Goal: Task Accomplishment & Management: Use online tool/utility

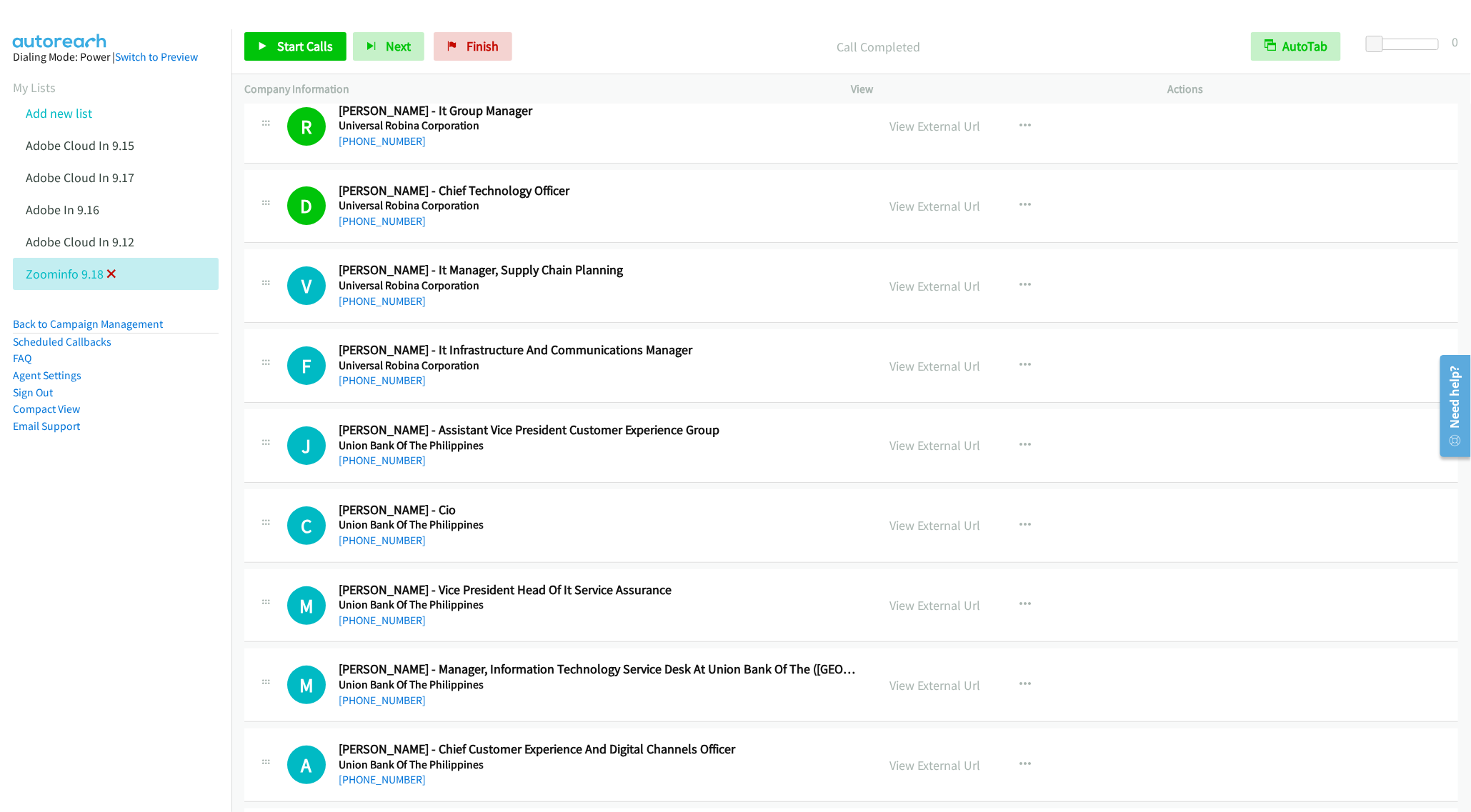
click at [110, 274] on icon at bounding box center [112, 275] width 10 height 10
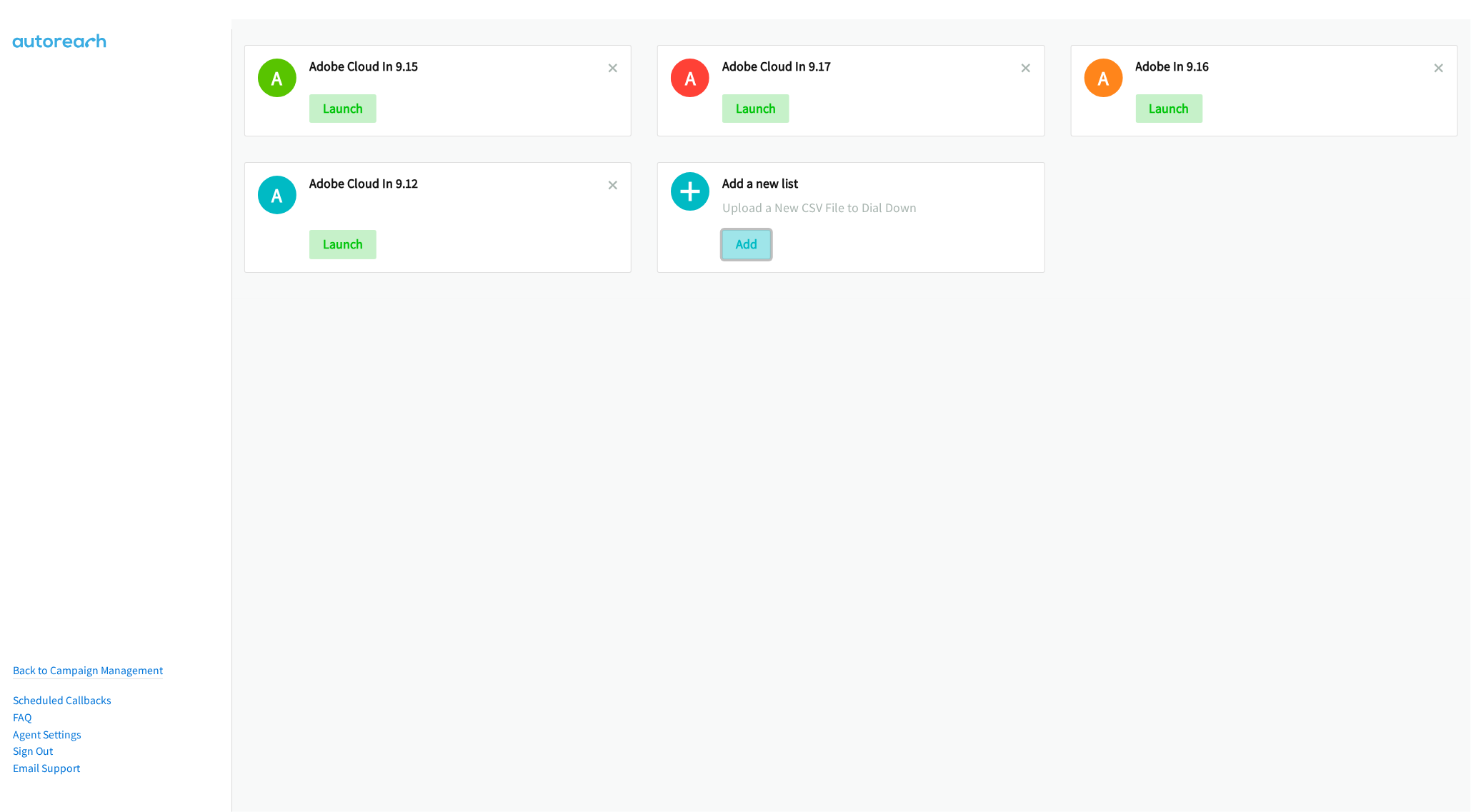
click at [746, 243] on button "Add" at bounding box center [746, 244] width 49 height 28
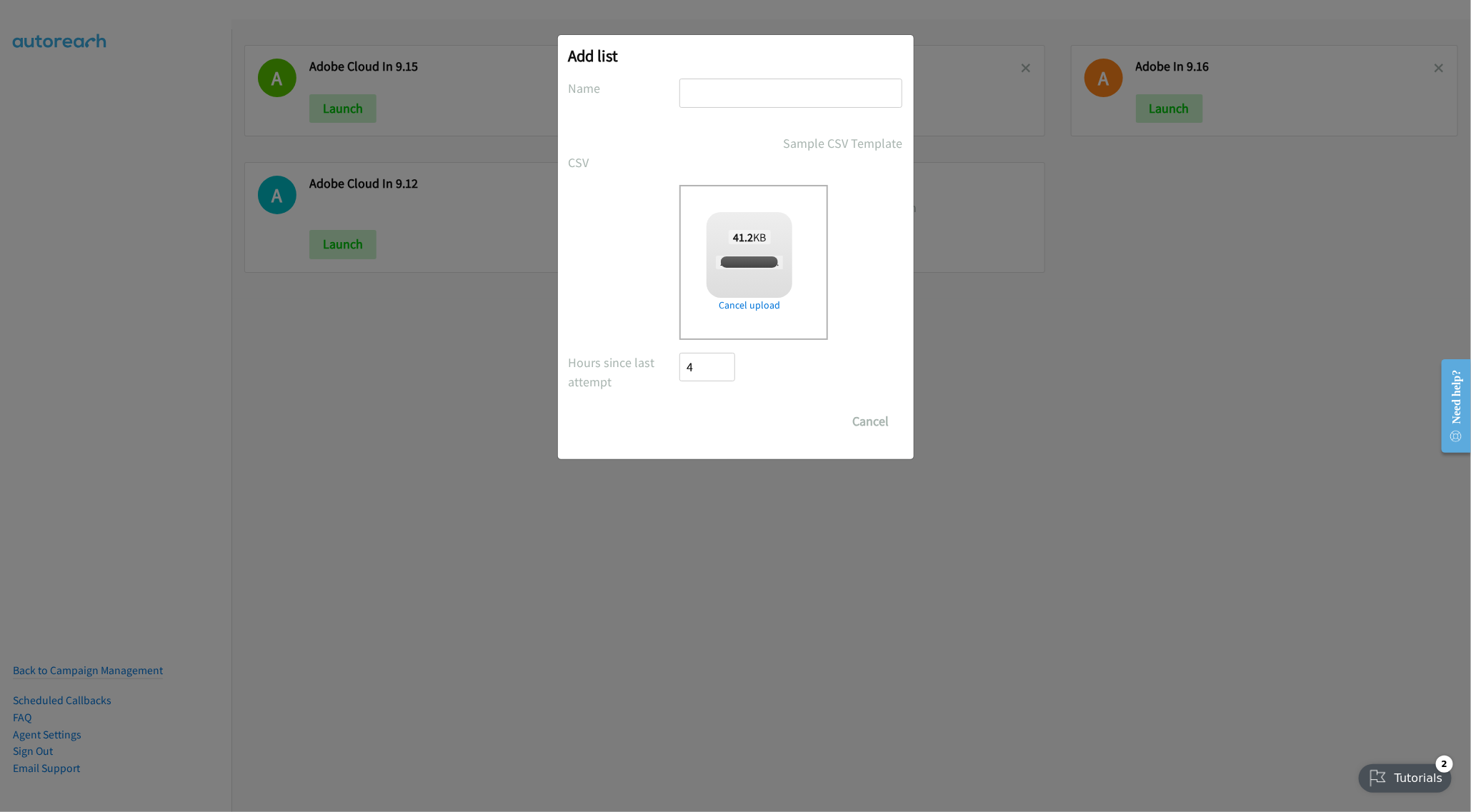
click at [754, 92] on input "text" at bounding box center [791, 93] width 223 height 29
checkbox input "true"
type input "Zoom Asean 9.18"
click at [720, 428] on input "Save List" at bounding box center [717, 420] width 75 height 28
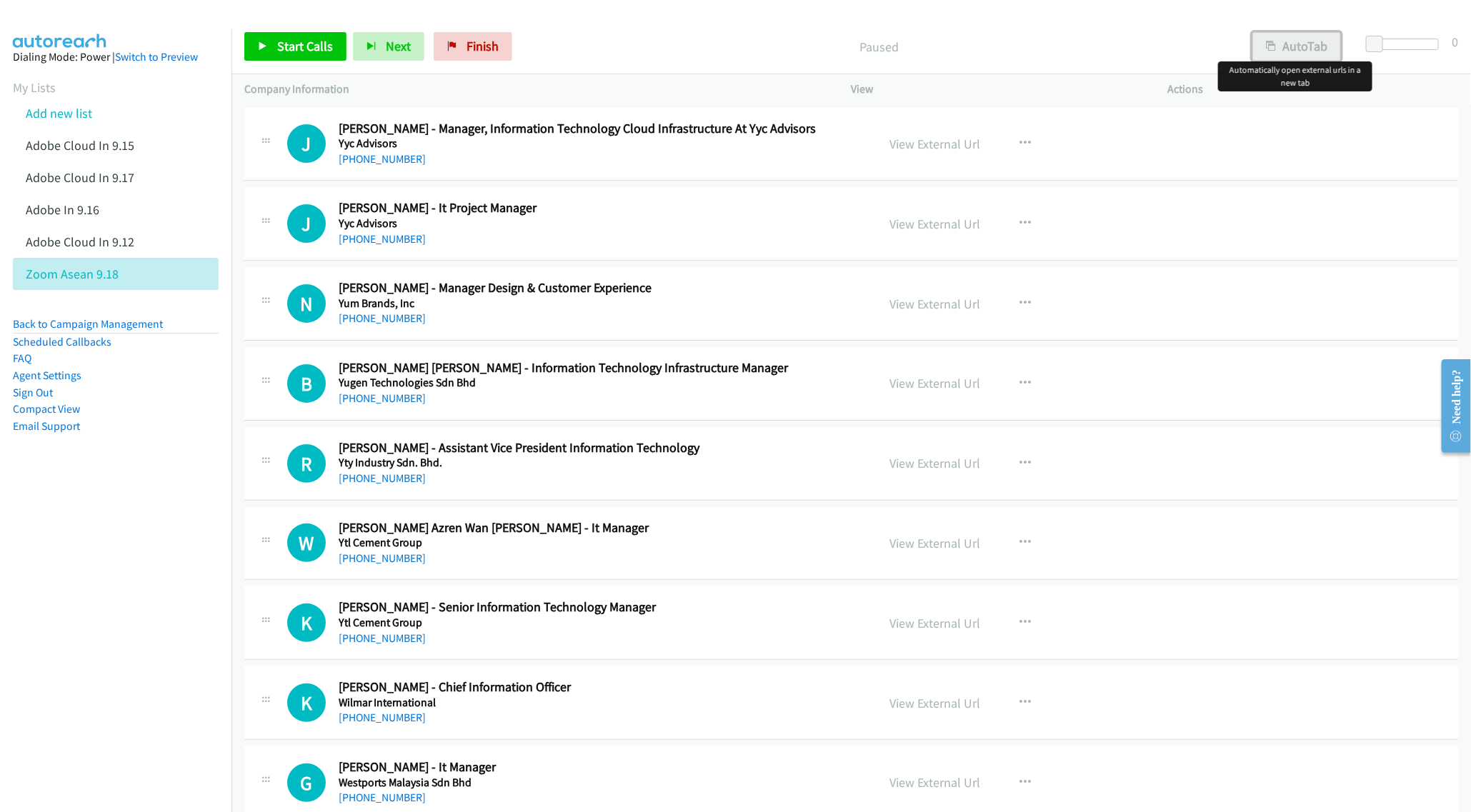
click at [1295, 51] on button "AutoTab" at bounding box center [1297, 46] width 88 height 28
click at [1073, 136] on div "View External Url View External Url Schedule/Manage Callback Start Calls Here R…" at bounding box center [1042, 144] width 329 height 47
click at [271, 51] on link "Start Calls" at bounding box center [295, 46] width 102 height 28
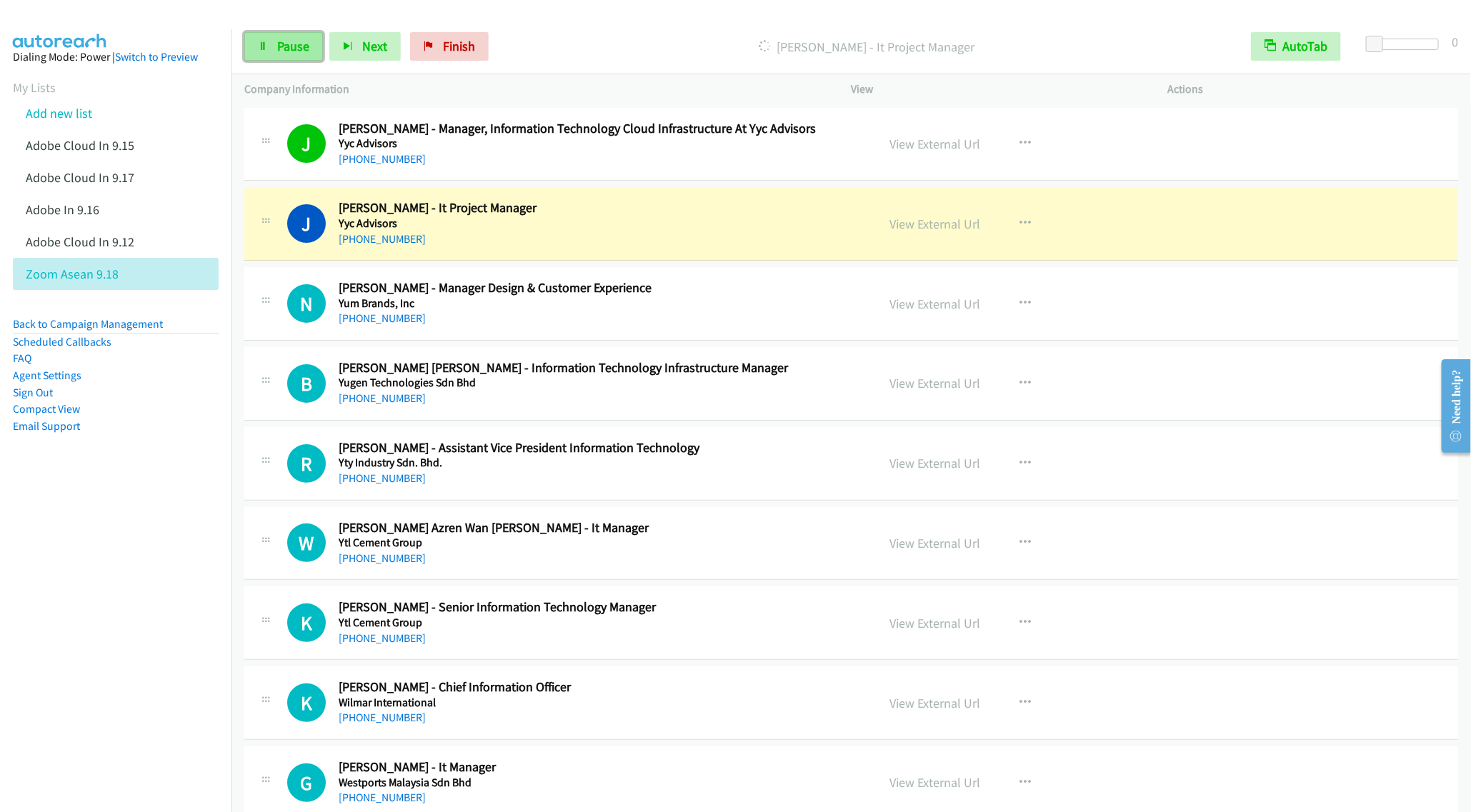
click at [279, 48] on span "Pause" at bounding box center [293, 46] width 32 height 17
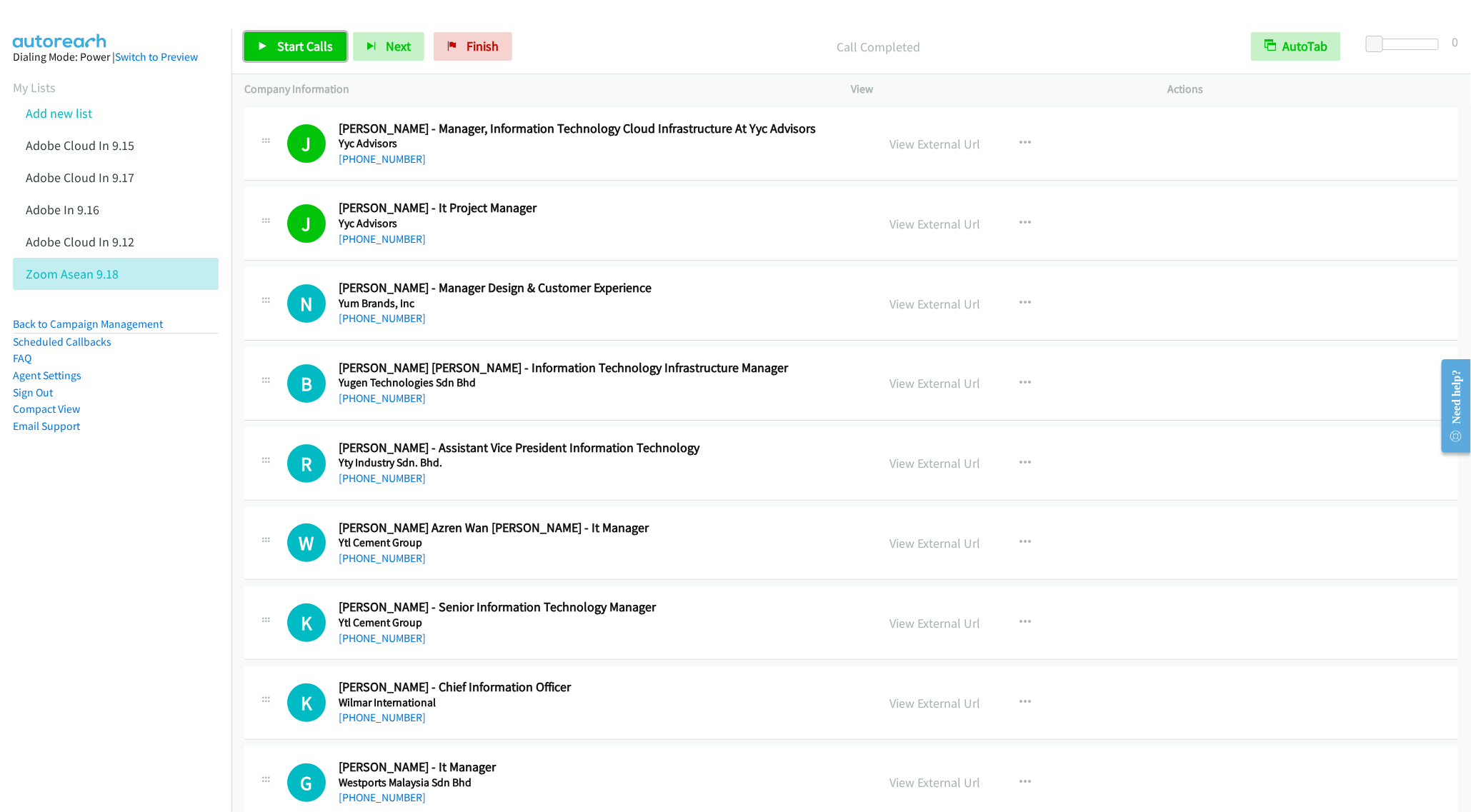
click at [297, 44] on span "Start Calls" at bounding box center [305, 46] width 56 height 17
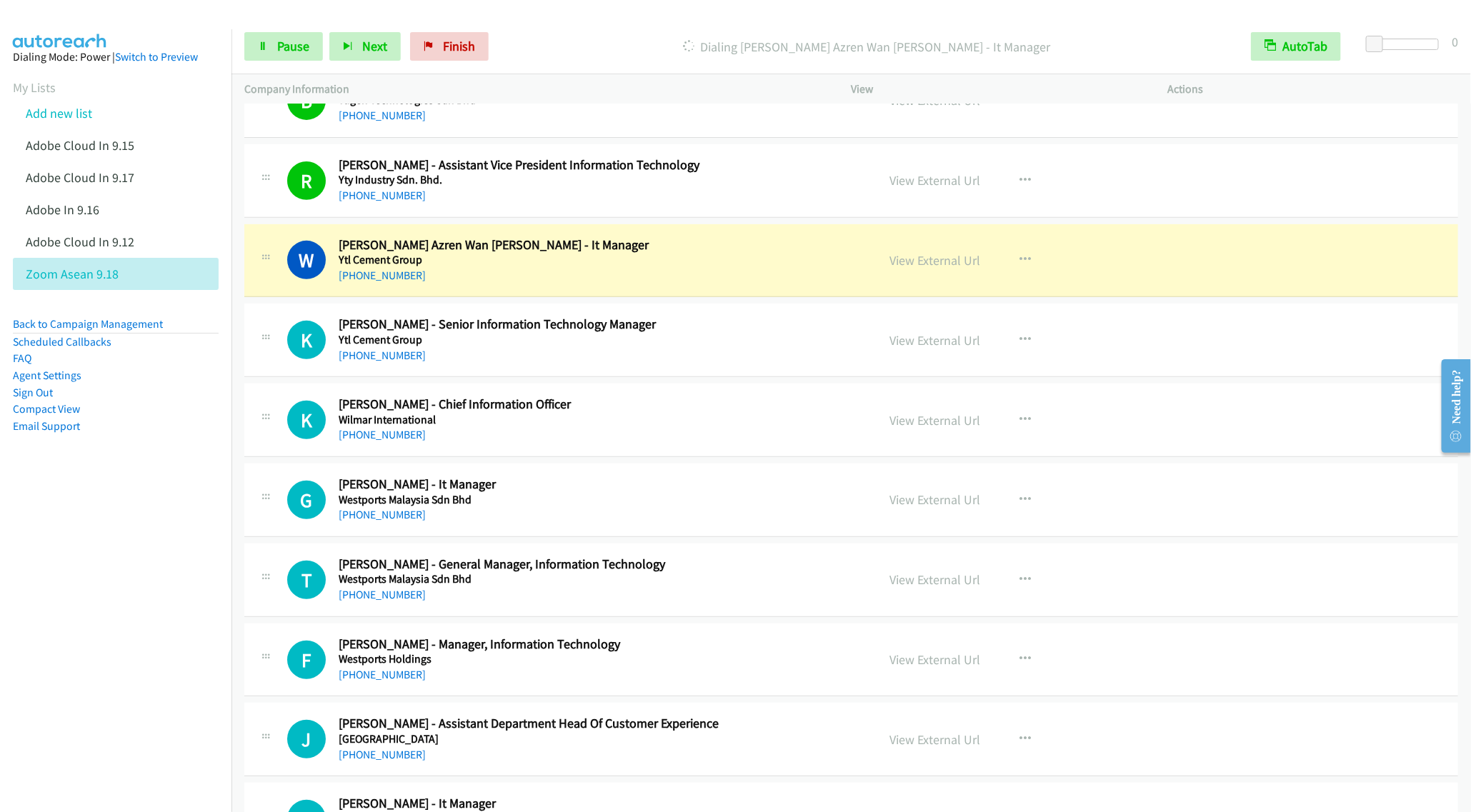
scroll to position [321, 0]
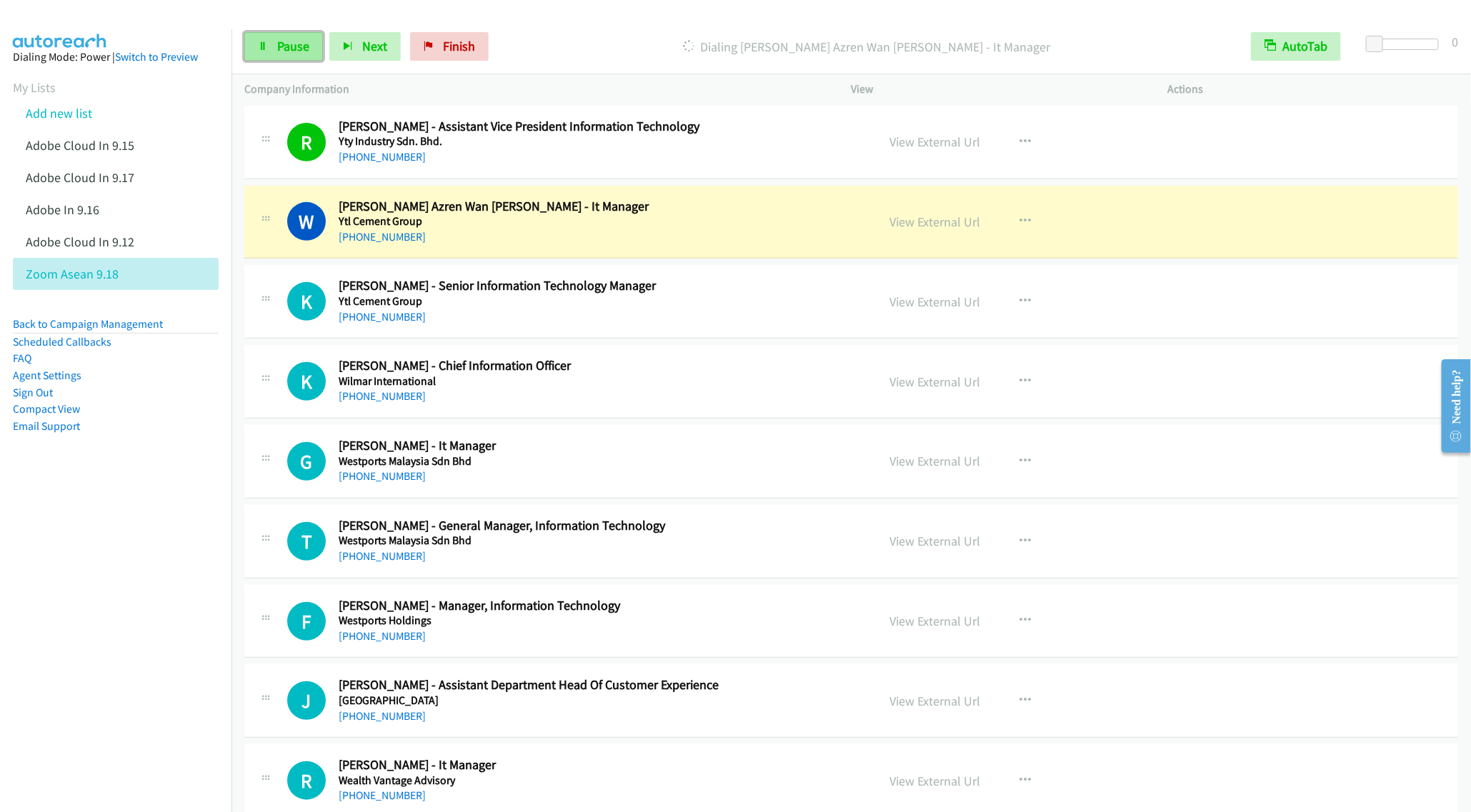
click at [270, 35] on link "Pause" at bounding box center [284, 46] width 78 height 28
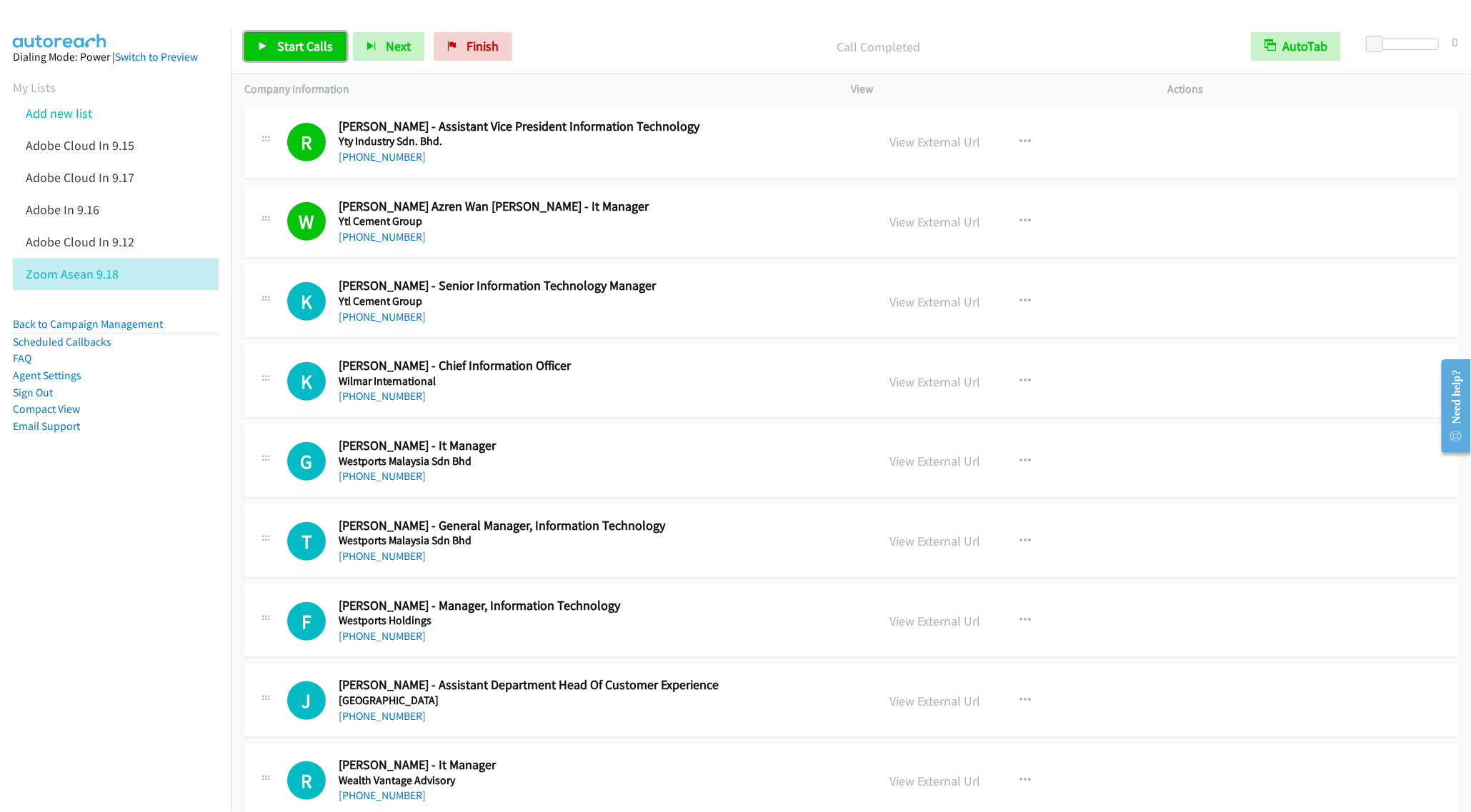
click at [297, 48] on span "Start Calls" at bounding box center [305, 46] width 56 height 17
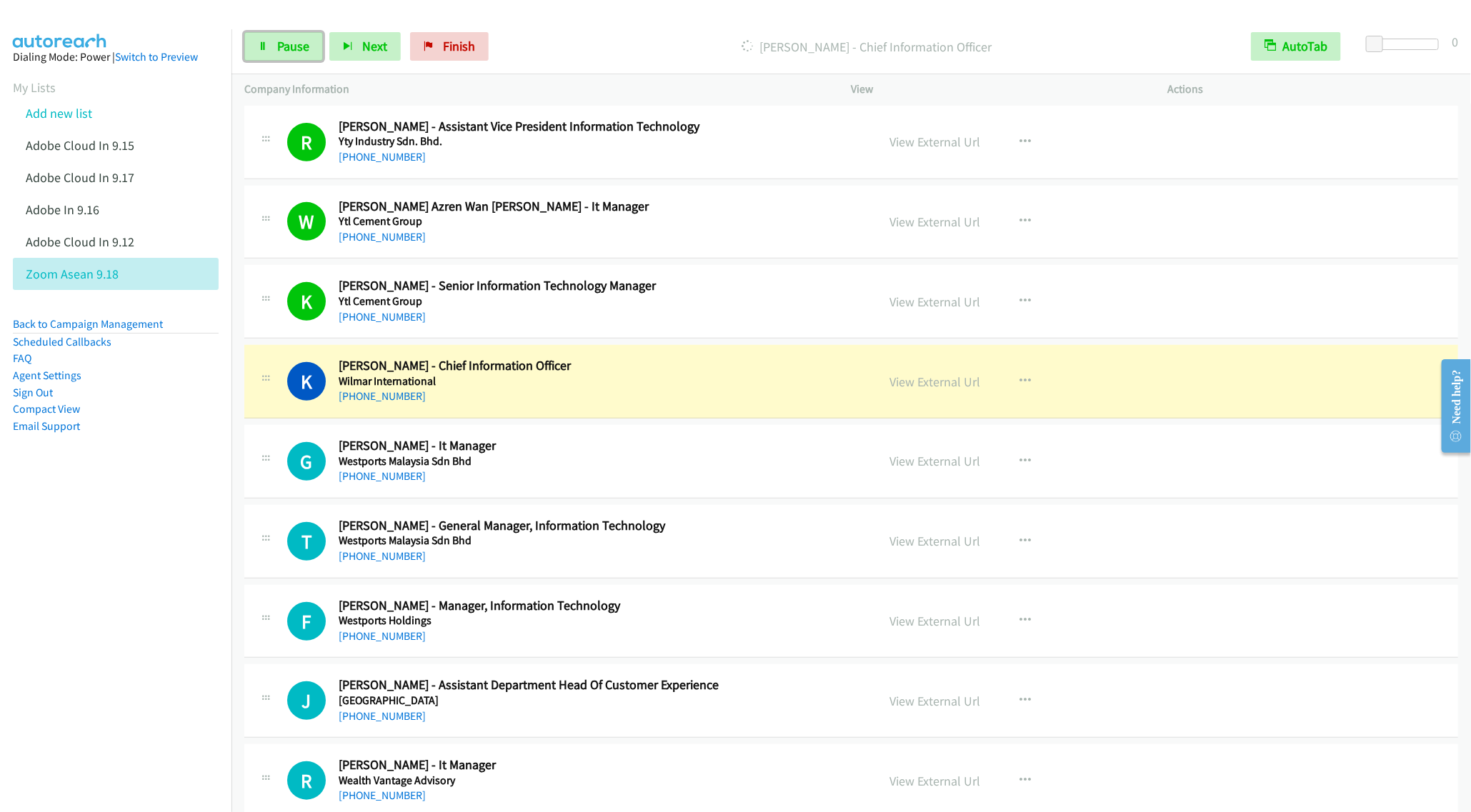
drag, startPoint x: 263, startPoint y: 41, endPoint x: 276, endPoint y: 18, distance: 26.4
click at [263, 41] on link "Pause" at bounding box center [284, 46] width 78 height 28
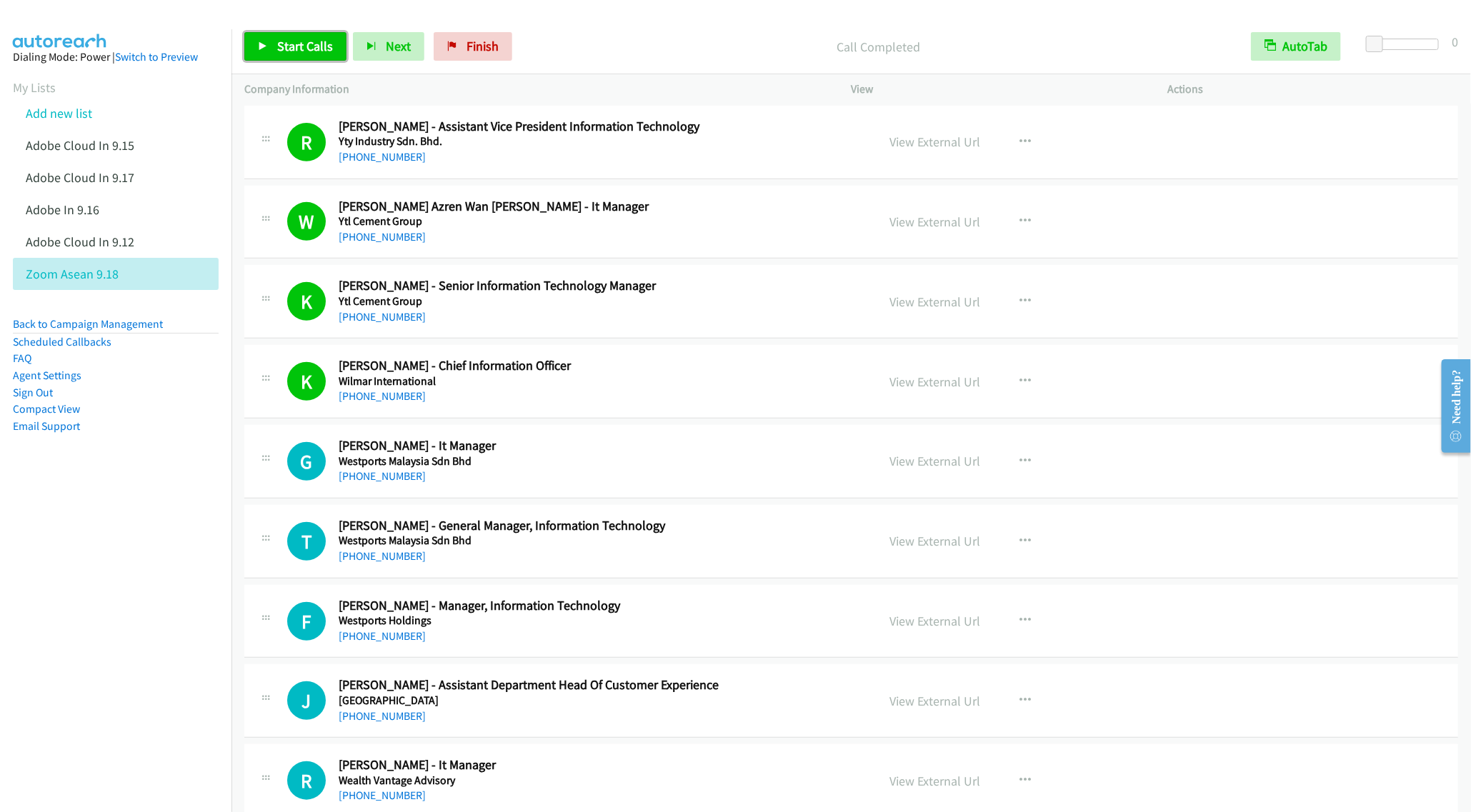
click at [289, 49] on span "Start Calls" at bounding box center [305, 46] width 56 height 17
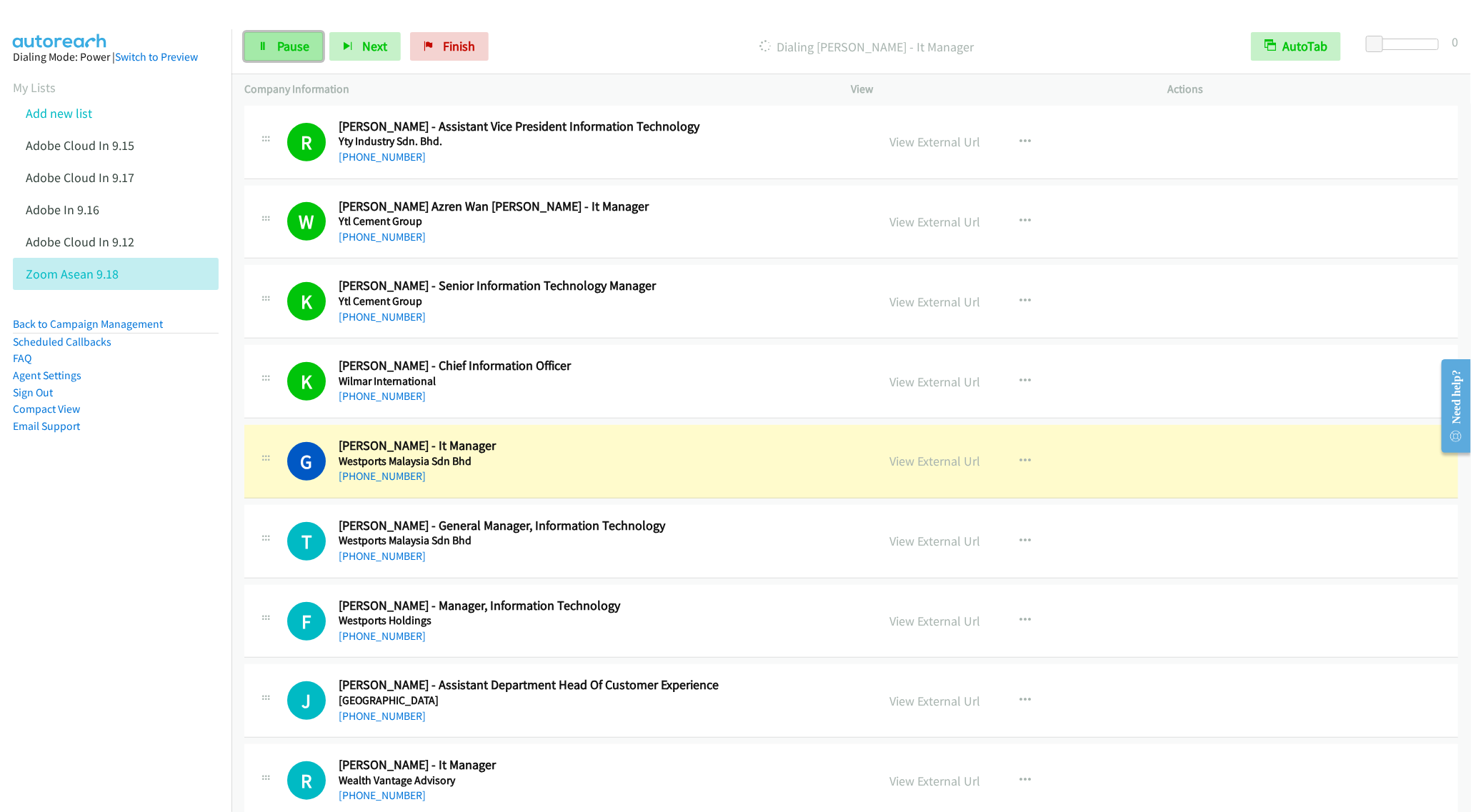
click at [260, 42] on icon at bounding box center [263, 47] width 10 height 10
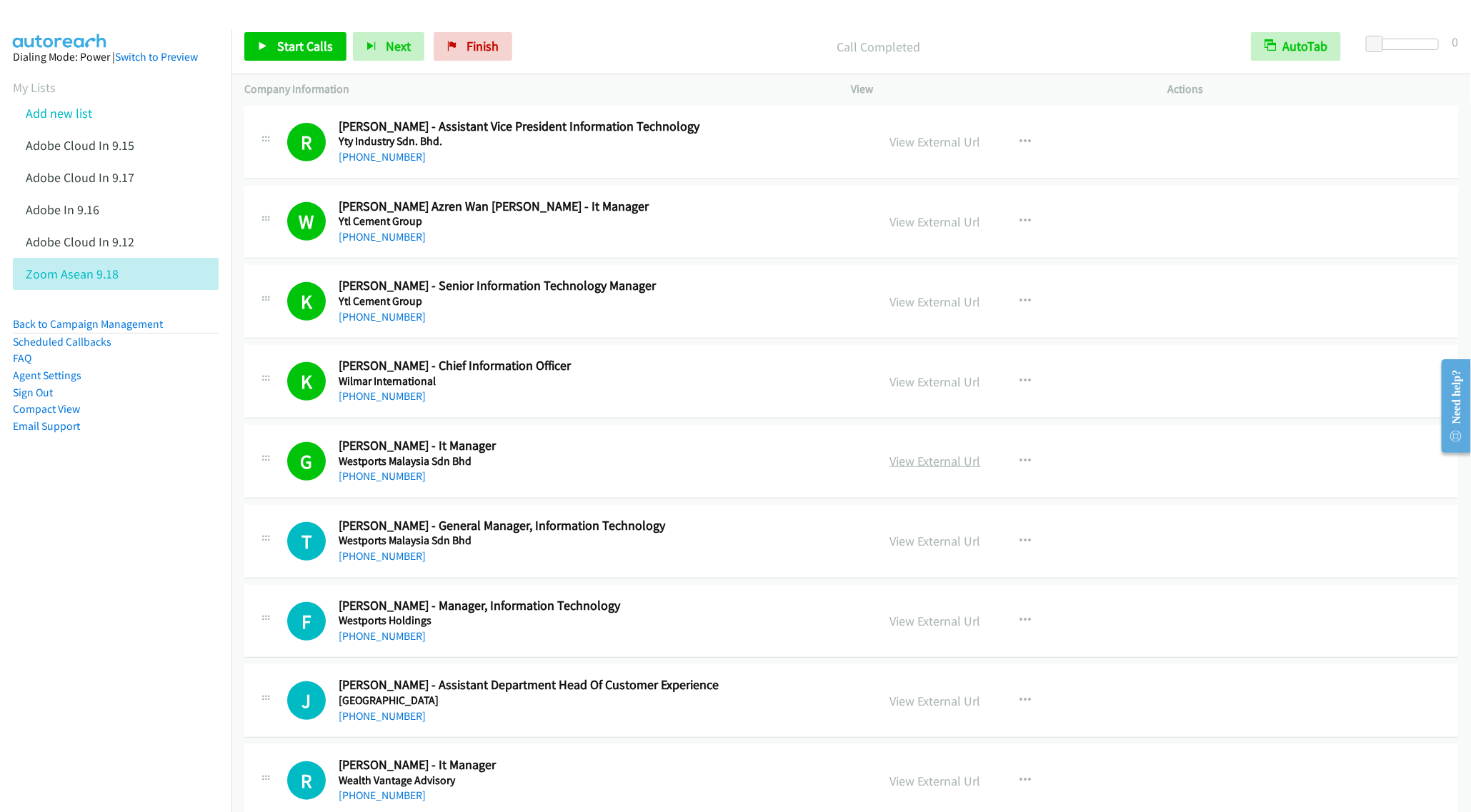
click at [922, 461] on link "View External Url" at bounding box center [935, 461] width 91 height 17
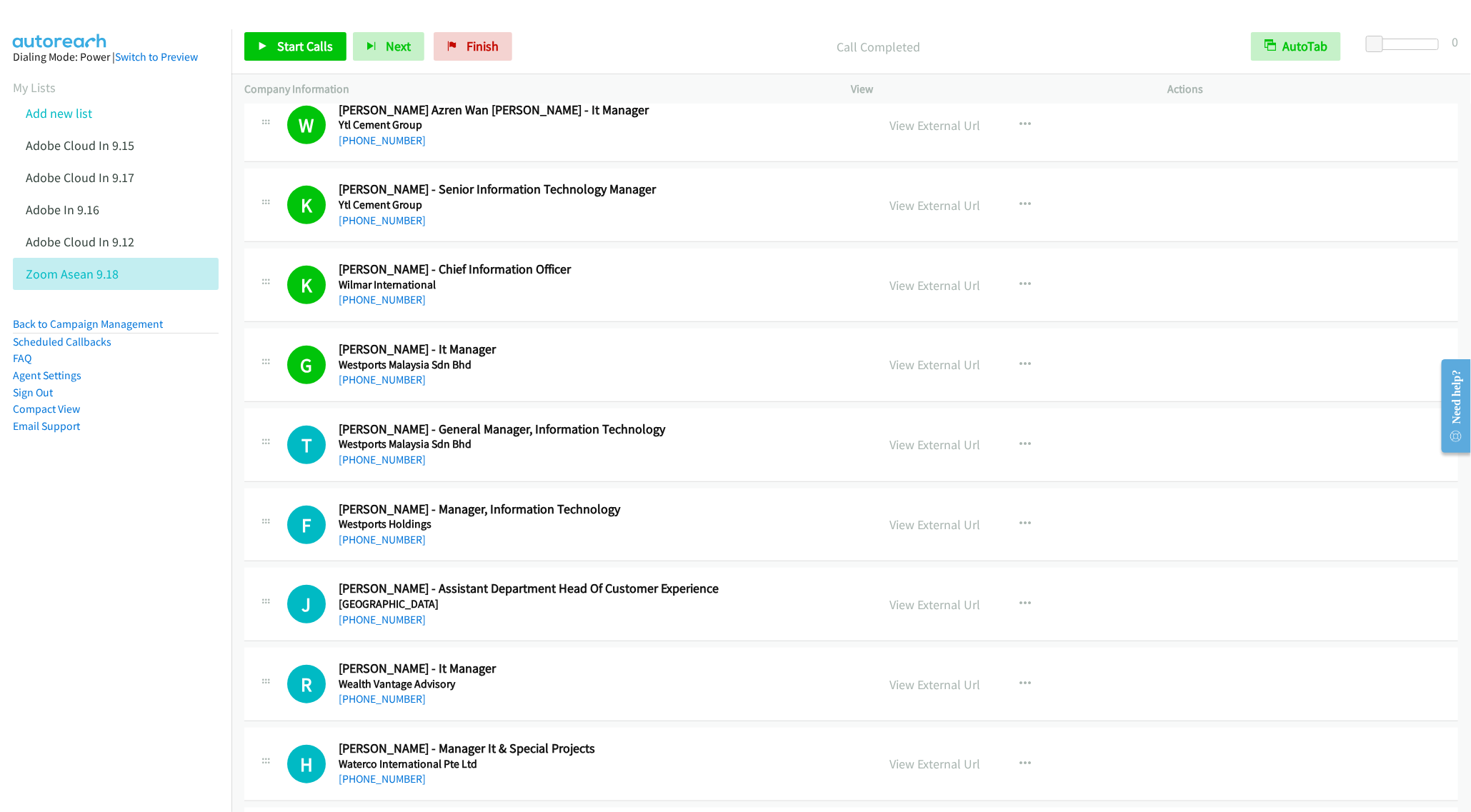
scroll to position [536, 0]
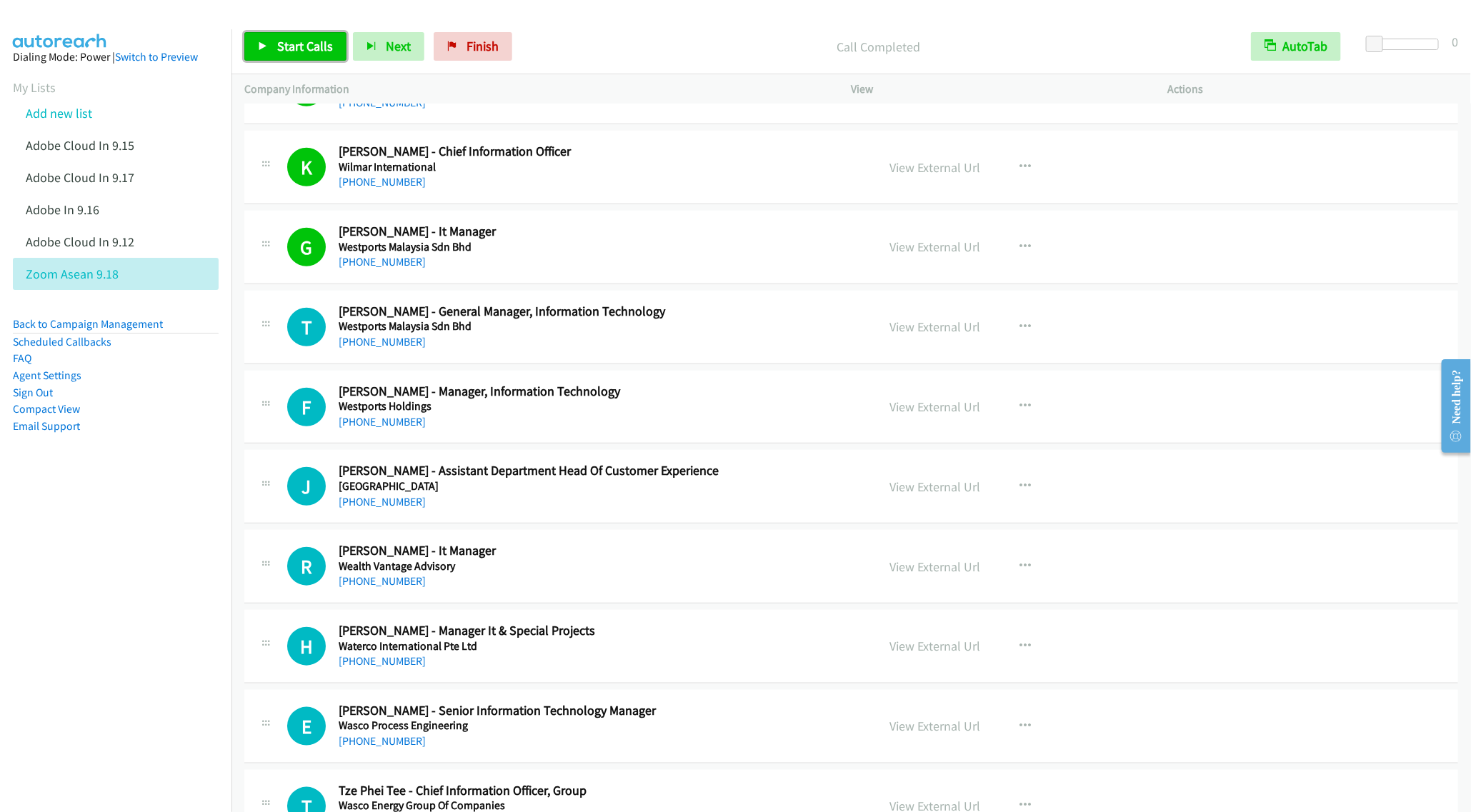
click at [292, 46] on span "Start Calls" at bounding box center [305, 46] width 56 height 17
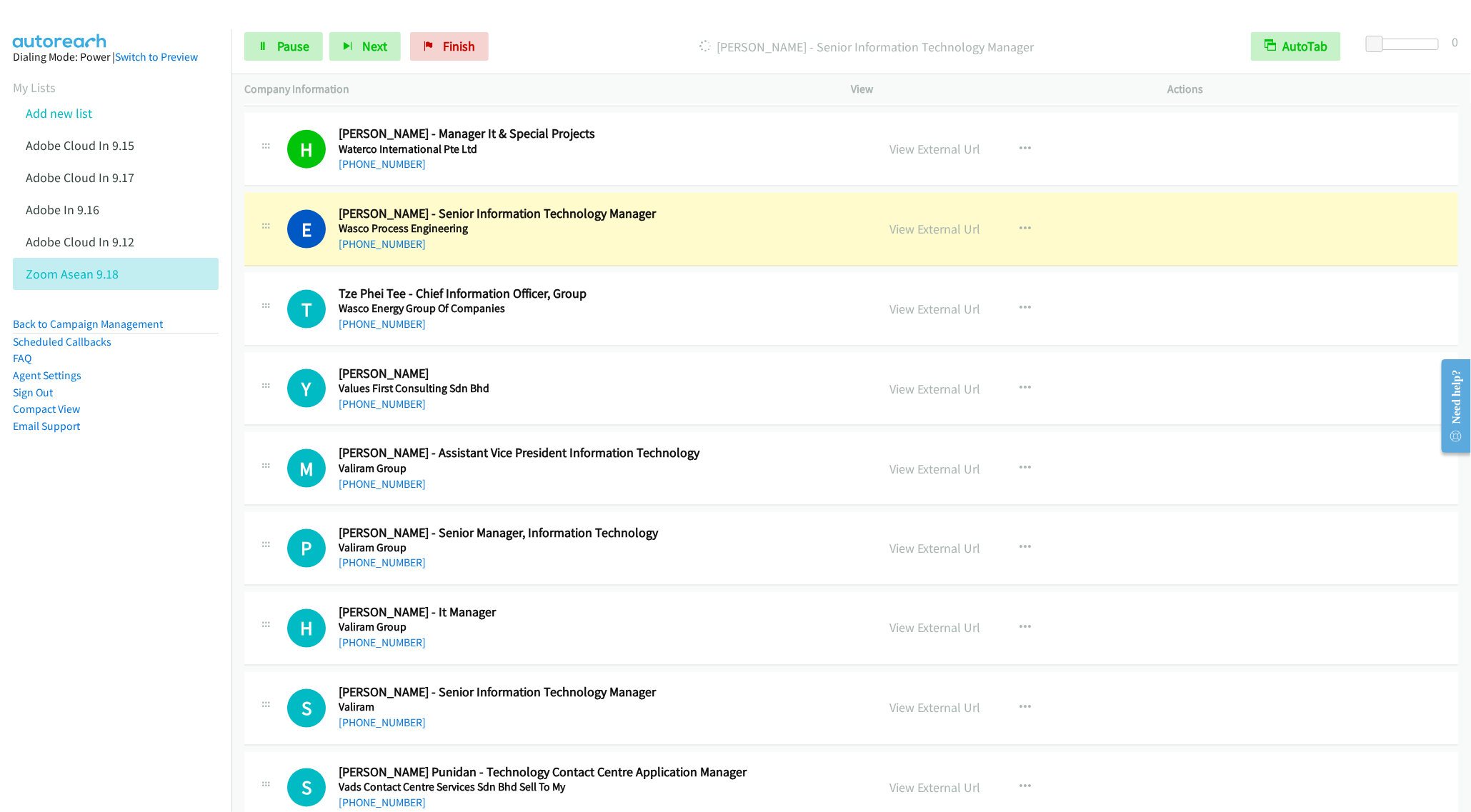
scroll to position [1072, 0]
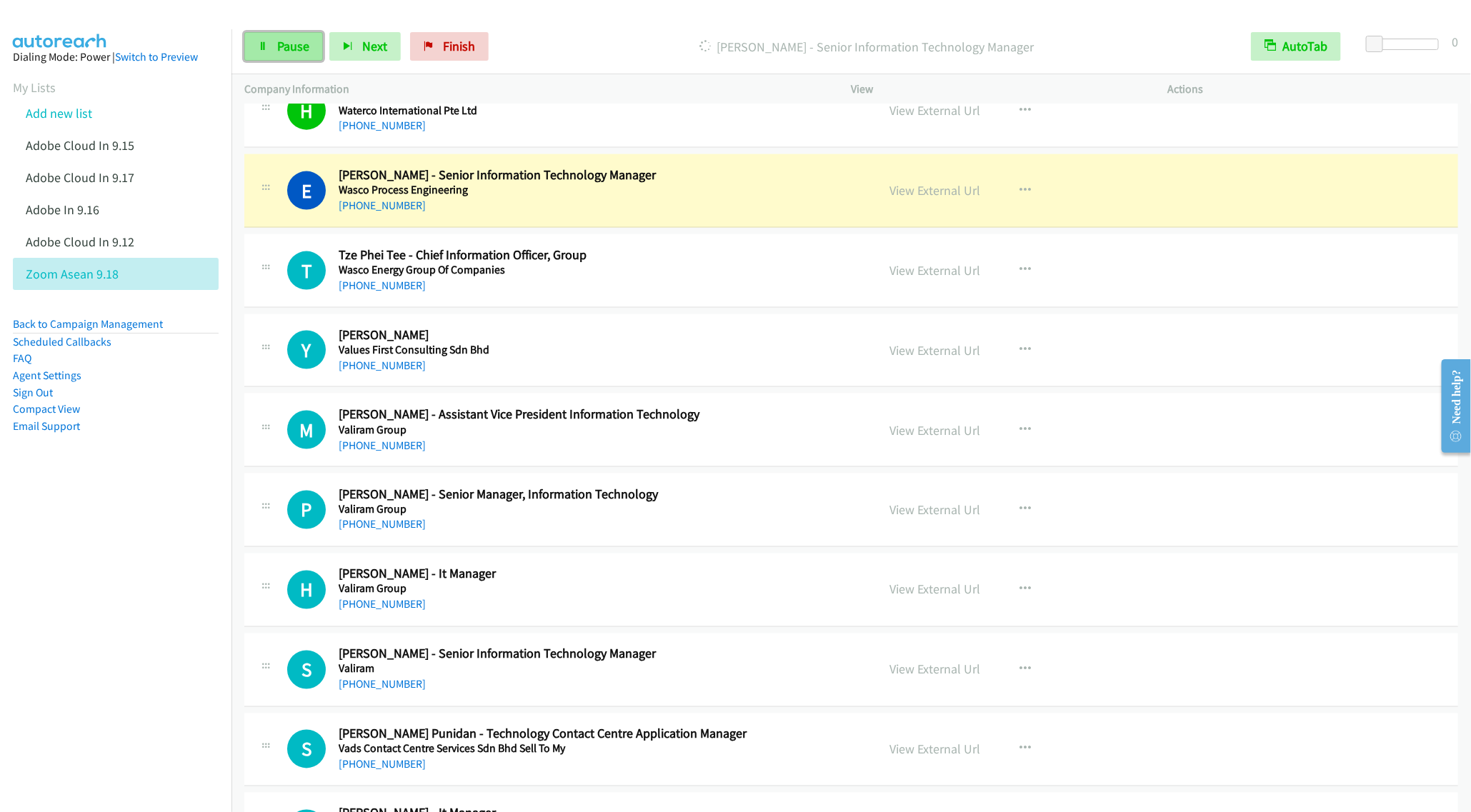
click at [270, 35] on link "Pause" at bounding box center [284, 46] width 78 height 28
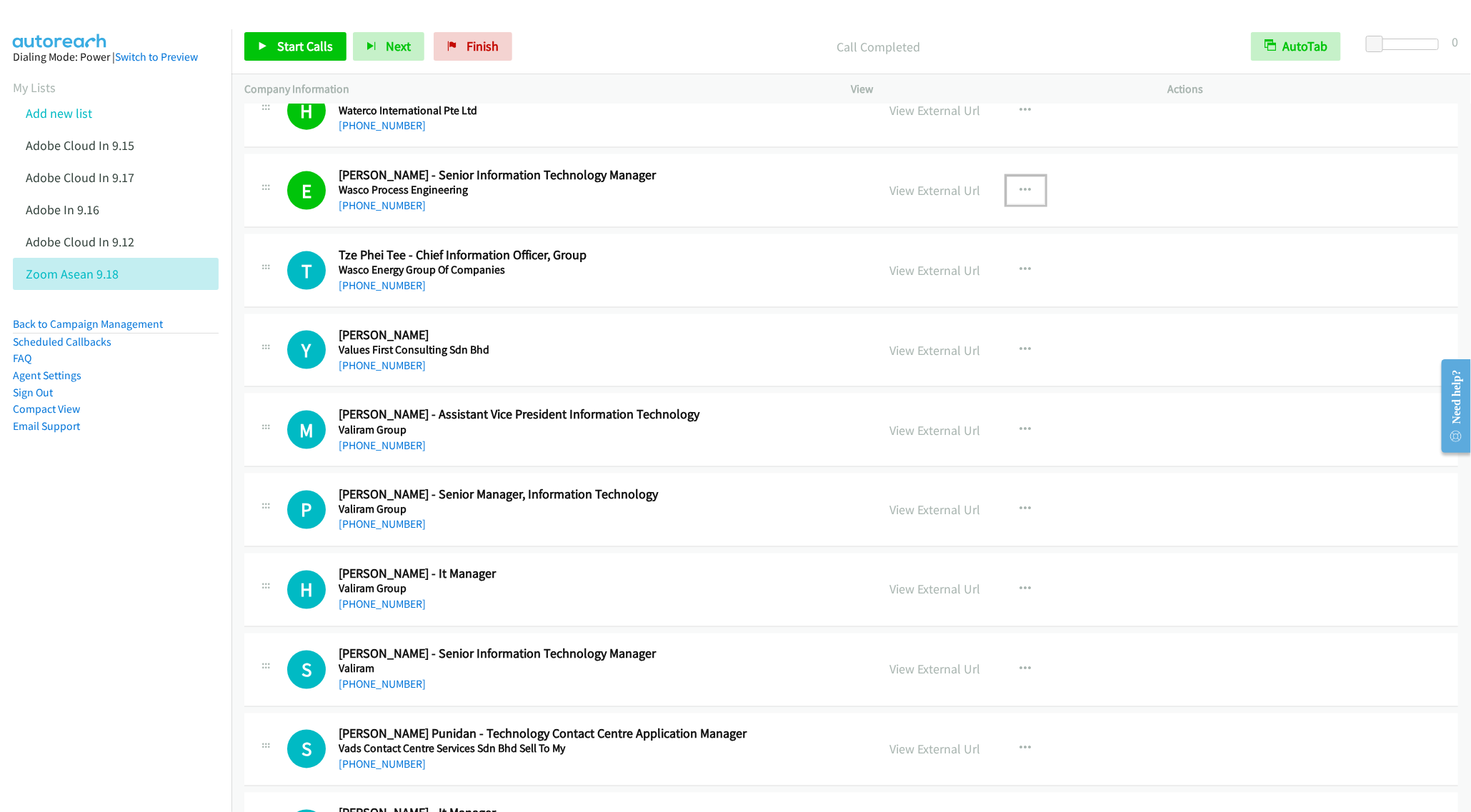
click at [1021, 193] on icon "button" at bounding box center [1026, 191] width 12 height 12
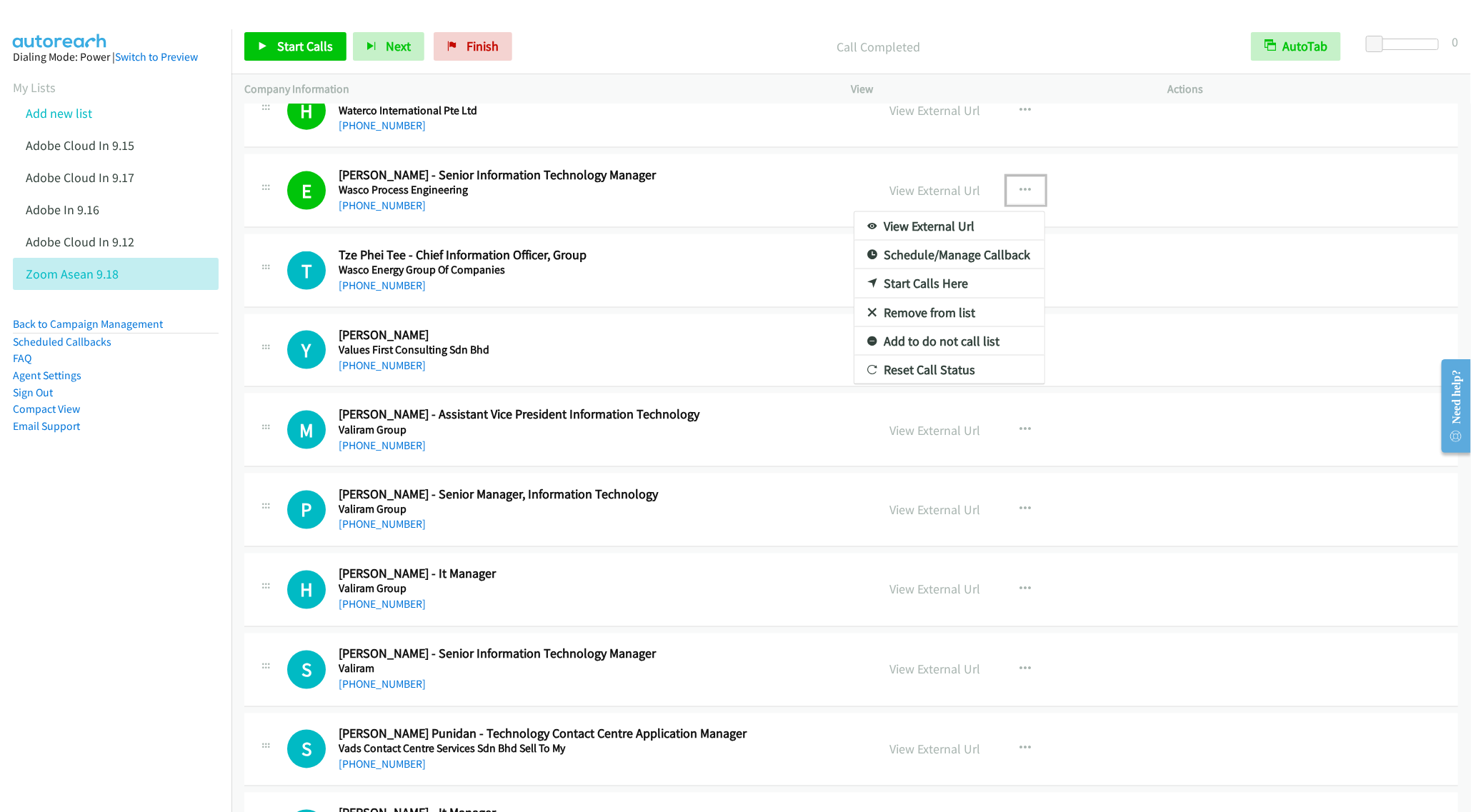
click at [939, 315] on link "Remove from list" at bounding box center [949, 312] width 190 height 28
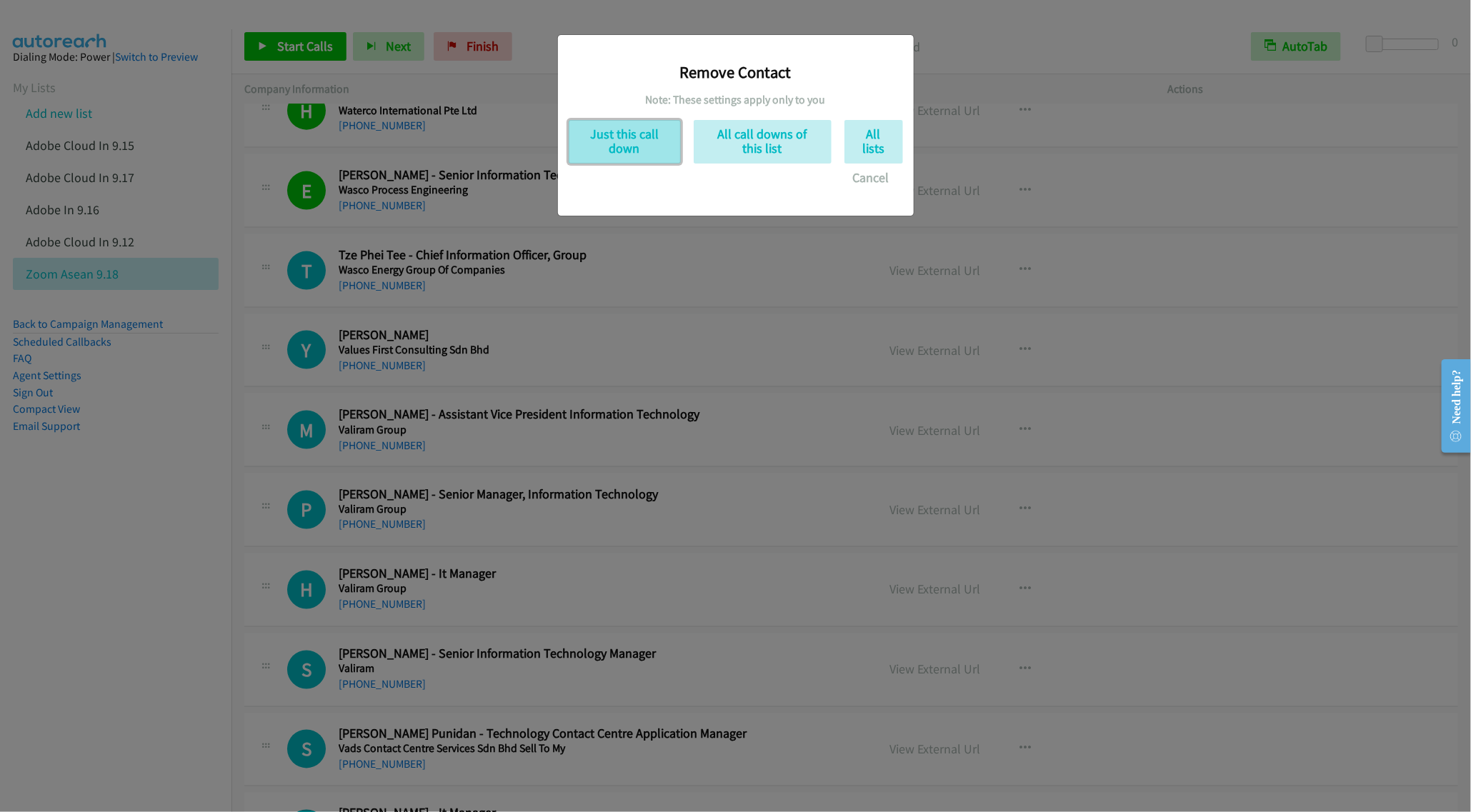
click at [629, 154] on button "Just this call down" at bounding box center [625, 141] width 112 height 44
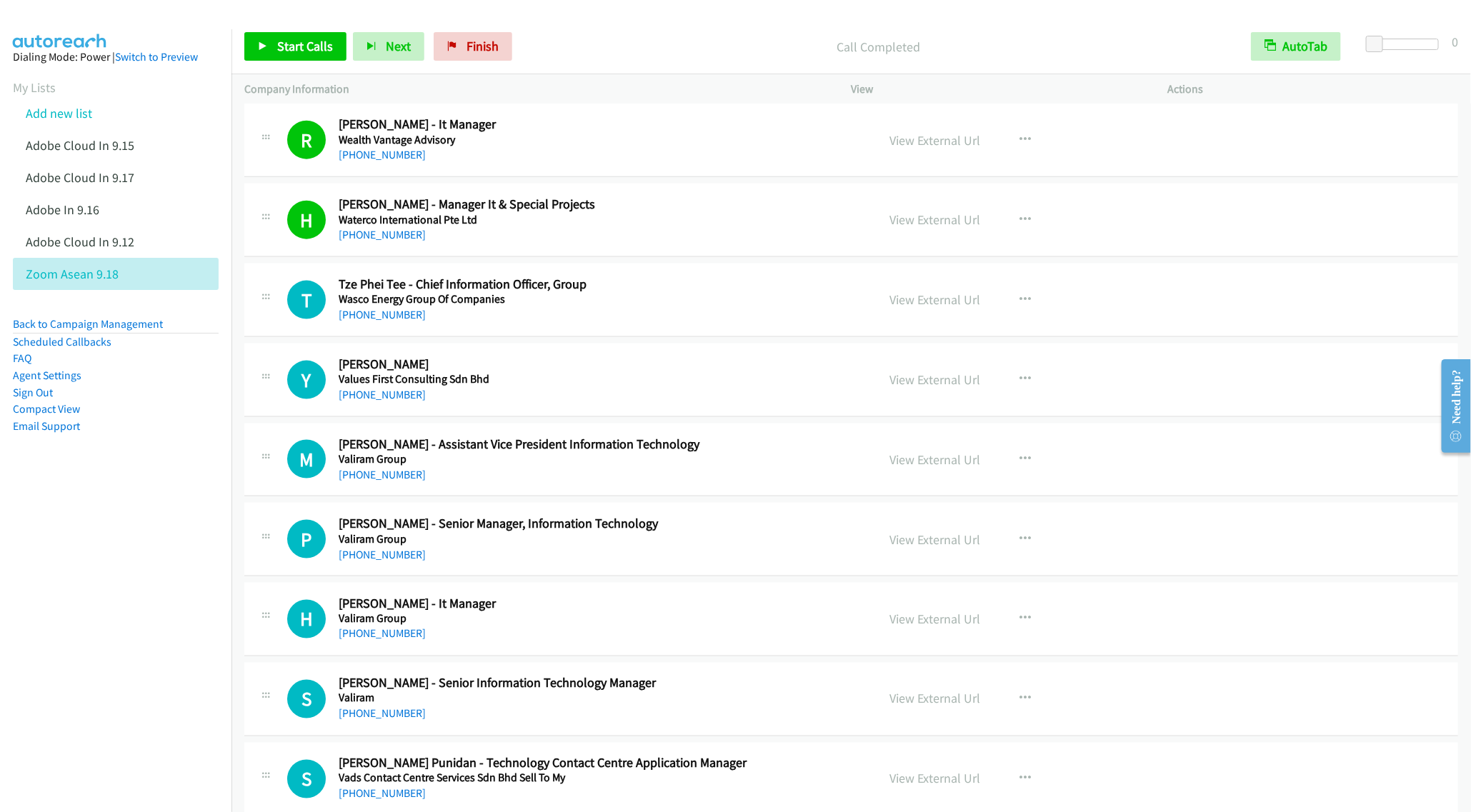
scroll to position [857, 0]
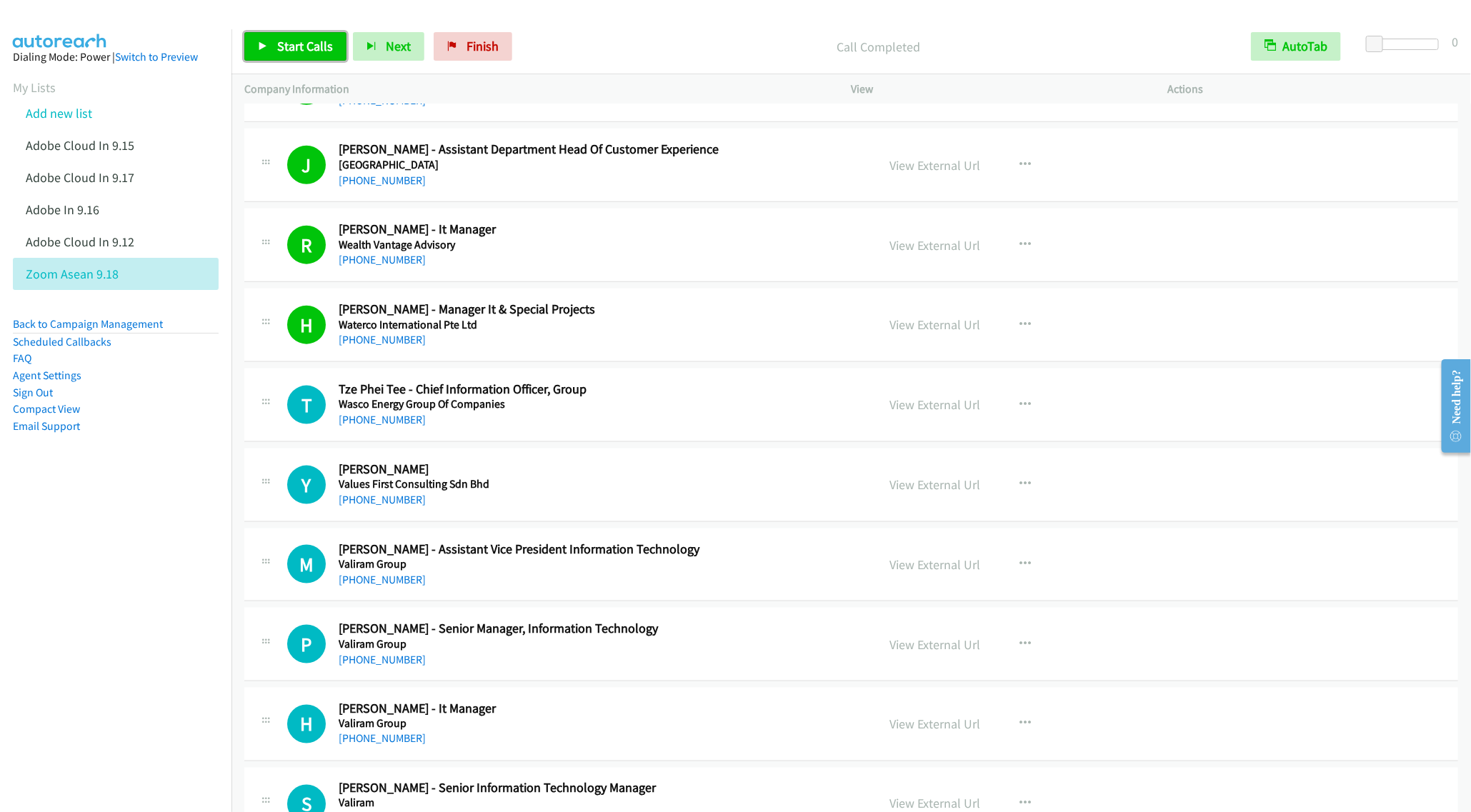
click at [288, 46] on span "Start Calls" at bounding box center [305, 46] width 56 height 17
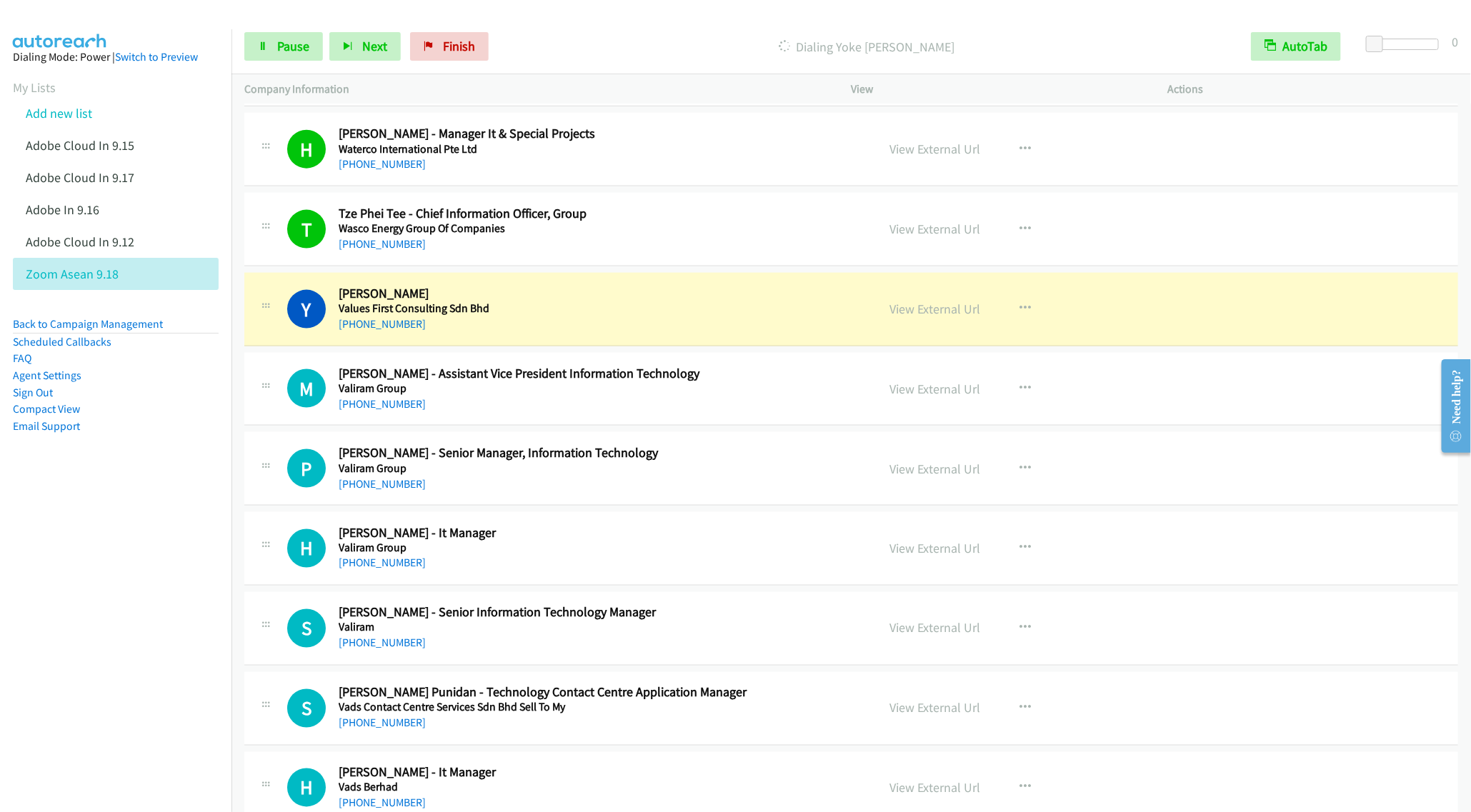
scroll to position [1072, 0]
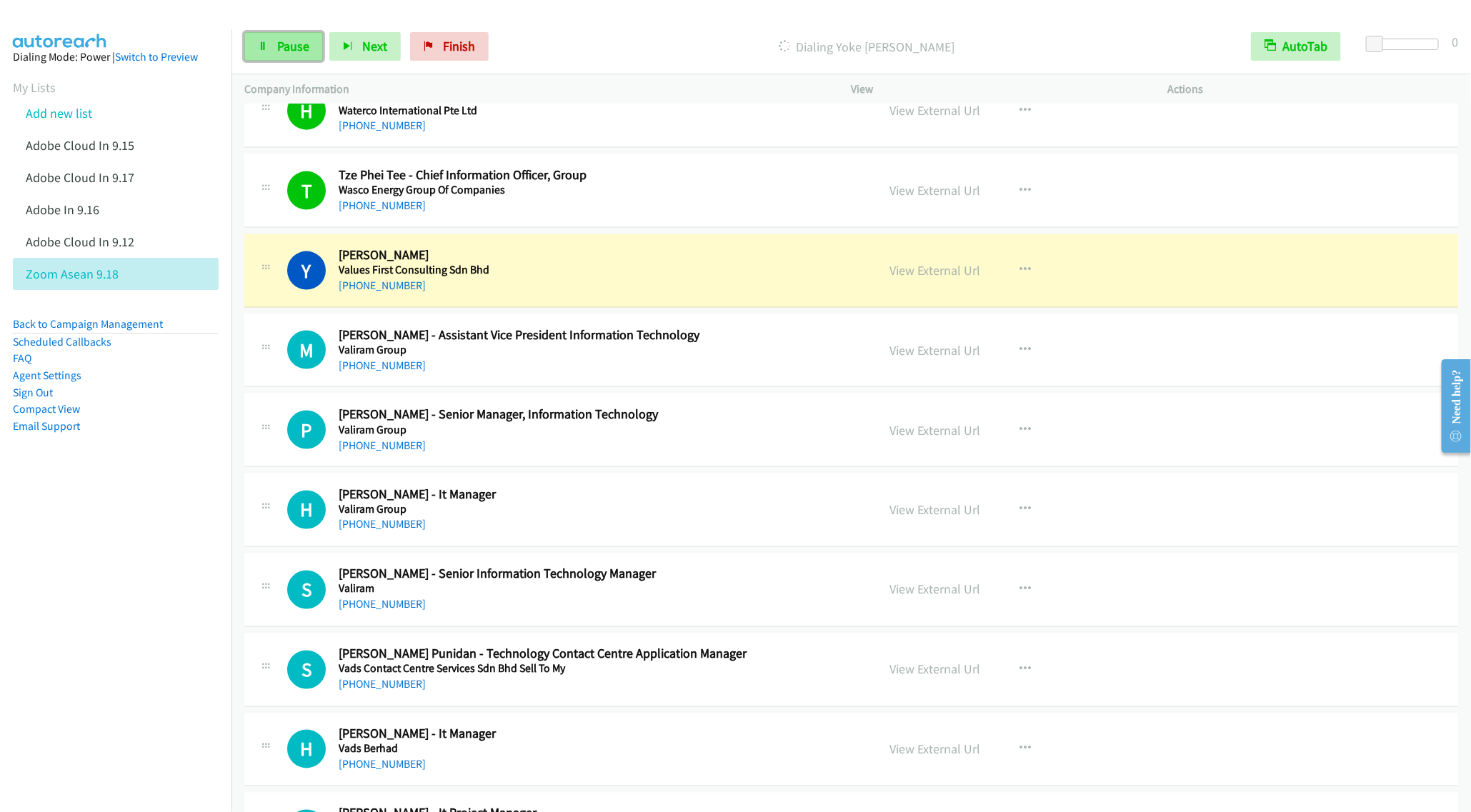
click at [284, 36] on link "Pause" at bounding box center [284, 46] width 78 height 28
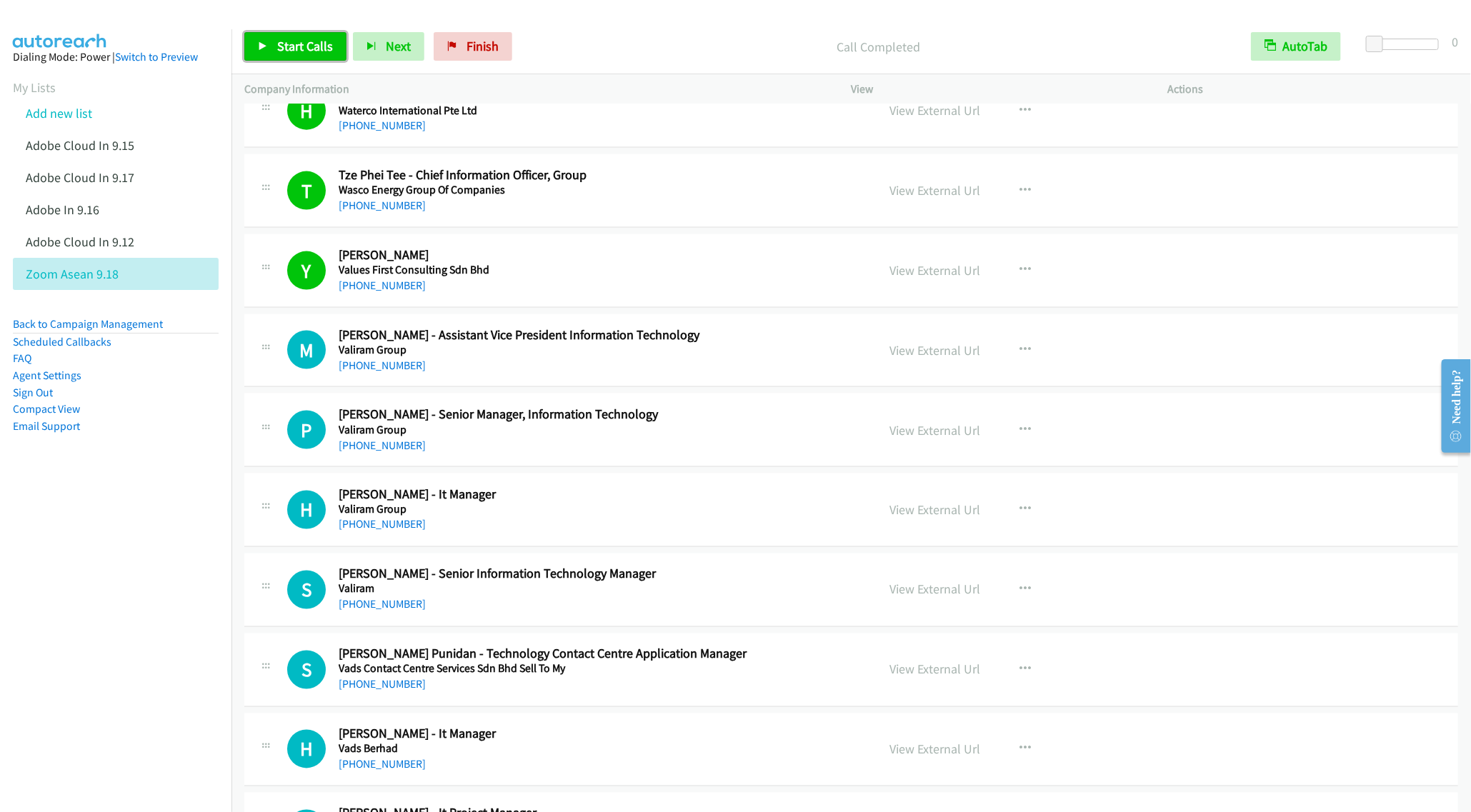
click at [281, 45] on span "Start Calls" at bounding box center [305, 46] width 56 height 17
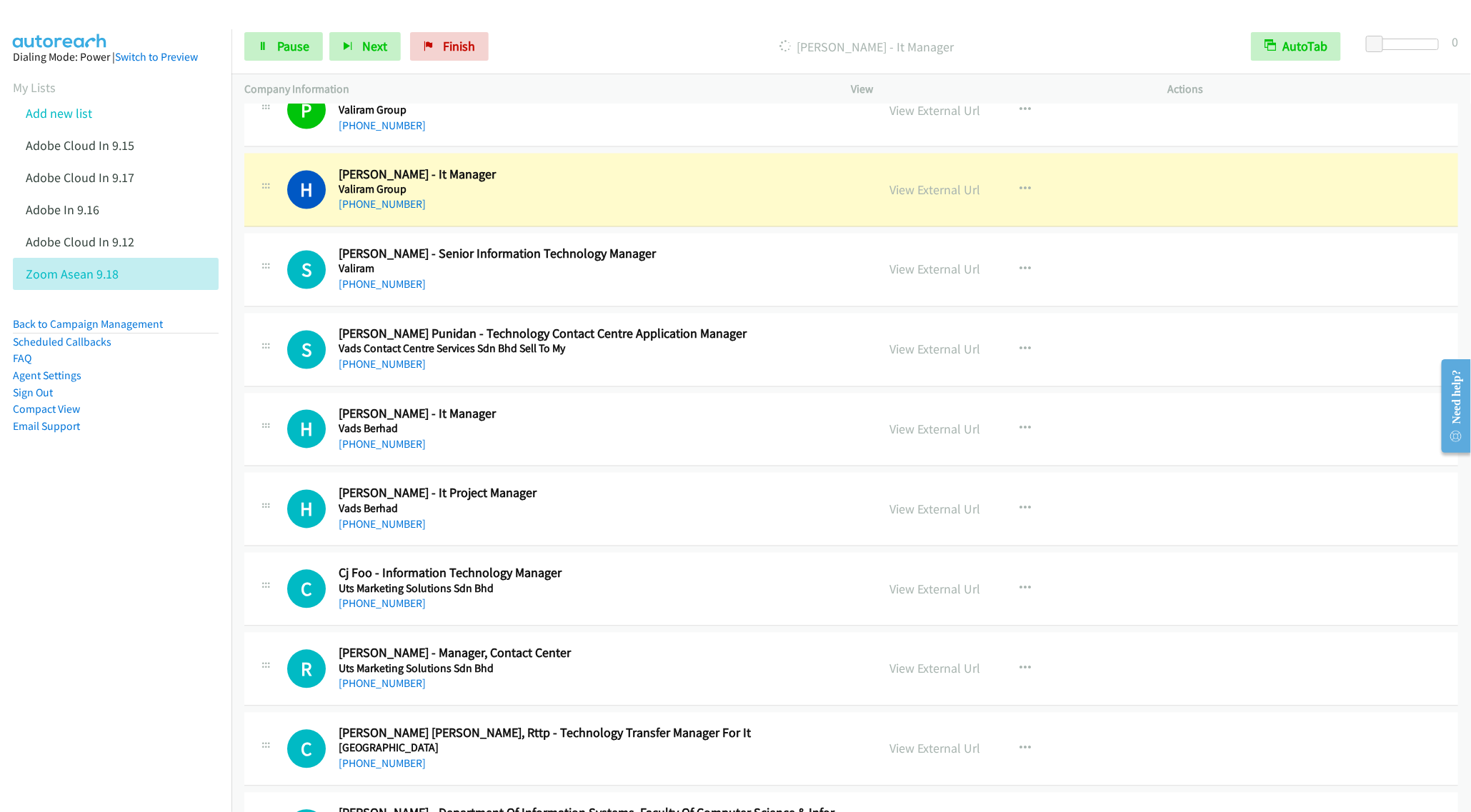
scroll to position [1393, 0]
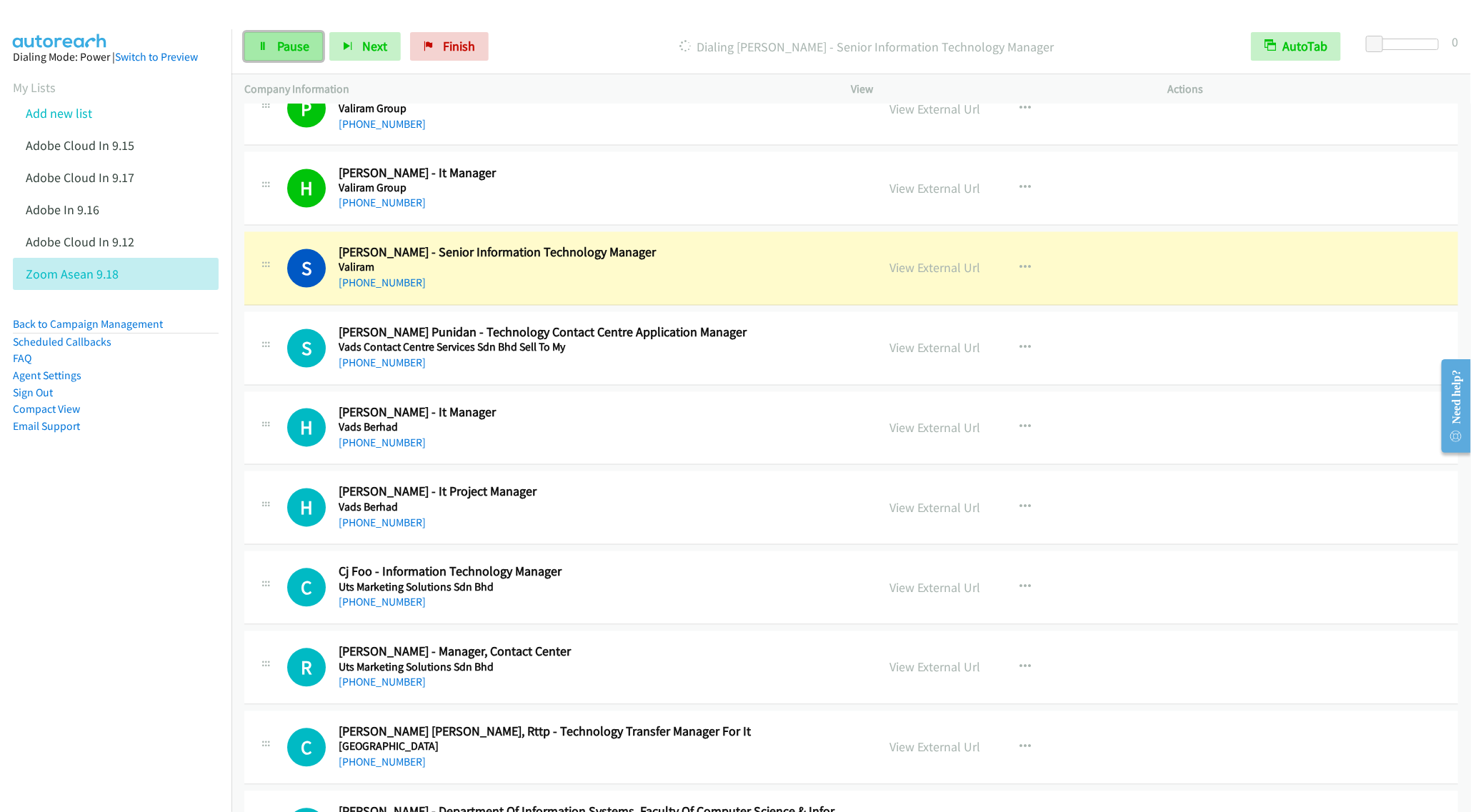
click at [279, 37] on link "Pause" at bounding box center [284, 46] width 78 height 28
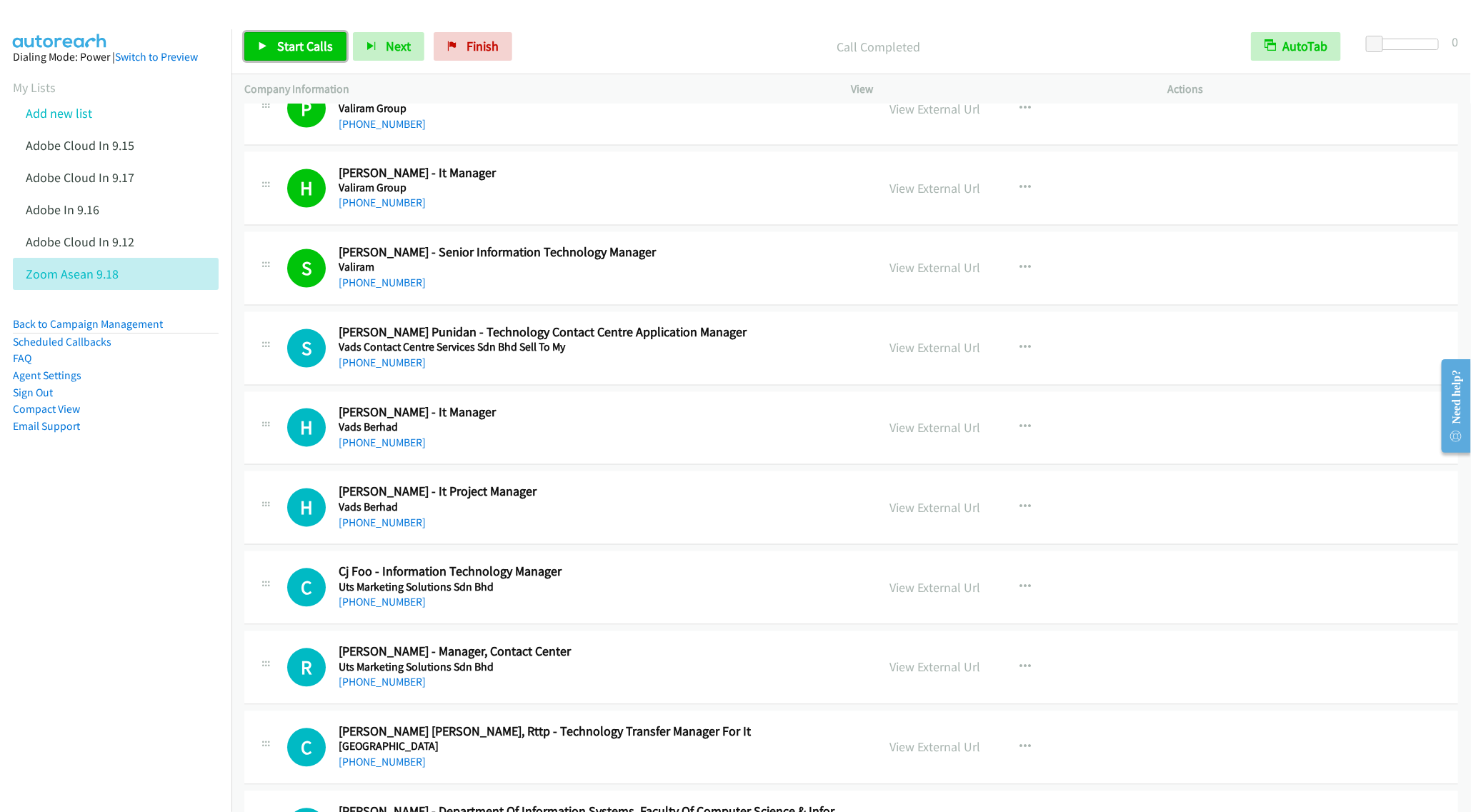
click at [294, 54] on link "Start Calls" at bounding box center [295, 46] width 102 height 28
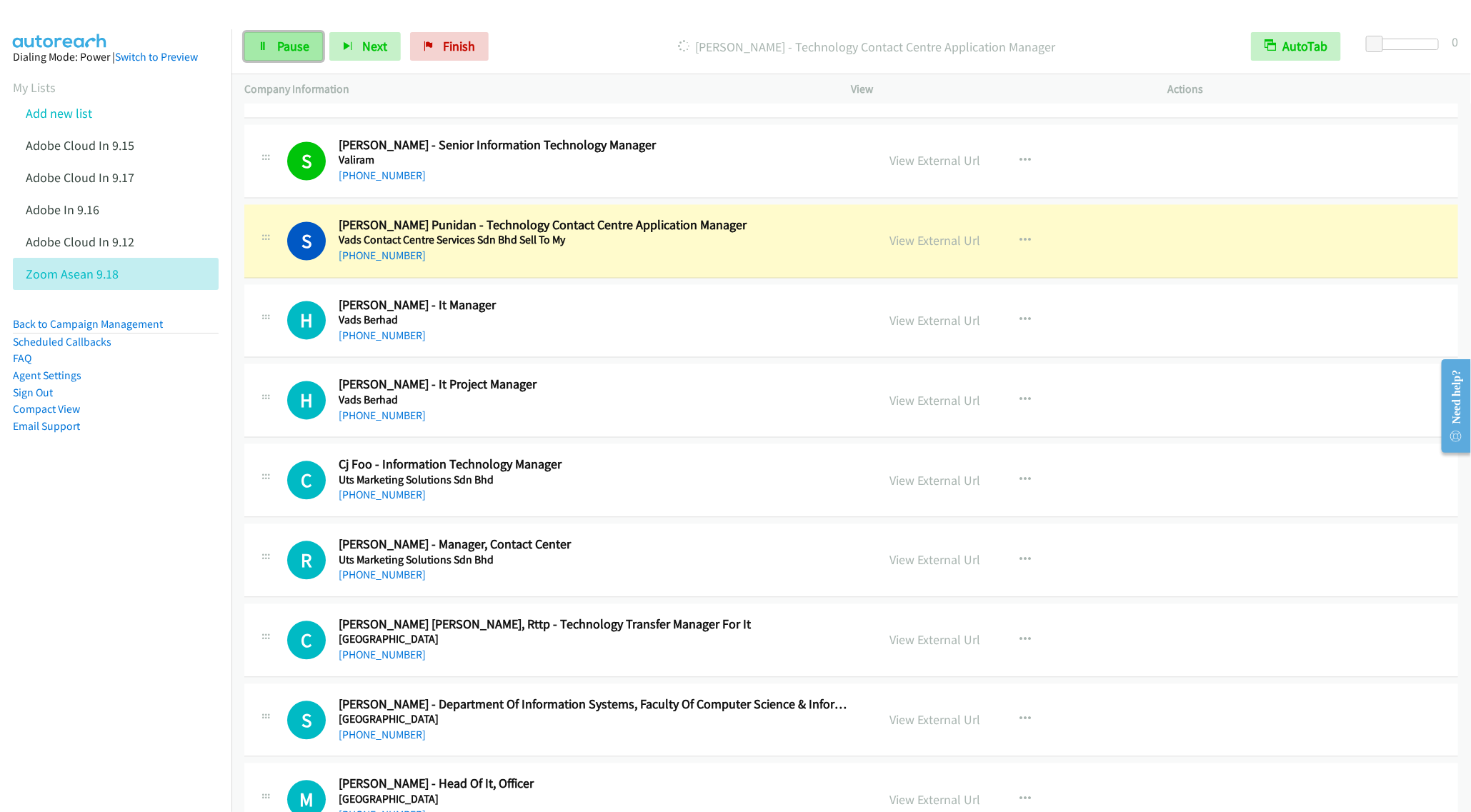
click at [272, 52] on link "Pause" at bounding box center [284, 46] width 78 height 28
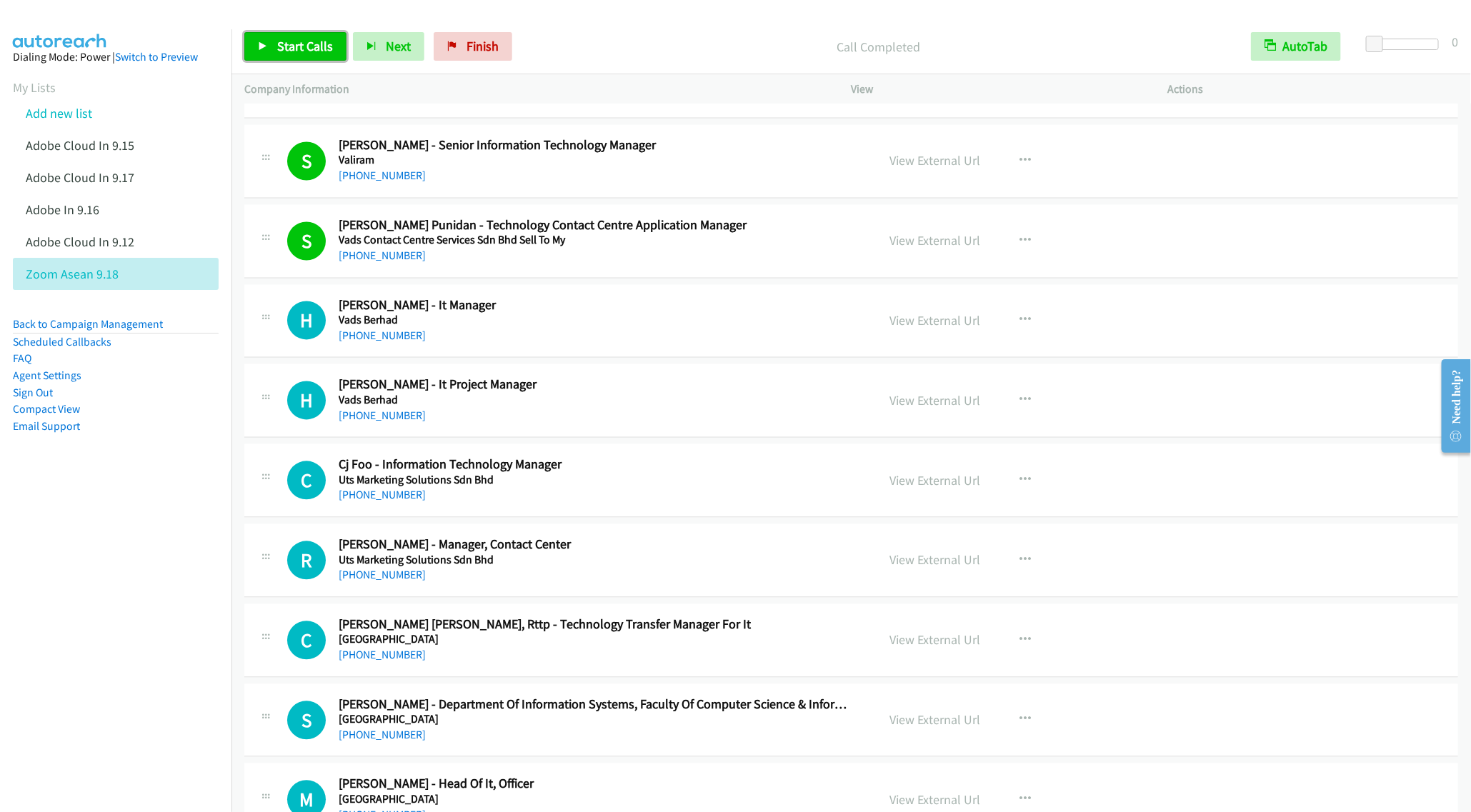
click at [305, 48] on span "Start Calls" at bounding box center [305, 46] width 56 height 17
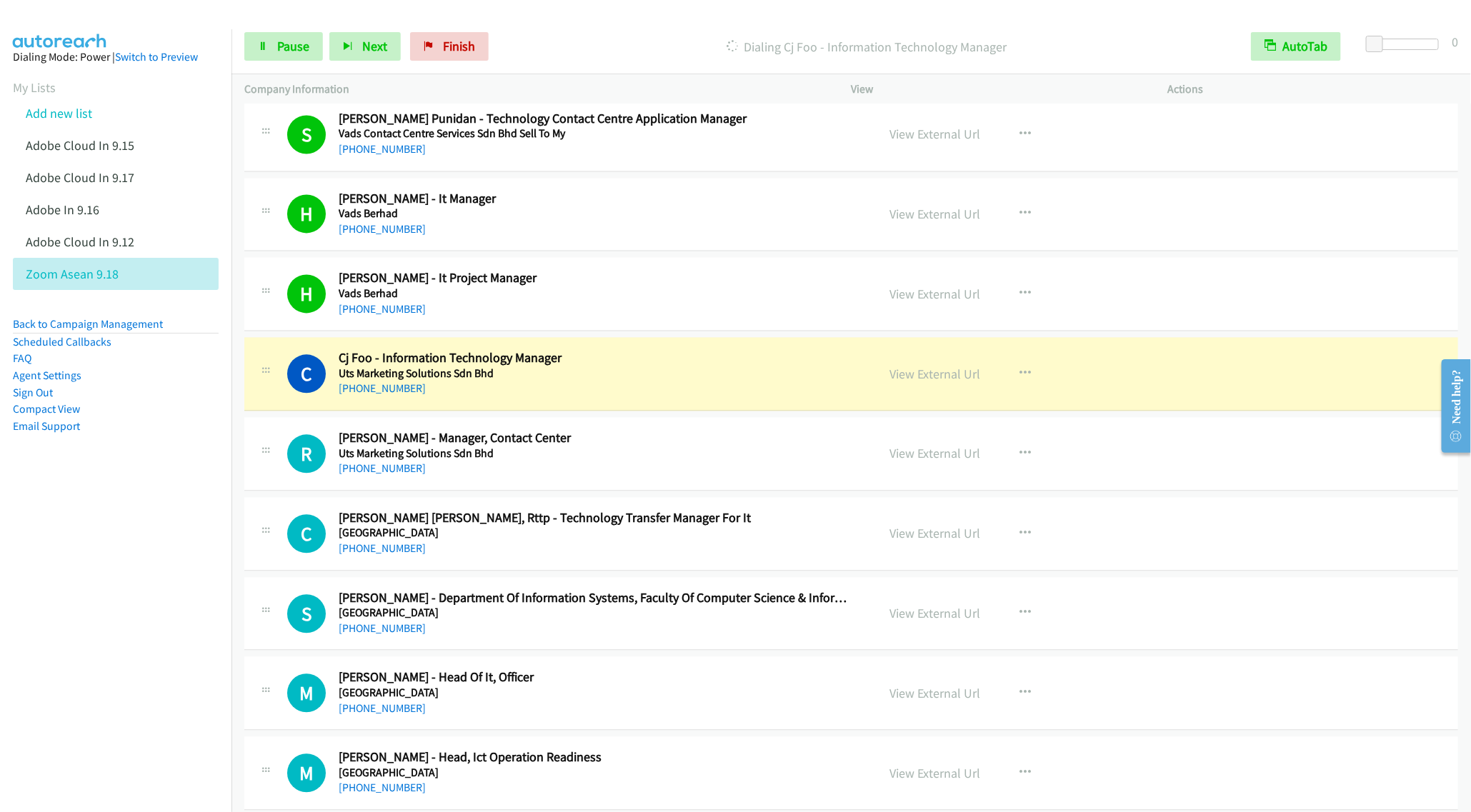
scroll to position [1714, 0]
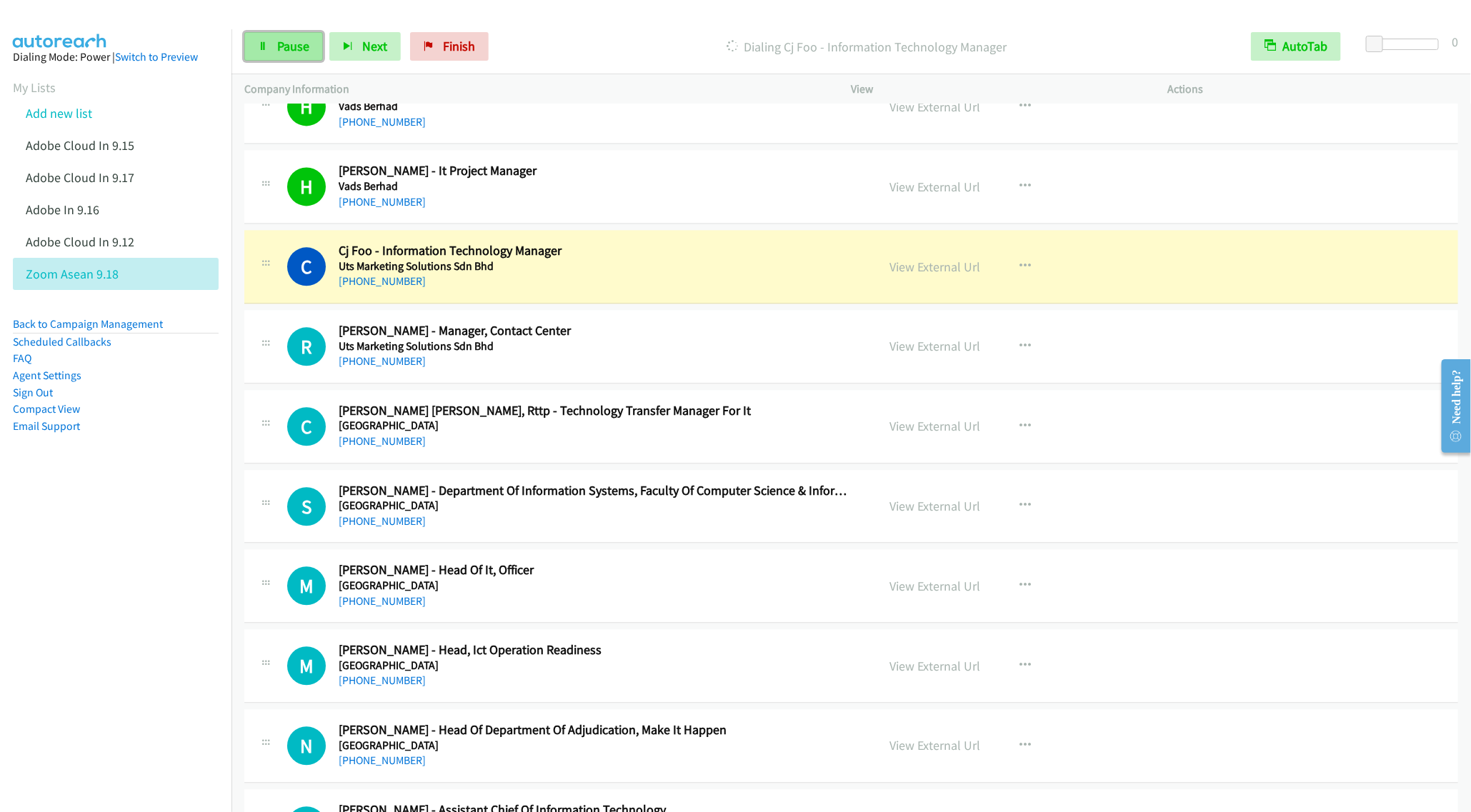
click at [285, 54] on span "Pause" at bounding box center [293, 46] width 32 height 17
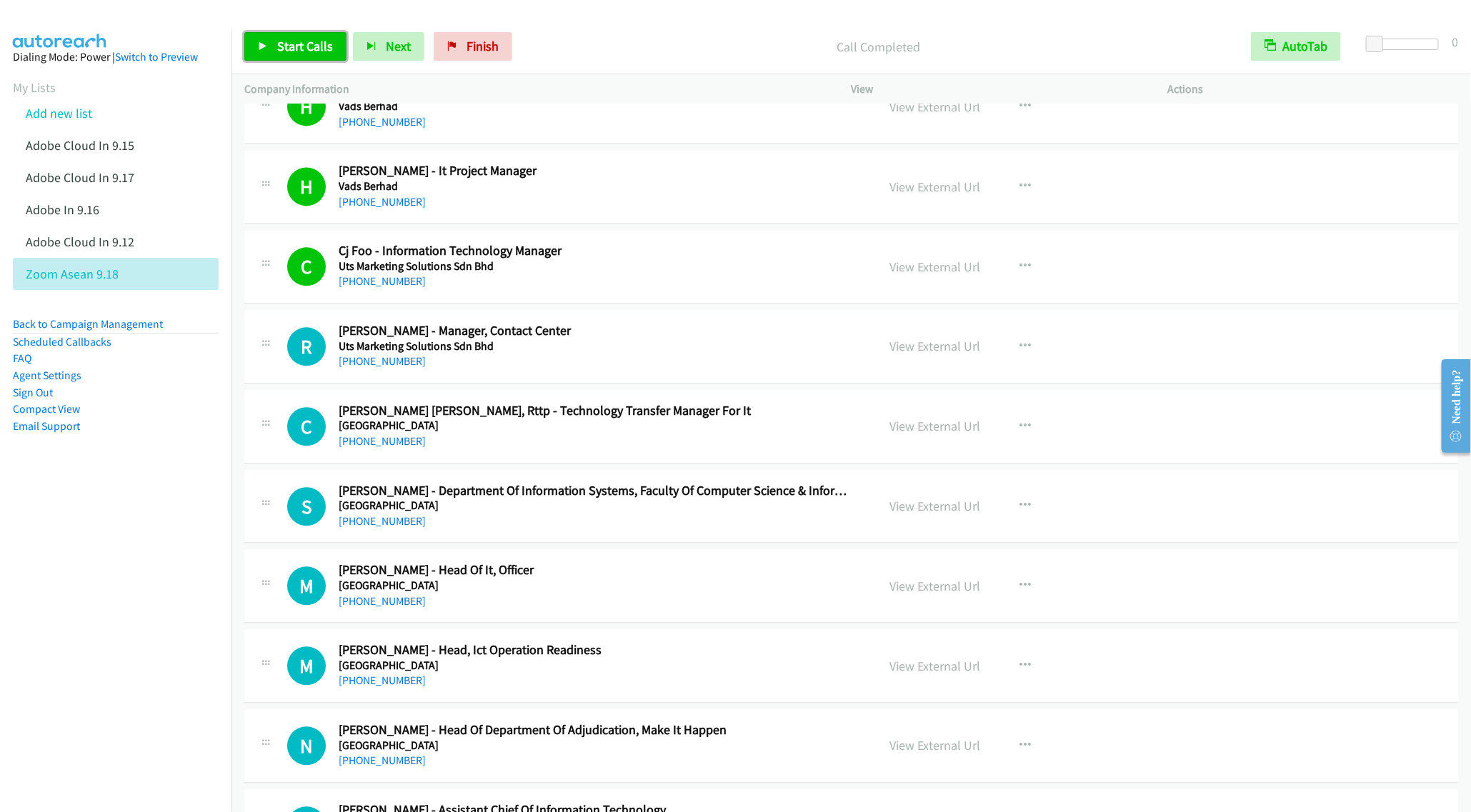
click at [300, 47] on span "Start Calls" at bounding box center [305, 46] width 56 height 17
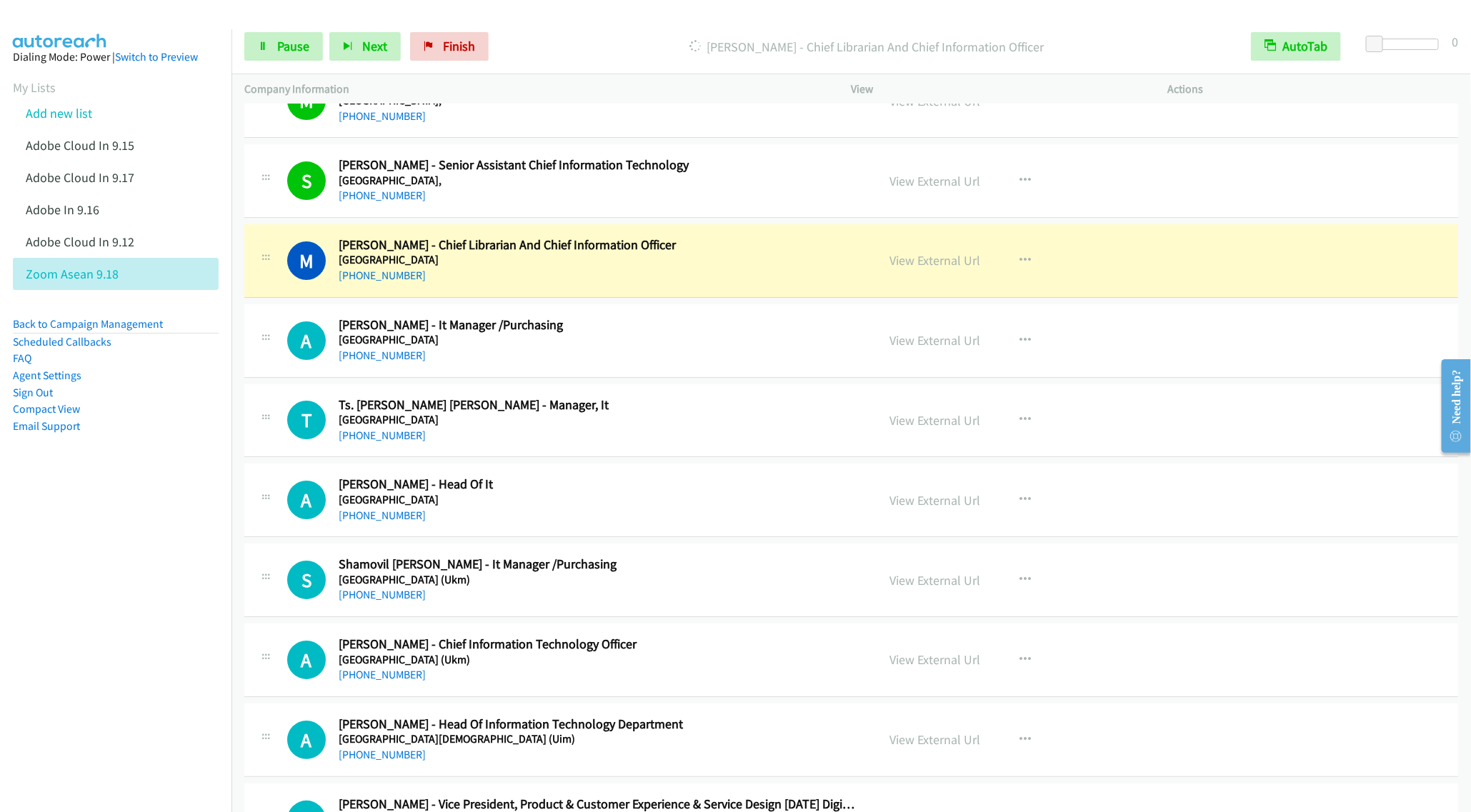
scroll to position [2785, 0]
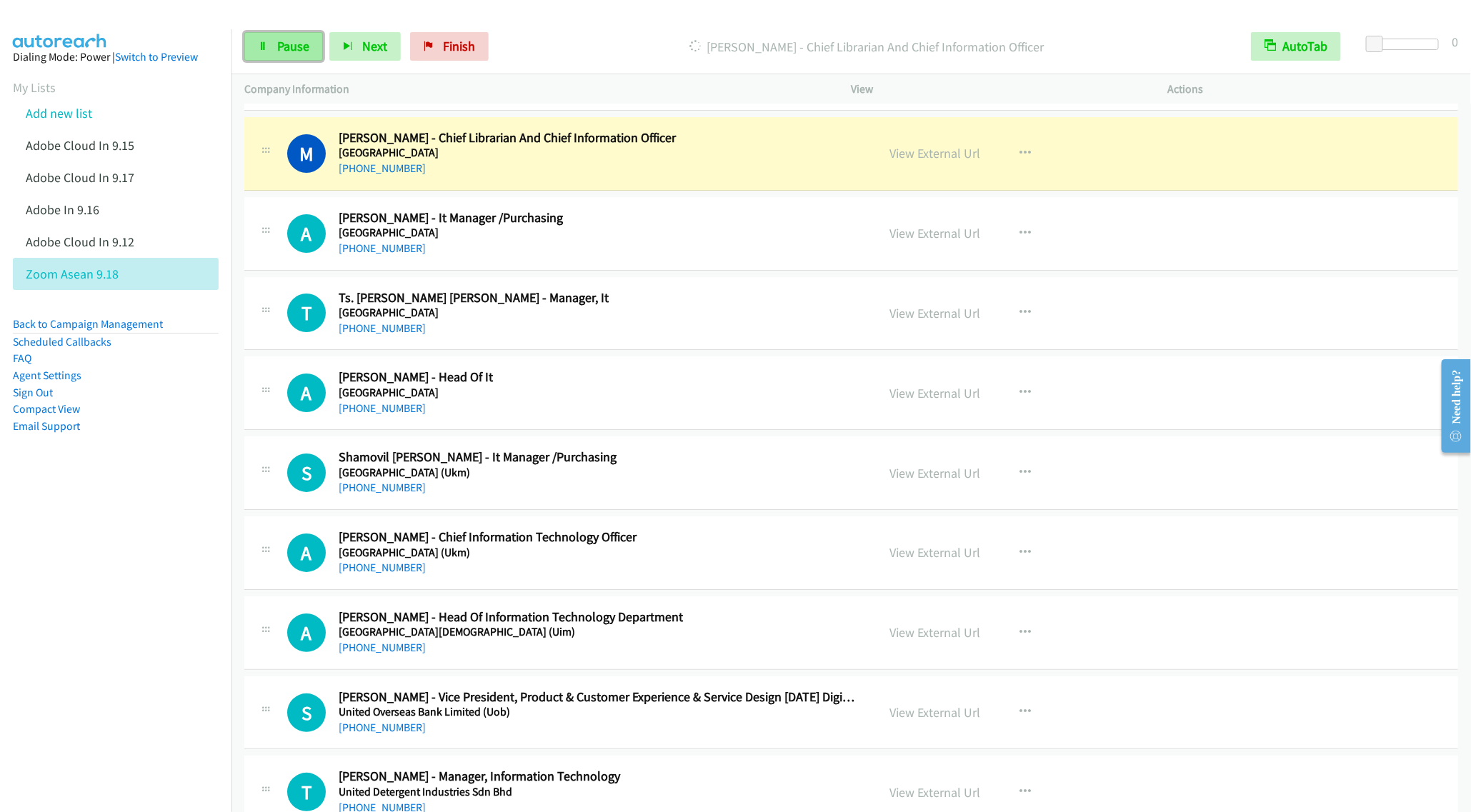
click at [266, 51] on link "Pause" at bounding box center [284, 46] width 78 height 28
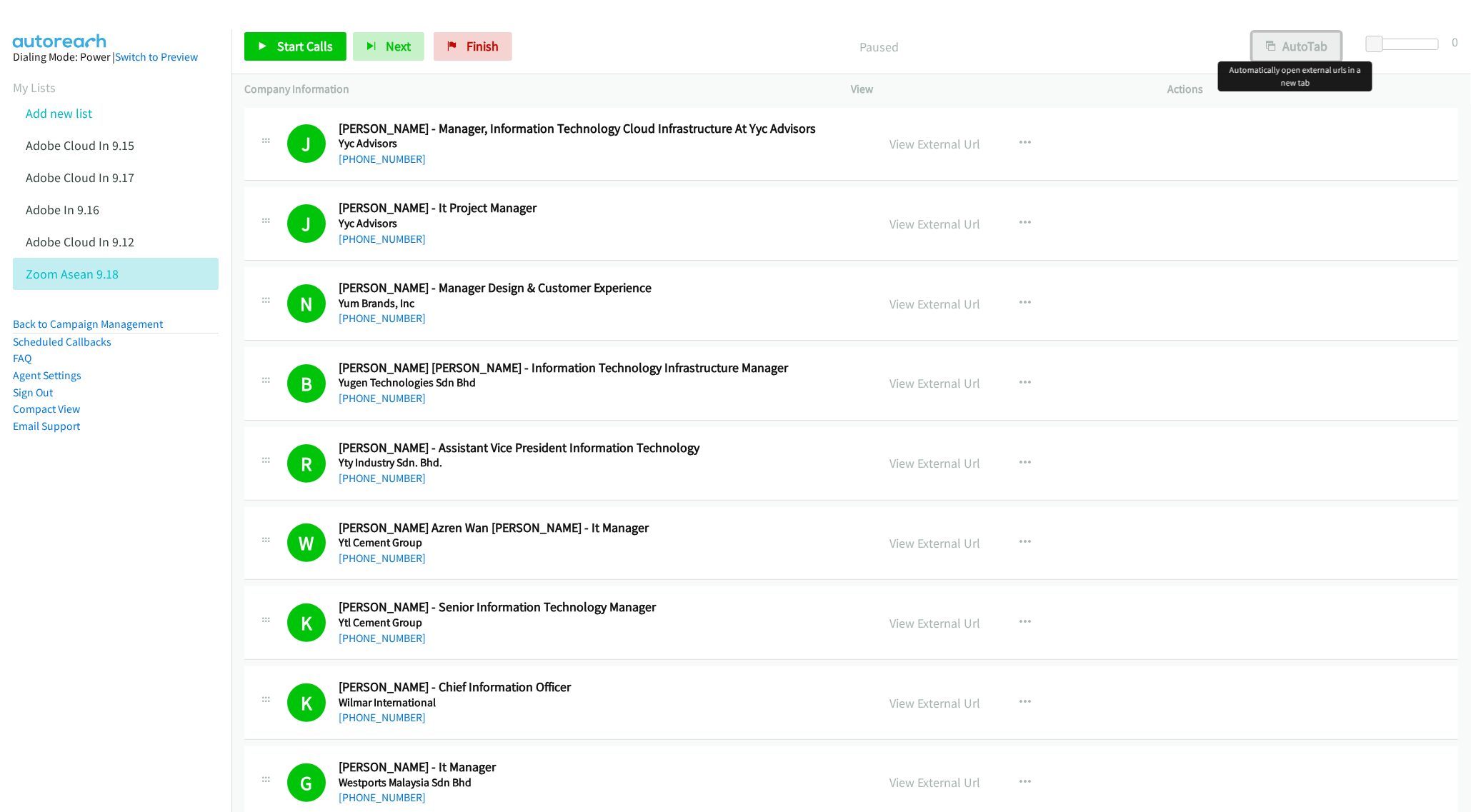
click at [1276, 54] on button "AutoTab" at bounding box center [1297, 46] width 88 height 28
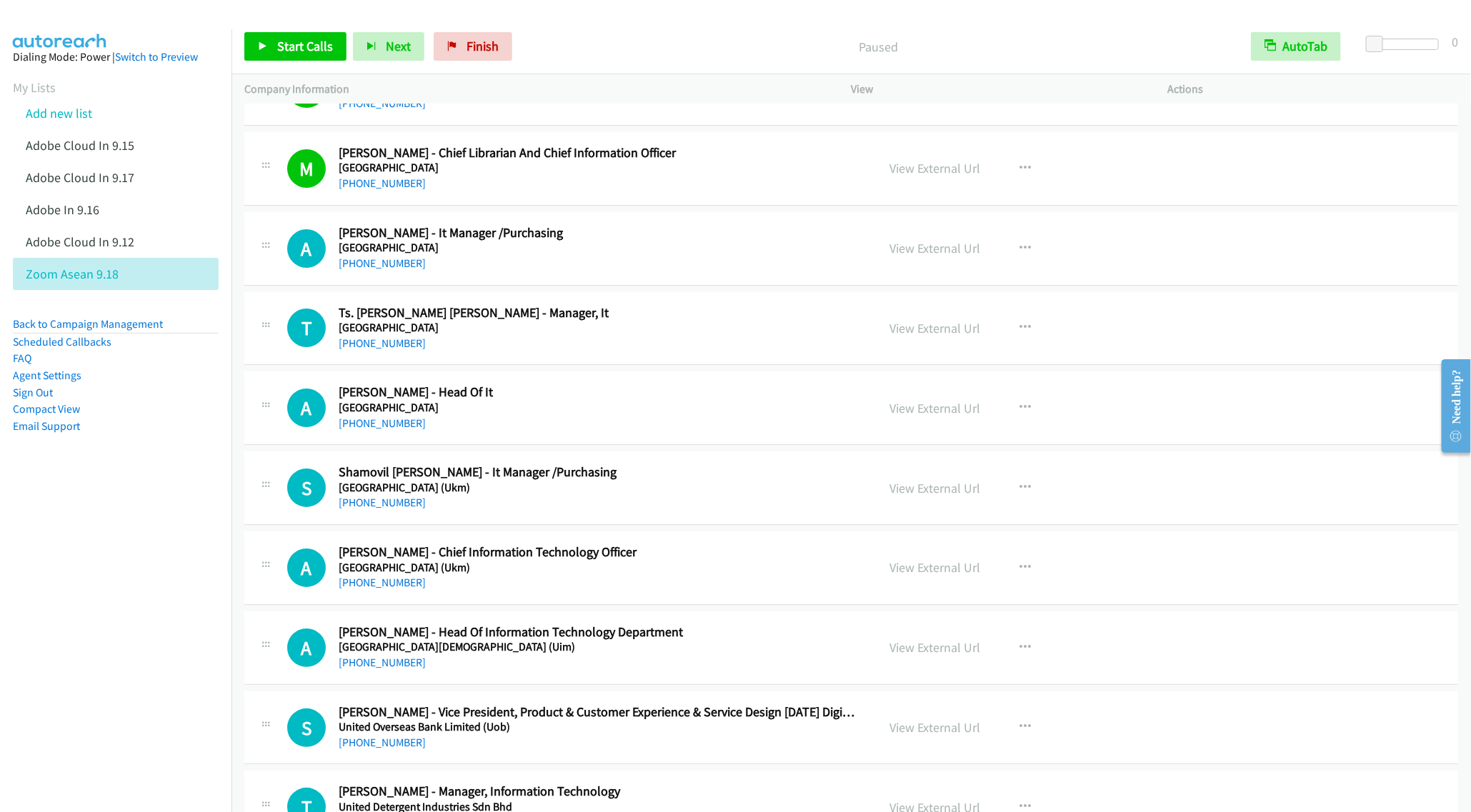
scroll to position [2806, 0]
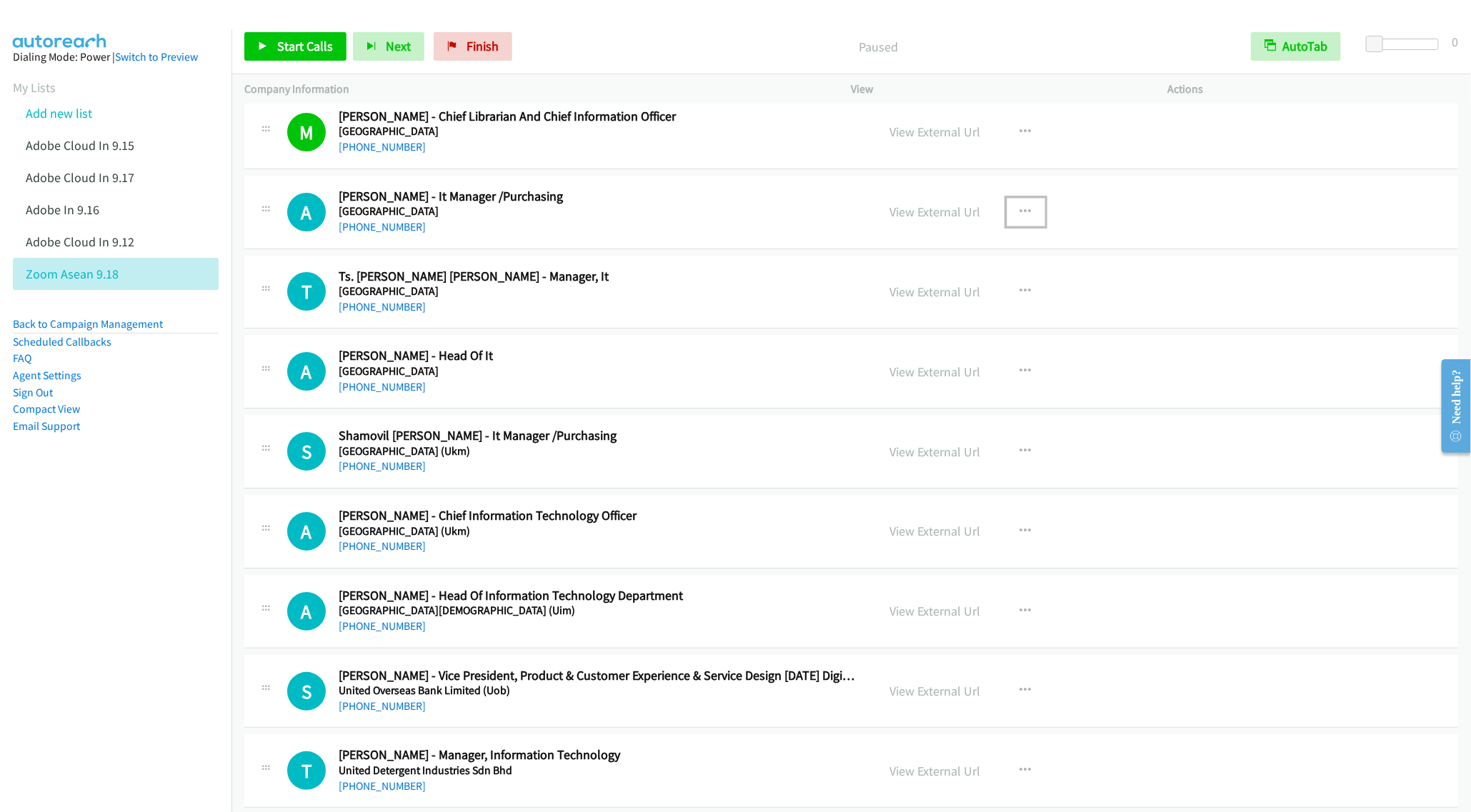
click at [1021, 218] on icon "button" at bounding box center [1026, 212] width 12 height 12
click at [925, 319] on link "Start Calls Here" at bounding box center [949, 304] width 190 height 28
click at [299, 54] on link "Start Calls" at bounding box center [295, 46] width 102 height 28
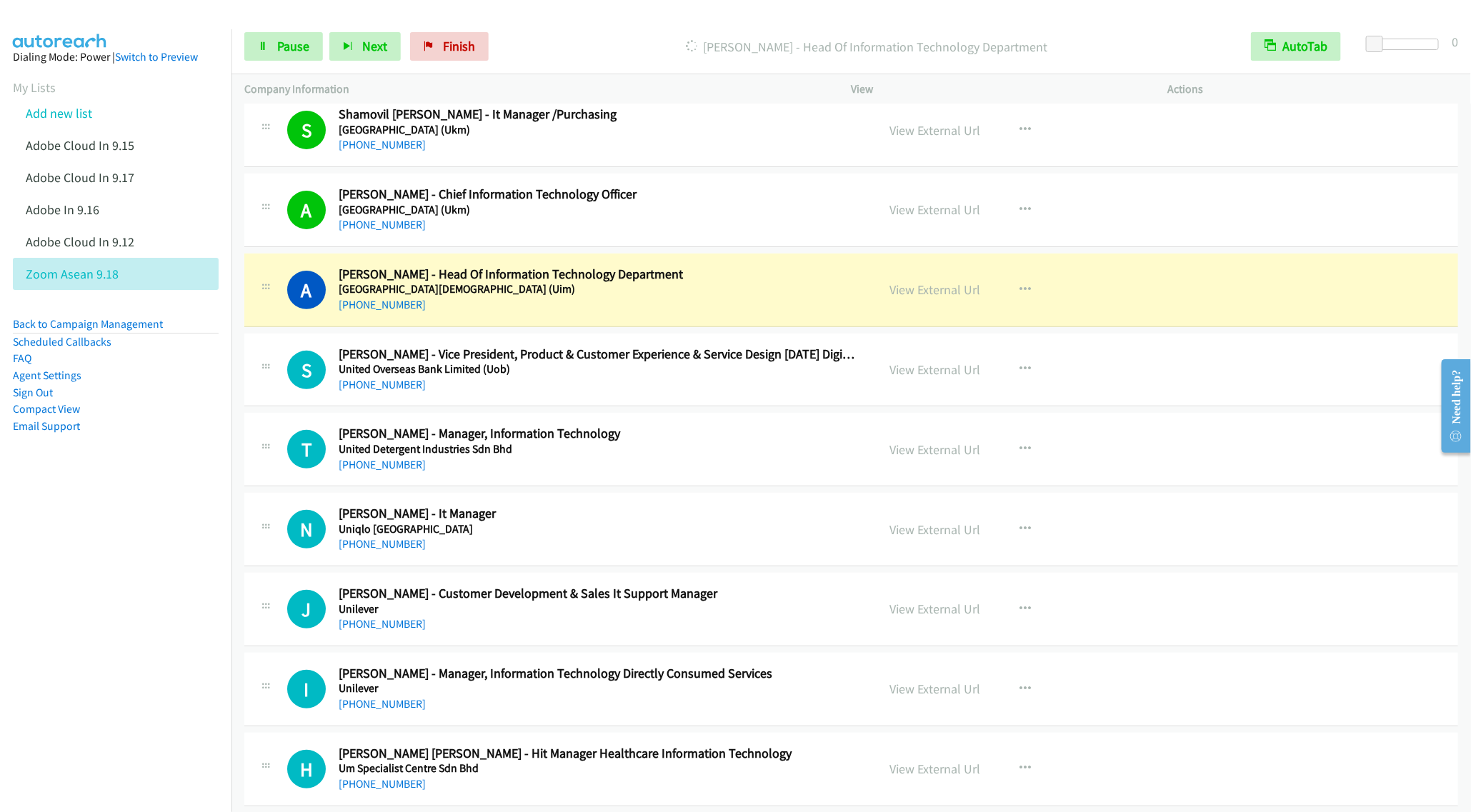
scroll to position [3235, 0]
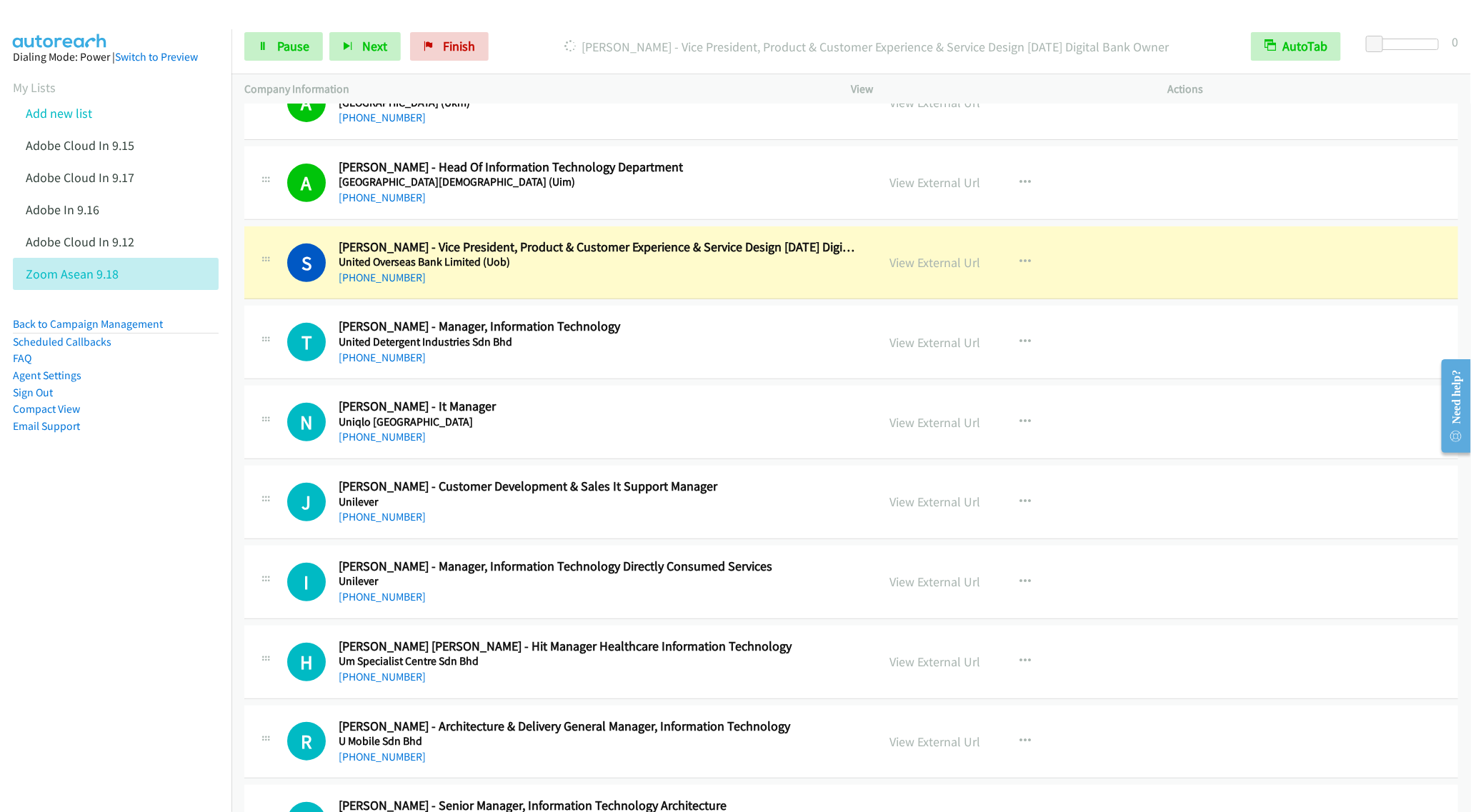
click at [160, 435] on aside "Dialing Mode: Power | Switch to Preview My Lists Add new list Adobe Cloud In 9.…" at bounding box center [115, 264] width 231 height 470
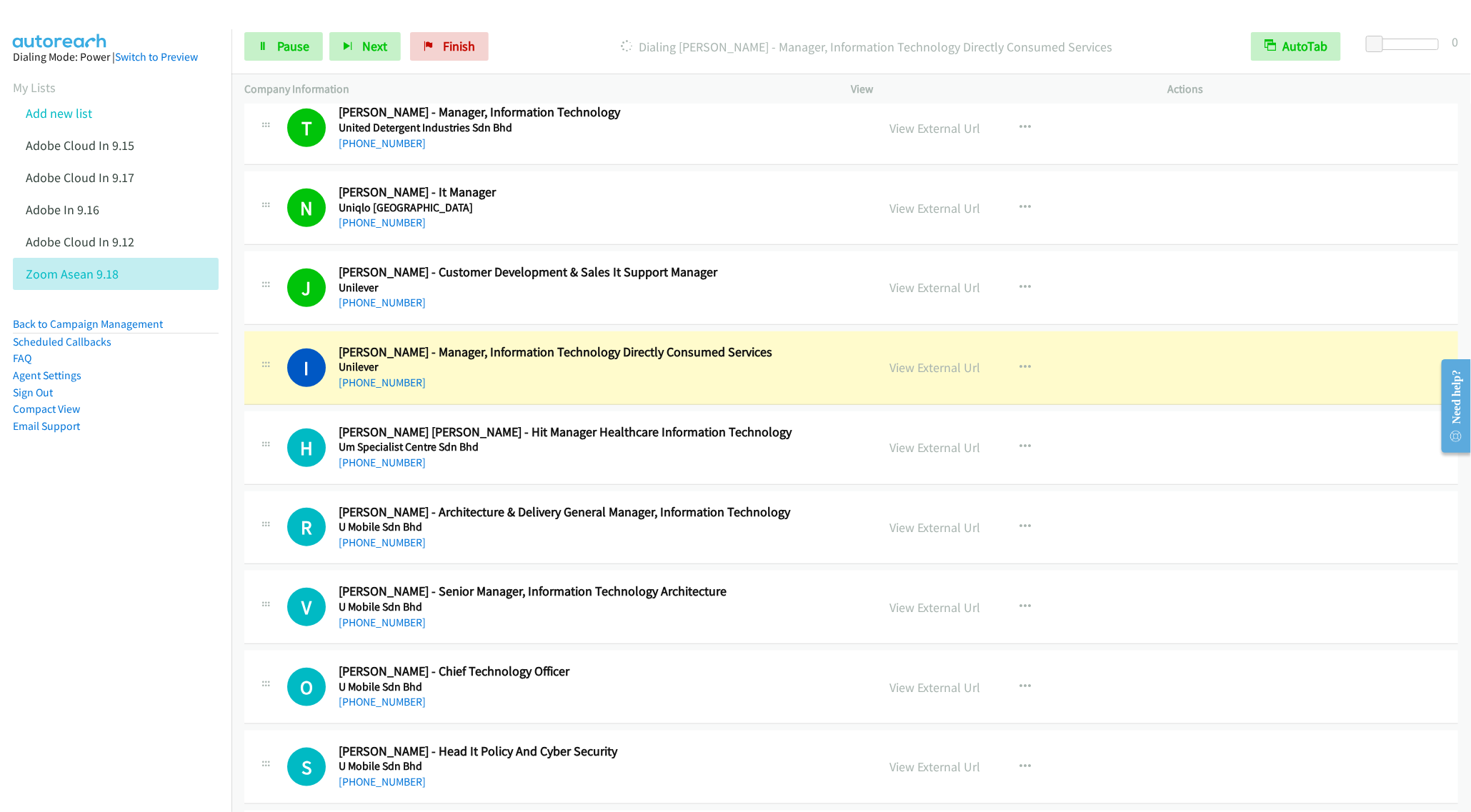
scroll to position [3557, 0]
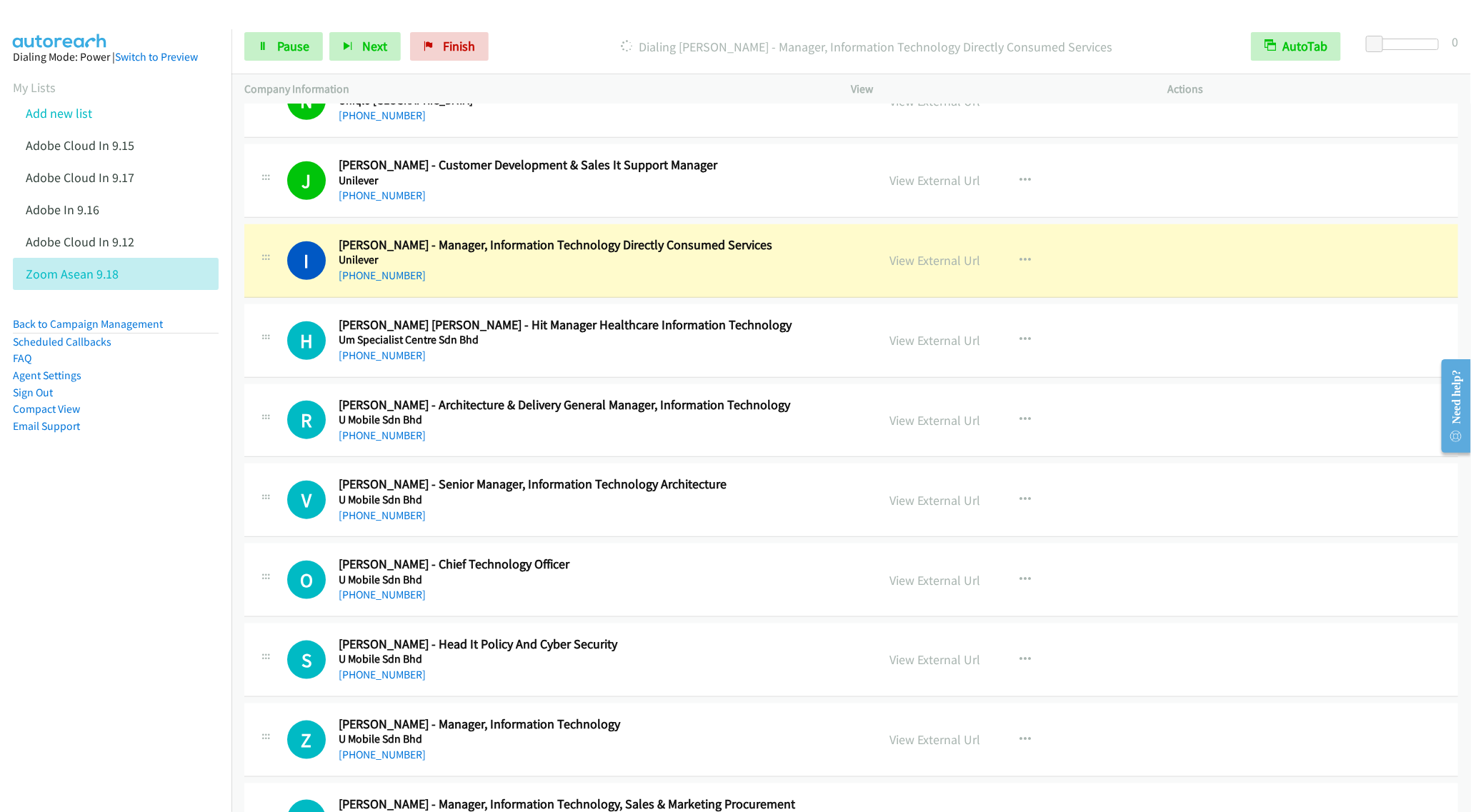
click at [173, 489] on aside "Dialing Mode: Power | Switch to Preview My Lists Add new list Adobe Cloud In 9.…" at bounding box center [115, 264] width 231 height 470
click at [455, 254] on h2 "Izmer Yusoff - Manager, Information Technology Directly Consumed Services" at bounding box center [598, 245] width 518 height 17
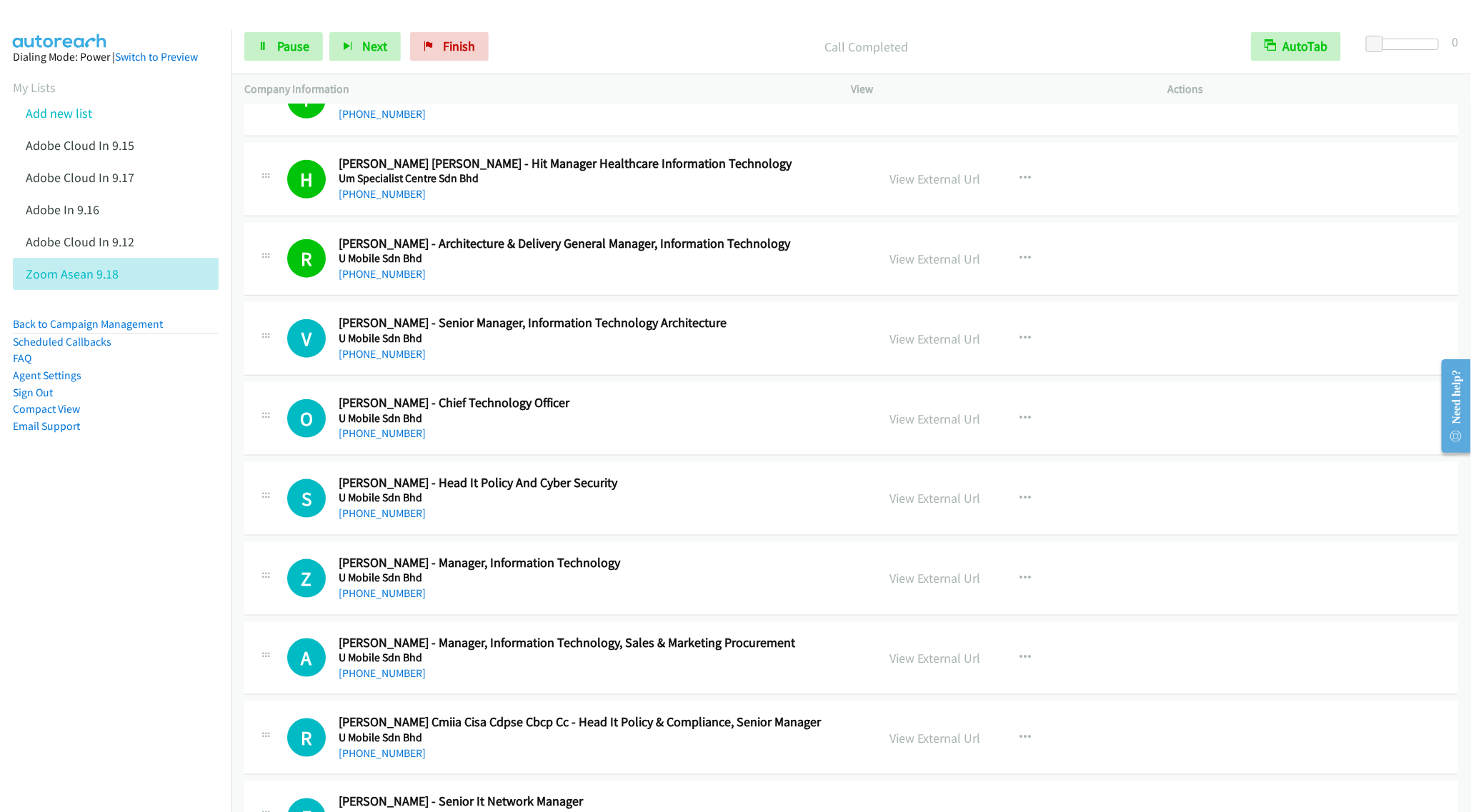
scroll to position [3771, 0]
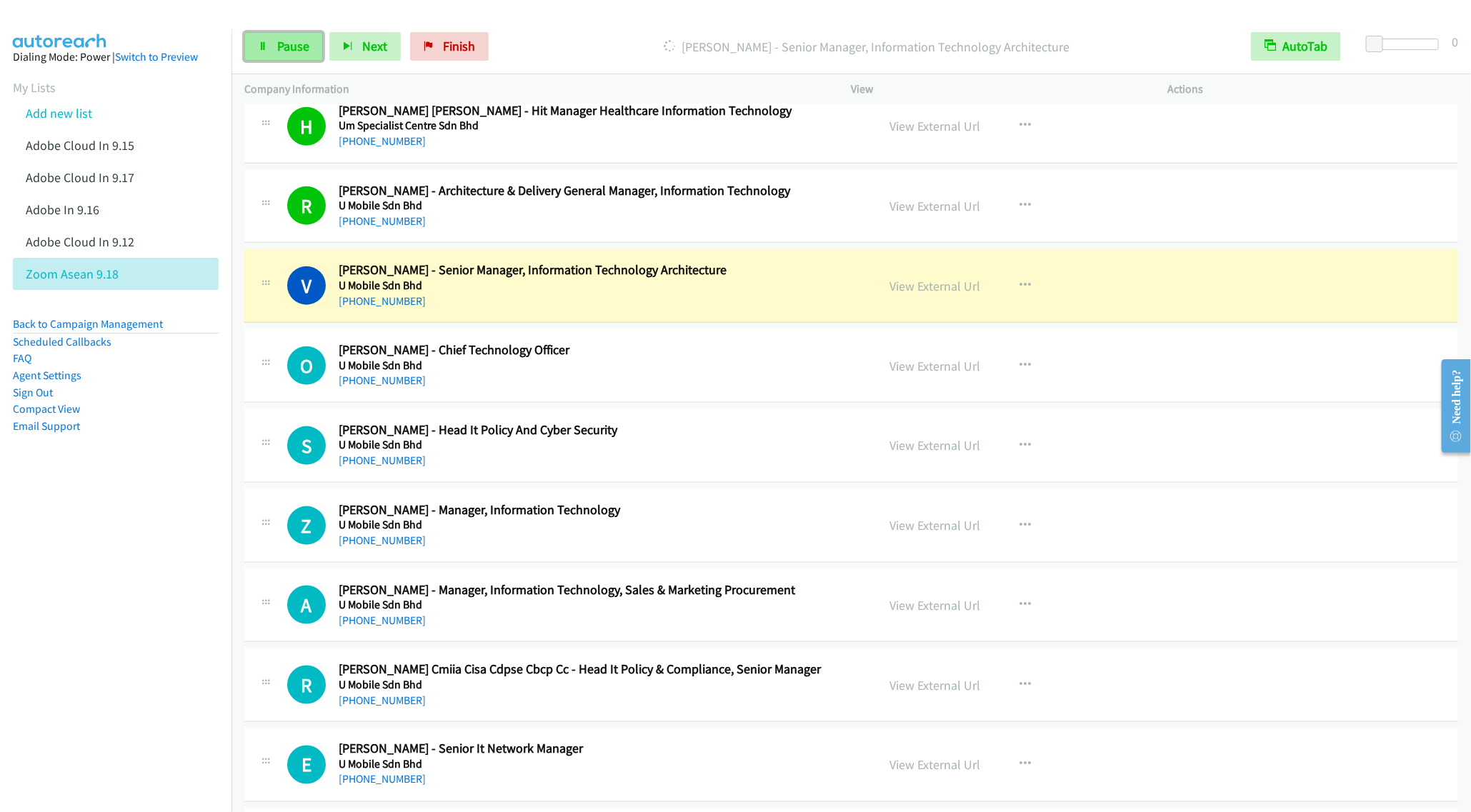
click at [281, 54] on link "Pause" at bounding box center [284, 46] width 78 height 28
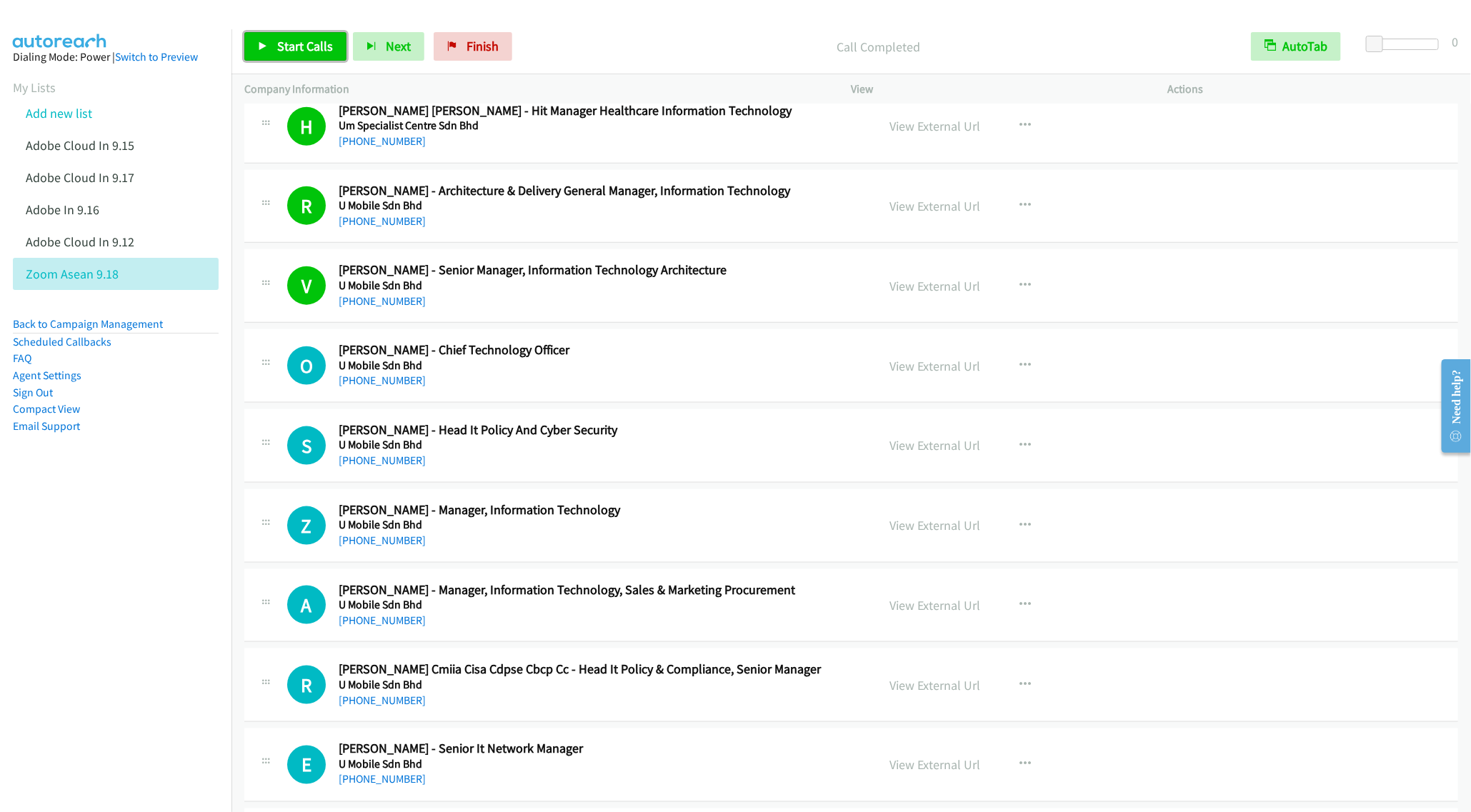
click at [292, 51] on span "Start Calls" at bounding box center [305, 46] width 56 height 17
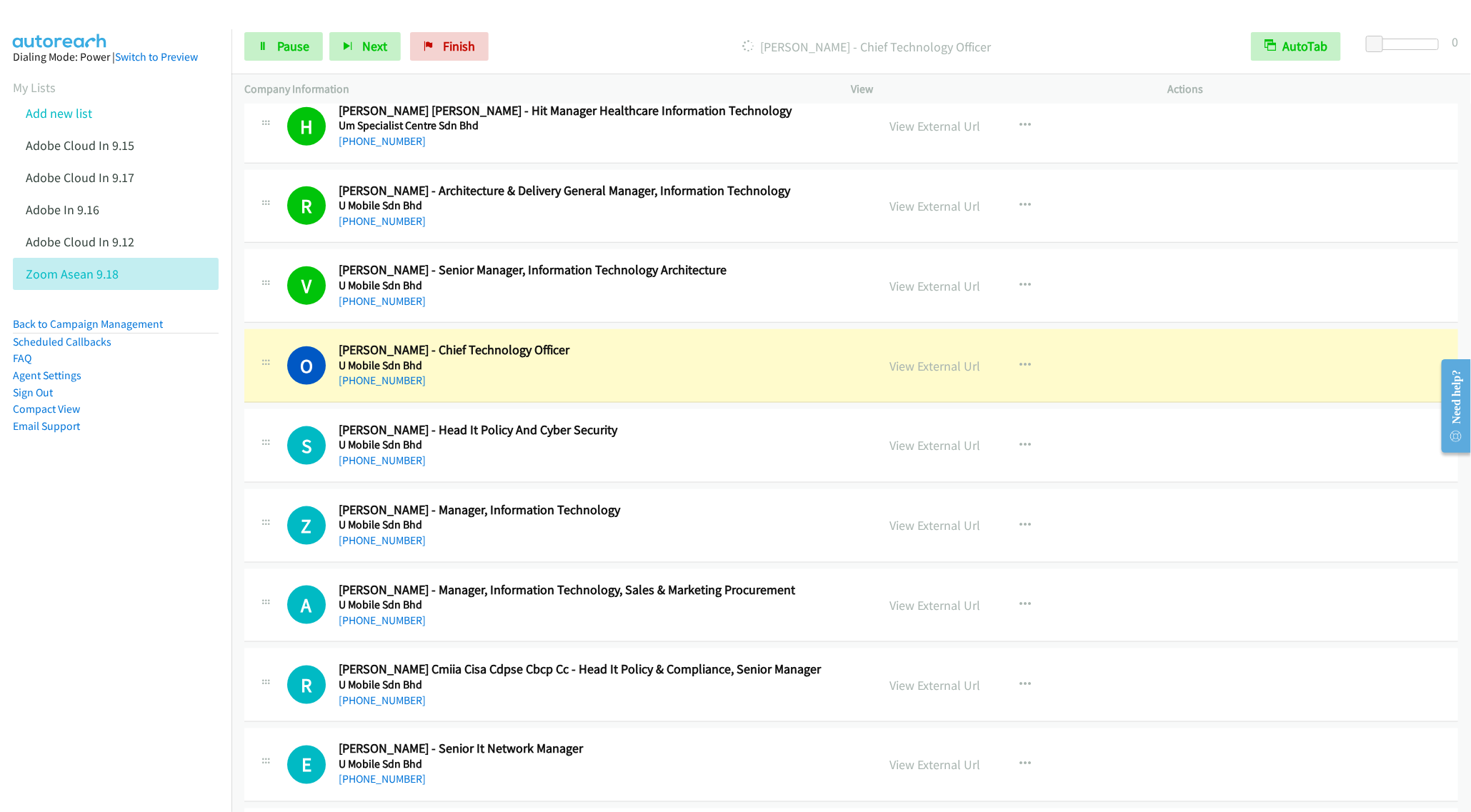
click at [178, 502] on nav "Dialing Mode: Power | Switch to Preview My Lists Add new list Adobe Cloud In 9.…" at bounding box center [116, 435] width 232 height 812
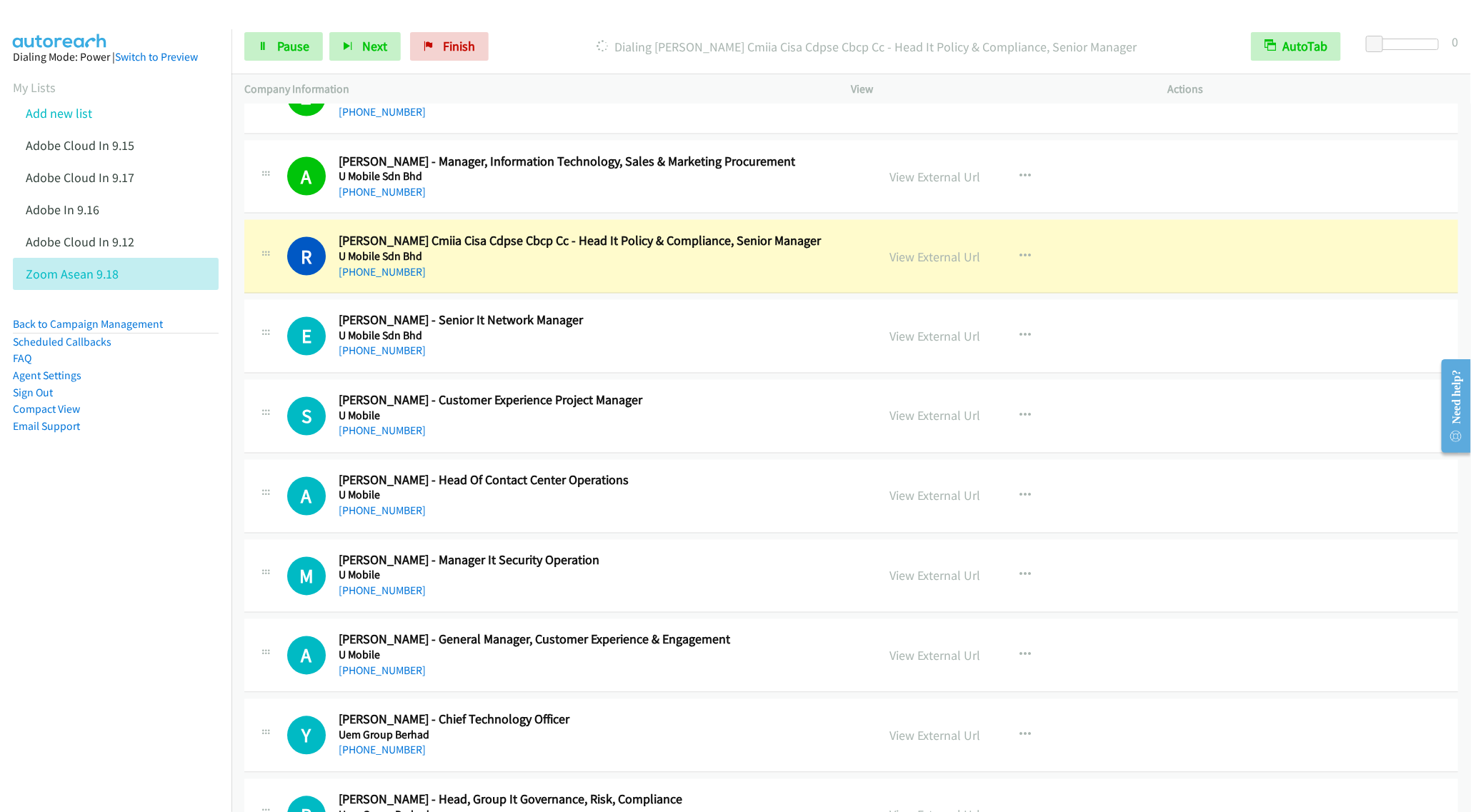
scroll to position [4306, 0]
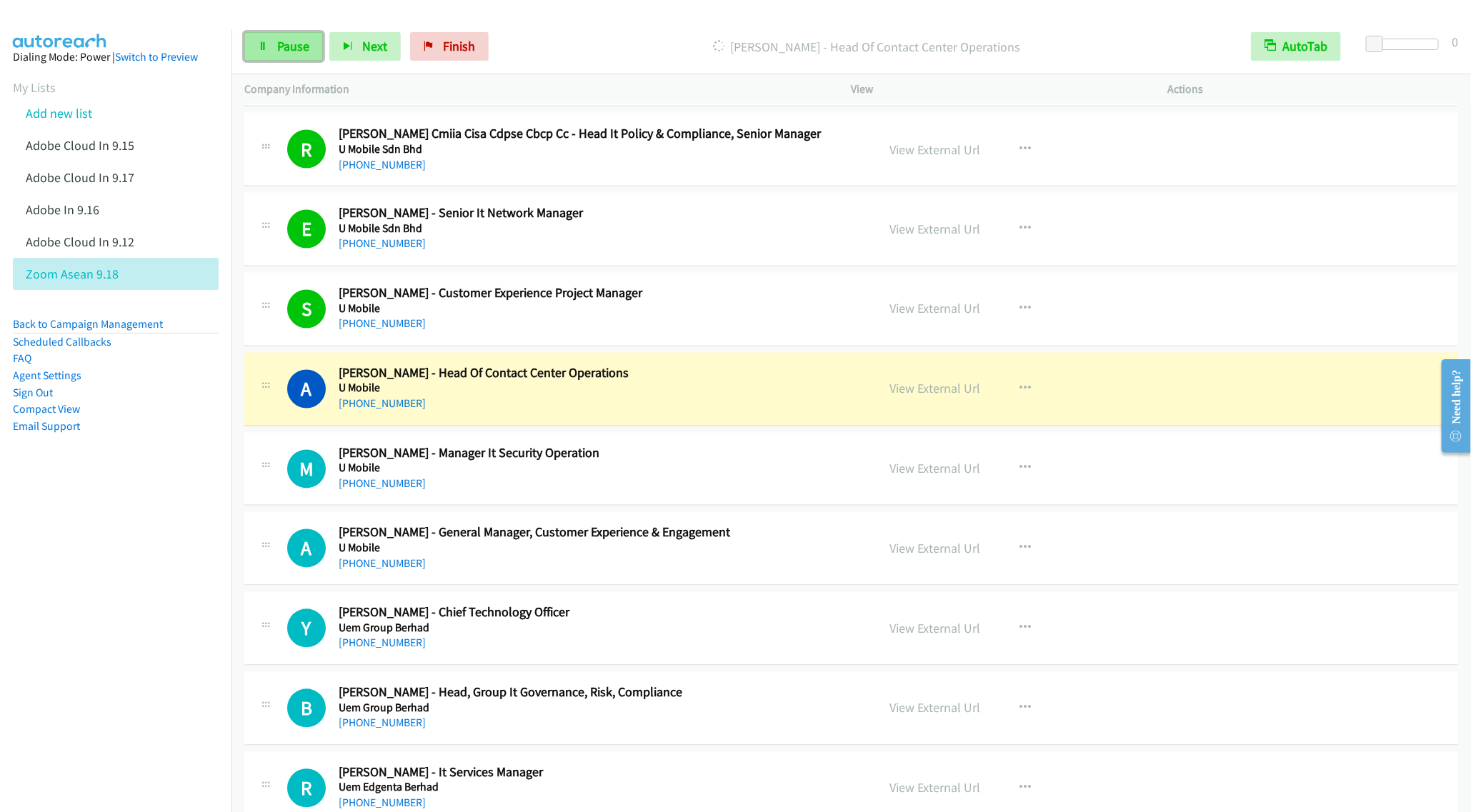
click at [275, 54] on link "Pause" at bounding box center [284, 46] width 78 height 28
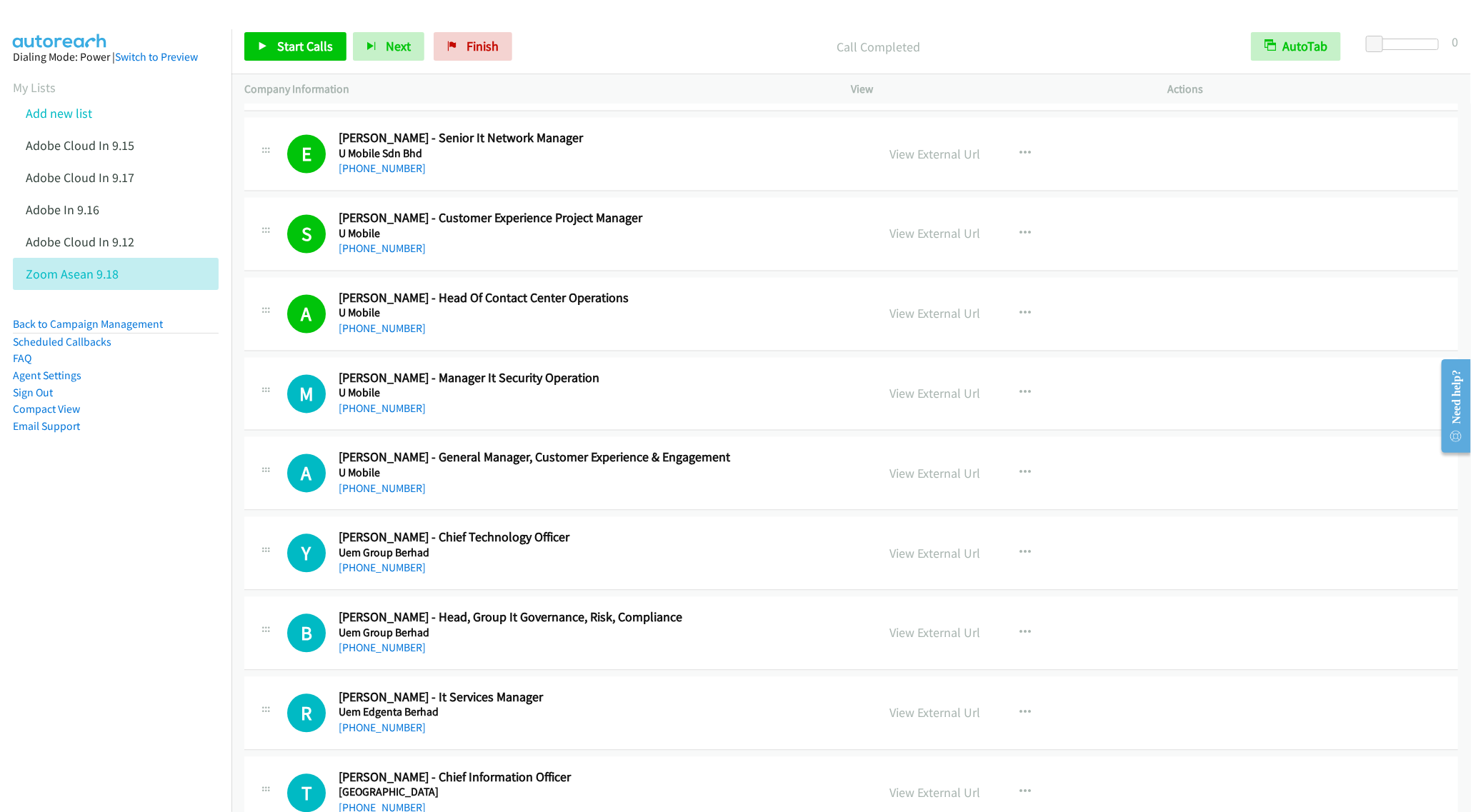
scroll to position [4414, 0]
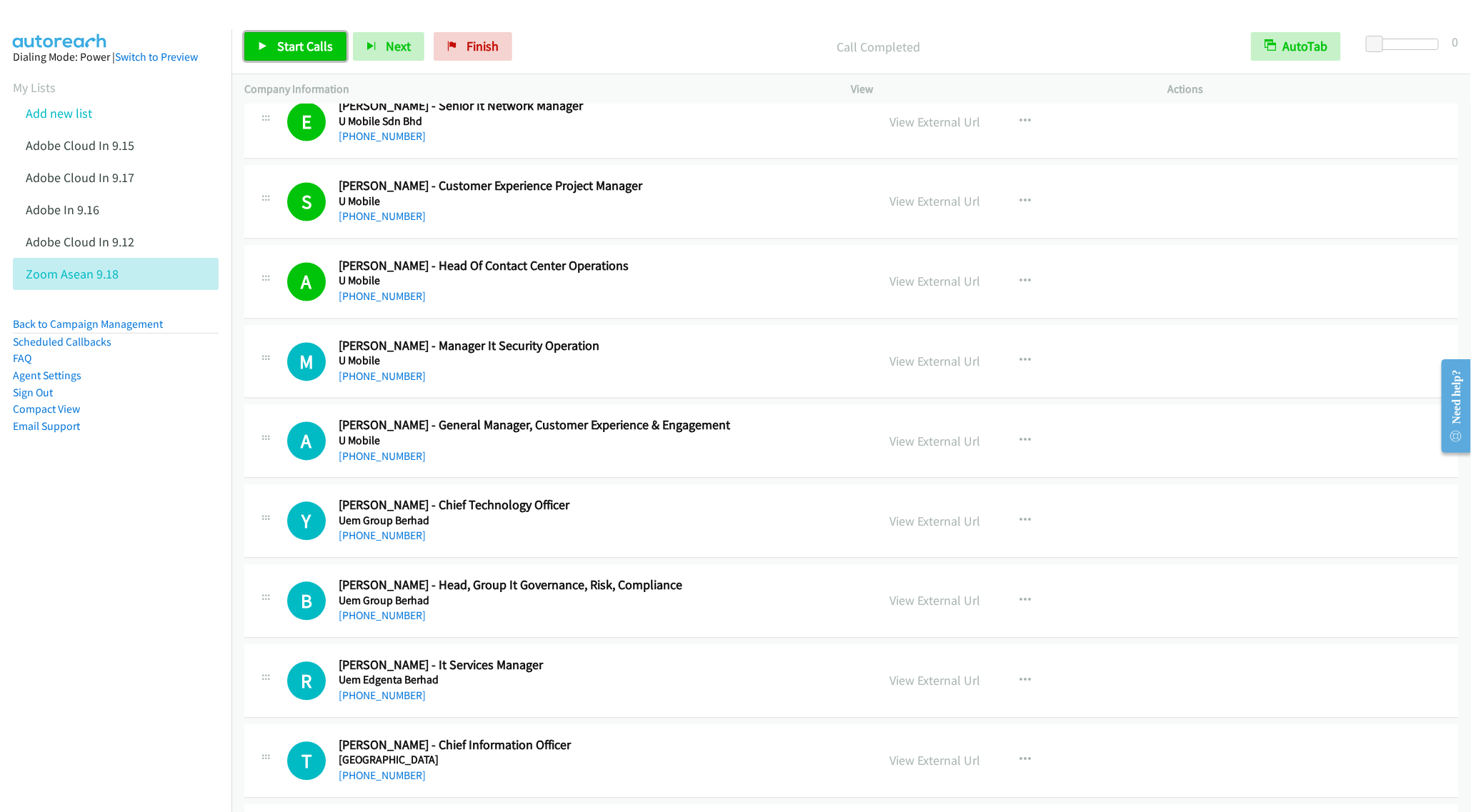
click at [309, 49] on span "Start Calls" at bounding box center [305, 46] width 56 height 17
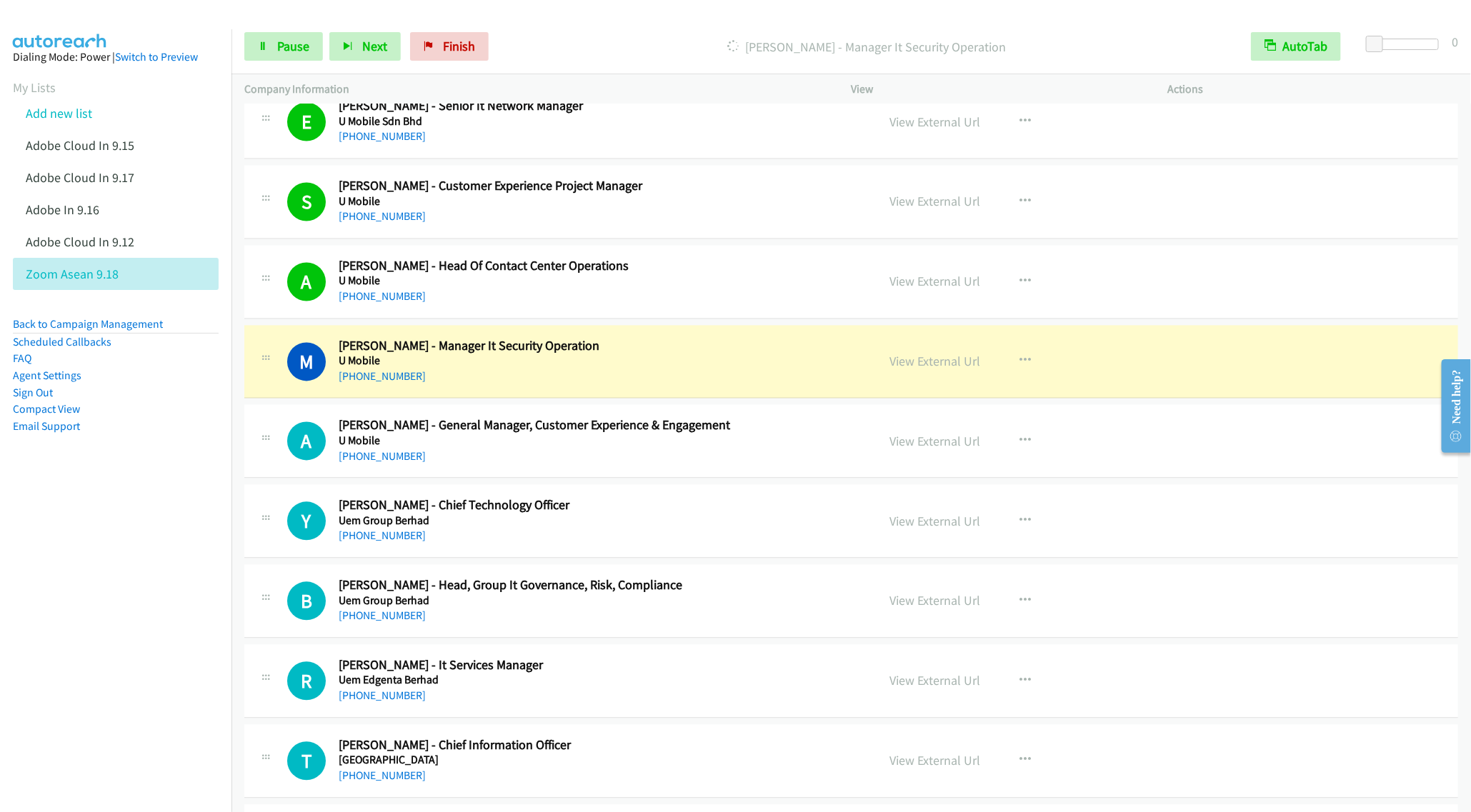
click at [707, 465] on div "+60 18-200 0633" at bounding box center [598, 457] width 518 height 17
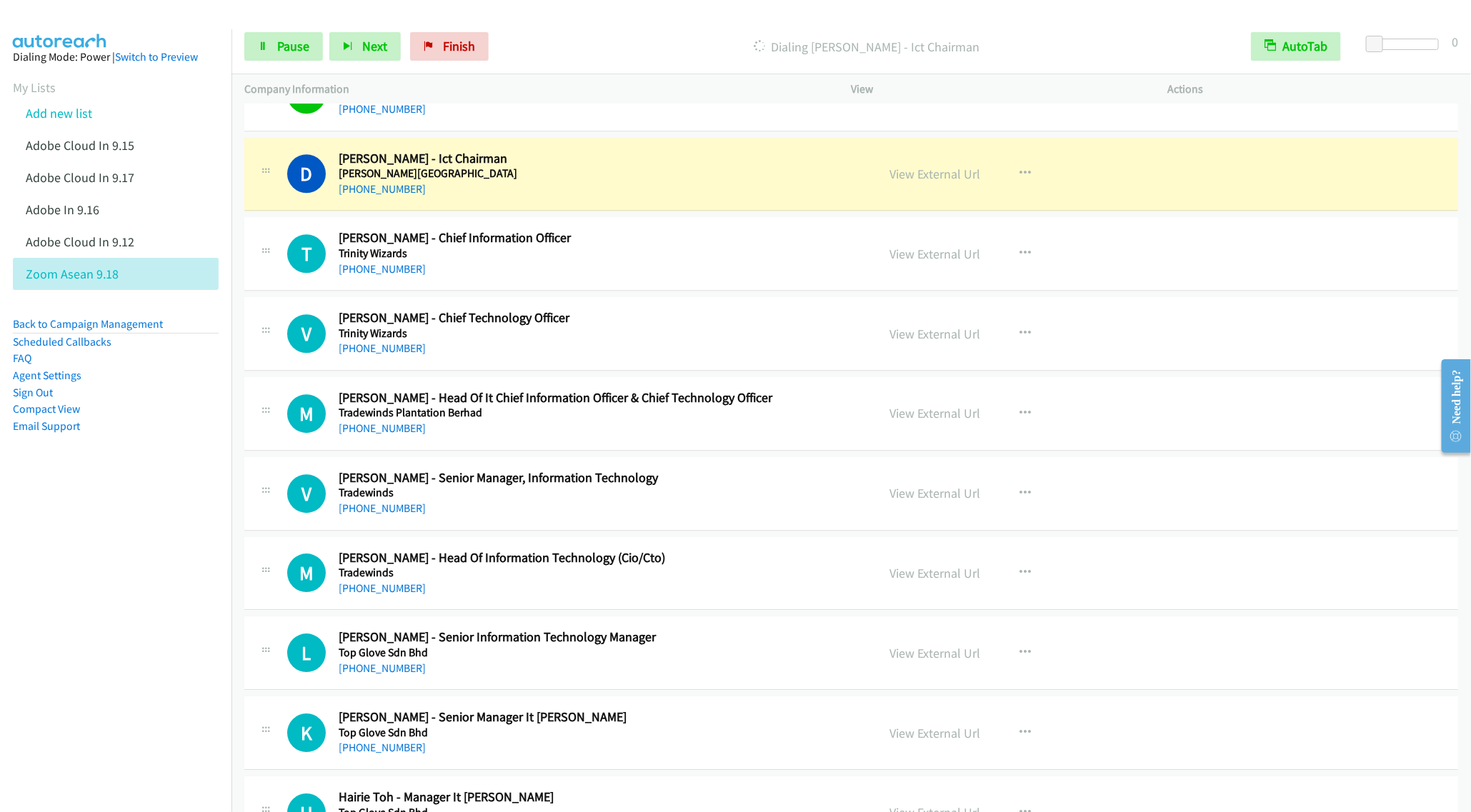
scroll to position [5056, 0]
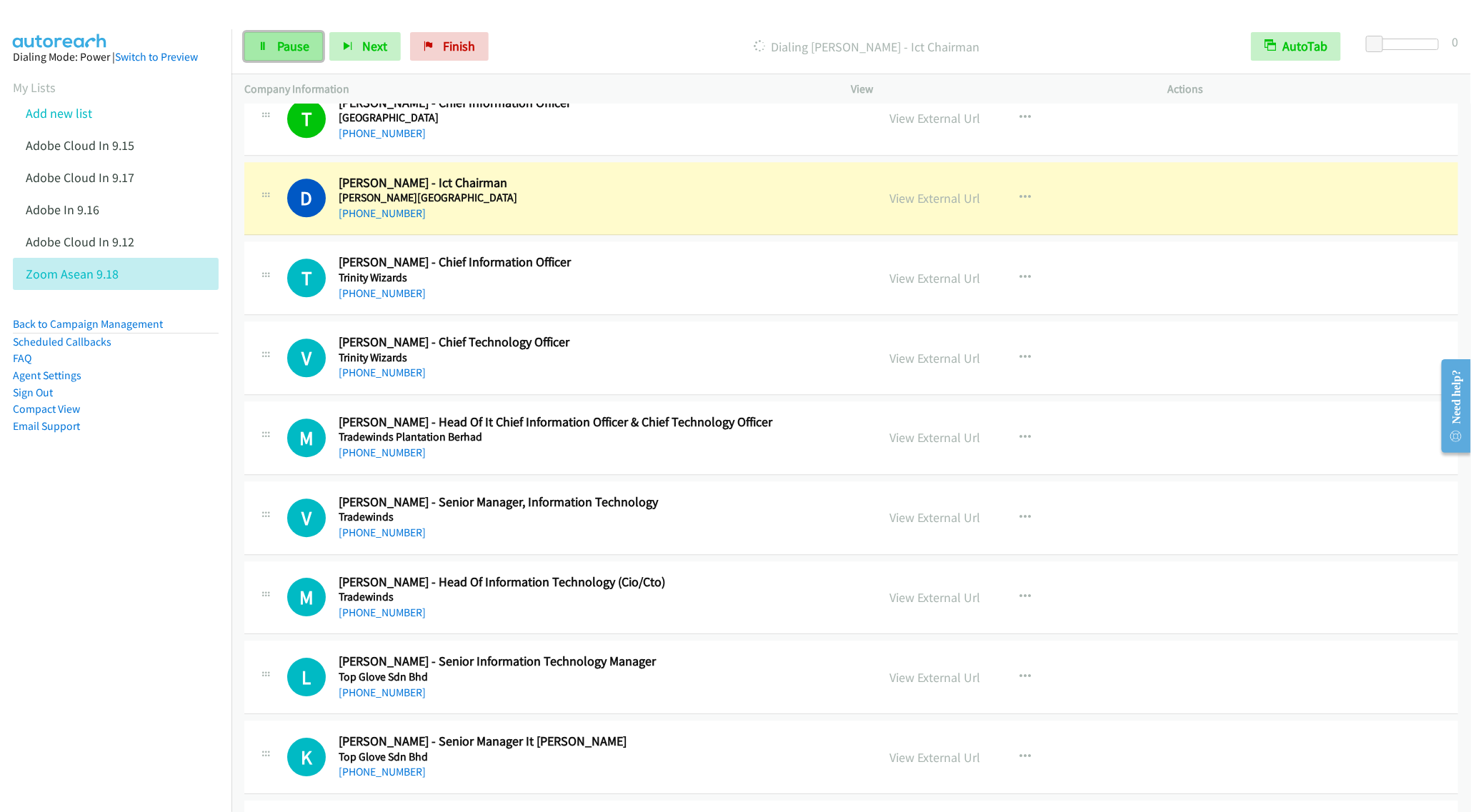
click at [279, 39] on span "Pause" at bounding box center [293, 46] width 32 height 17
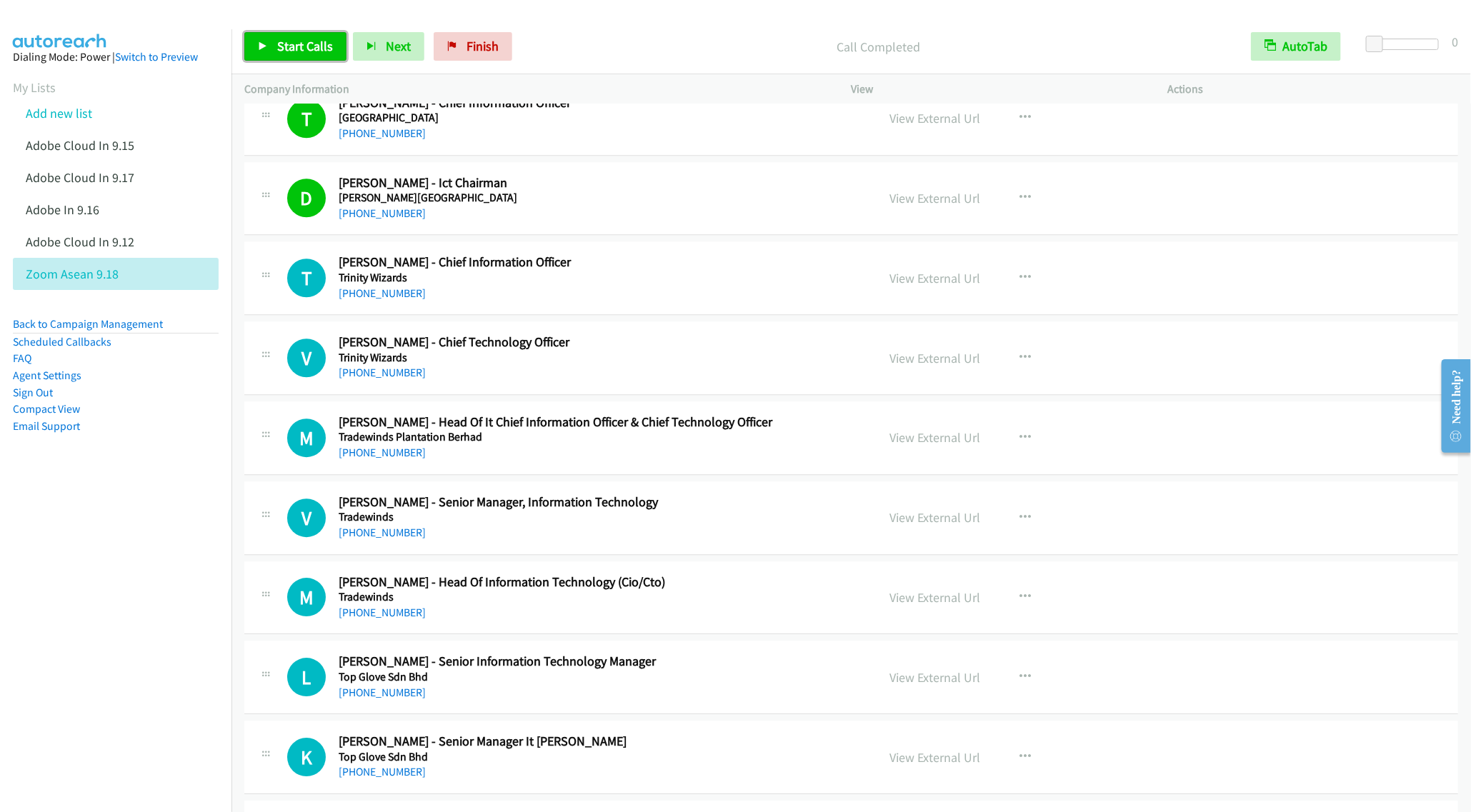
click at [288, 52] on span "Start Calls" at bounding box center [305, 46] width 56 height 17
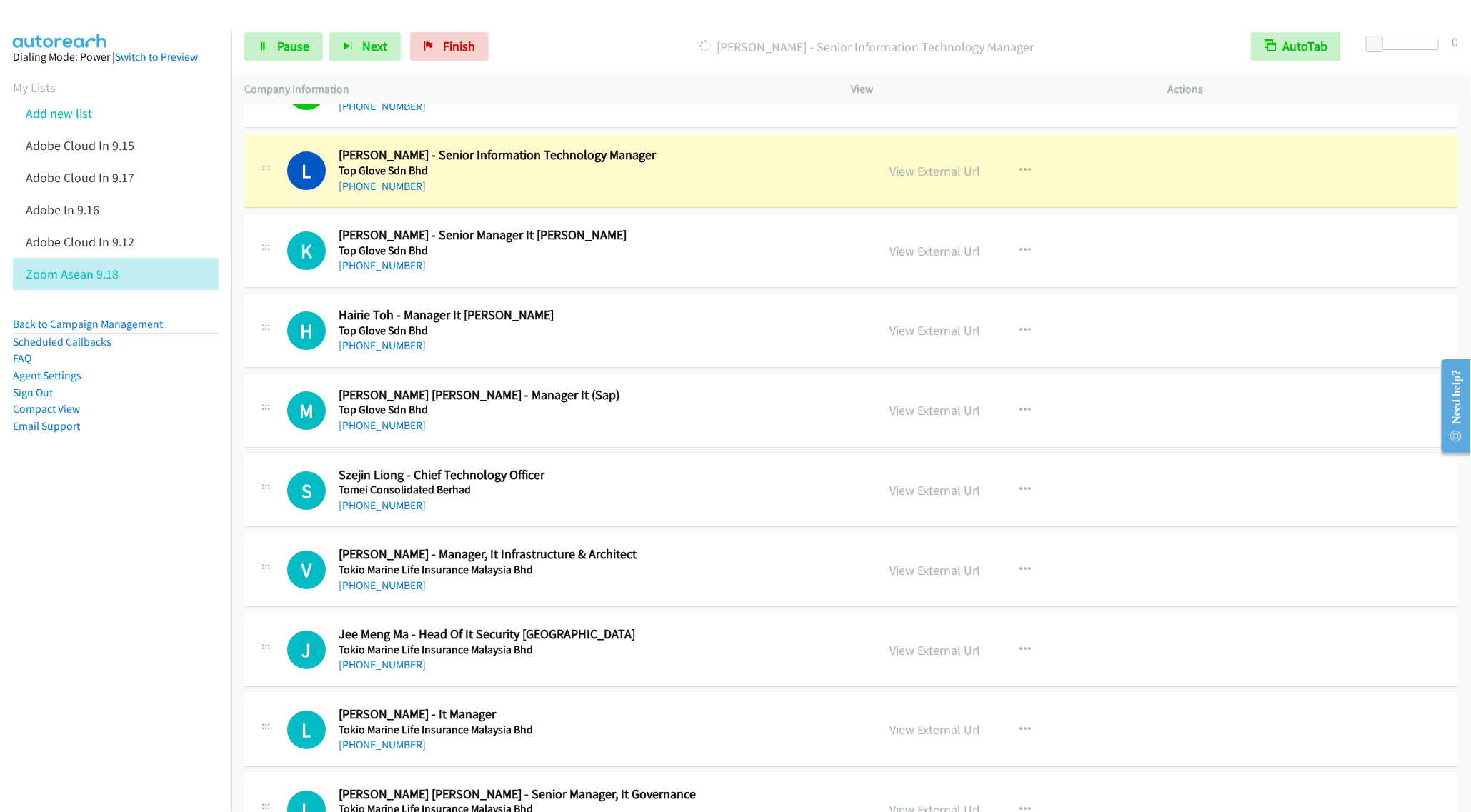
scroll to position [5592, 0]
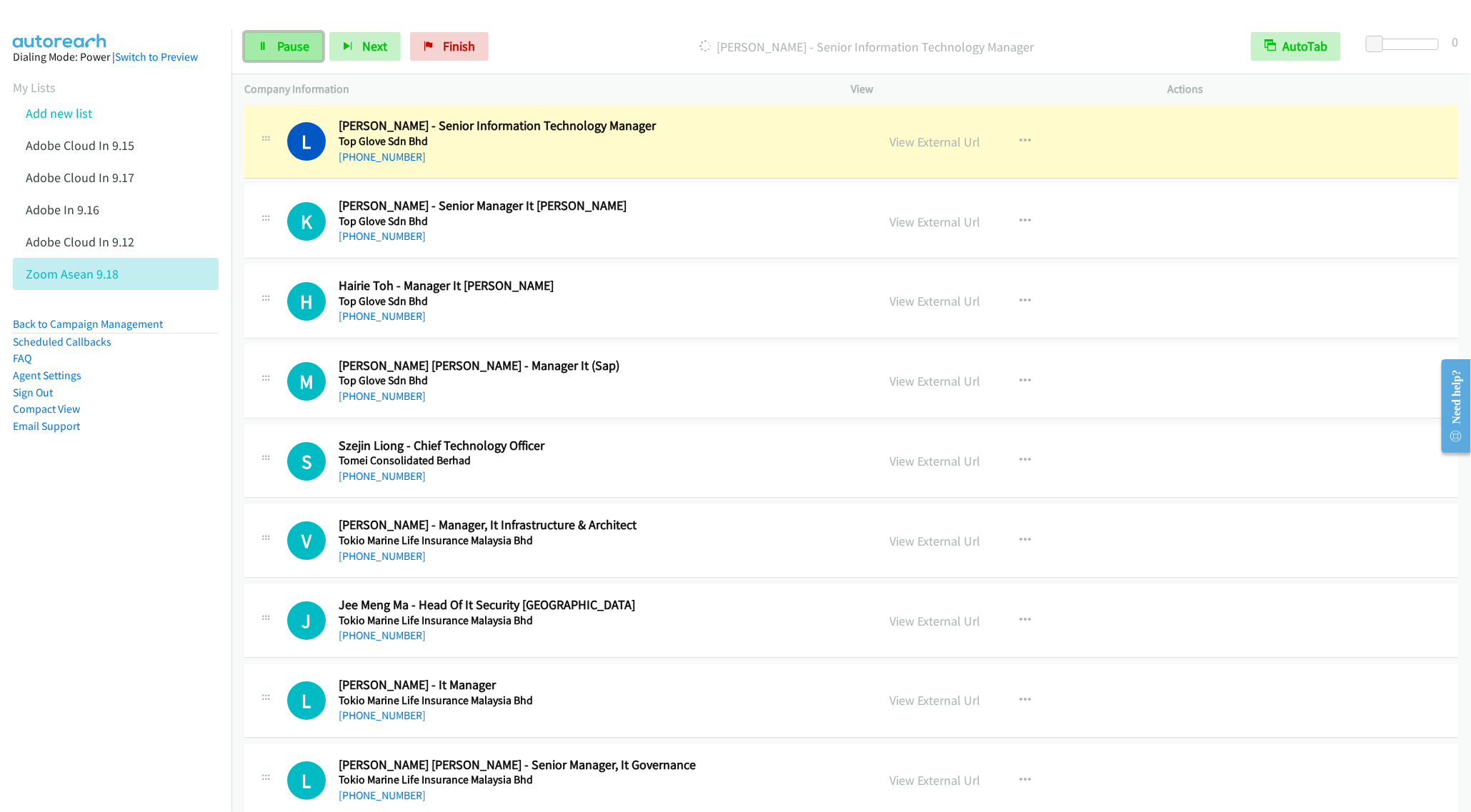
click at [290, 41] on span "Pause" at bounding box center [293, 46] width 32 height 17
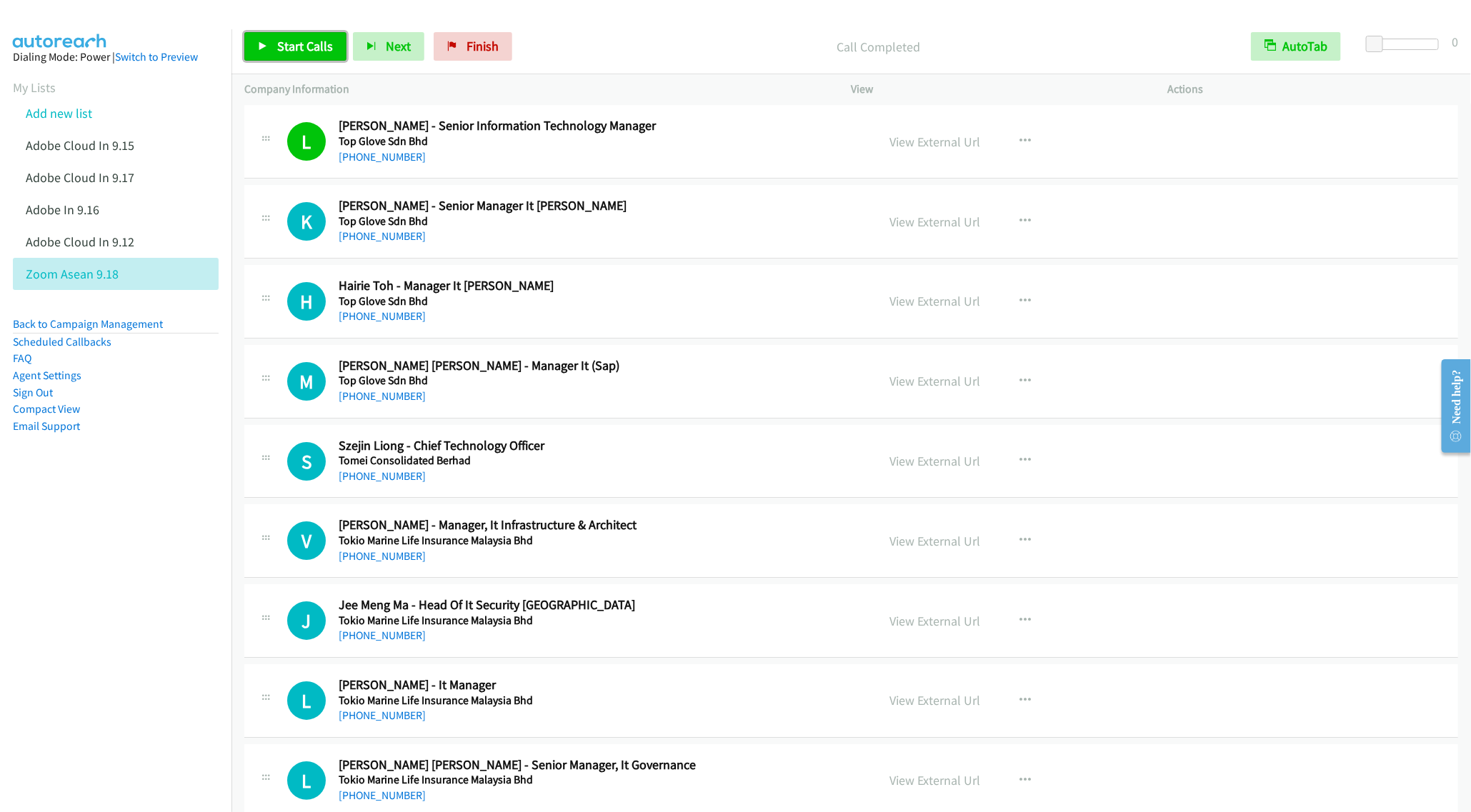
click at [284, 47] on span "Start Calls" at bounding box center [305, 46] width 56 height 17
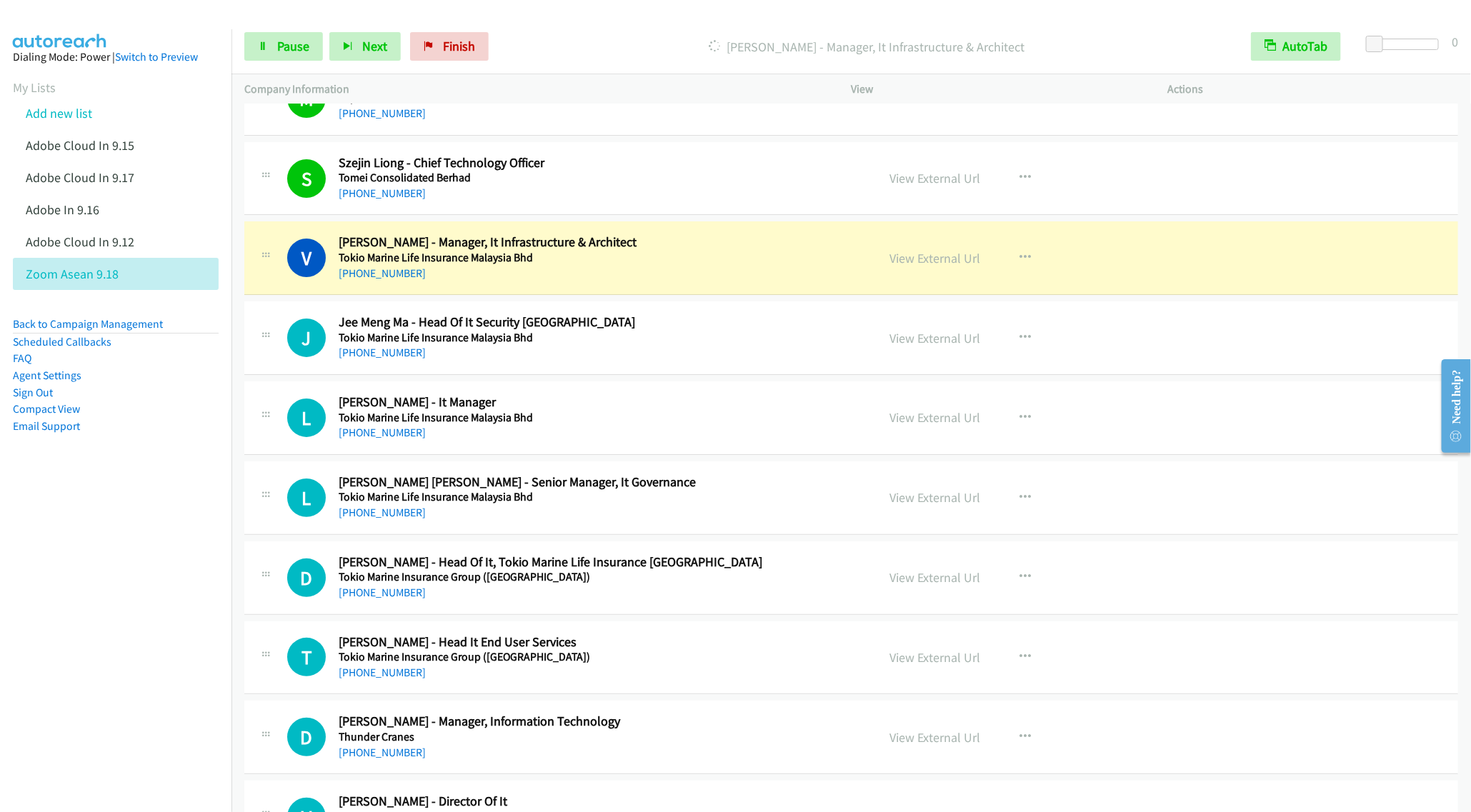
scroll to position [5913, 0]
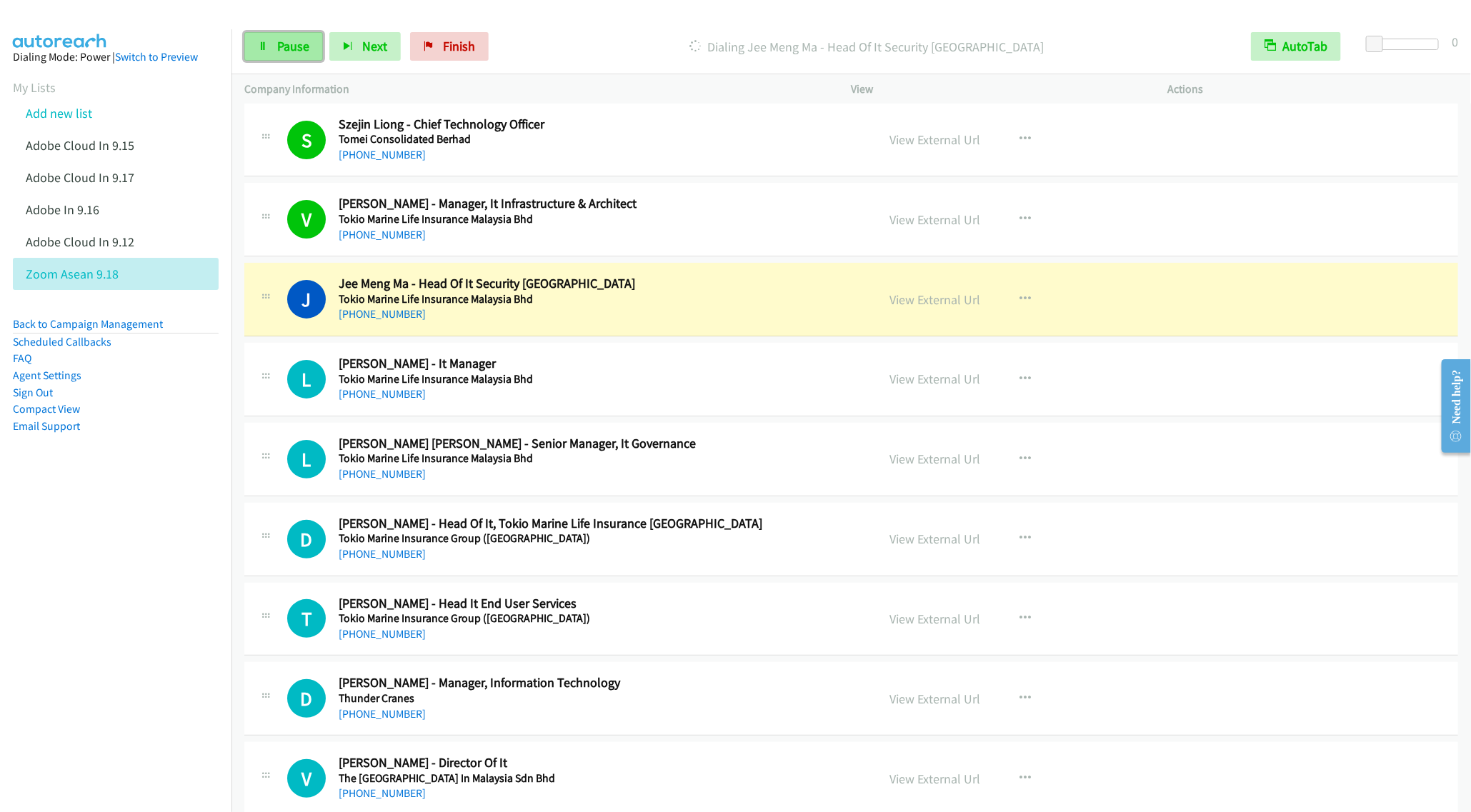
click at [284, 48] on span "Pause" at bounding box center [293, 46] width 32 height 17
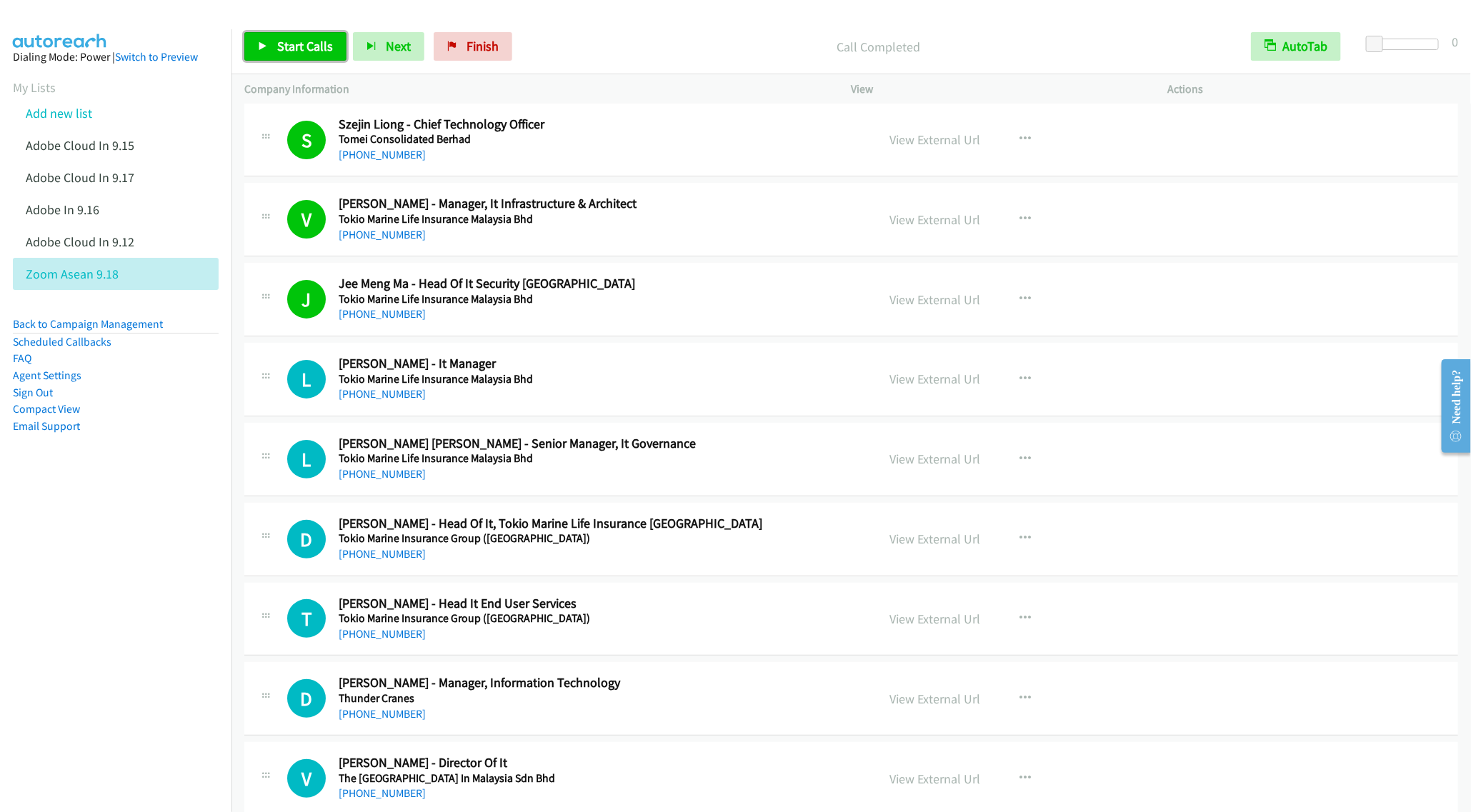
click at [294, 47] on span "Start Calls" at bounding box center [305, 46] width 56 height 17
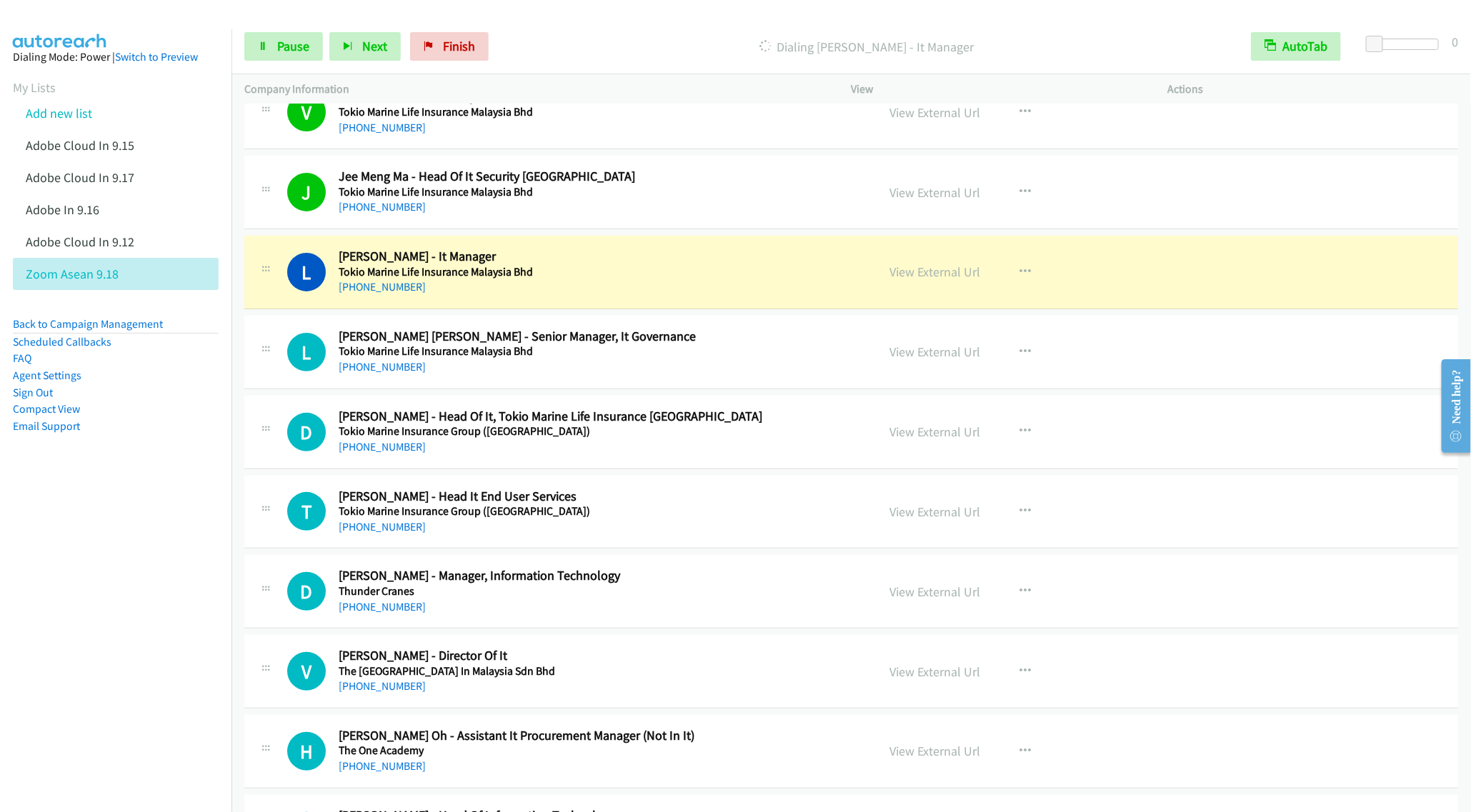
scroll to position [6128, 0]
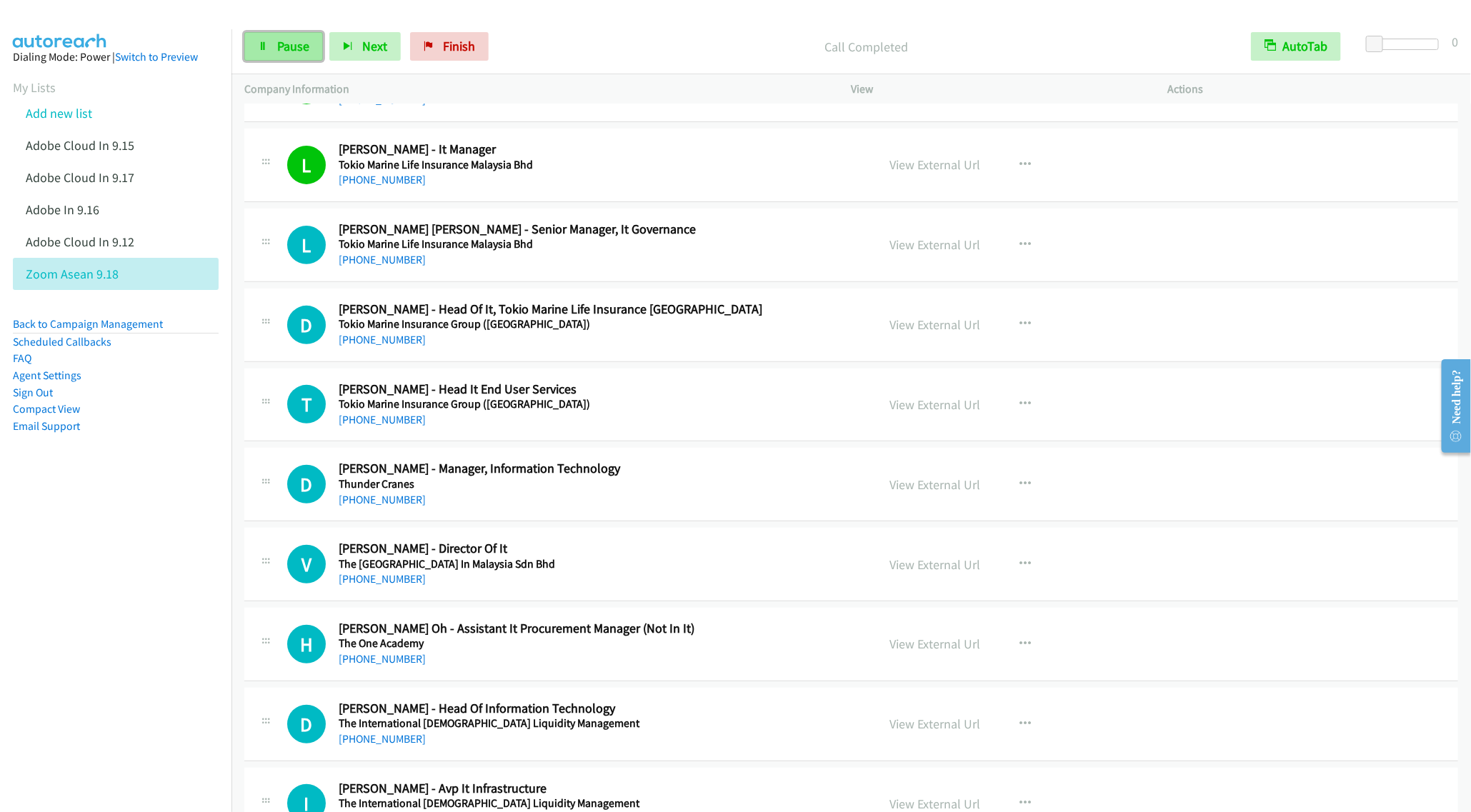
click at [294, 47] on span "Pause" at bounding box center [293, 46] width 32 height 17
click at [643, 268] on div "+60 12-312 8869" at bounding box center [598, 260] width 518 height 17
click at [1023, 256] on div "View External Url View External Url Schedule/Manage Callback Start Calls Here R…" at bounding box center [1042, 244] width 329 height 47
click at [1021, 251] on icon "button" at bounding box center [1026, 245] width 12 height 12
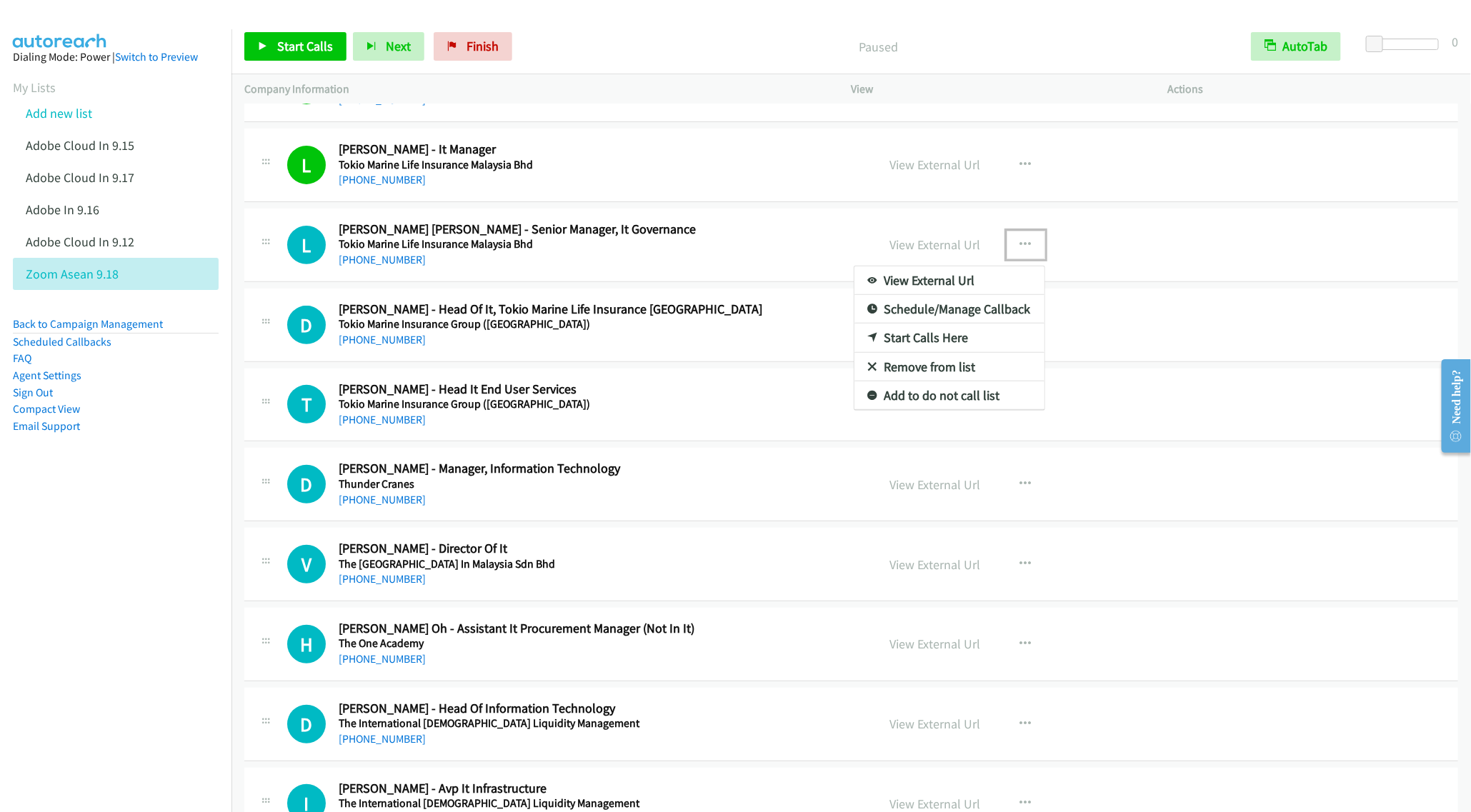
click at [912, 352] on link "Start Calls Here" at bounding box center [949, 337] width 190 height 28
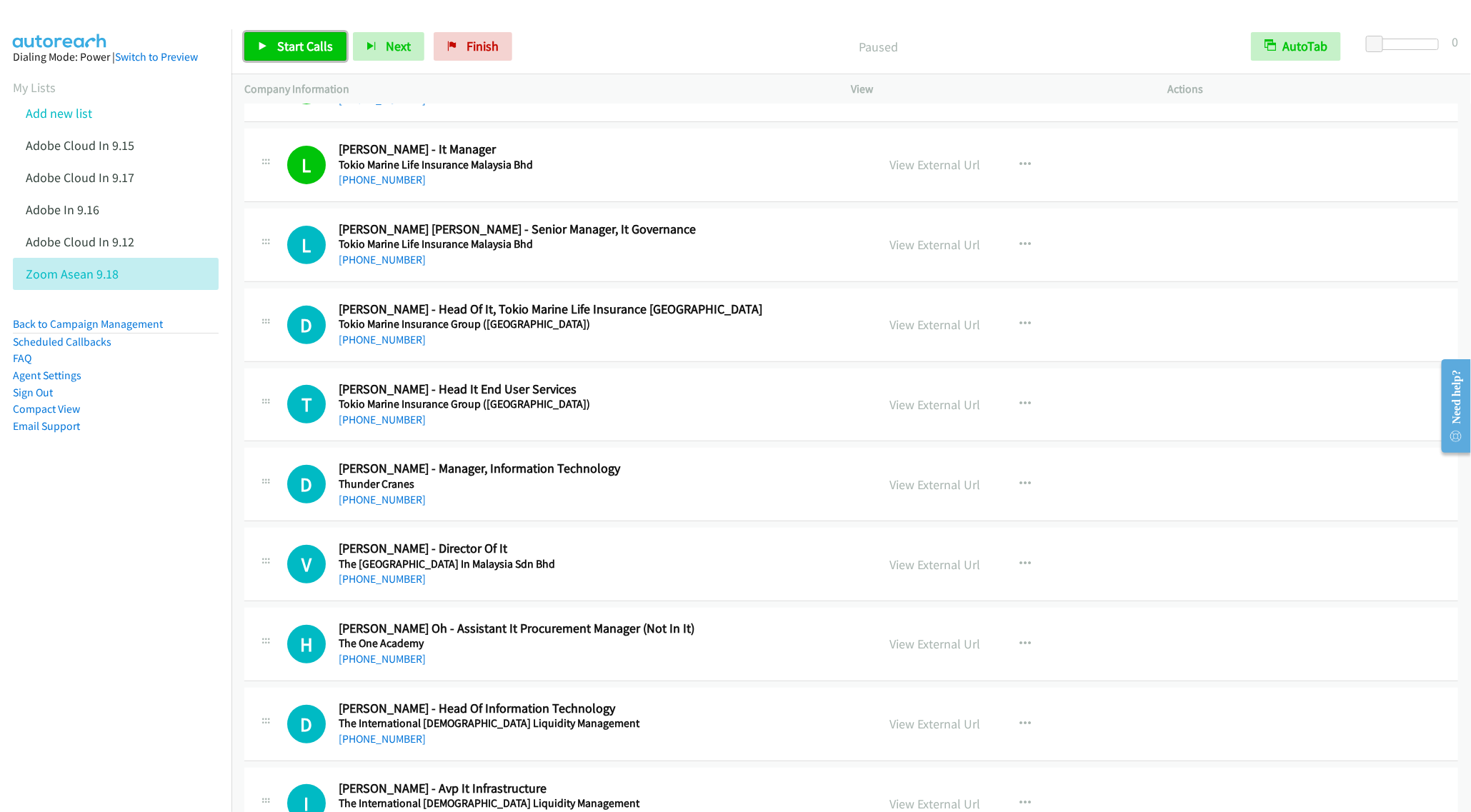
click at [286, 45] on span "Start Calls" at bounding box center [305, 46] width 56 height 17
click at [286, 45] on div "Start Calls Pause Next Finish" at bounding box center [382, 46] width 274 height 28
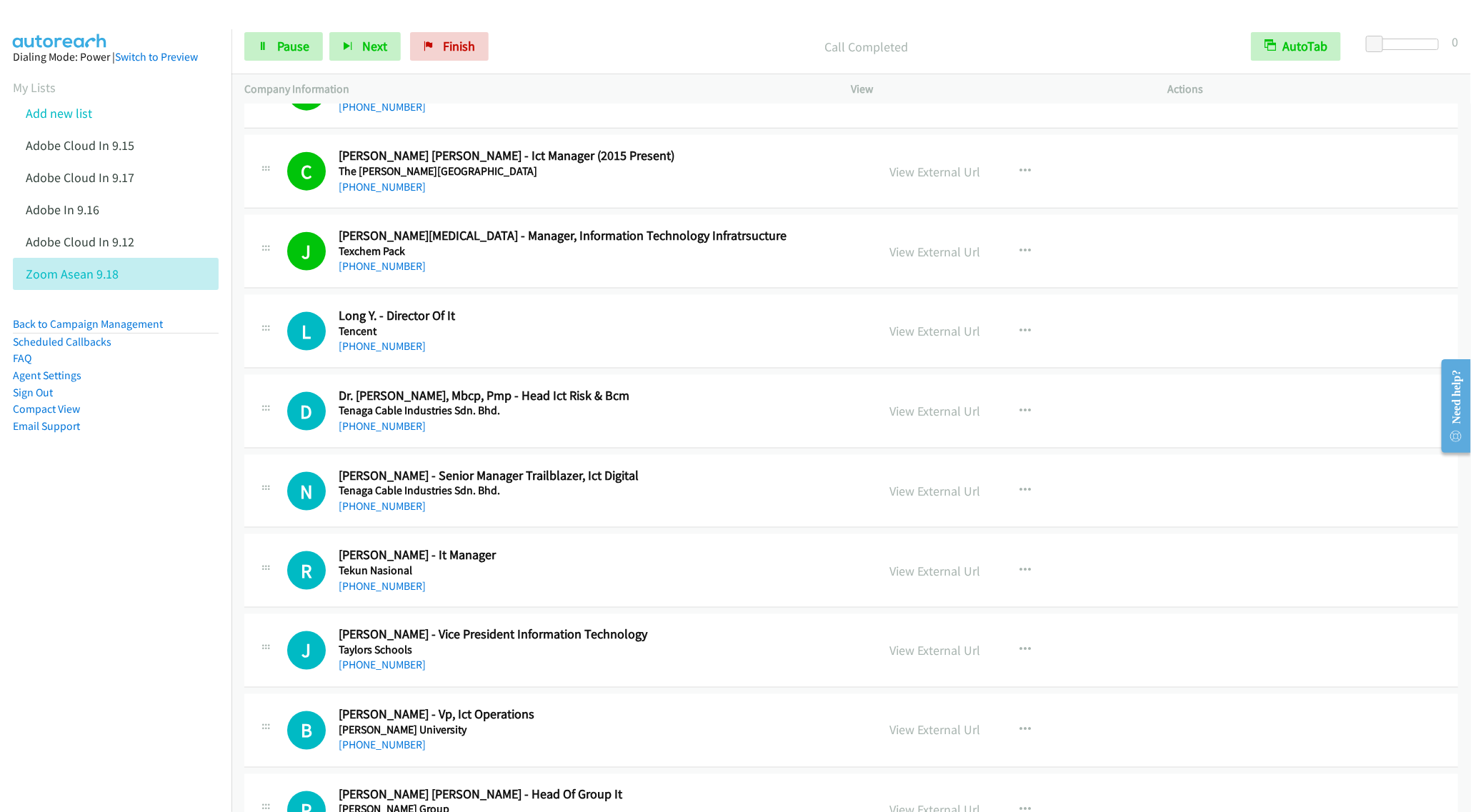
scroll to position [6877, 0]
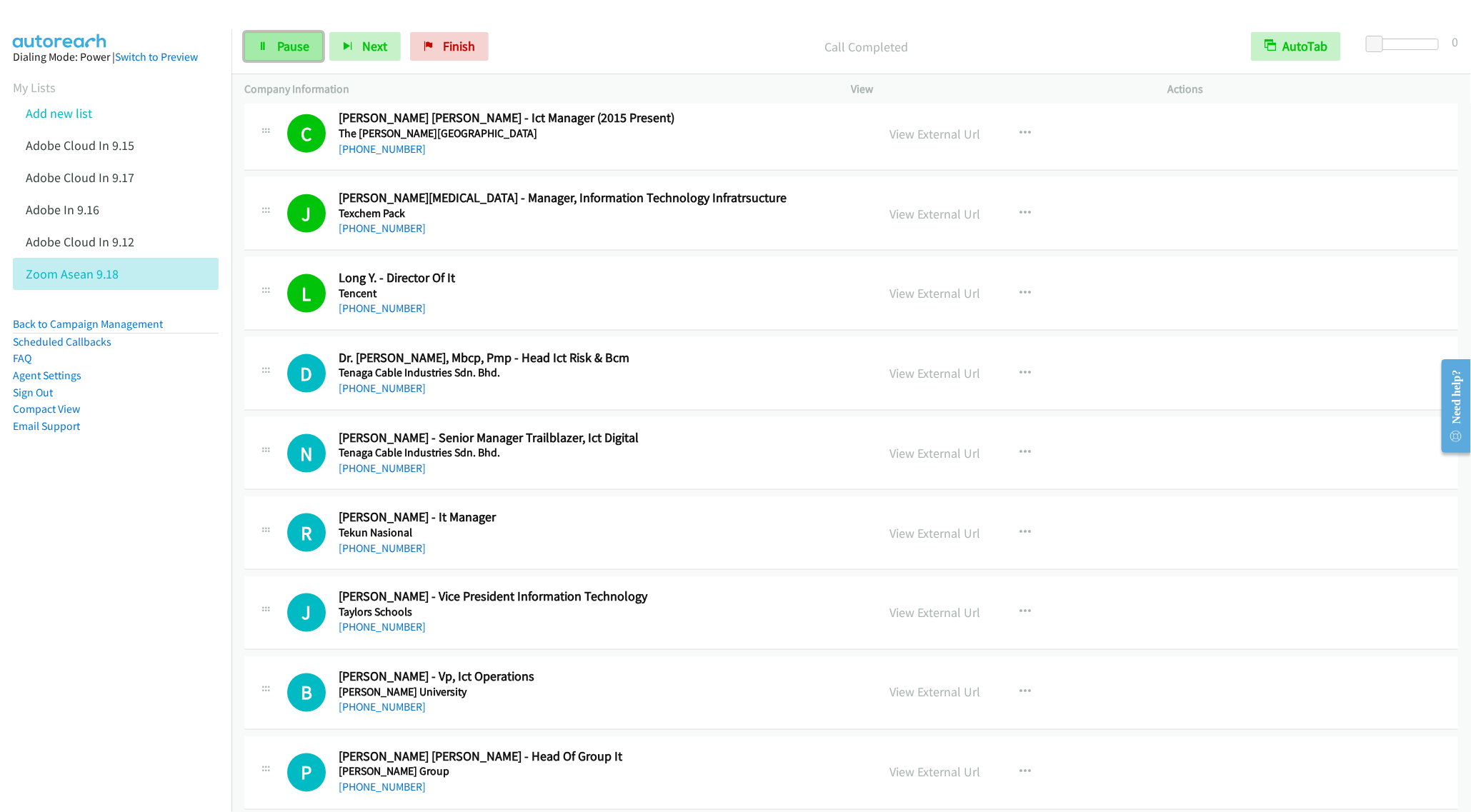
click at [281, 57] on link "Pause" at bounding box center [284, 46] width 78 height 28
click at [268, 49] on link "Start Calls" at bounding box center [295, 46] width 102 height 28
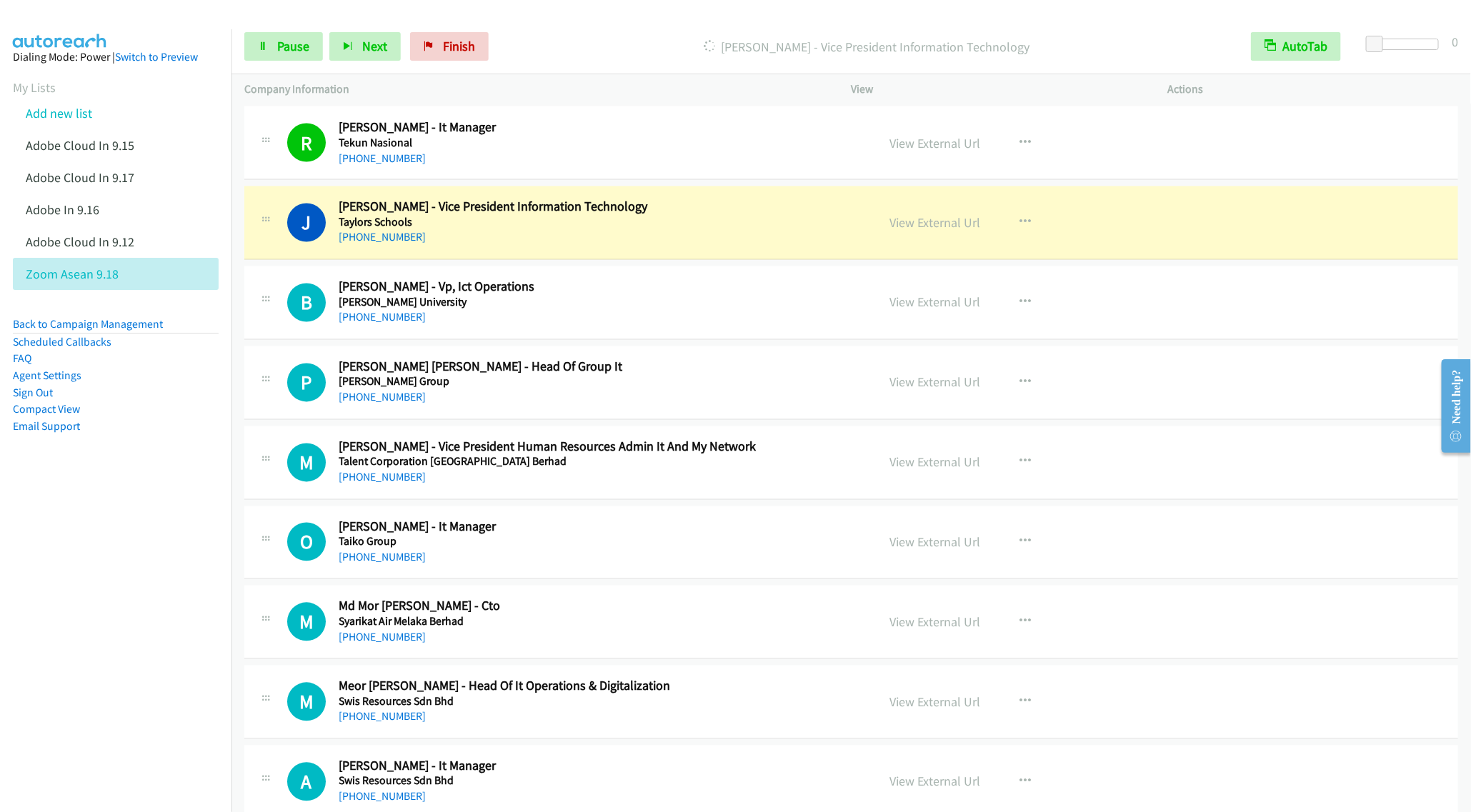
scroll to position [7306, 0]
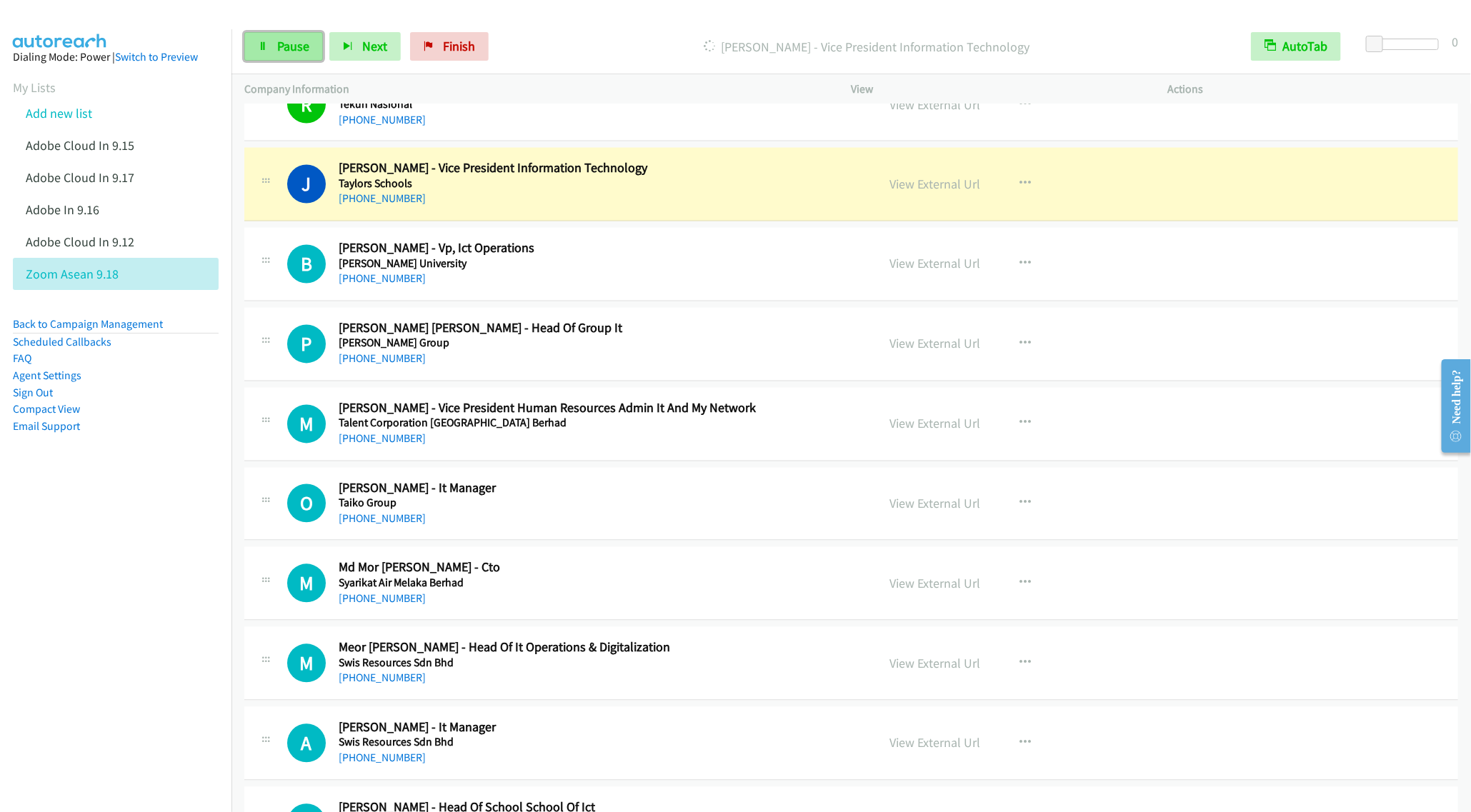
click at [277, 50] on span "Pause" at bounding box center [293, 46] width 32 height 17
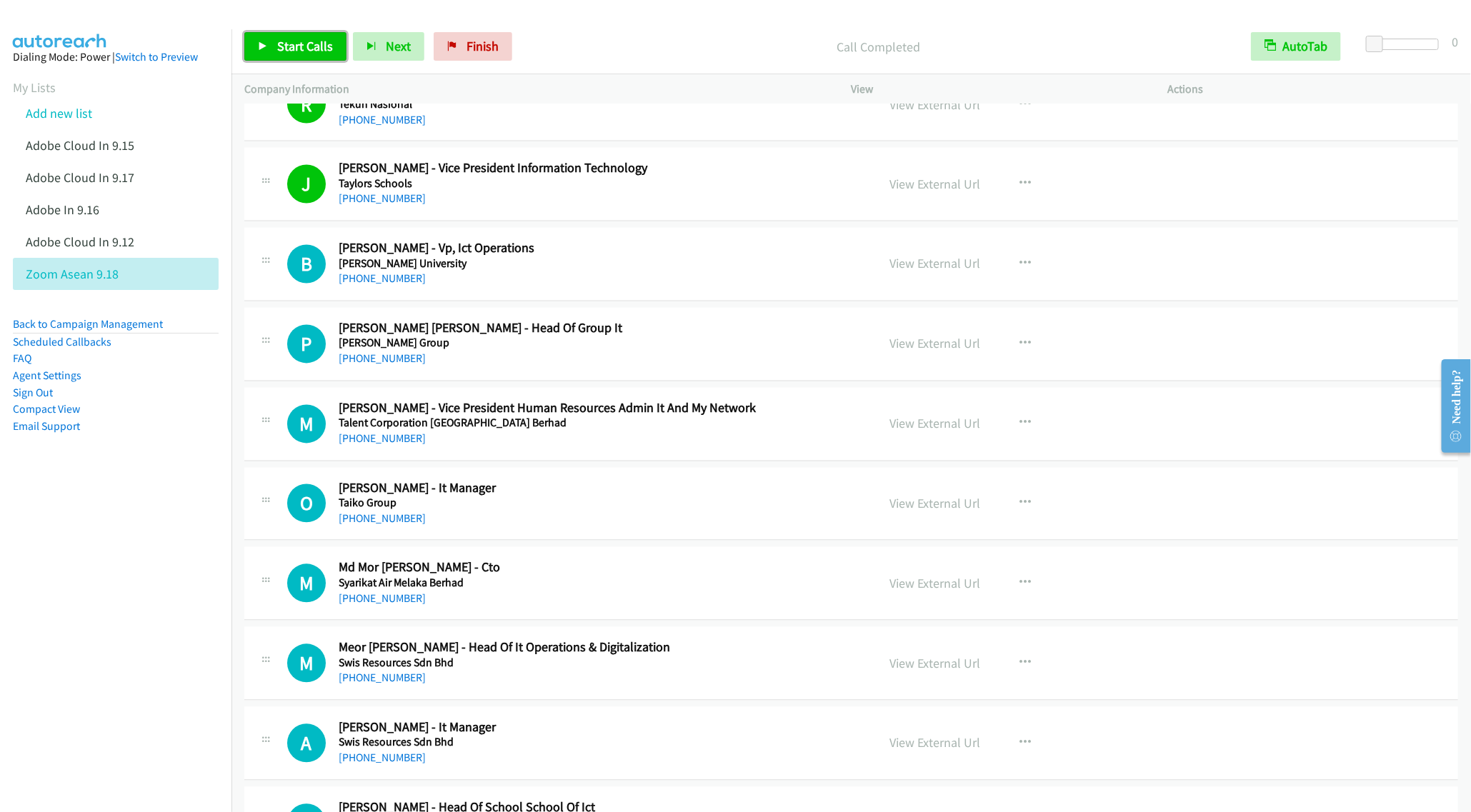
click at [279, 43] on span "Start Calls" at bounding box center [305, 46] width 56 height 17
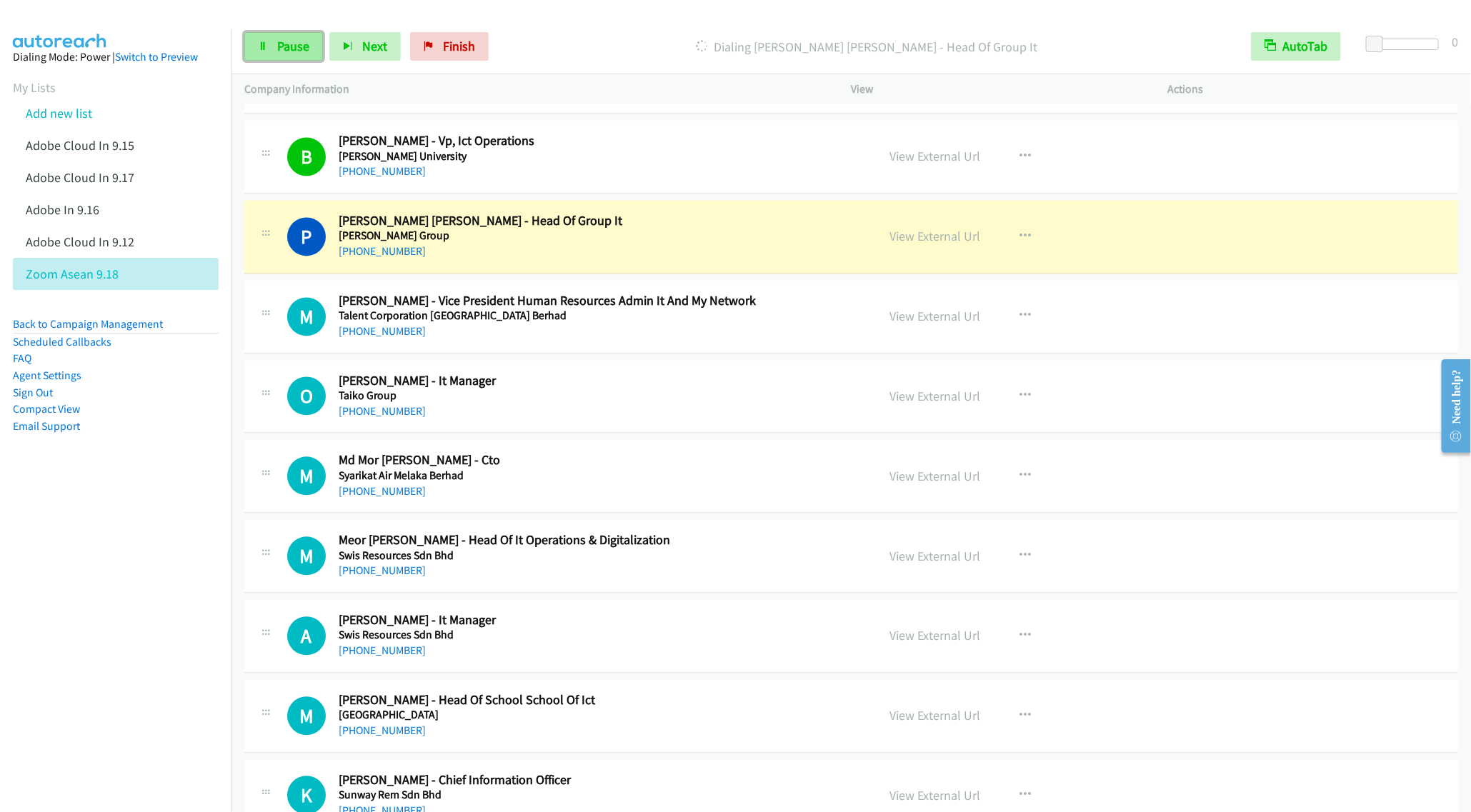
click at [285, 47] on span "Pause" at bounding box center [293, 46] width 32 height 17
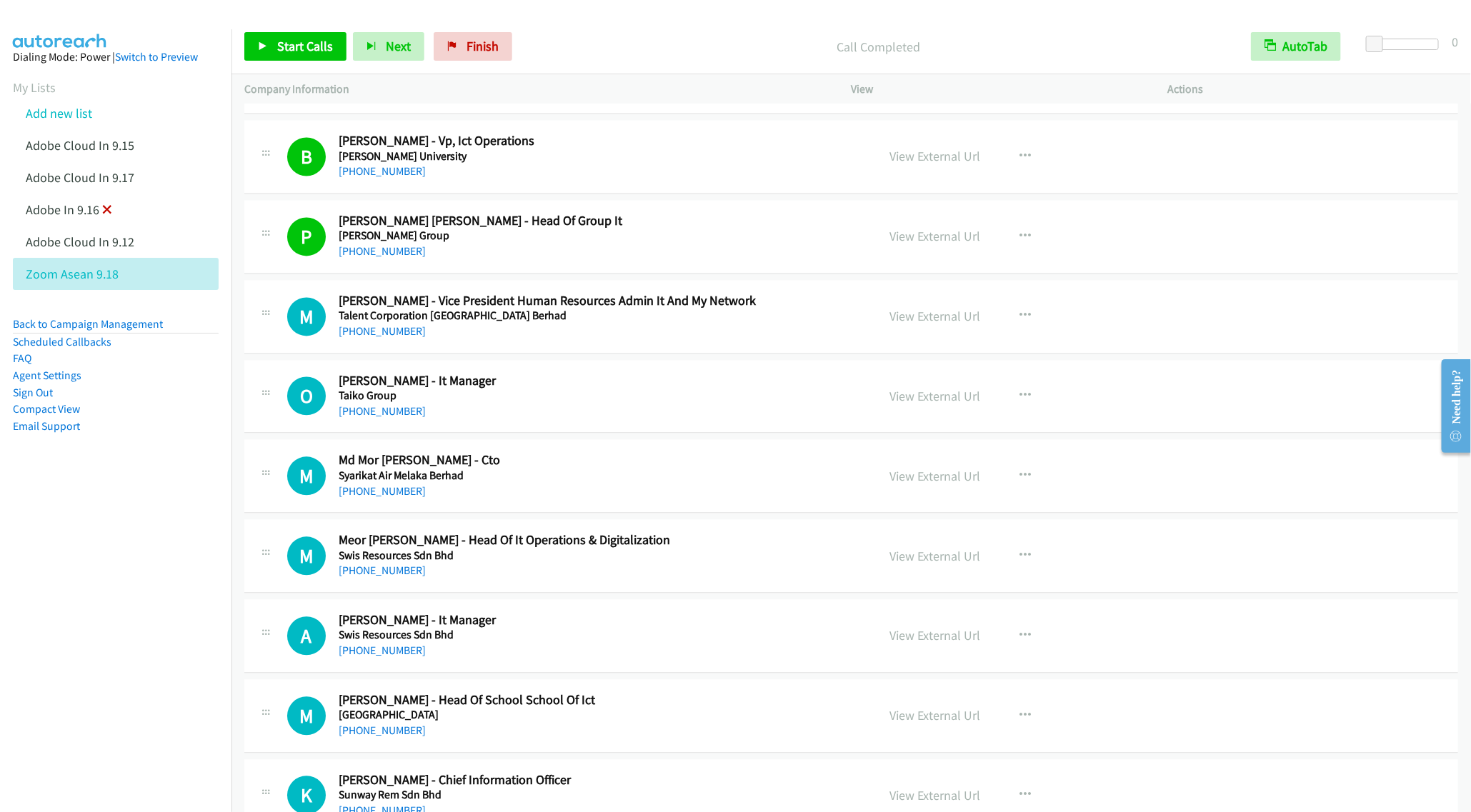
click at [106, 208] on icon at bounding box center [107, 211] width 10 height 10
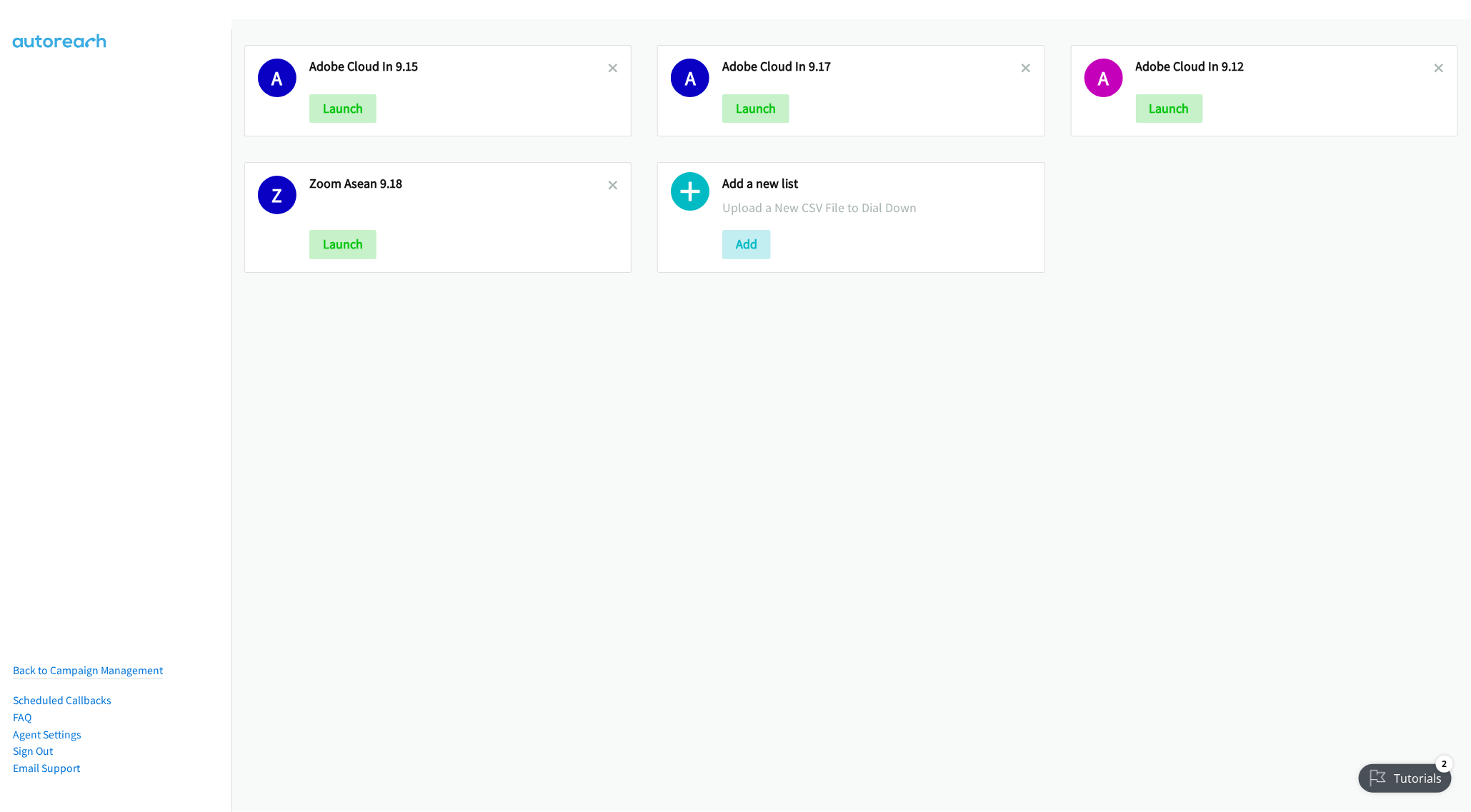
click at [601, 65] on h2 "Adobe Cloud In 9.15" at bounding box center [459, 67] width 299 height 17
click at [609, 67] on icon at bounding box center [613, 70] width 10 height 10
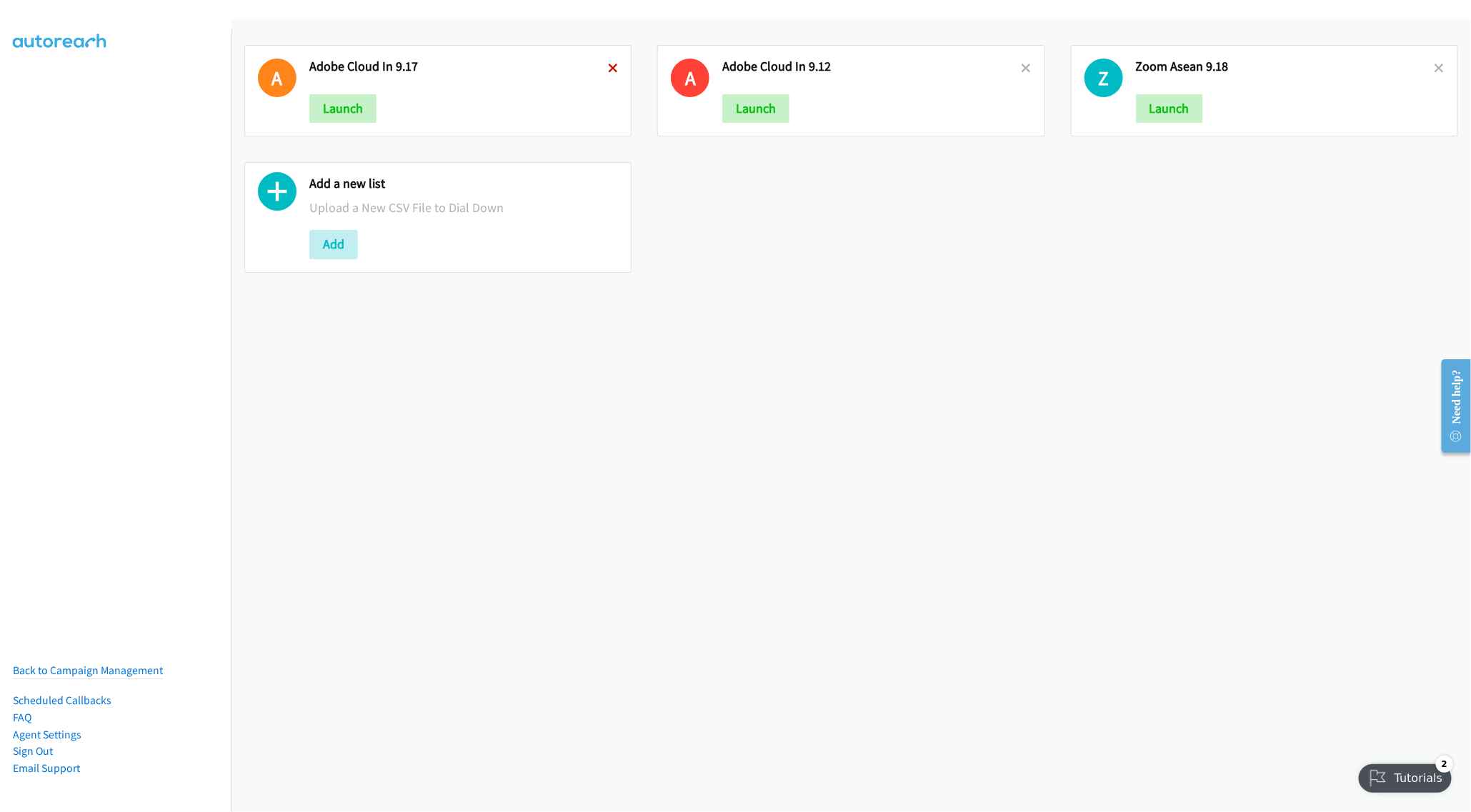
click at [608, 69] on icon at bounding box center [613, 70] width 10 height 10
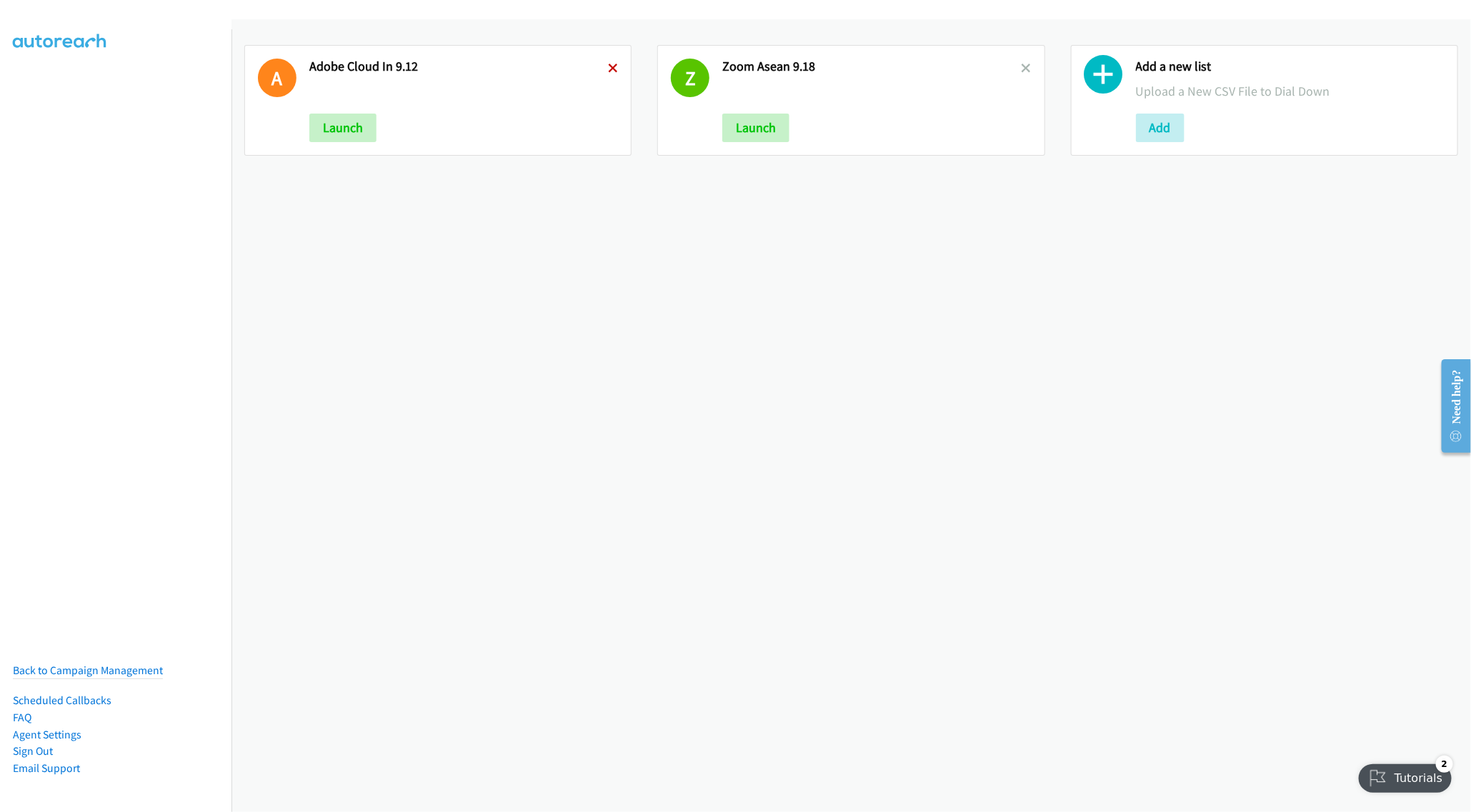
click at [609, 70] on icon at bounding box center [613, 70] width 10 height 10
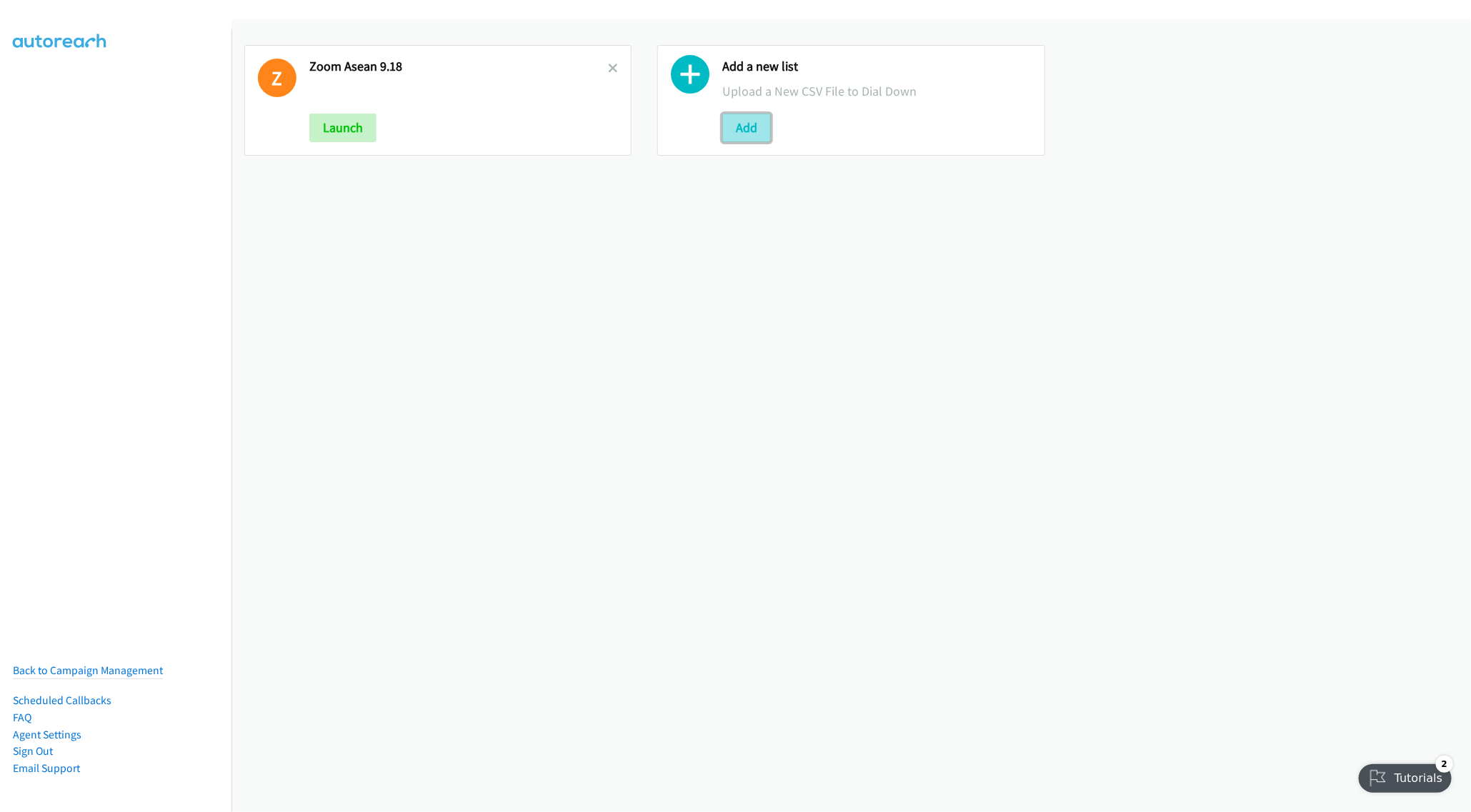
click at [746, 125] on button "Add" at bounding box center [746, 128] width 49 height 28
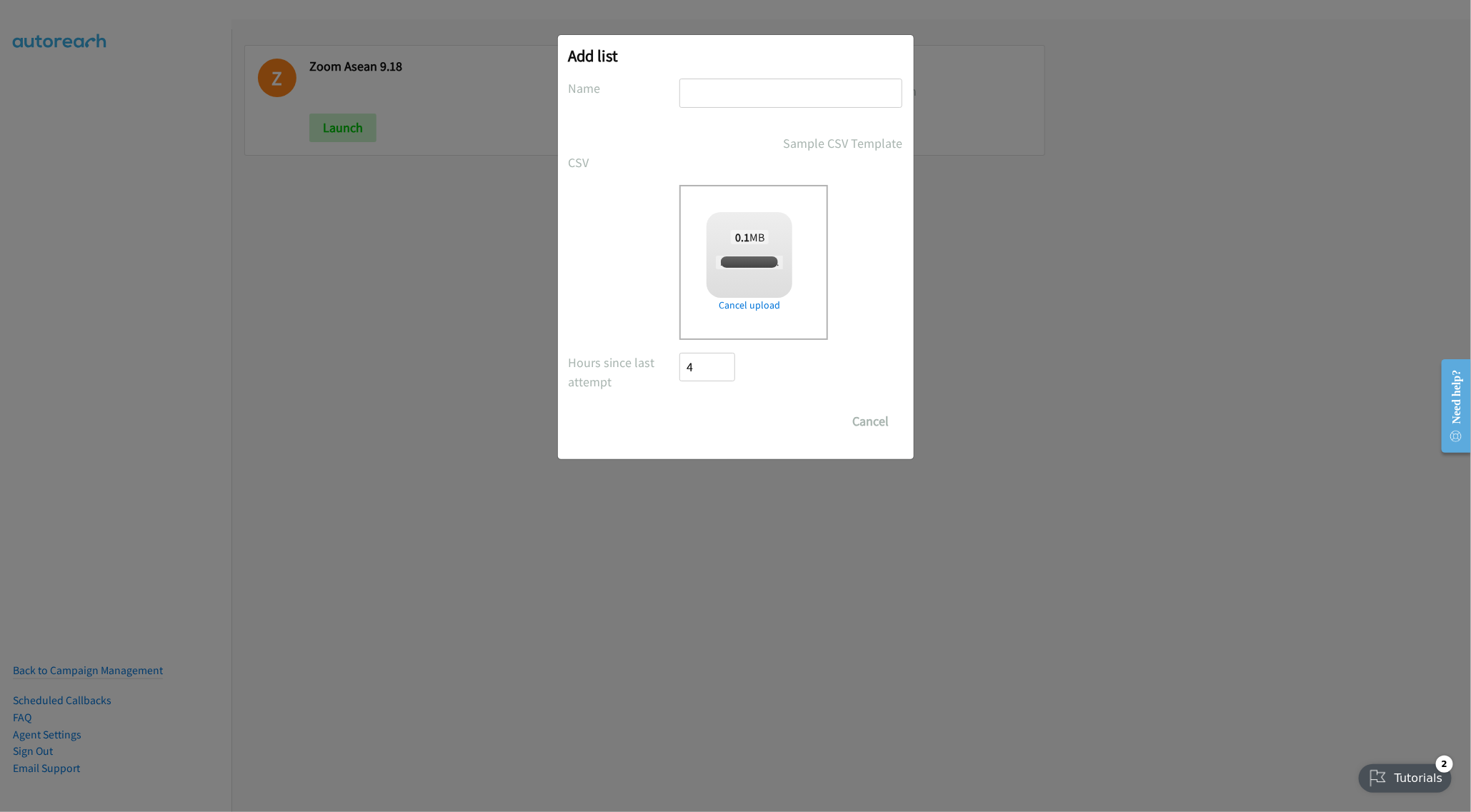
click at [775, 95] on input "text" at bounding box center [791, 93] width 223 height 29
checkbox input "true"
type input "NetApp IN TAL 9.17"
click at [693, 420] on input "Save List" at bounding box center [717, 420] width 75 height 28
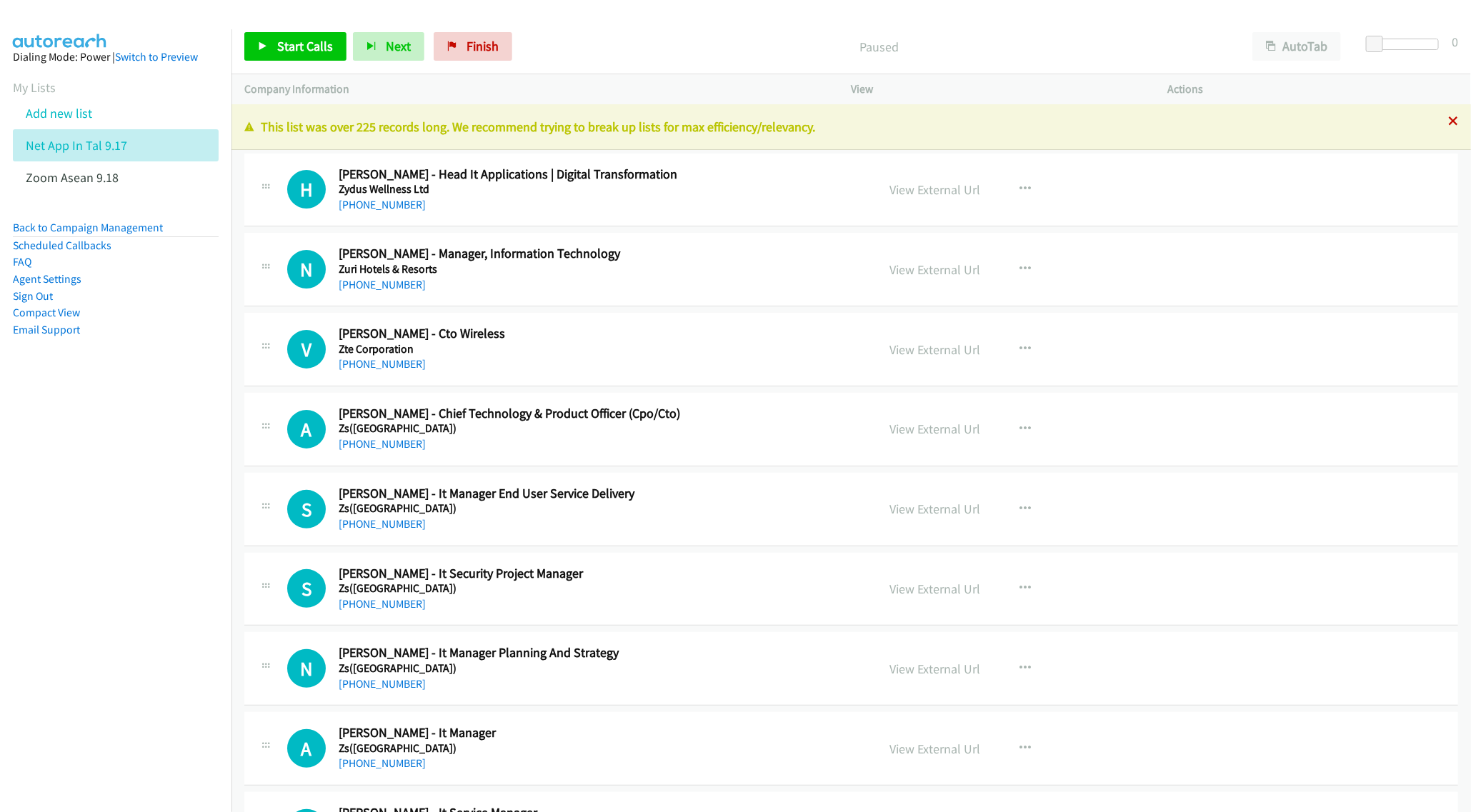
click at [1449, 122] on icon at bounding box center [1454, 123] width 10 height 10
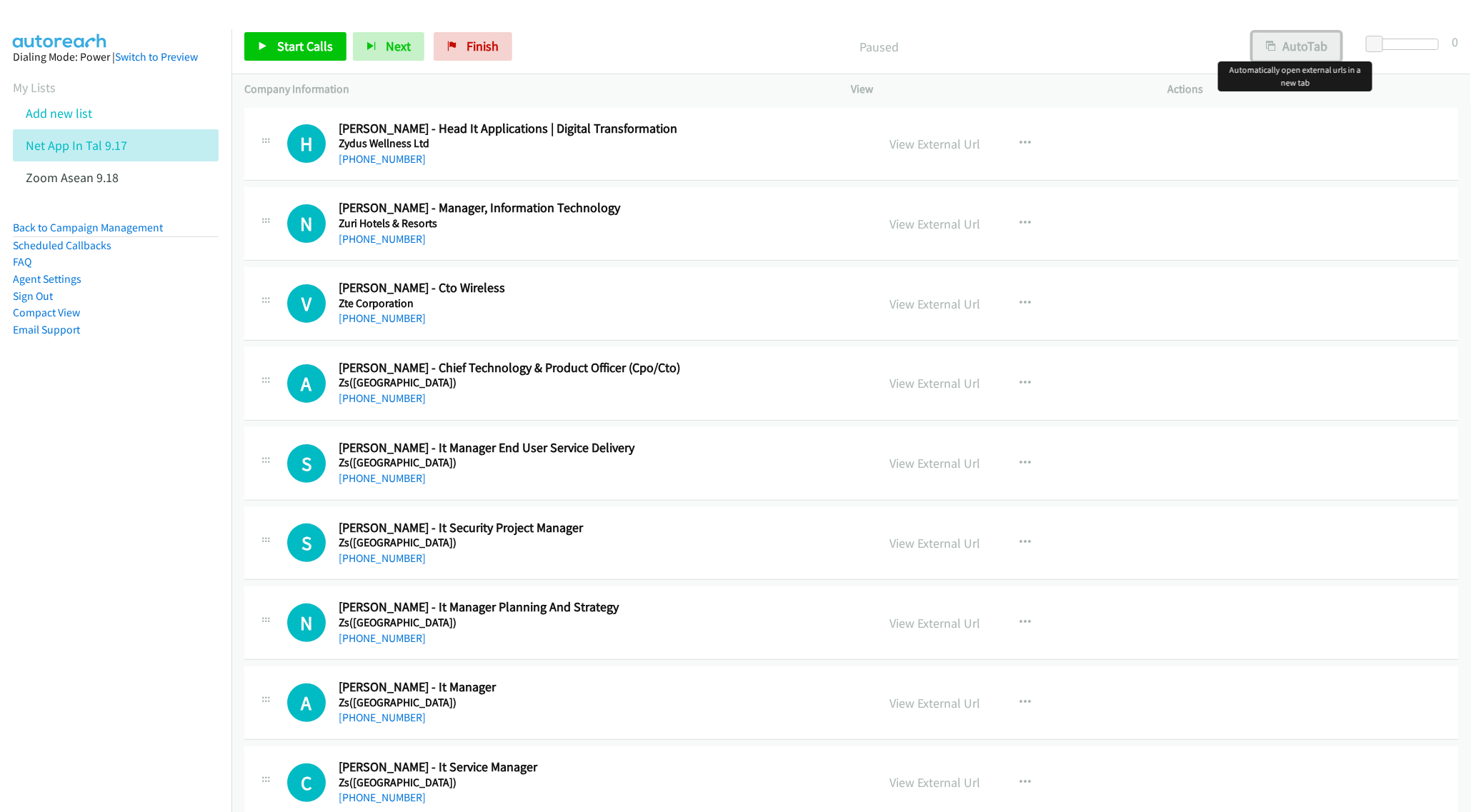
click at [1291, 49] on button "AutoTab" at bounding box center [1297, 46] width 88 height 28
click at [296, 46] on span "Start Calls" at bounding box center [305, 46] width 56 height 17
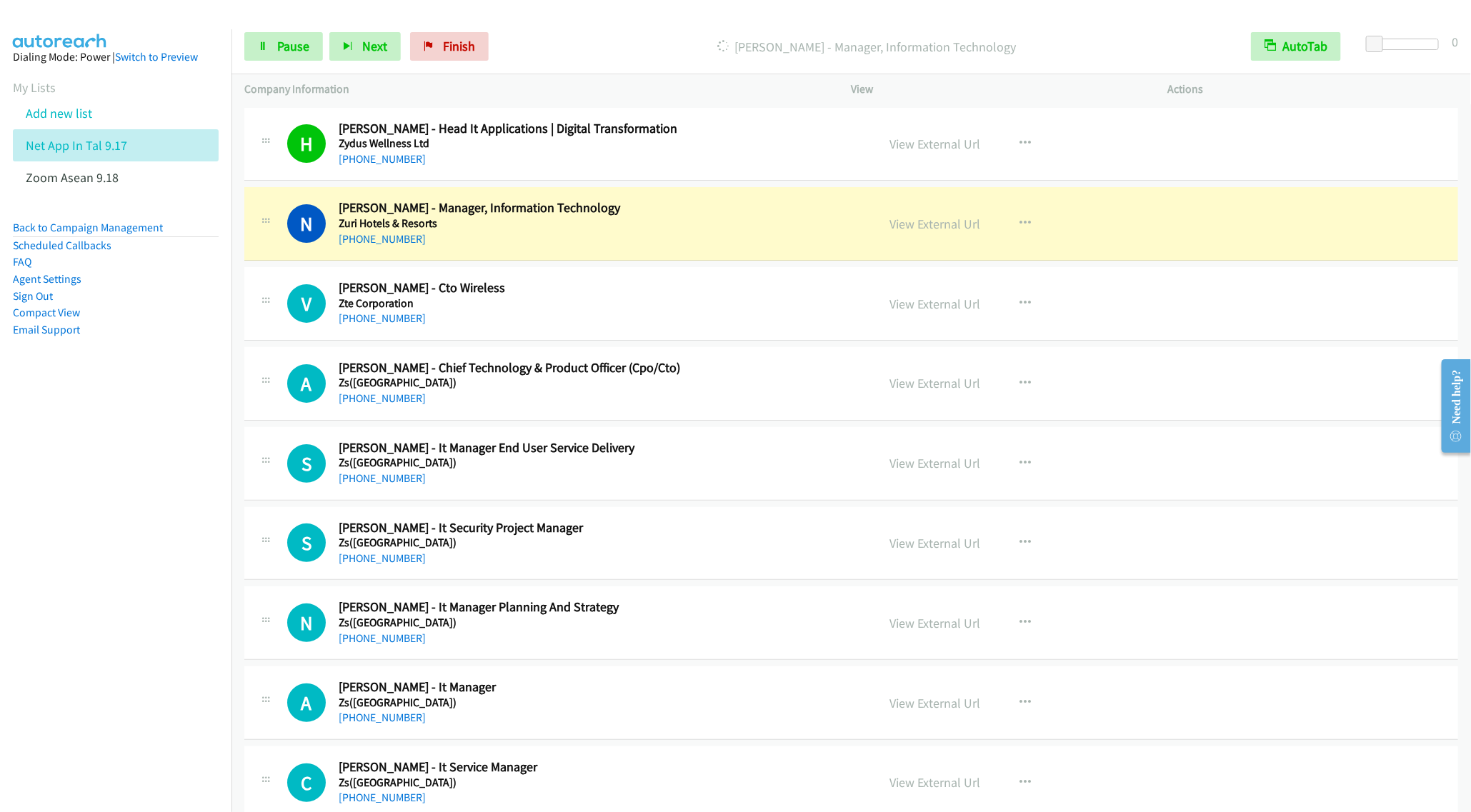
drag, startPoint x: 437, startPoint y: 213, endPoint x: 476, endPoint y: 206, distance: 39.6
click at [437, 213] on h2 "[PERSON_NAME] - Manager, Information Technology" at bounding box center [598, 208] width 518 height 17
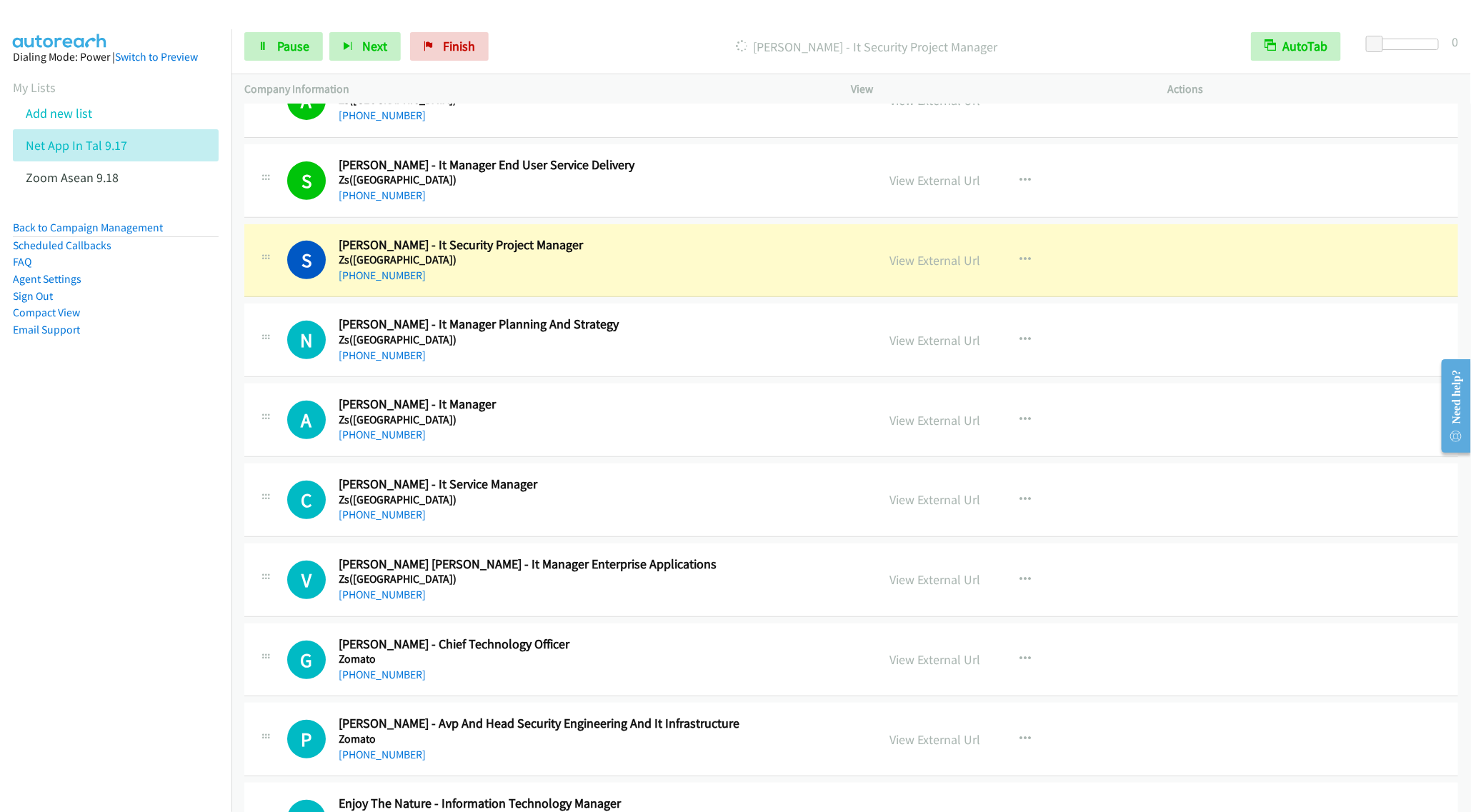
scroll to position [321, 0]
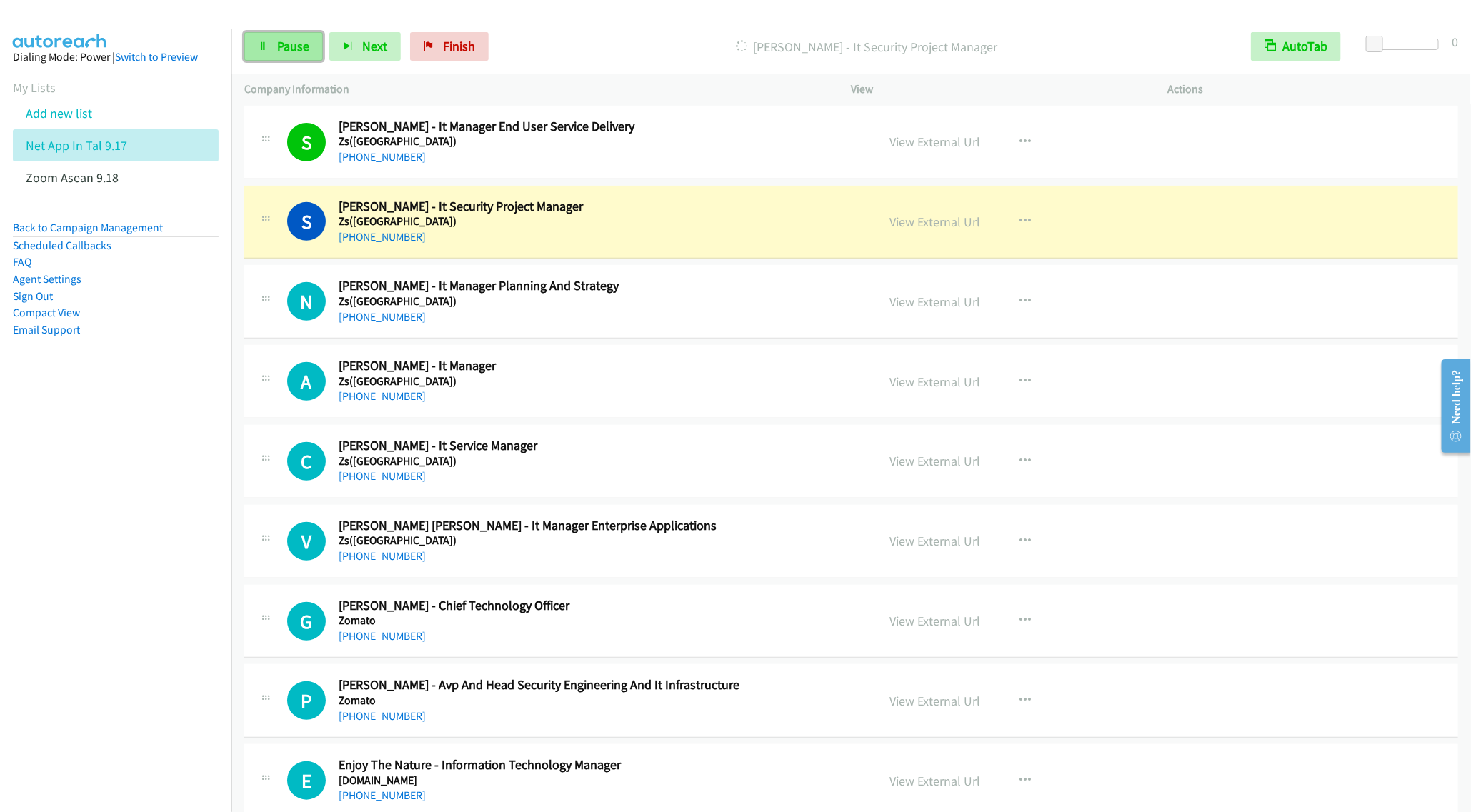
click at [270, 36] on link "Pause" at bounding box center [284, 46] width 78 height 28
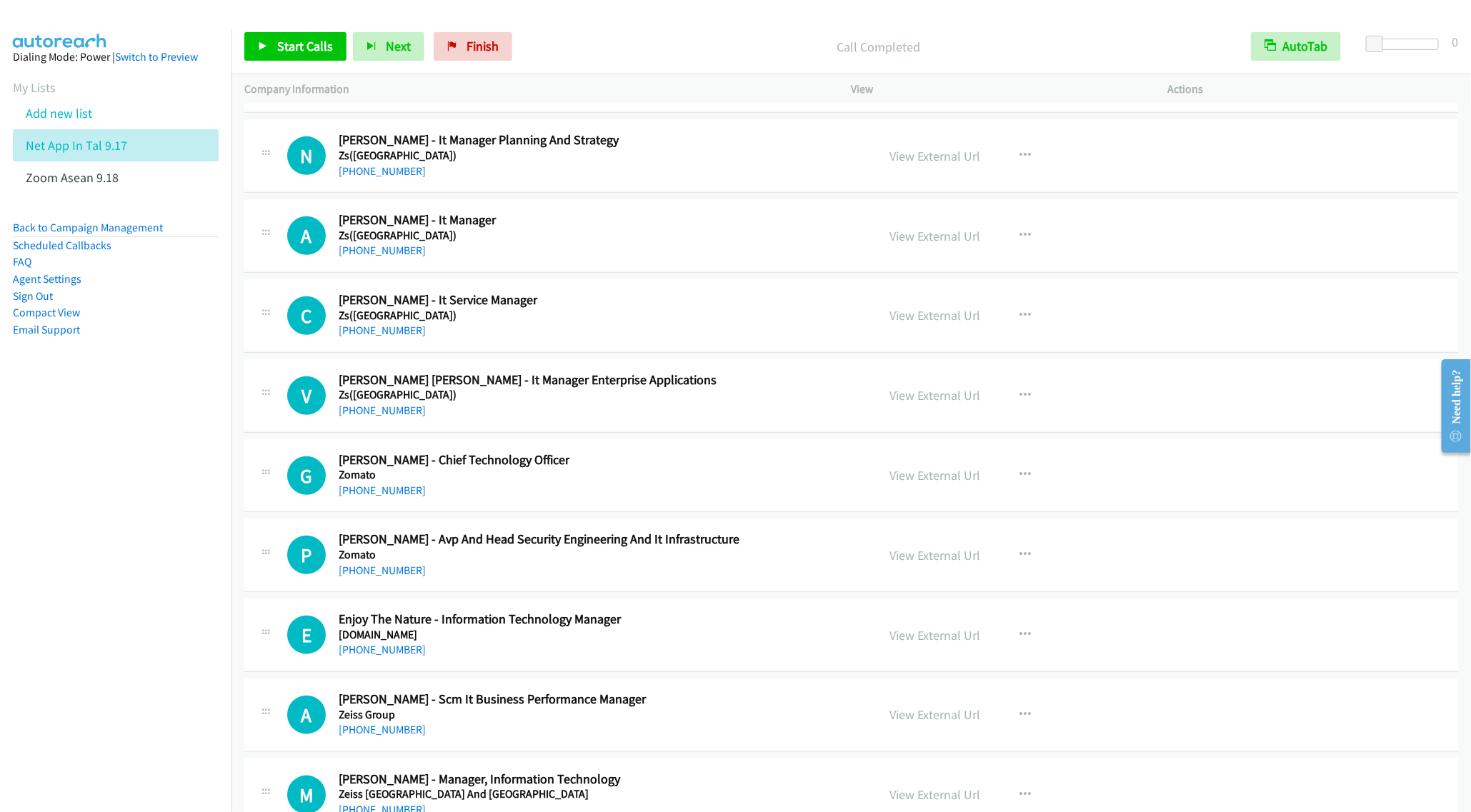
scroll to position [428, 0]
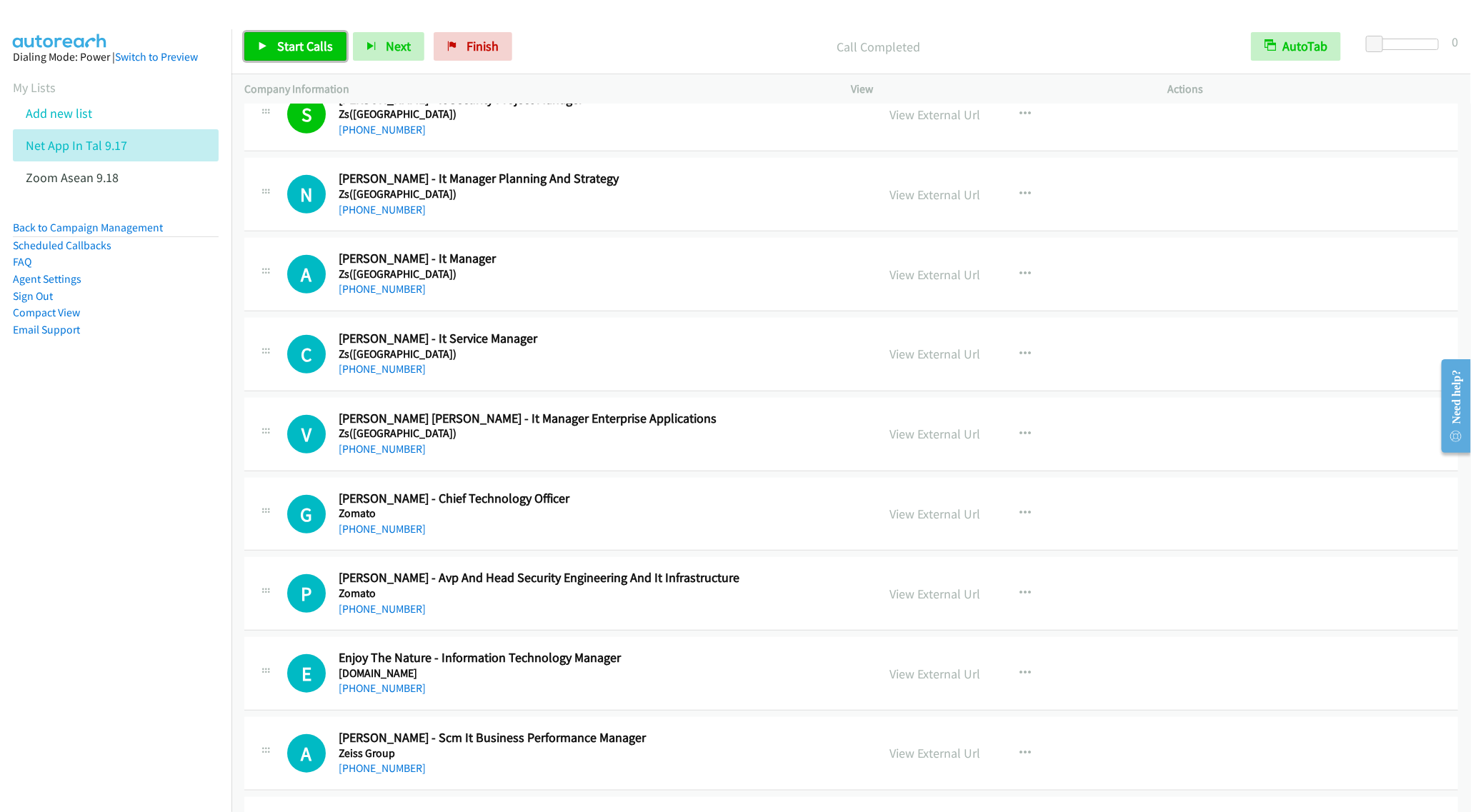
click at [281, 52] on span "Start Calls" at bounding box center [305, 46] width 56 height 17
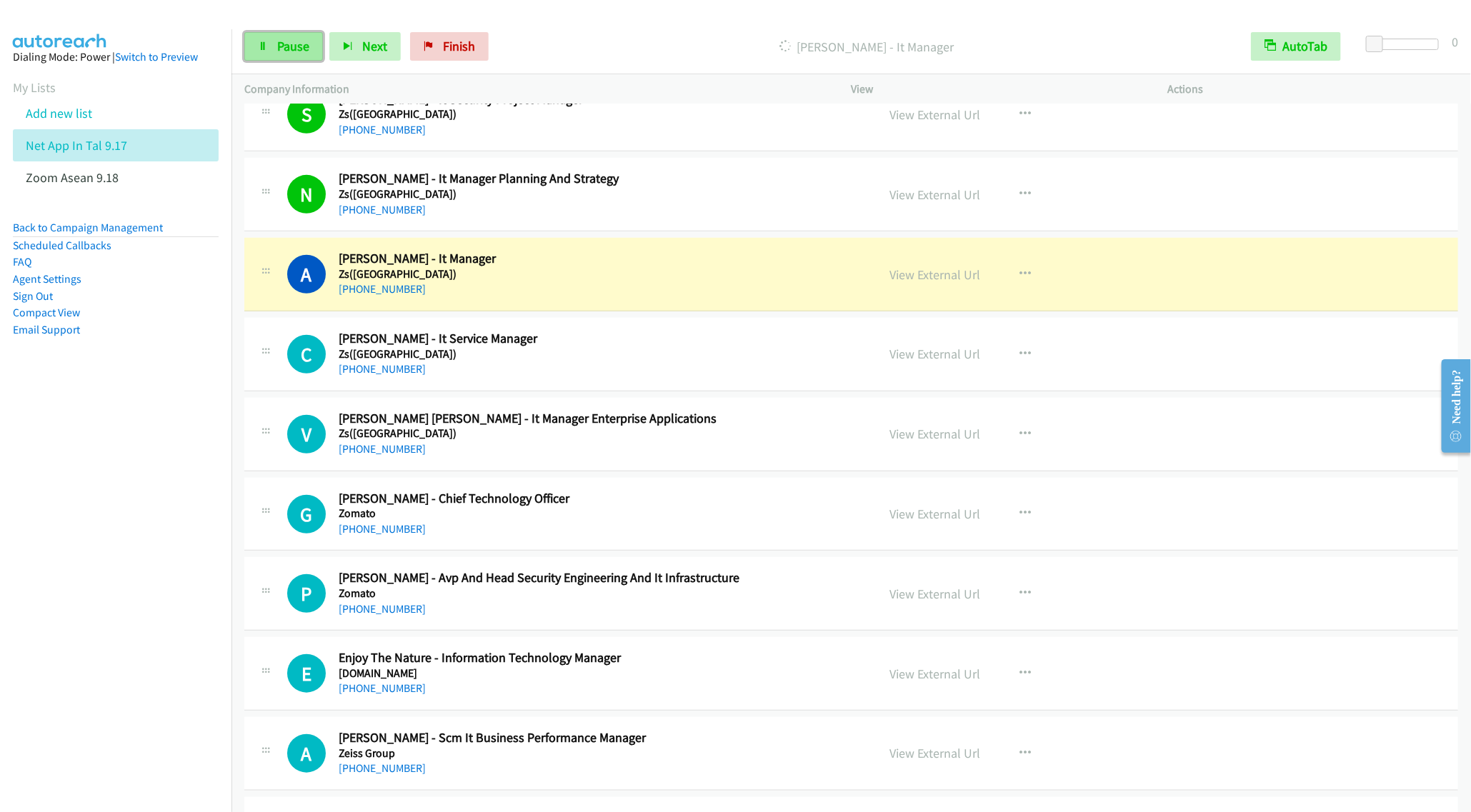
click at [272, 60] on link "Pause" at bounding box center [284, 46] width 78 height 28
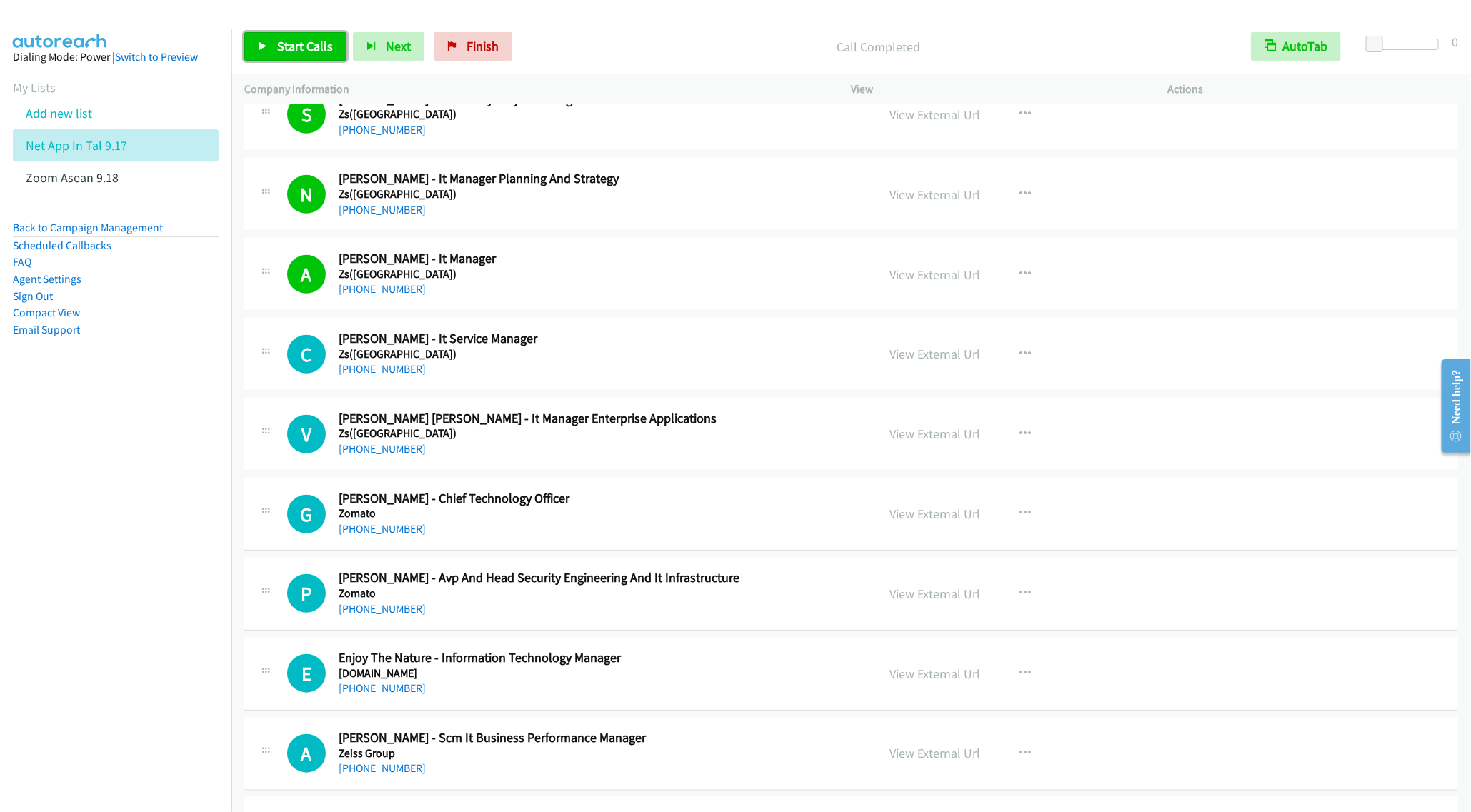
click at [279, 35] on link "Start Calls" at bounding box center [295, 46] width 102 height 28
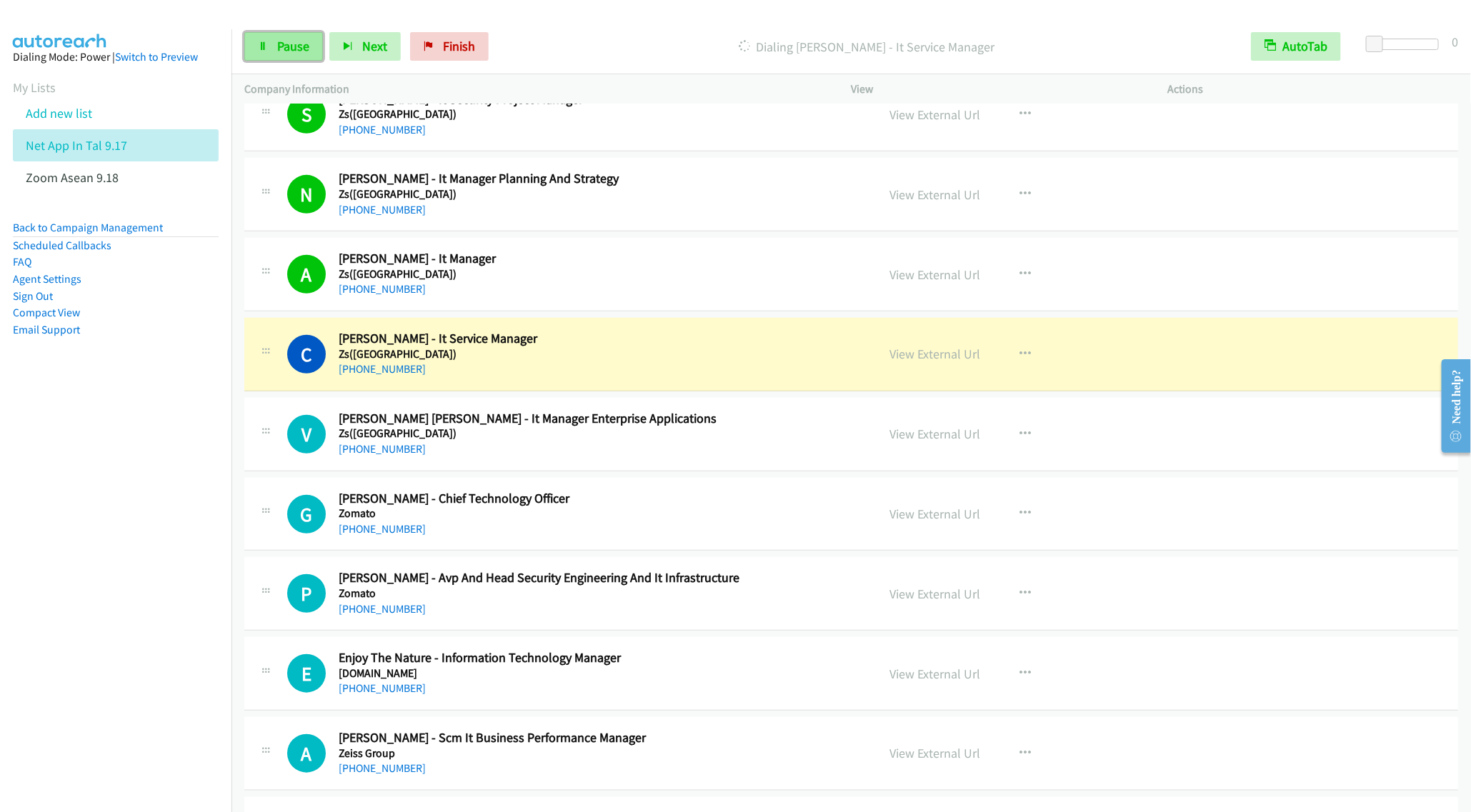
click at [287, 44] on span "Pause" at bounding box center [293, 46] width 32 height 17
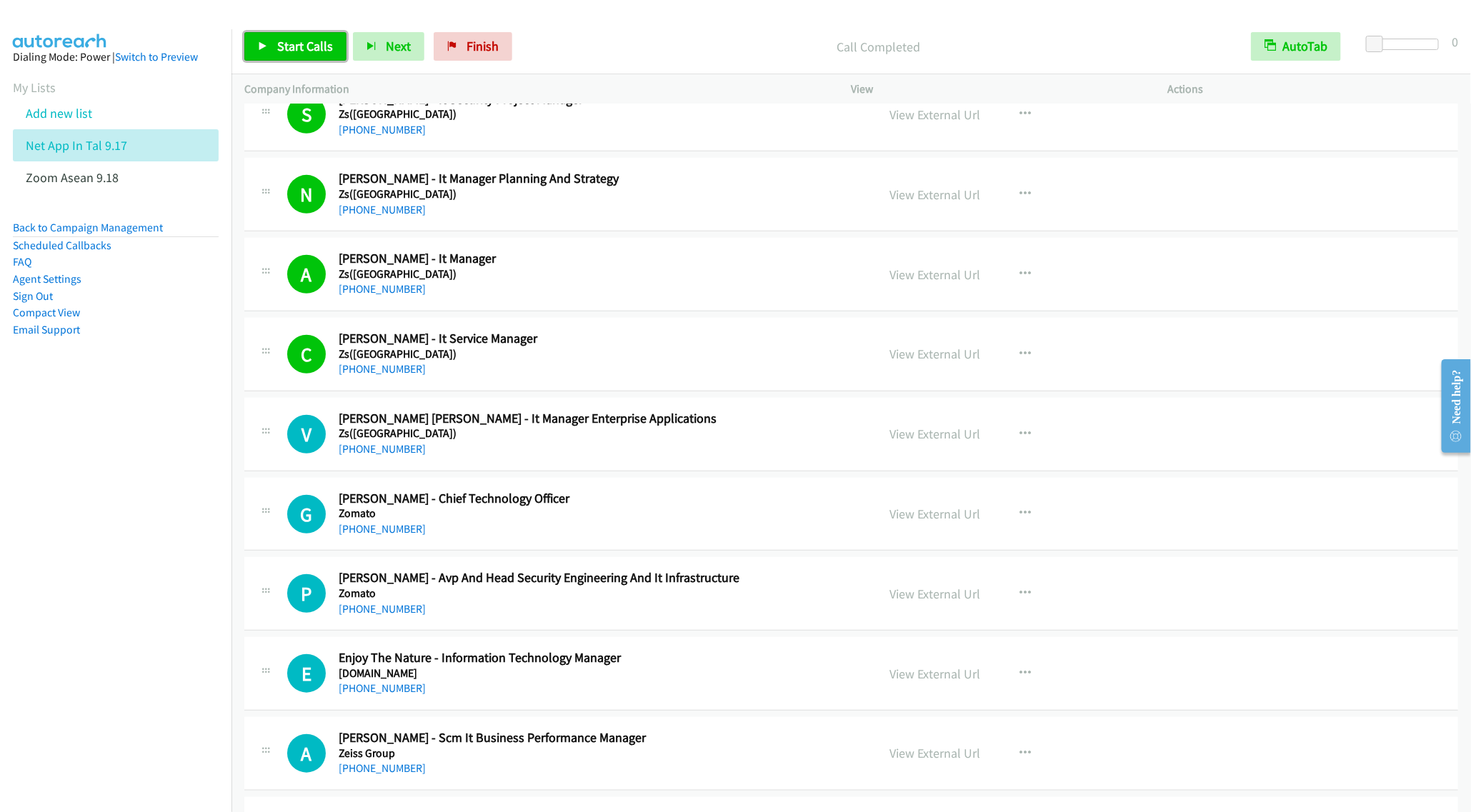
click at [289, 39] on span "Start Calls" at bounding box center [305, 46] width 56 height 17
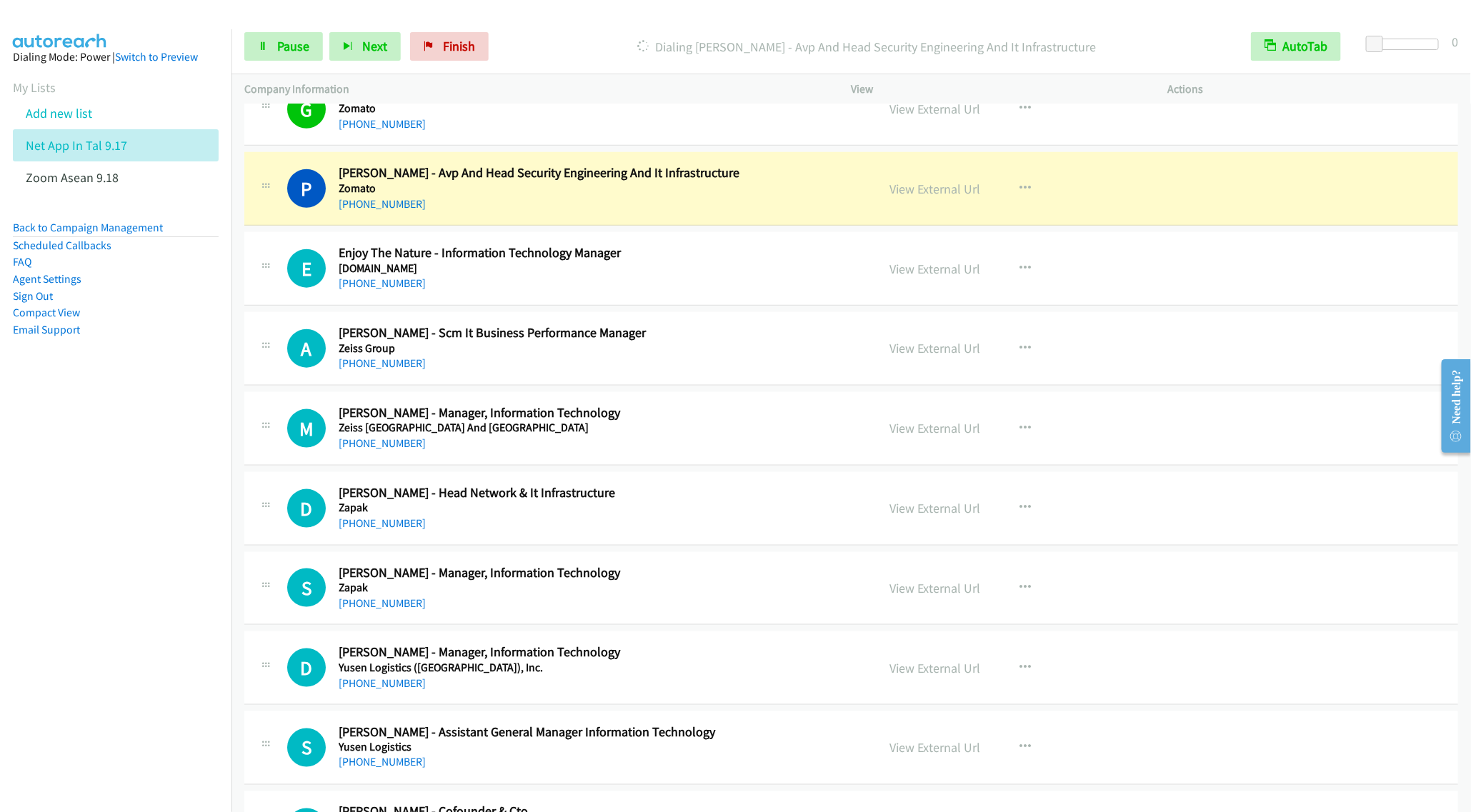
scroll to position [857, 0]
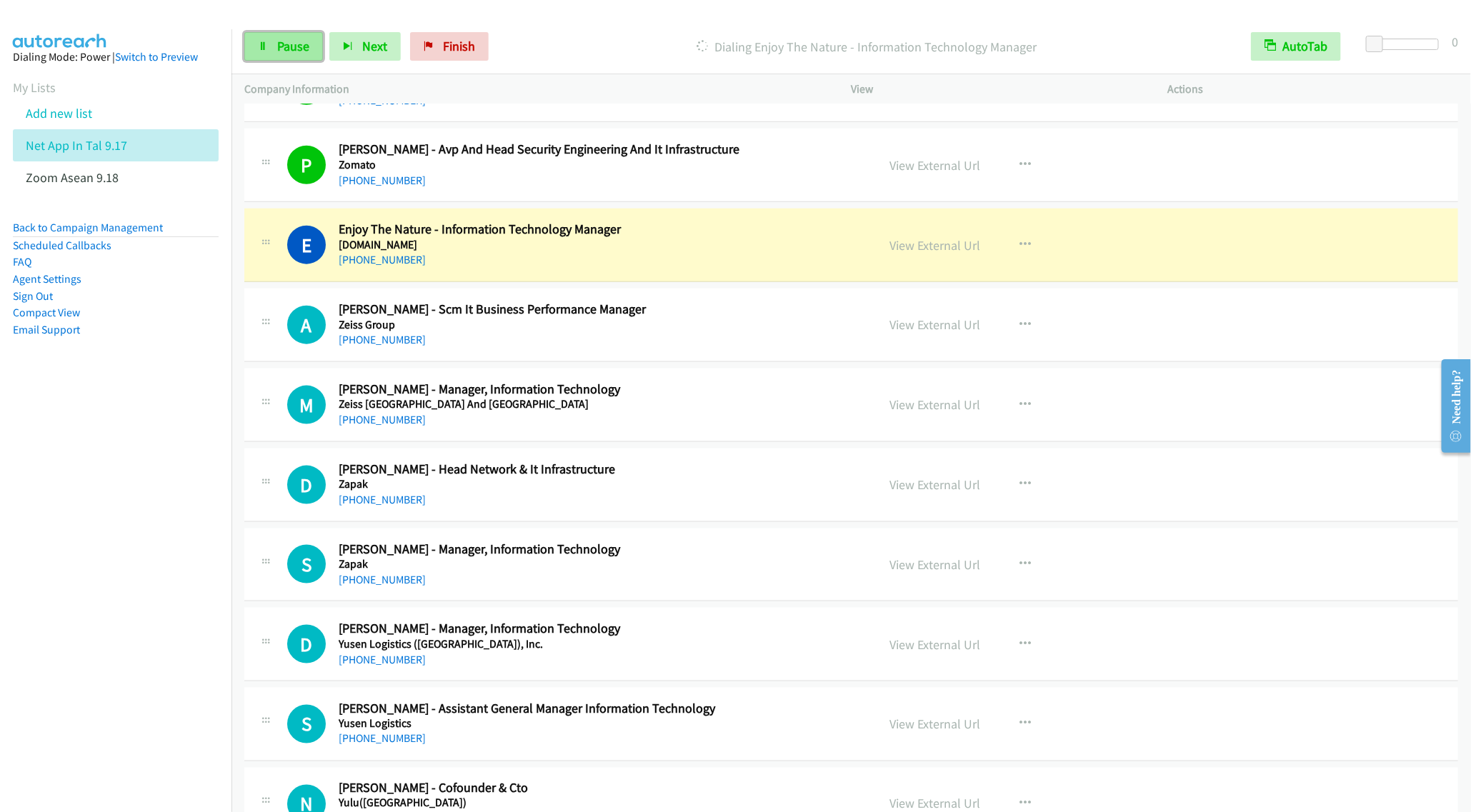
click at [281, 51] on span "Pause" at bounding box center [293, 46] width 32 height 17
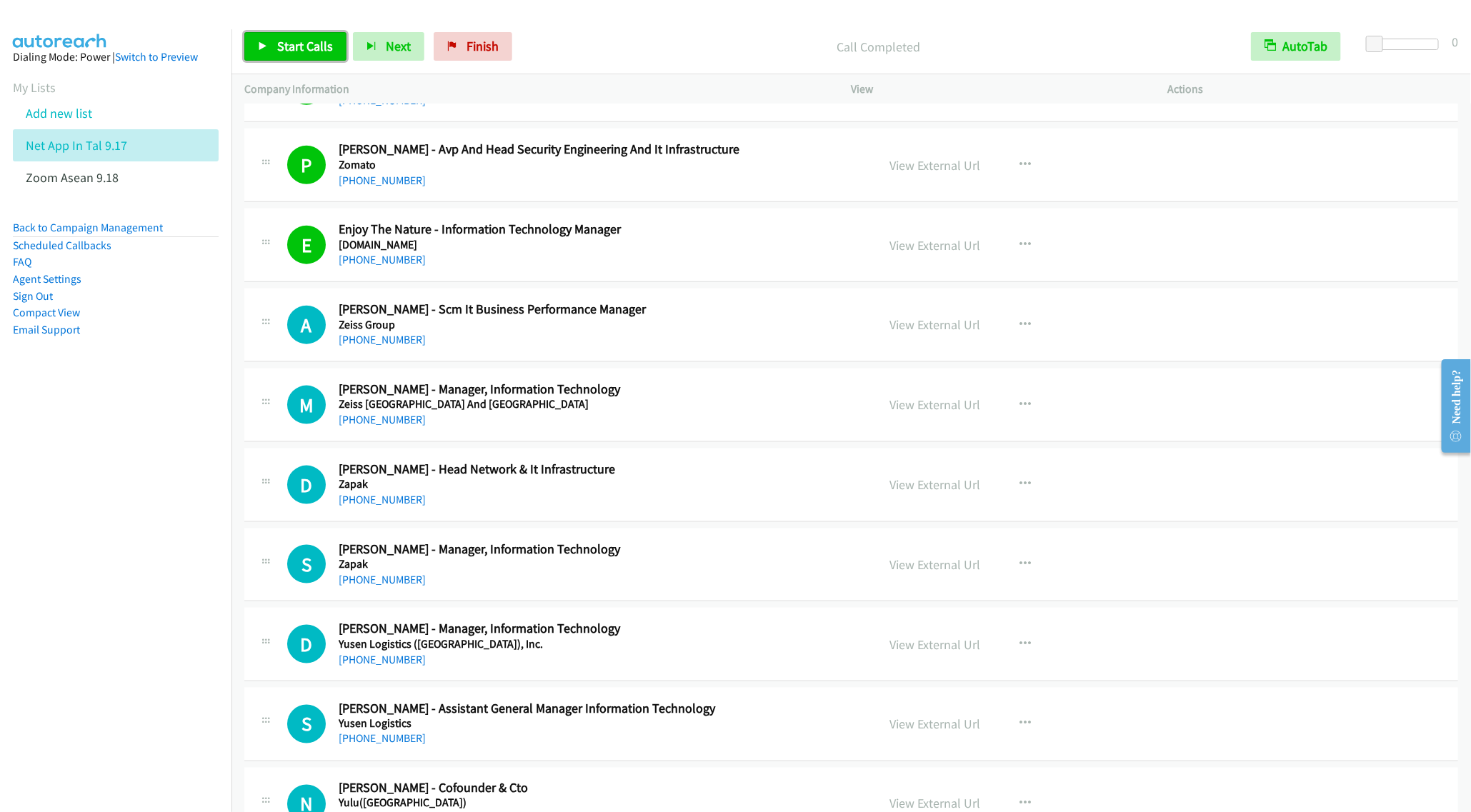
click at [287, 45] on span "Start Calls" at bounding box center [305, 46] width 56 height 17
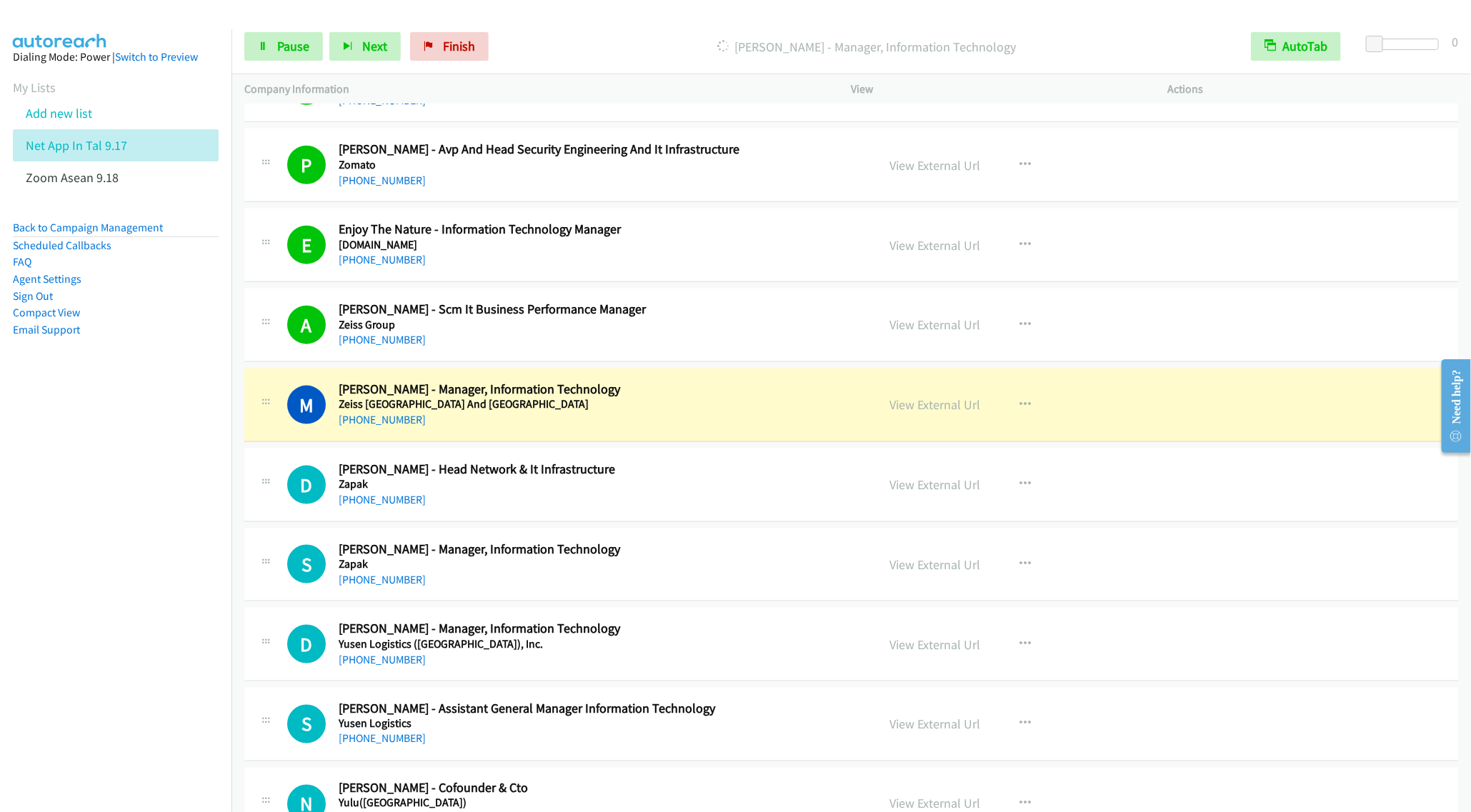
scroll to position [964, 0]
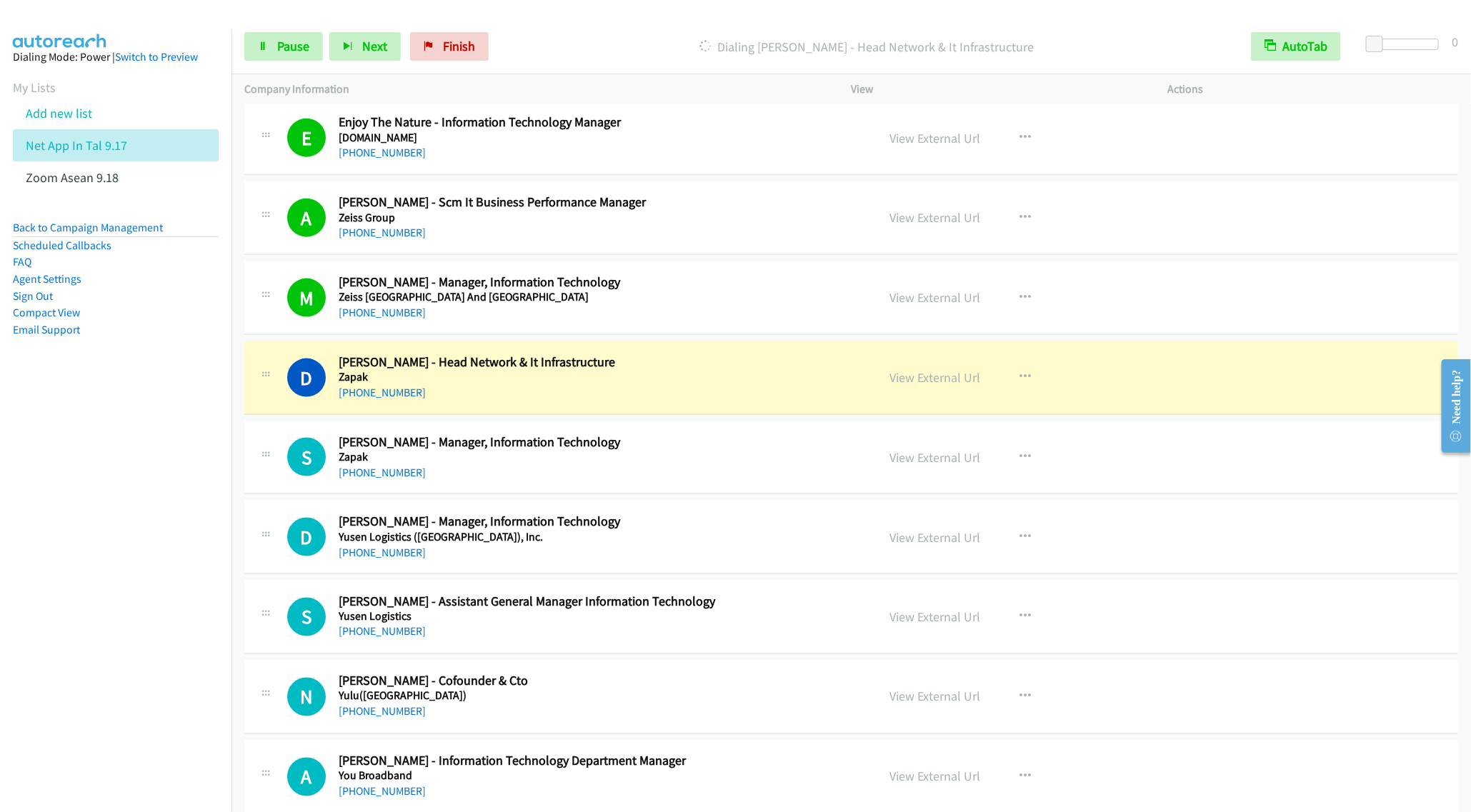
click at [288, 62] on div "Start Calls Pause Next Finish Dialing Deepak Manki - Head Network & It Infrastr…" at bounding box center [851, 47] width 1240 height 55
click at [298, 50] on span "Pause" at bounding box center [293, 46] width 32 height 17
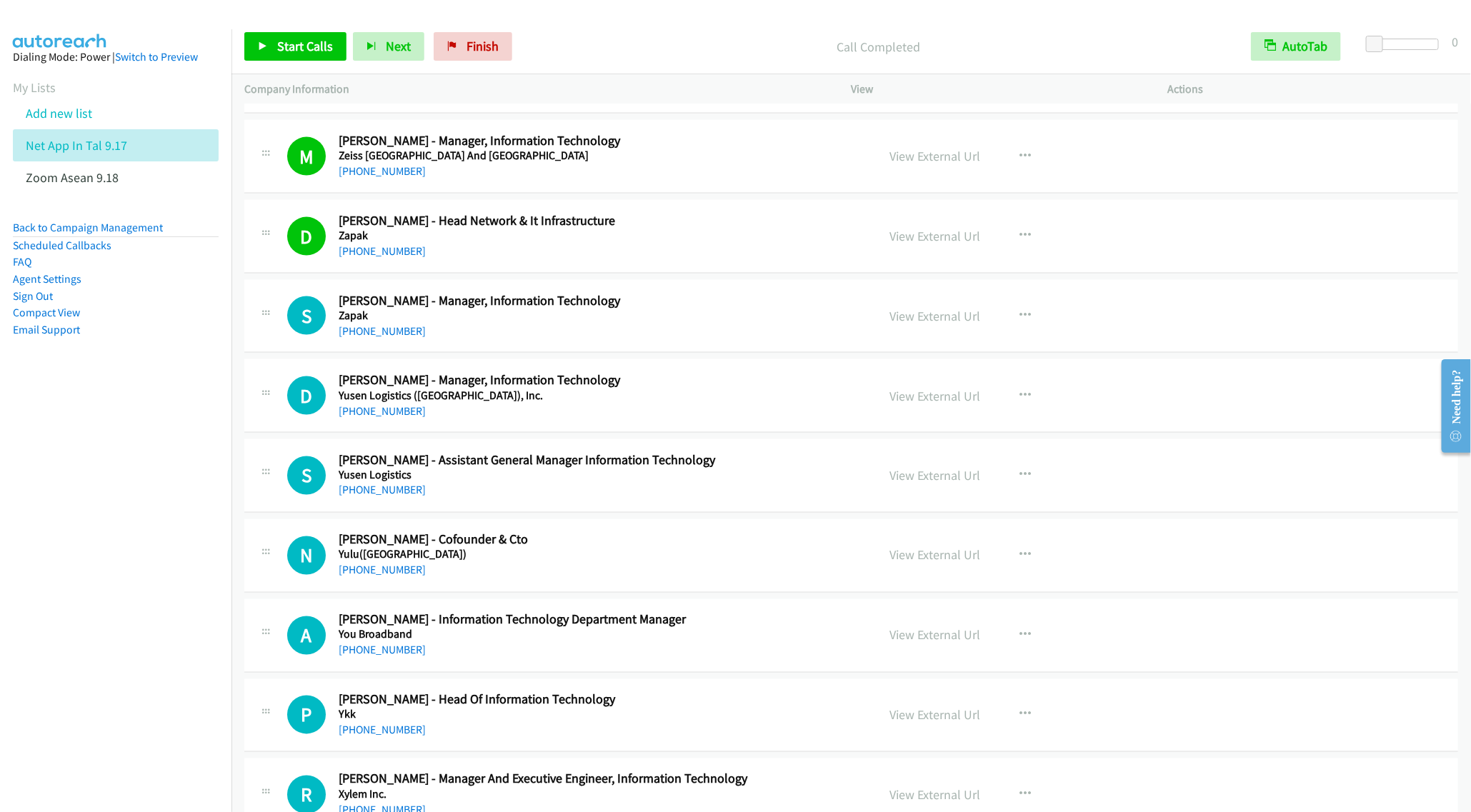
scroll to position [1178, 0]
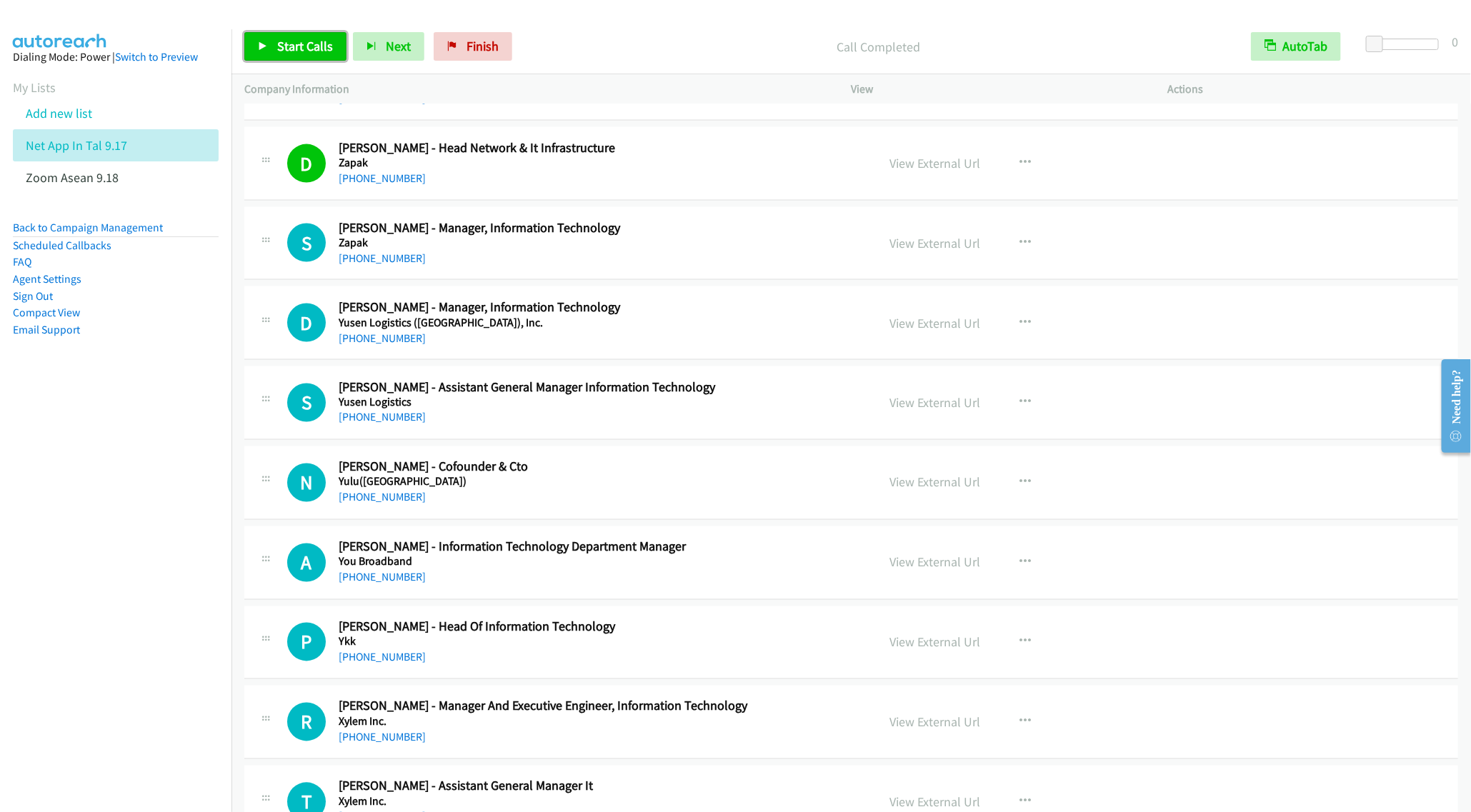
click at [292, 47] on span "Start Calls" at bounding box center [305, 46] width 56 height 17
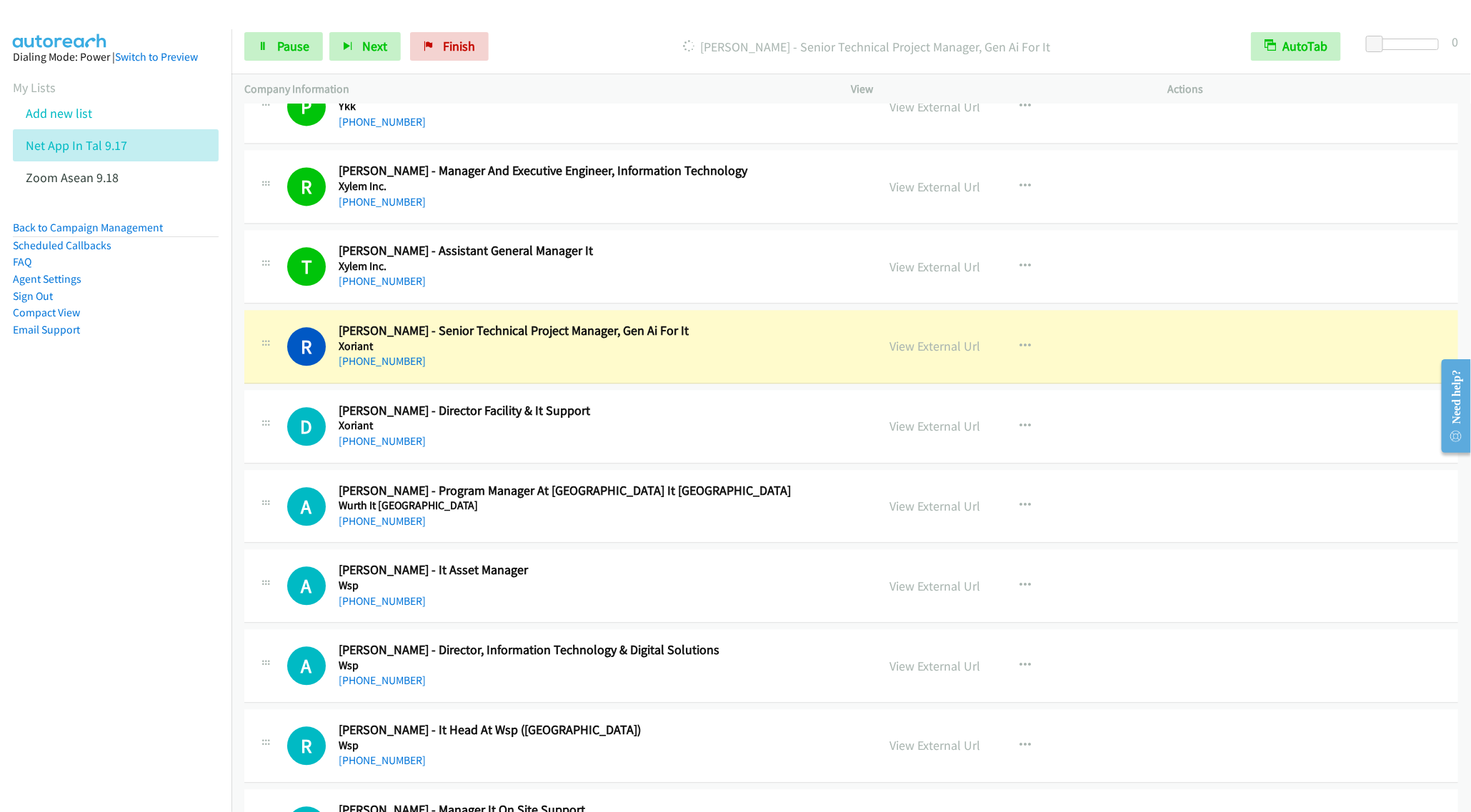
scroll to position [1821, 0]
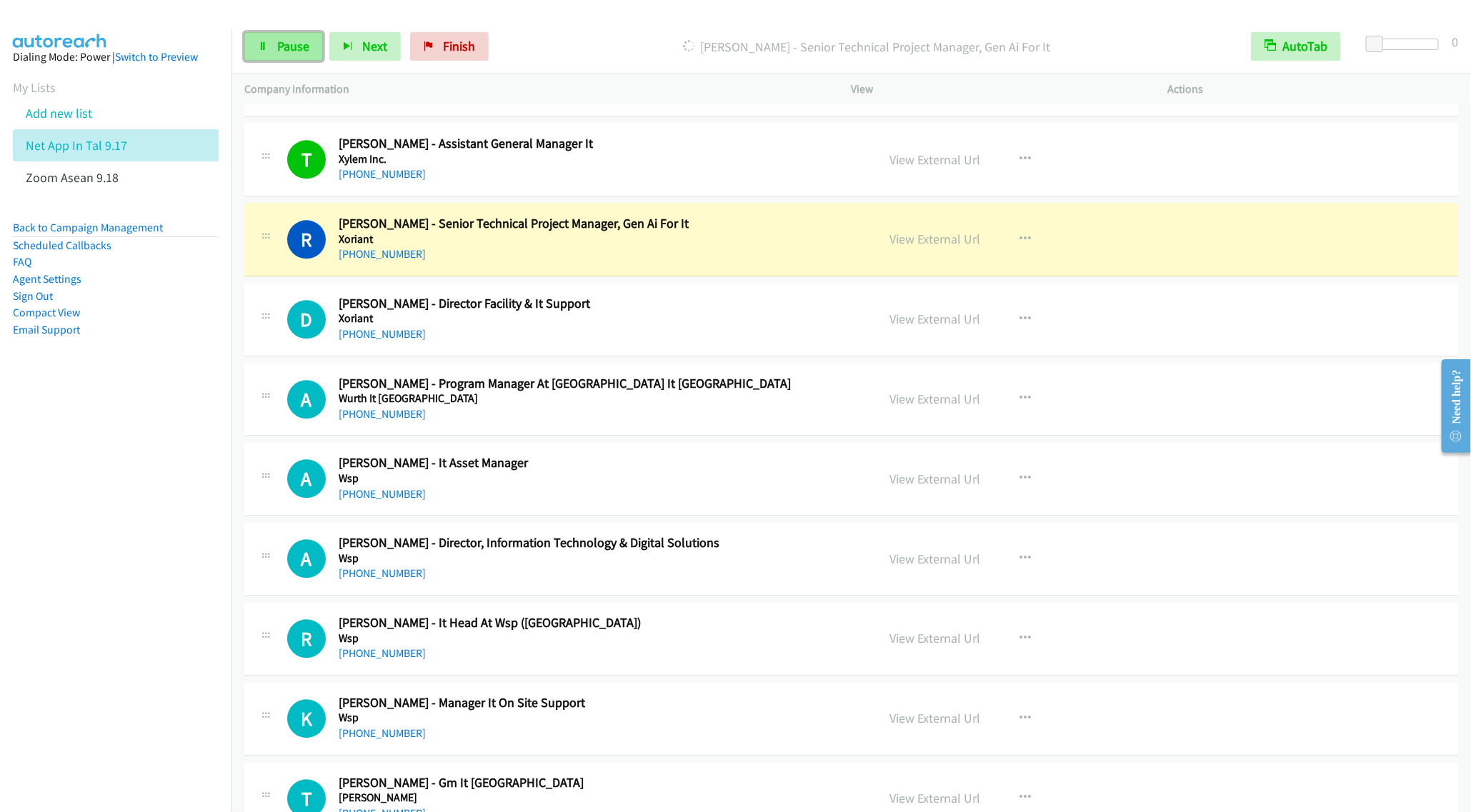
click at [270, 49] on link "Pause" at bounding box center [284, 46] width 78 height 28
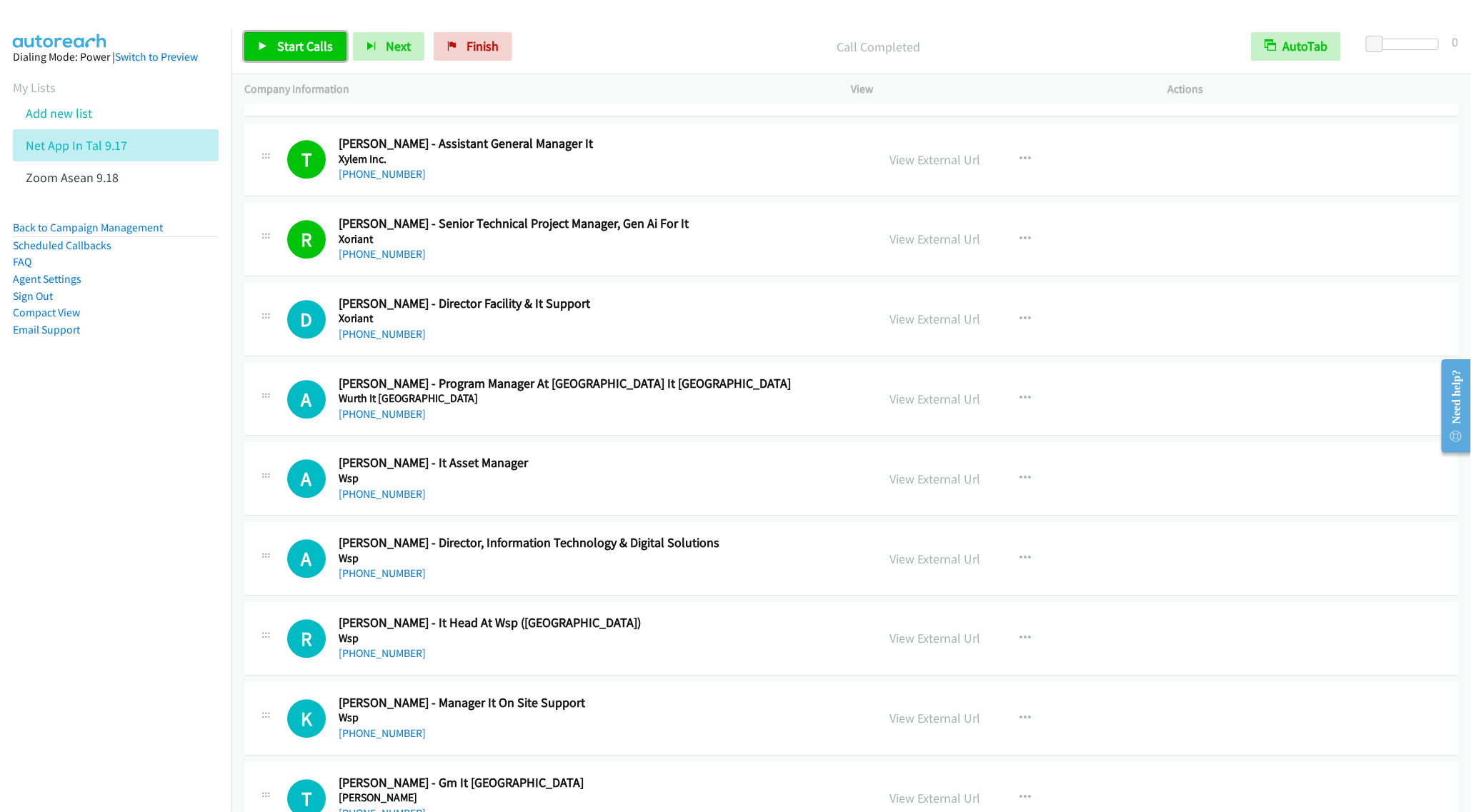
click at [287, 37] on link "Start Calls" at bounding box center [295, 46] width 102 height 28
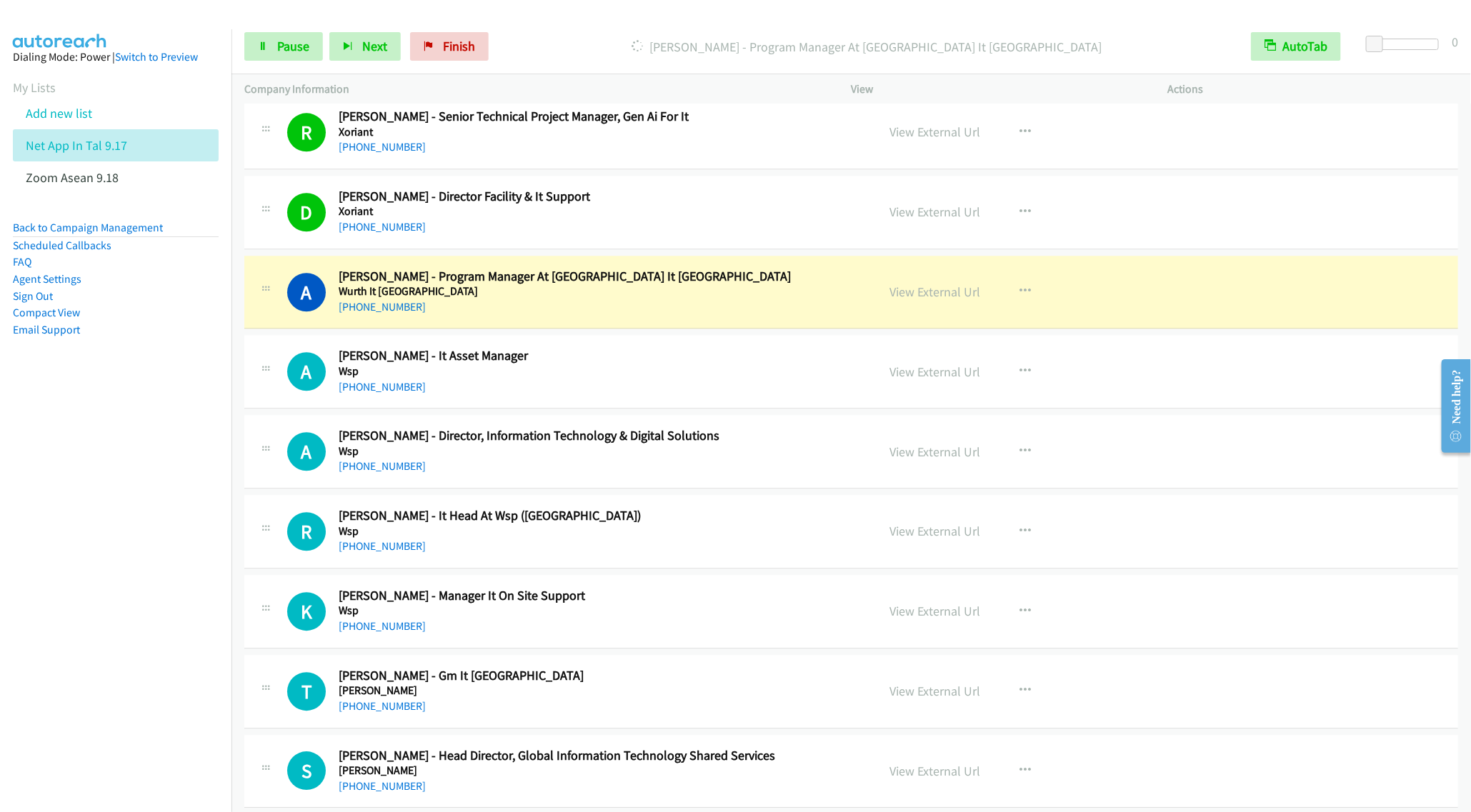
scroll to position [2035, 0]
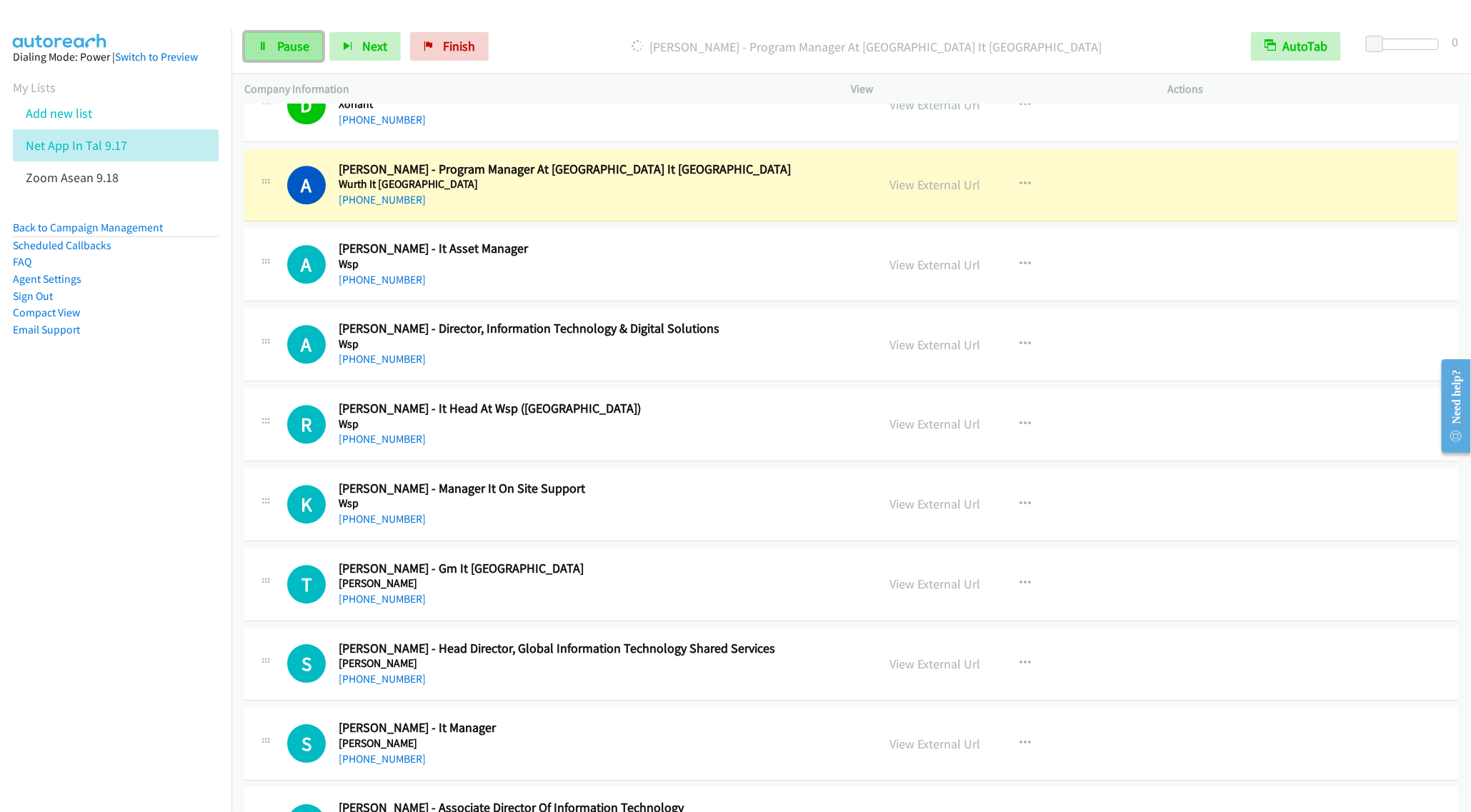
click at [263, 52] on link "Pause" at bounding box center [284, 46] width 78 height 28
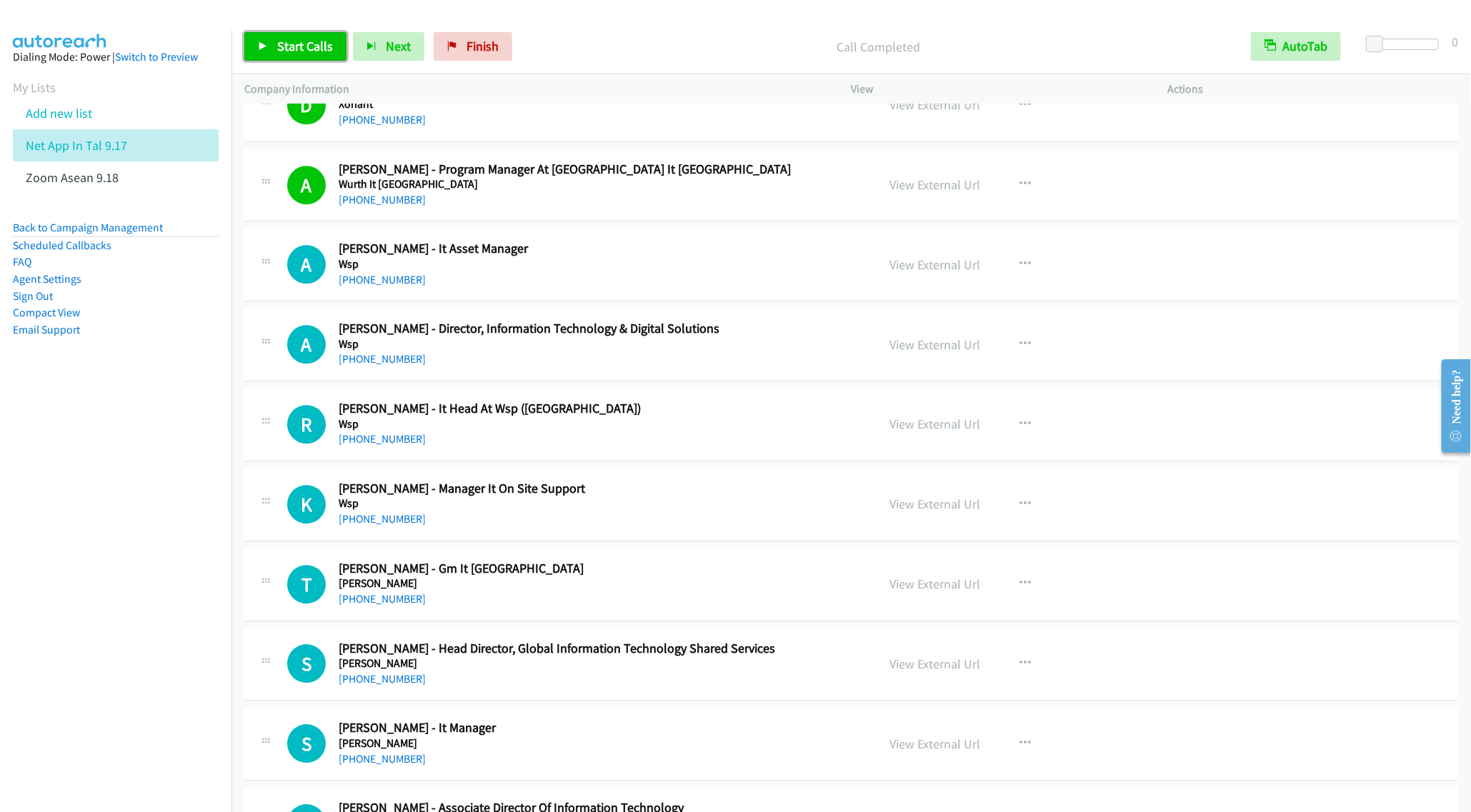
drag, startPoint x: 281, startPoint y: 39, endPoint x: 285, endPoint y: 47, distance: 8.9
click at [281, 39] on span "Start Calls" at bounding box center [305, 46] width 56 height 17
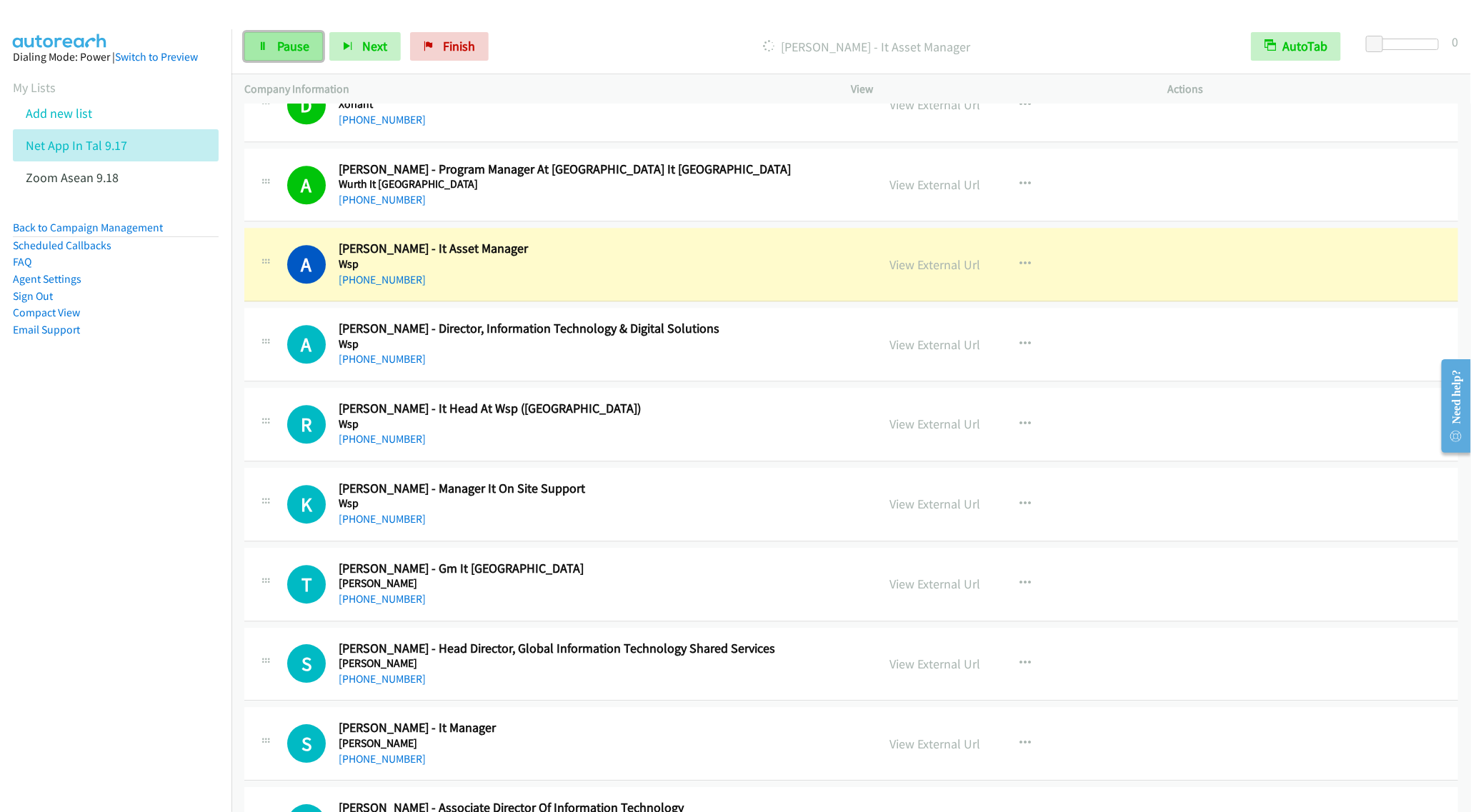
click at [260, 38] on link "Pause" at bounding box center [284, 46] width 78 height 28
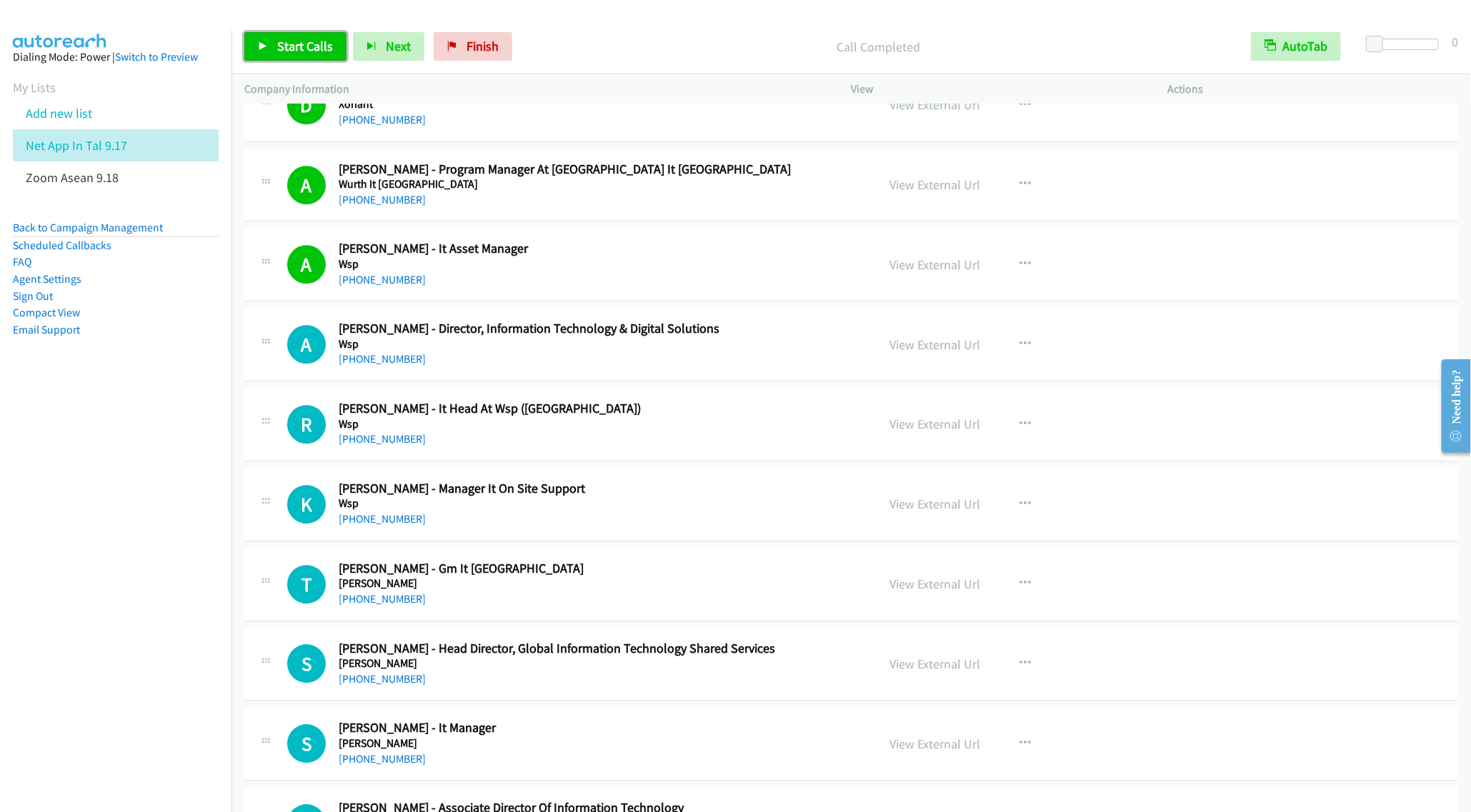
click at [260, 36] on link "Start Calls" at bounding box center [295, 46] width 102 height 28
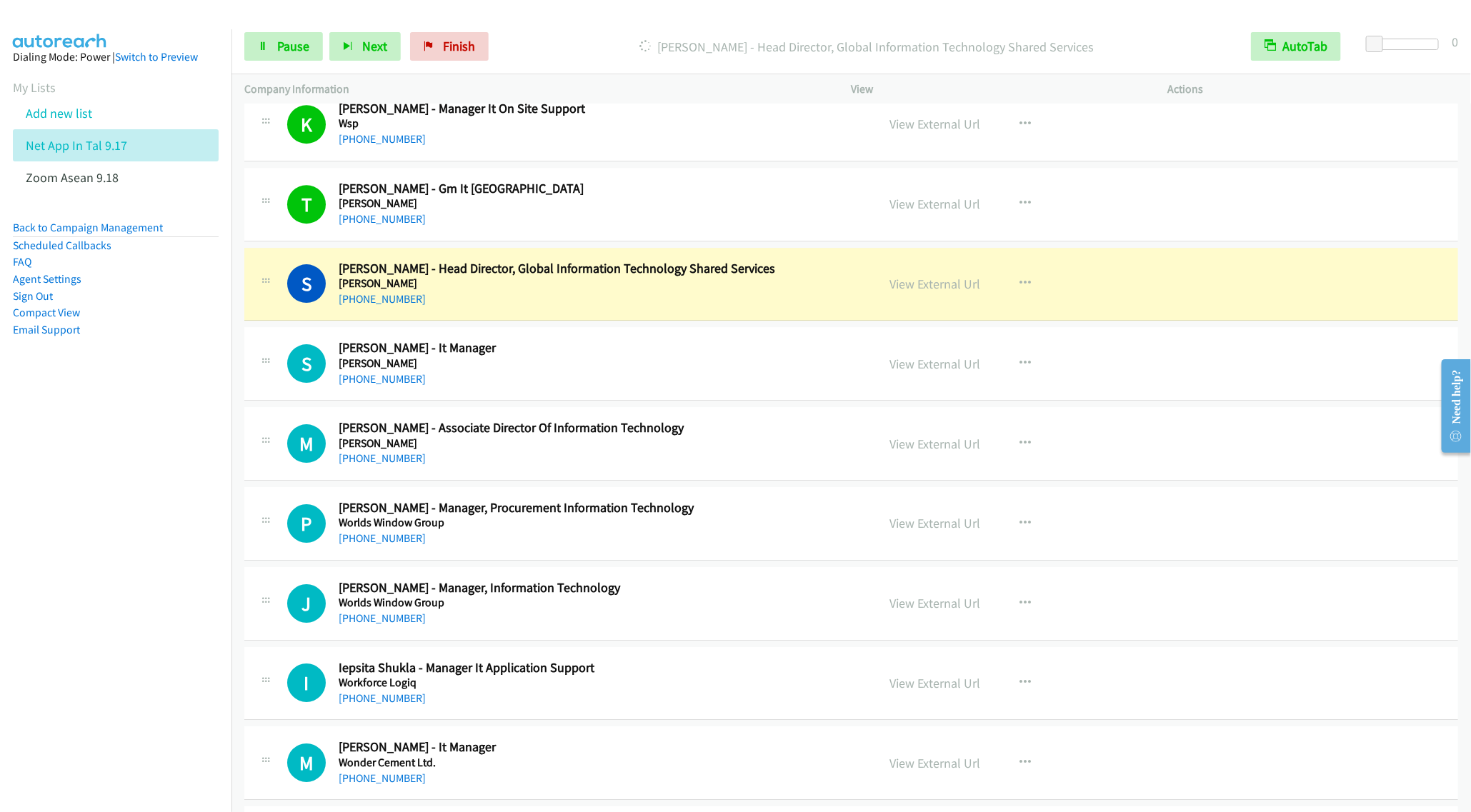
scroll to position [2464, 0]
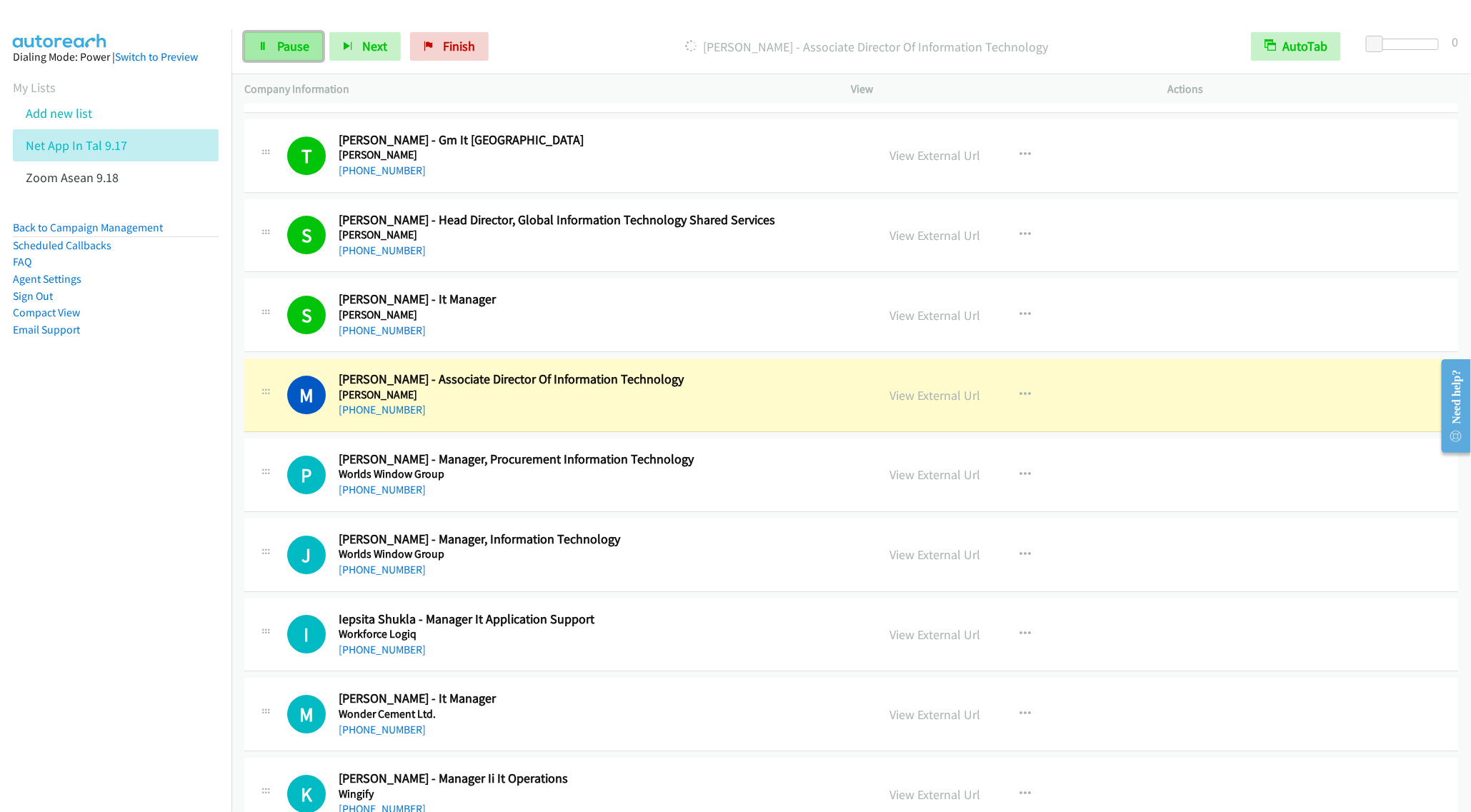
click at [288, 49] on span "Pause" at bounding box center [293, 46] width 32 height 17
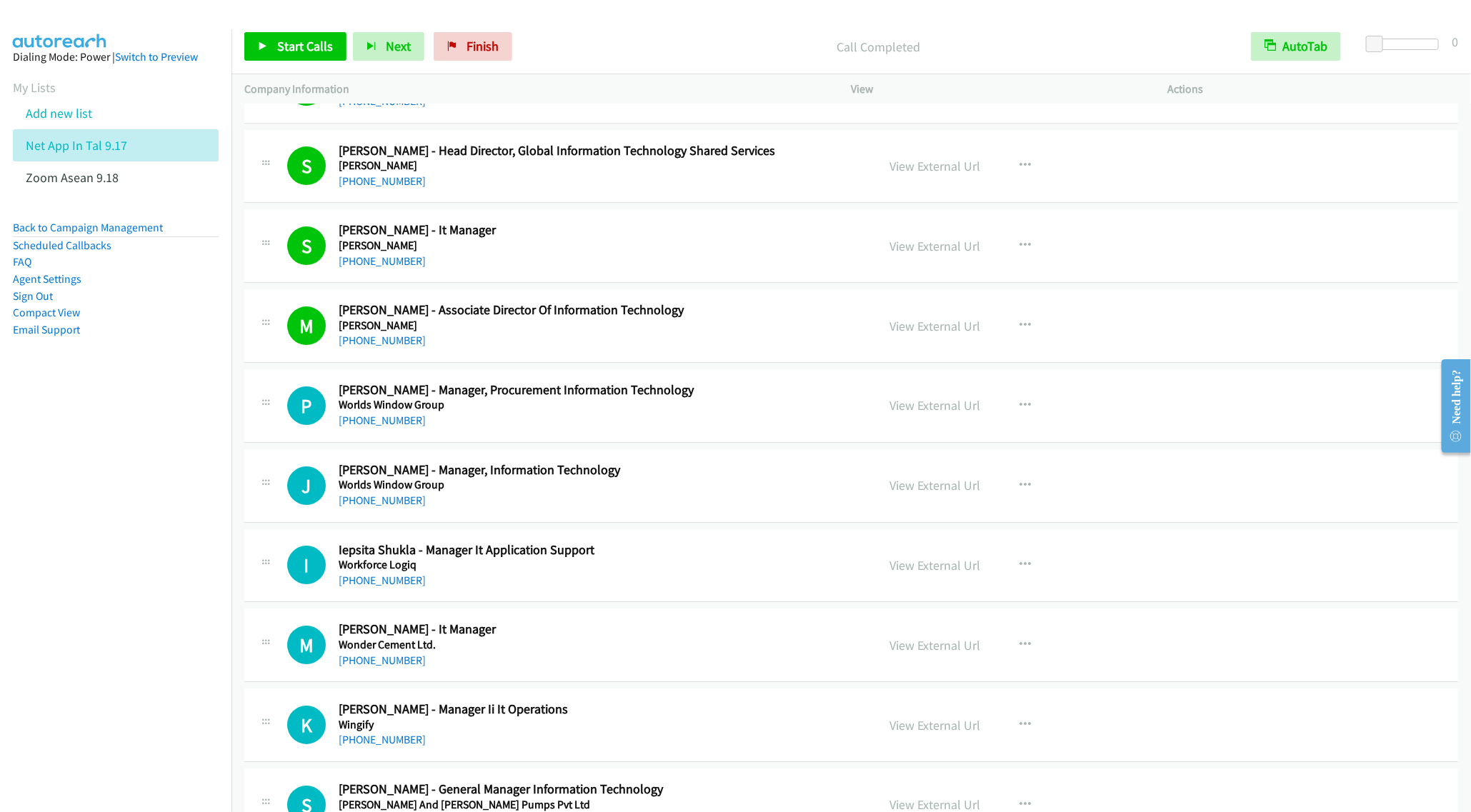
scroll to position [2571, 0]
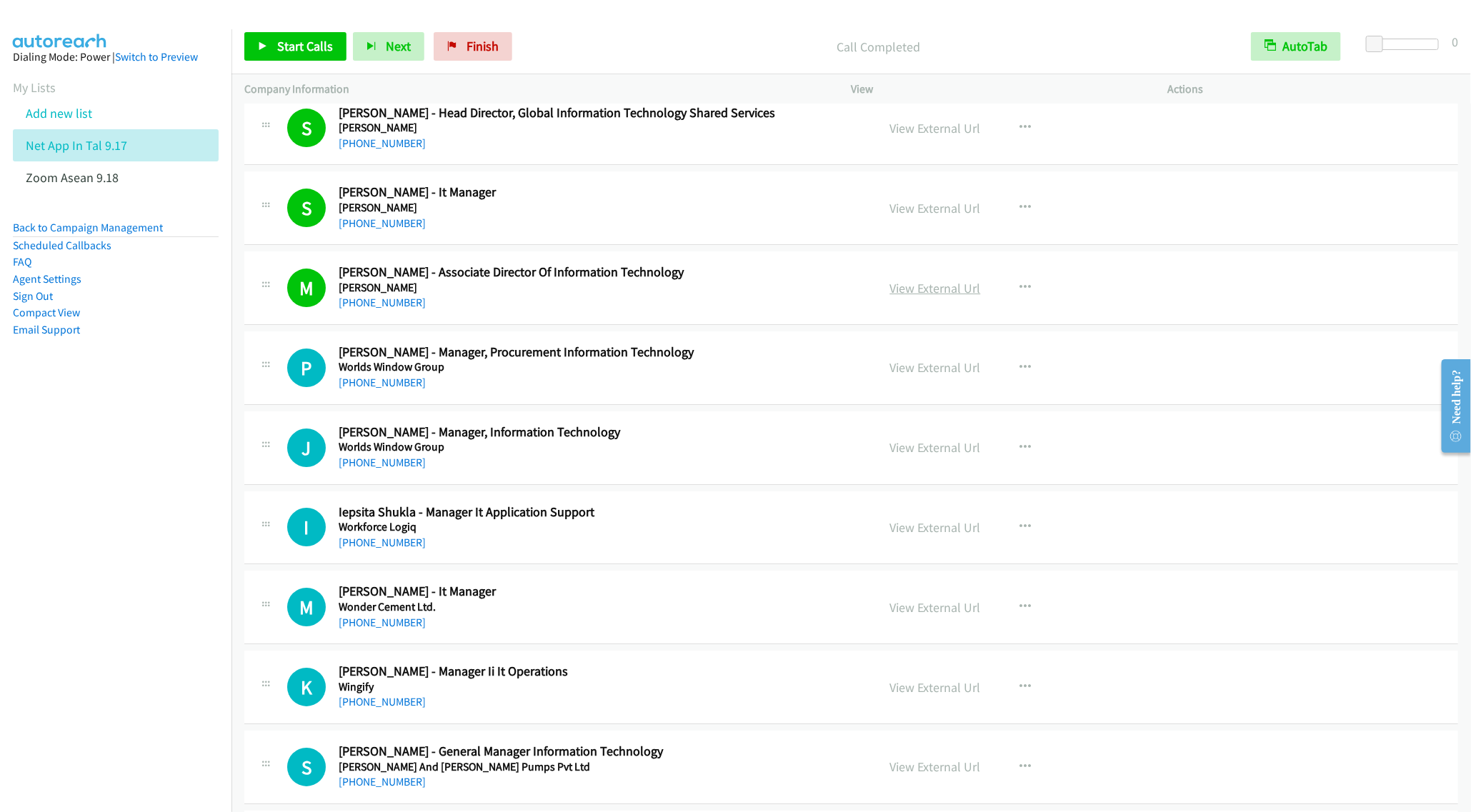
click at [920, 297] on link "View External Url" at bounding box center [935, 288] width 91 height 17
click at [1021, 373] on icon "button" at bounding box center [1026, 368] width 12 height 12
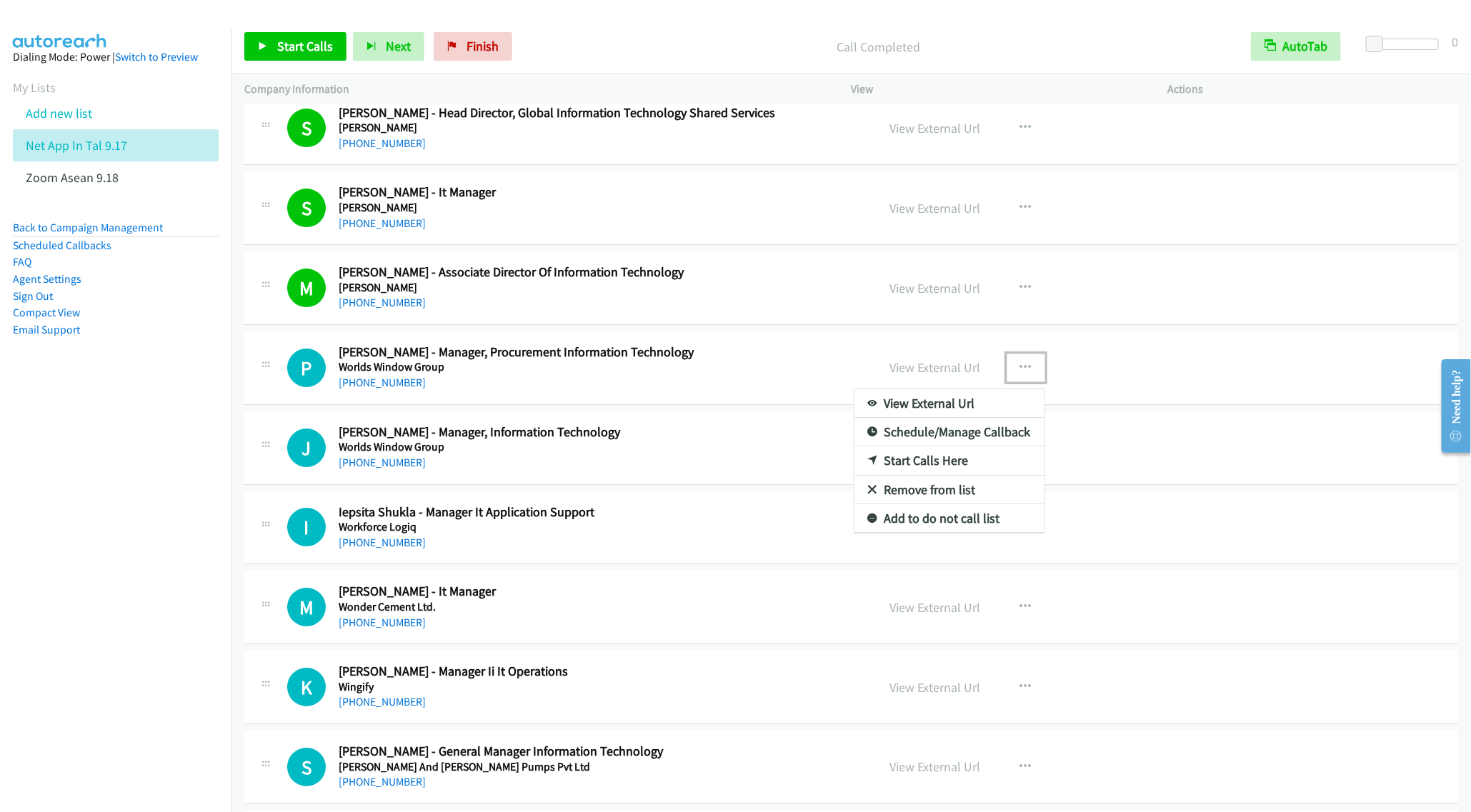
click at [914, 475] on link "Start Calls Here" at bounding box center [949, 460] width 190 height 28
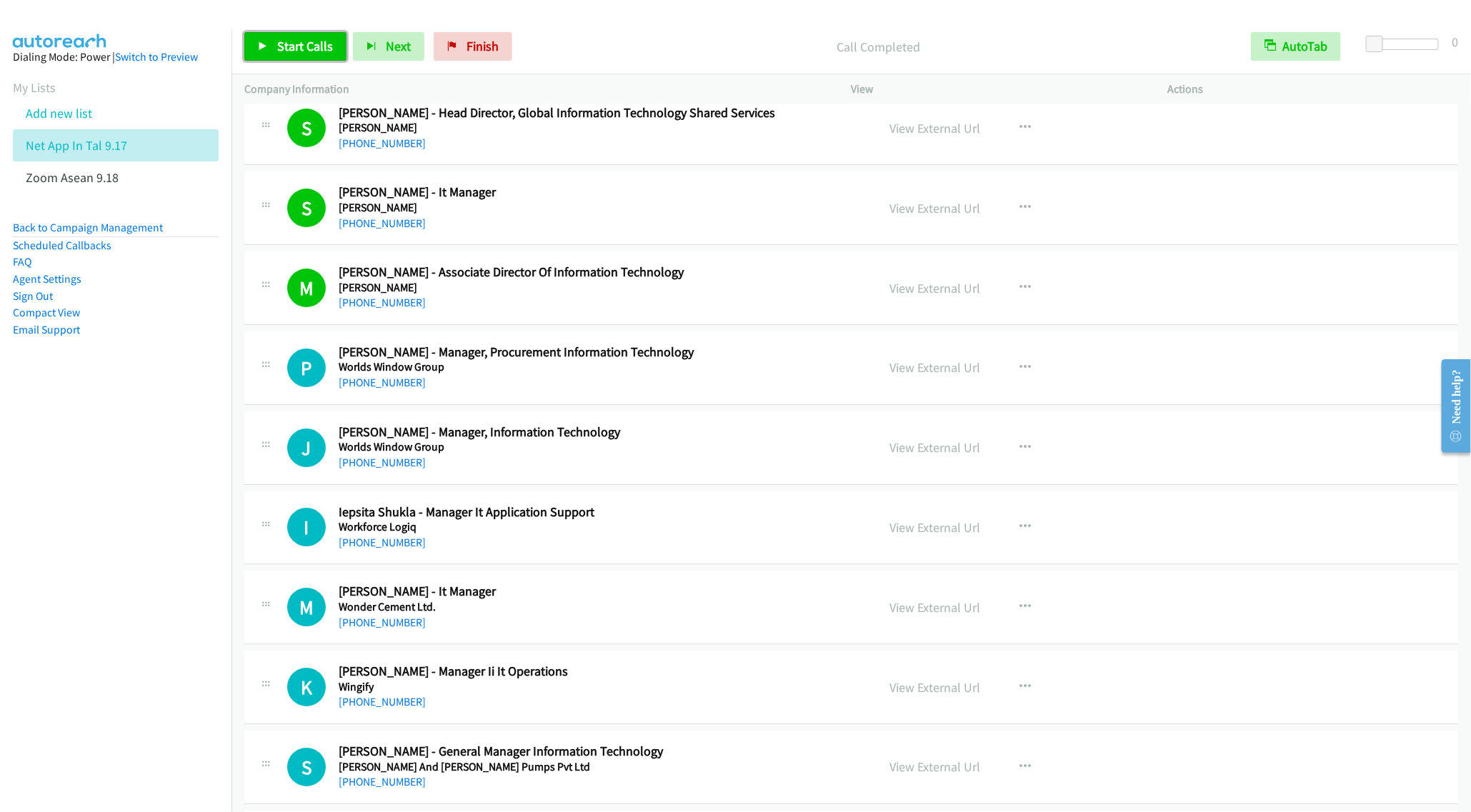
click at [281, 46] on span "Start Calls" at bounding box center [305, 46] width 56 height 17
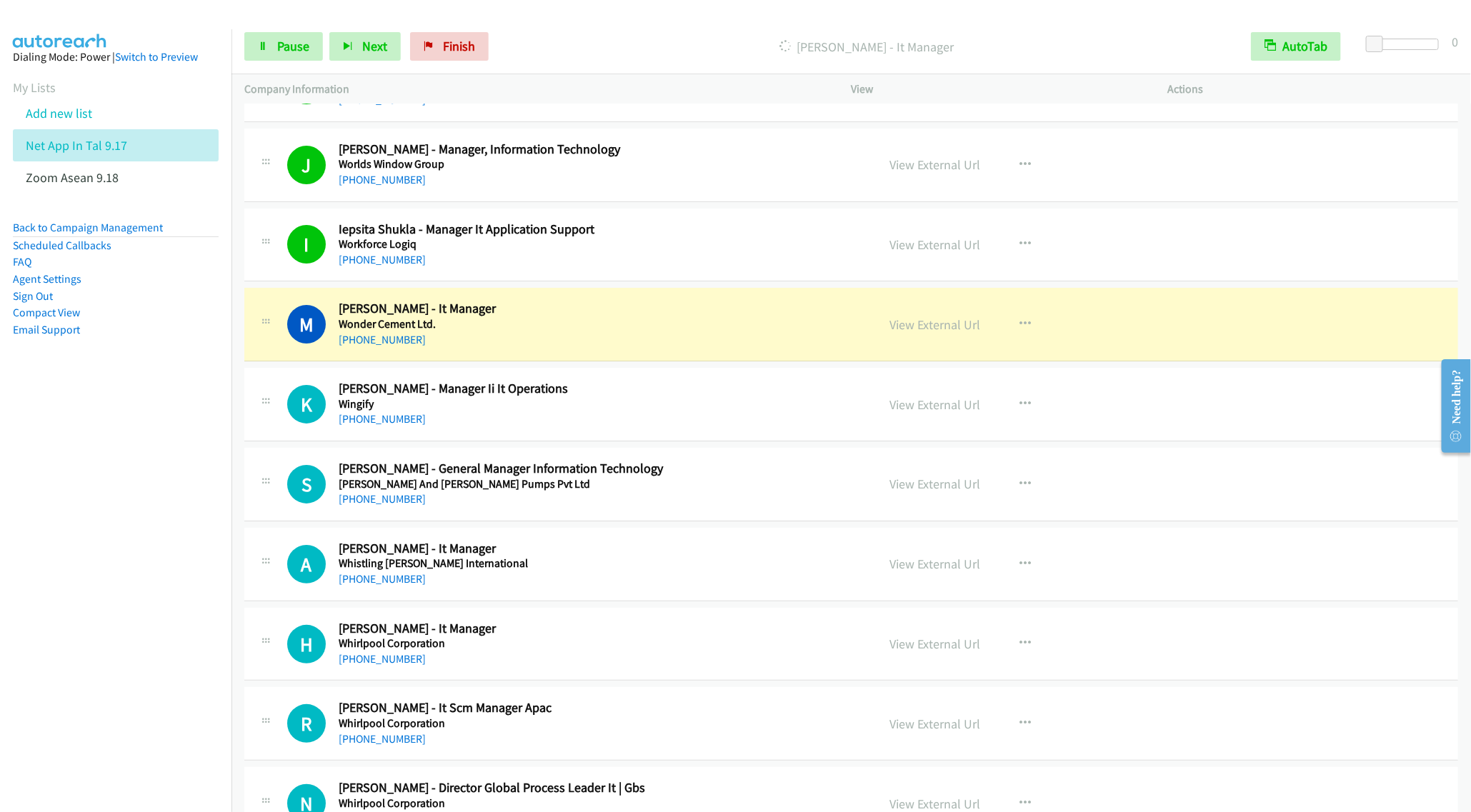
scroll to position [2999, 0]
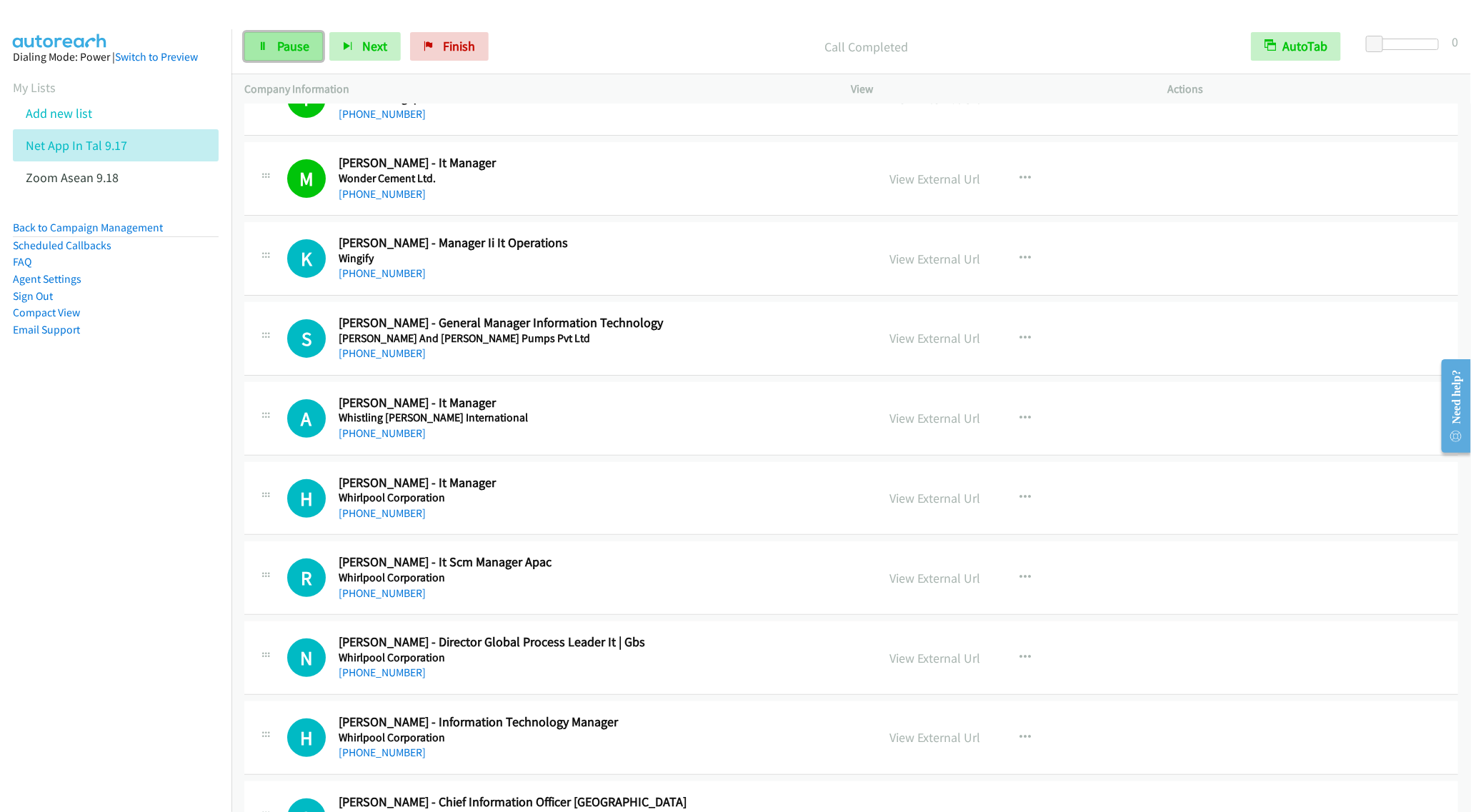
click at [257, 33] on link "Pause" at bounding box center [284, 46] width 78 height 28
click at [1021, 264] on icon "button" at bounding box center [1026, 259] width 12 height 12
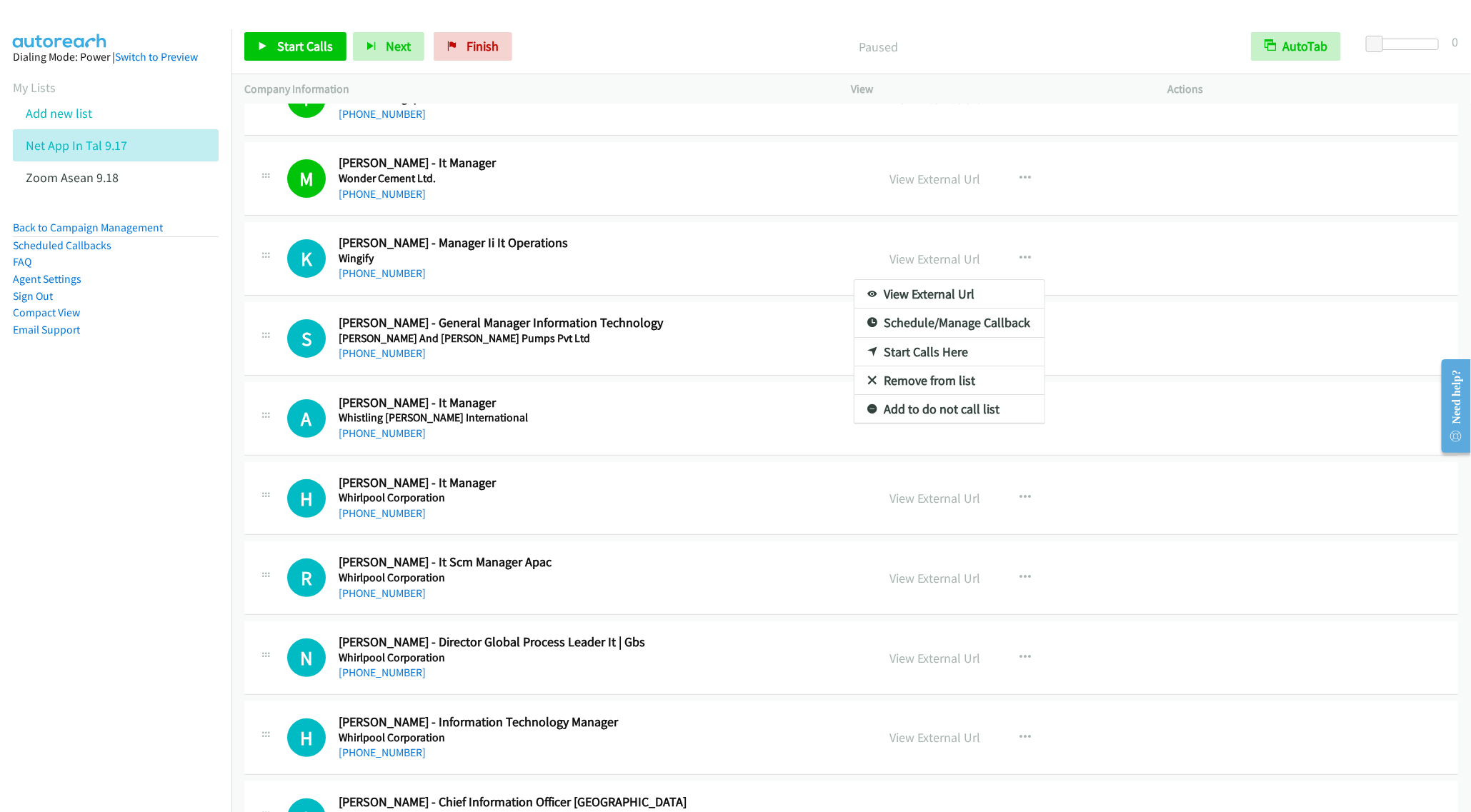
click at [1026, 264] on div at bounding box center [736, 406] width 1471 height 812
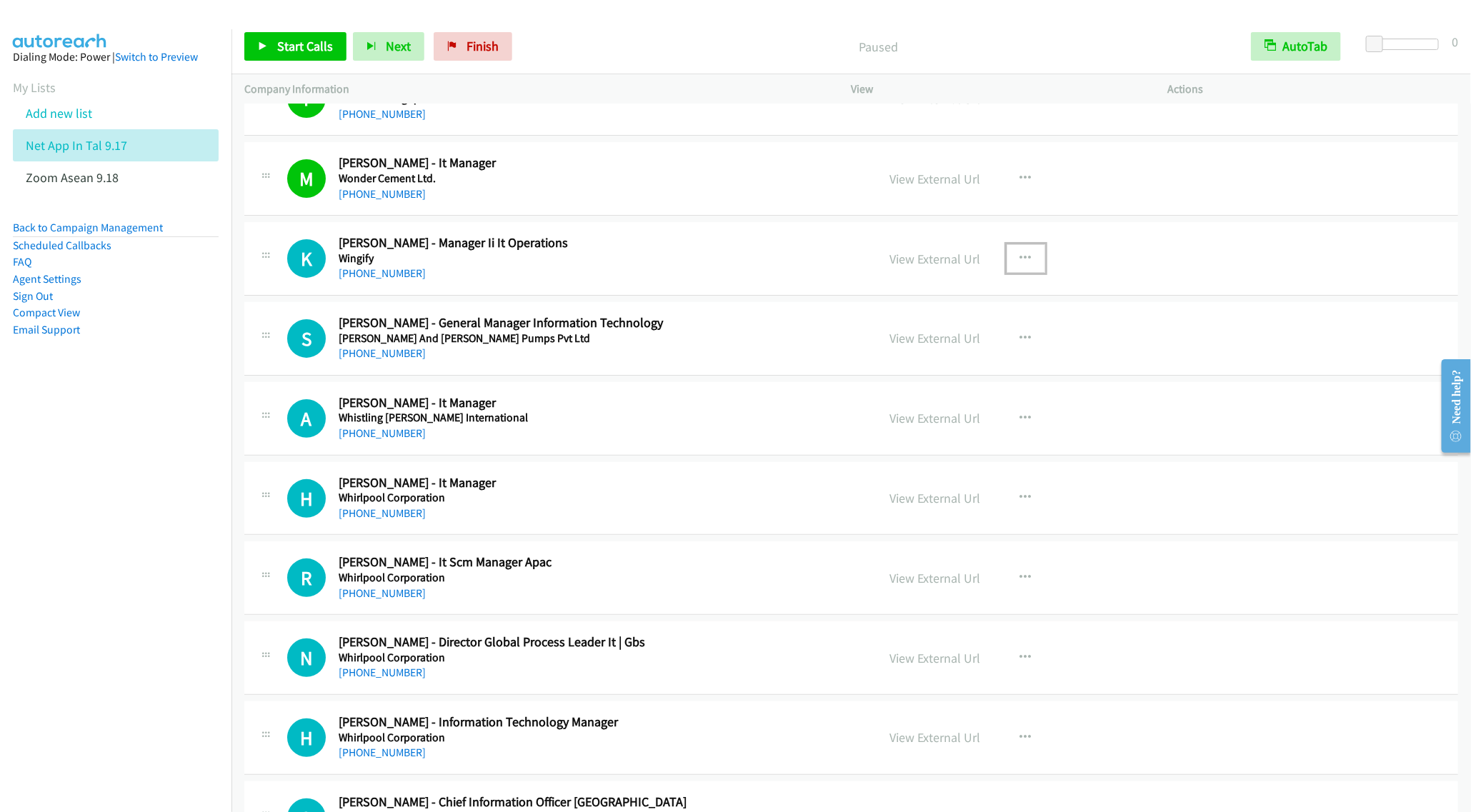
click at [1010, 262] on button "button" at bounding box center [1026, 258] width 38 height 28
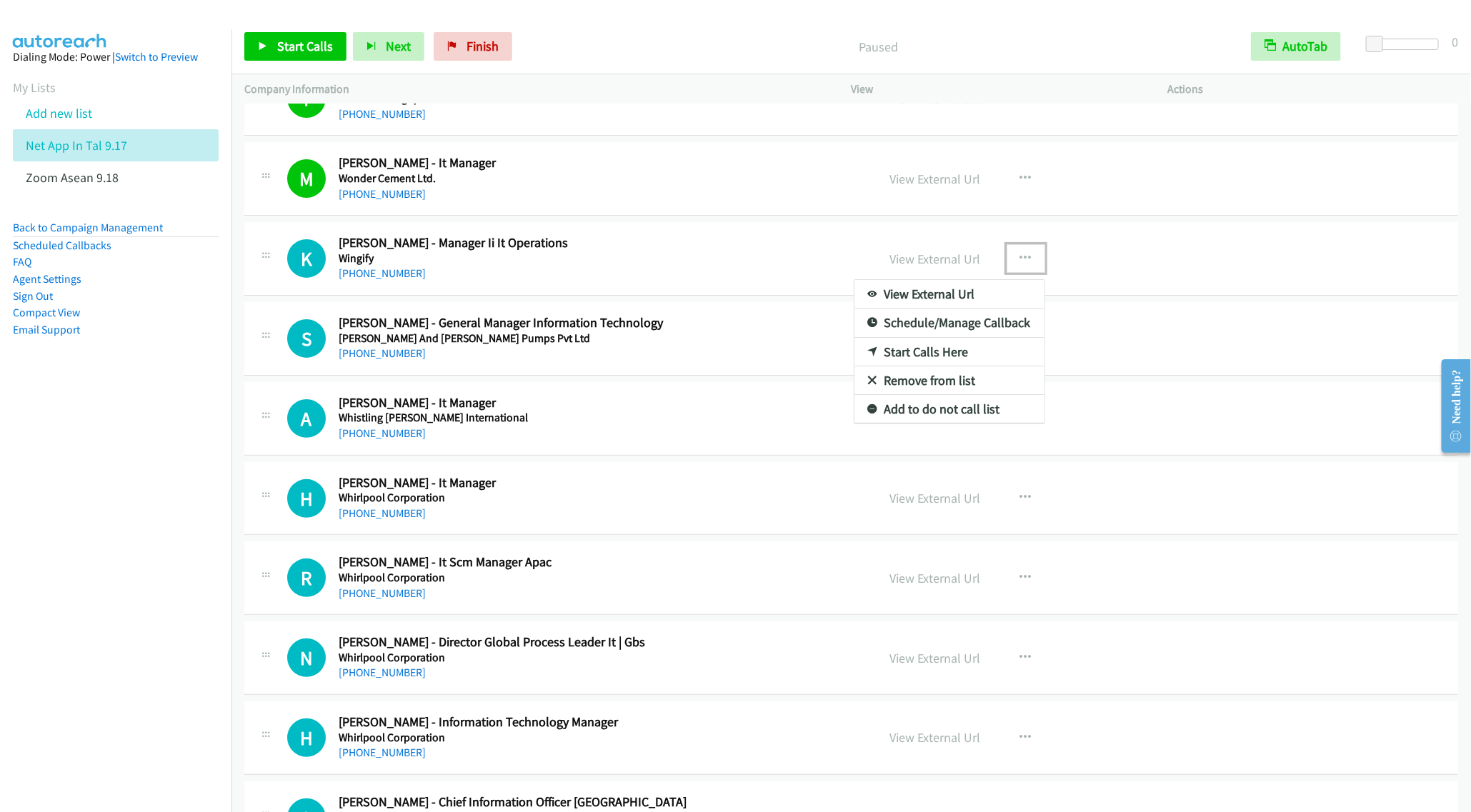
click at [936, 366] on link "Start Calls Here" at bounding box center [949, 352] width 190 height 28
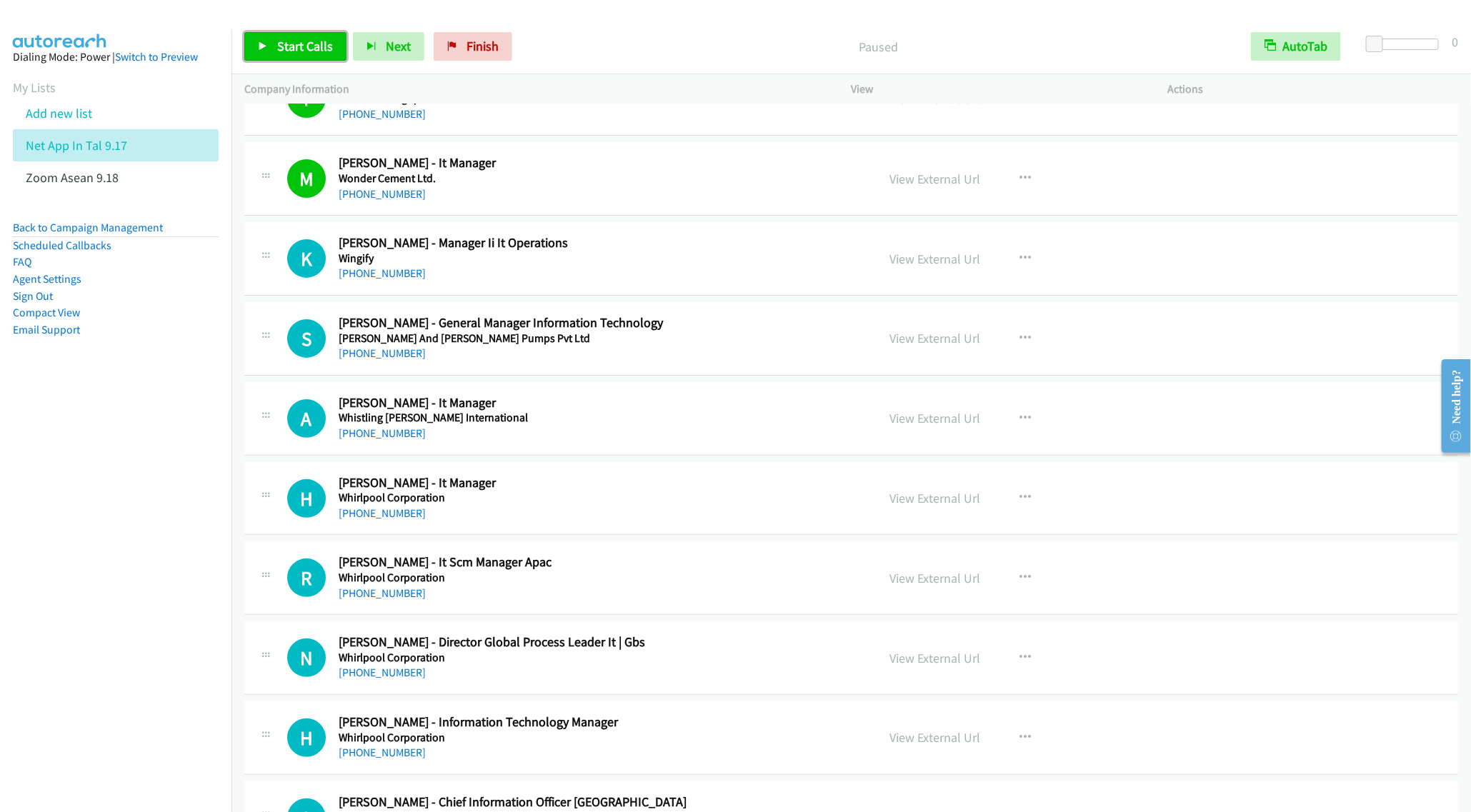
click at [270, 48] on link "Start Calls" at bounding box center [295, 46] width 102 height 28
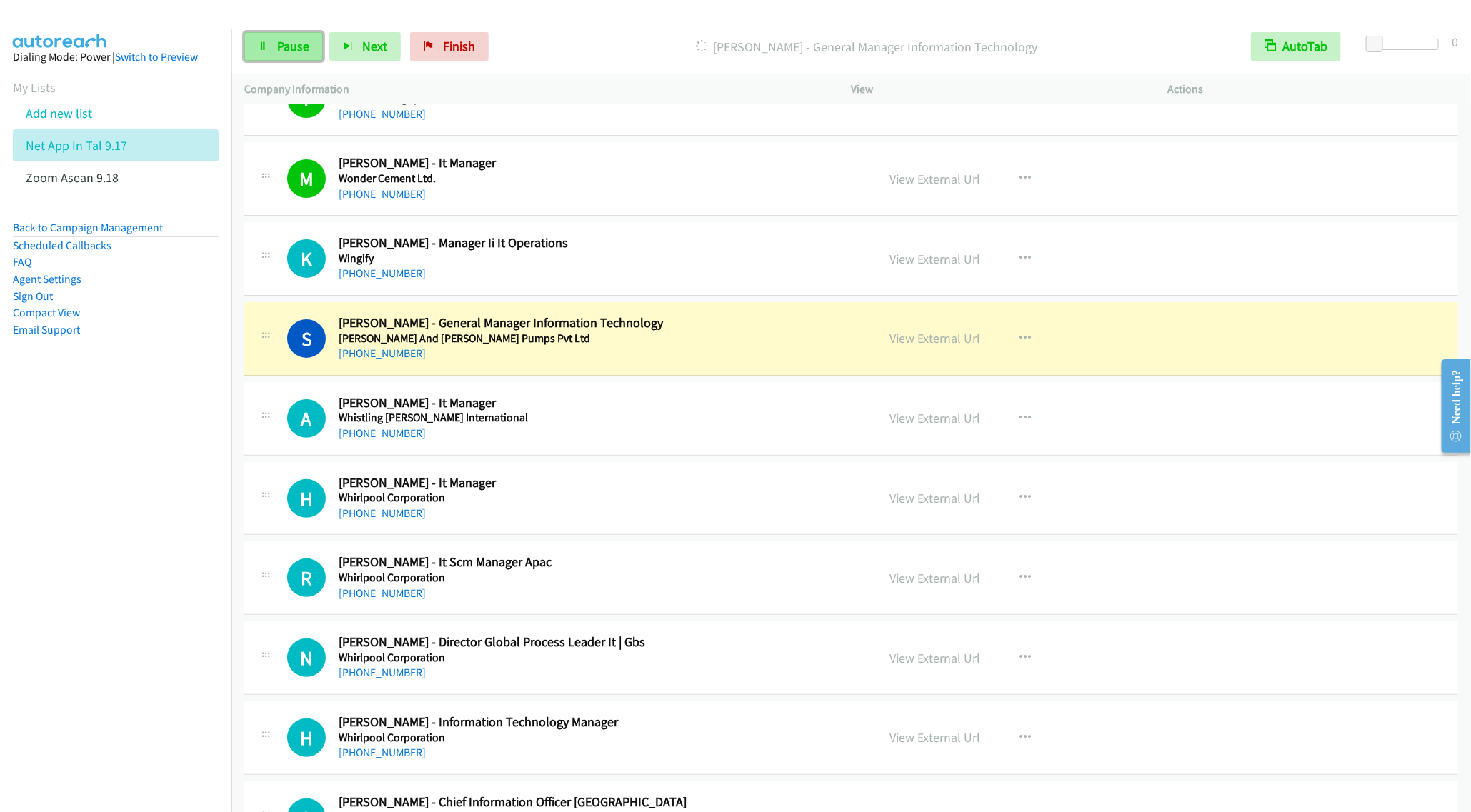
click at [294, 43] on span "Pause" at bounding box center [293, 46] width 32 height 17
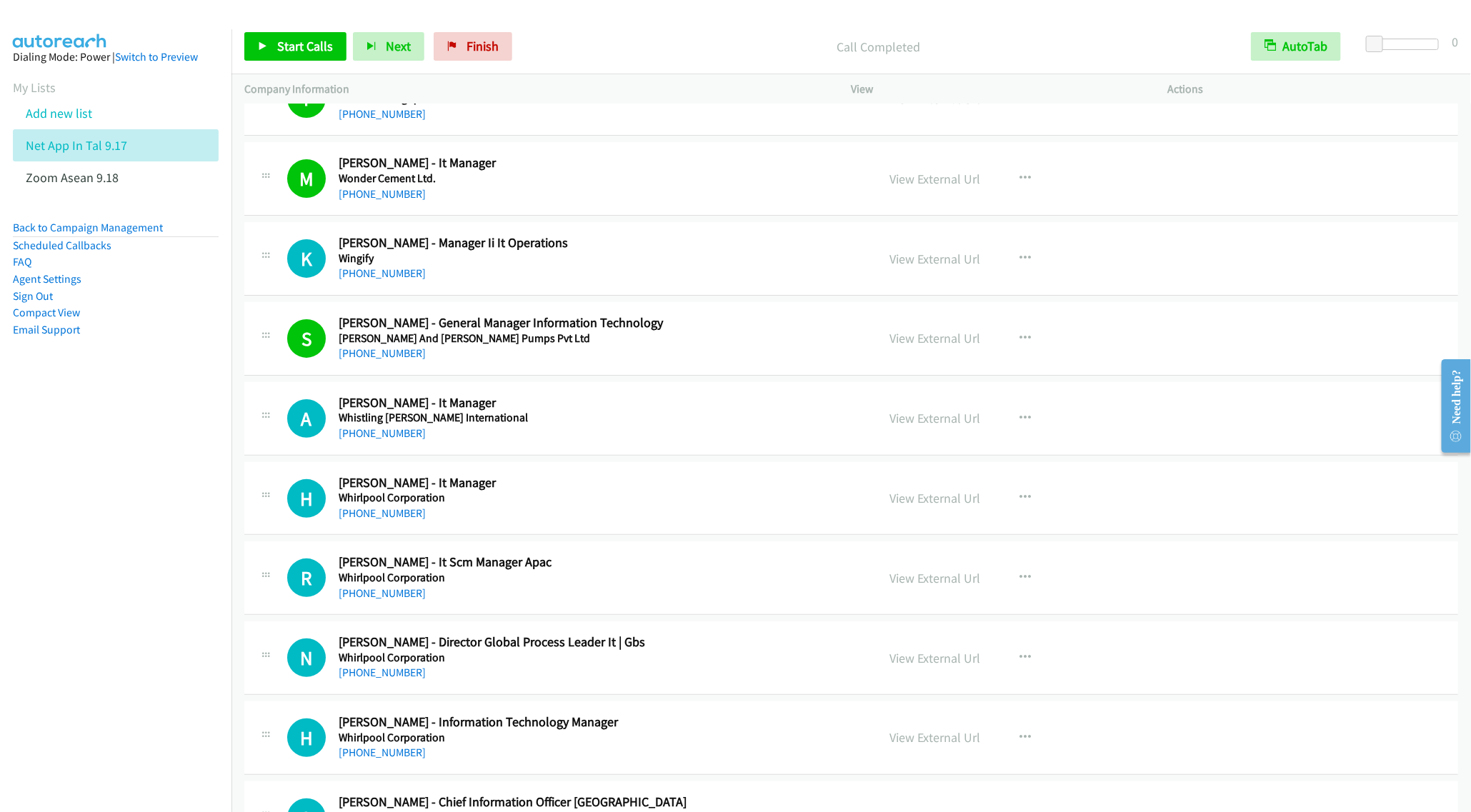
click at [551, 265] on h5 "Wingify" at bounding box center [598, 259] width 518 height 14
click at [916, 267] on link "View External Url" at bounding box center [935, 259] width 91 height 17
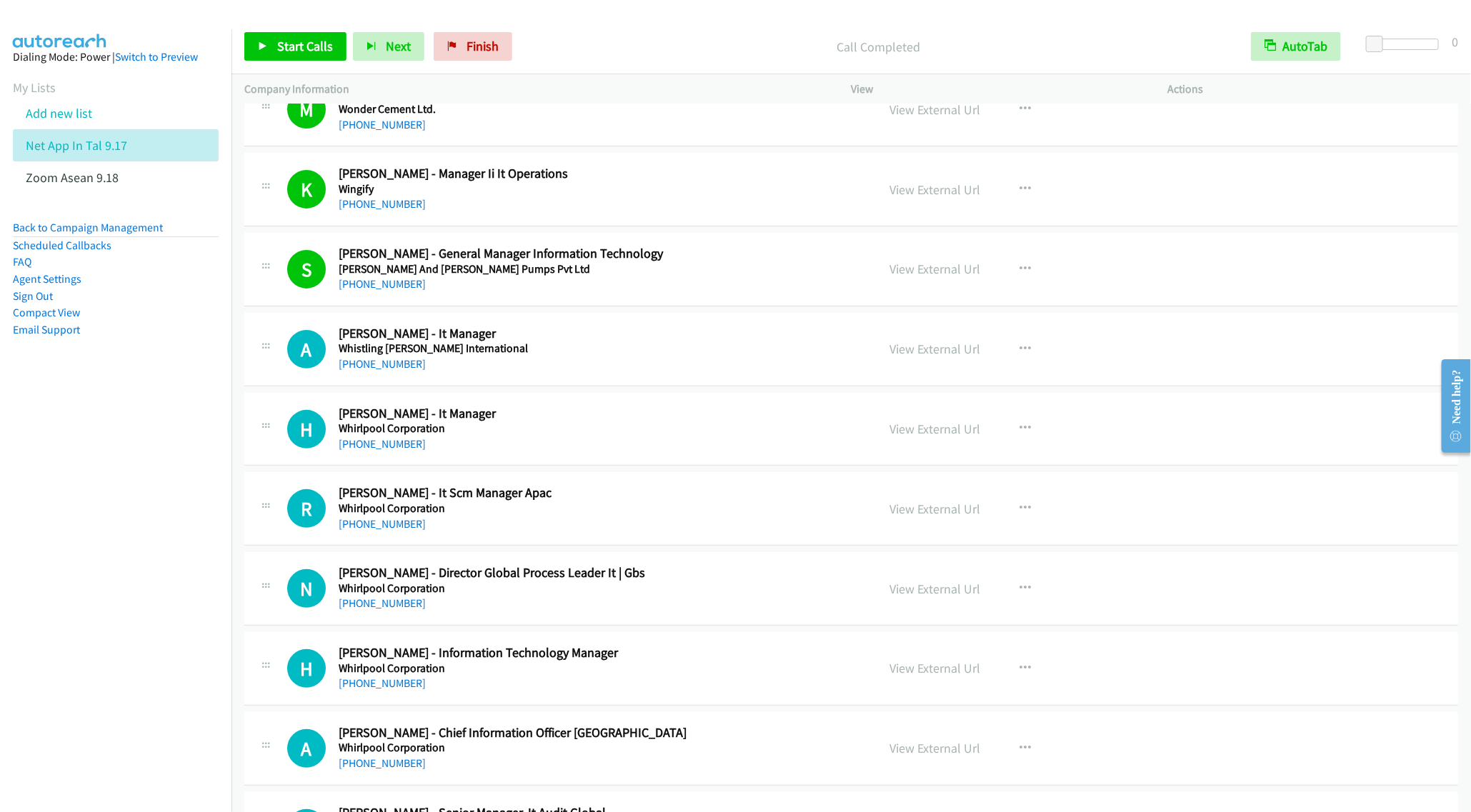
scroll to position [3107, 0]
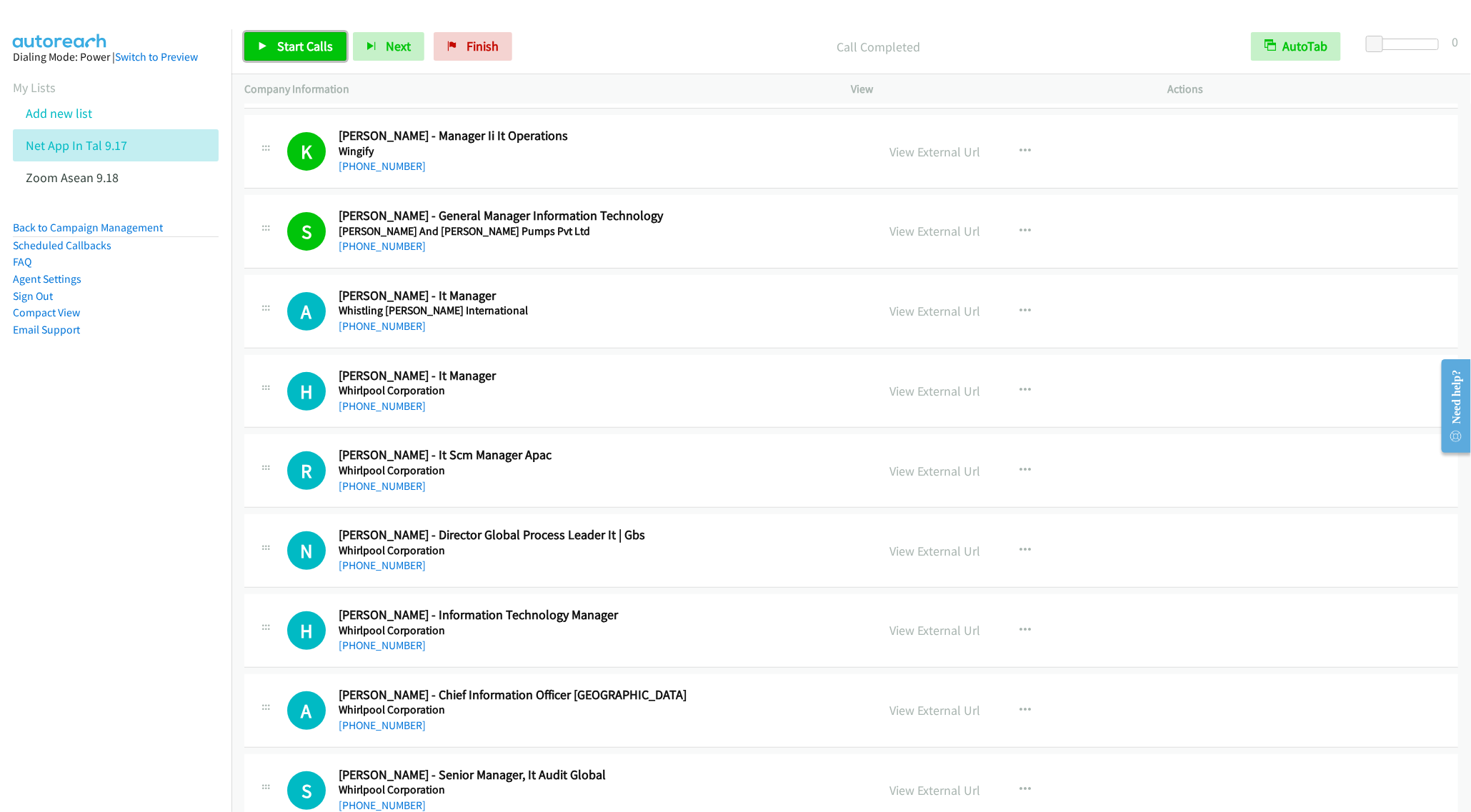
click at [298, 43] on span "Start Calls" at bounding box center [305, 46] width 56 height 17
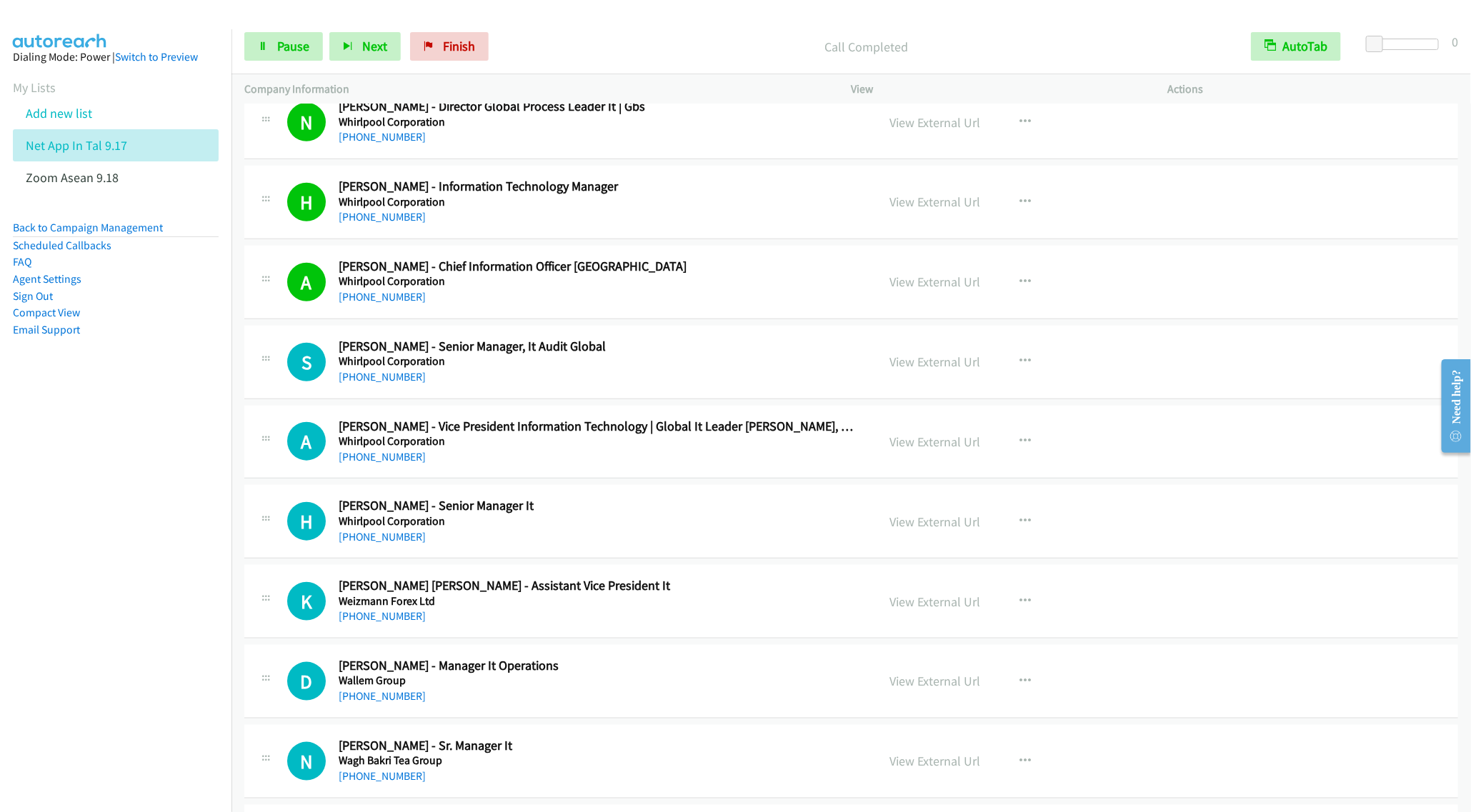
scroll to position [3642, 0]
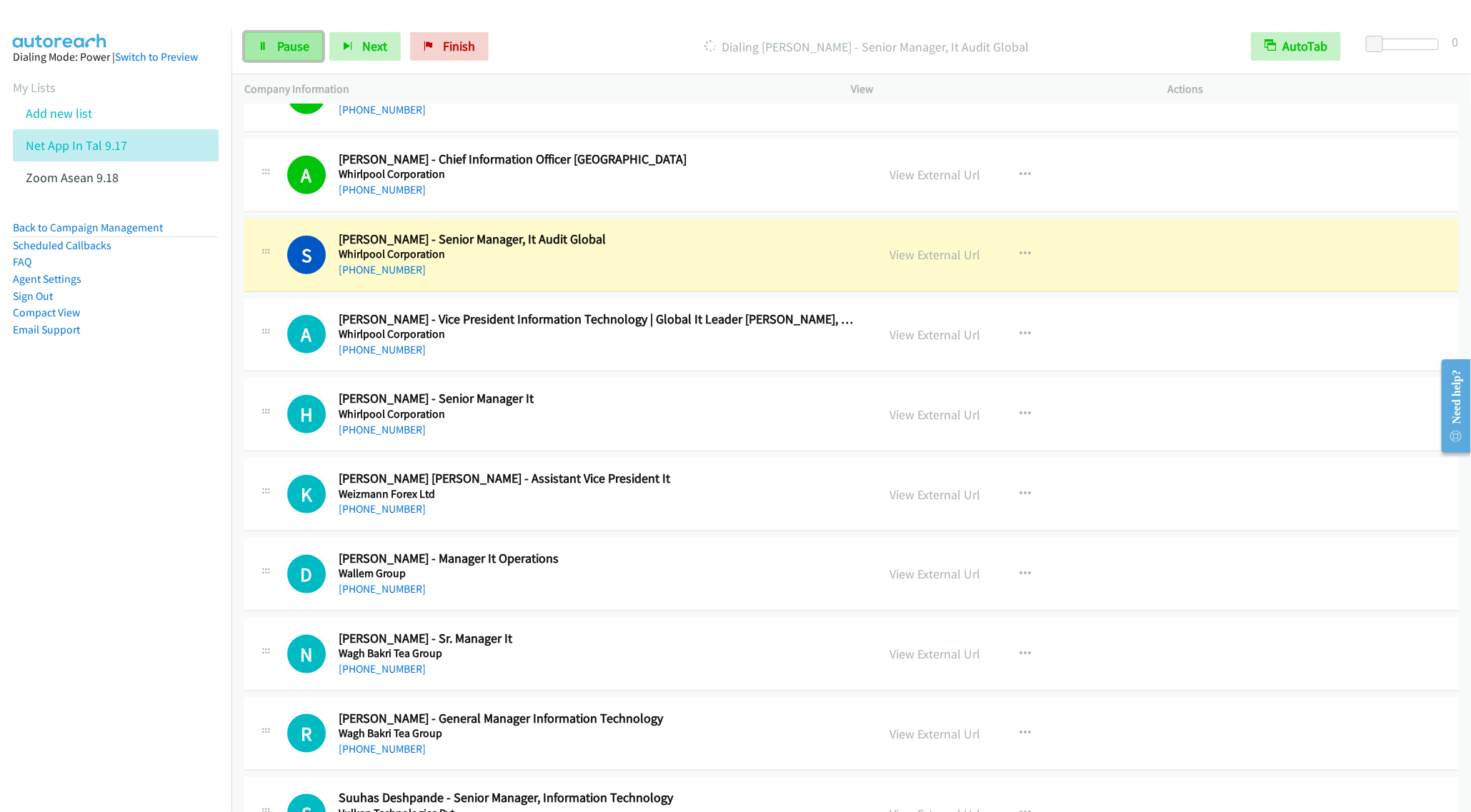
click at [277, 39] on span "Pause" at bounding box center [293, 46] width 32 height 17
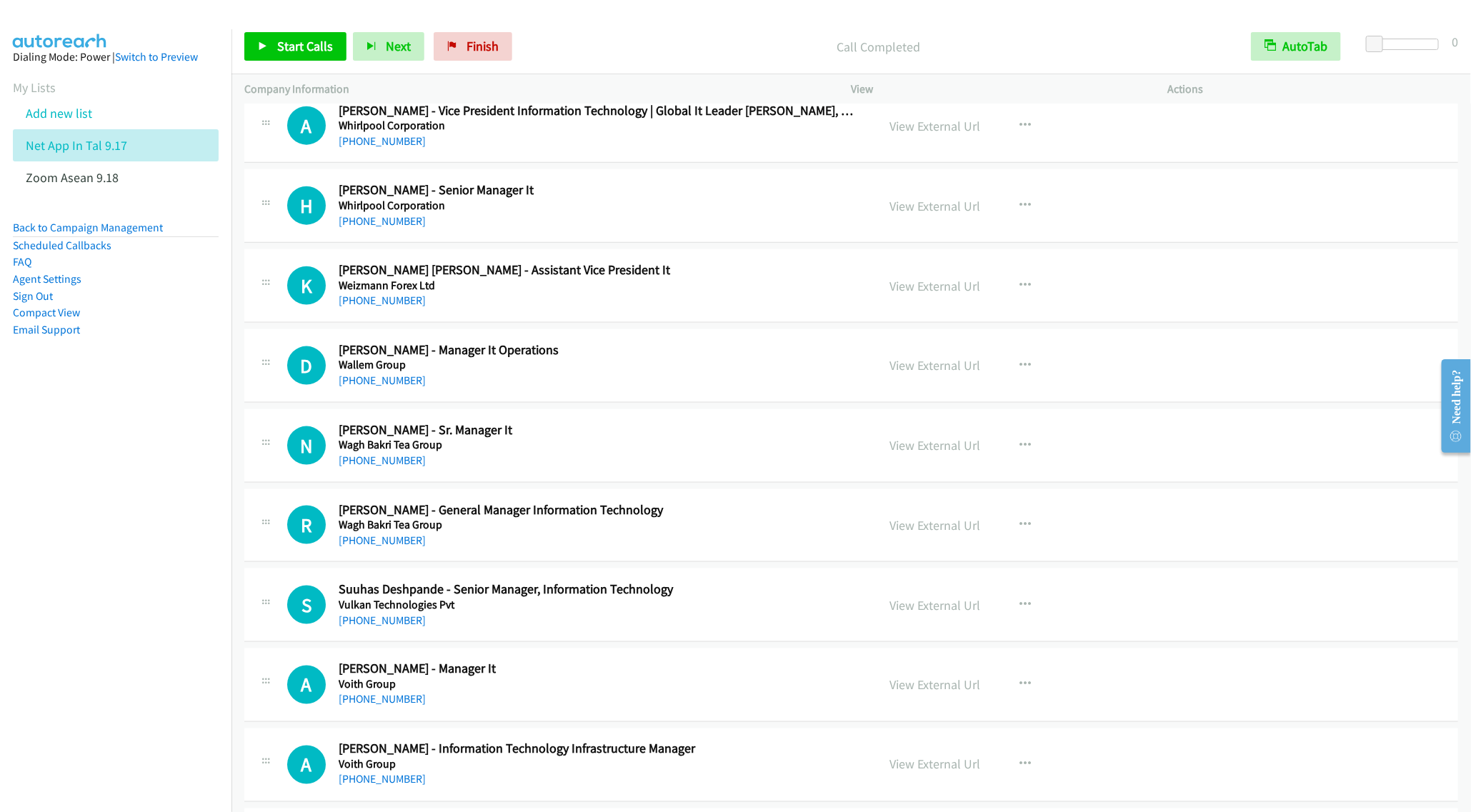
scroll to position [3856, 0]
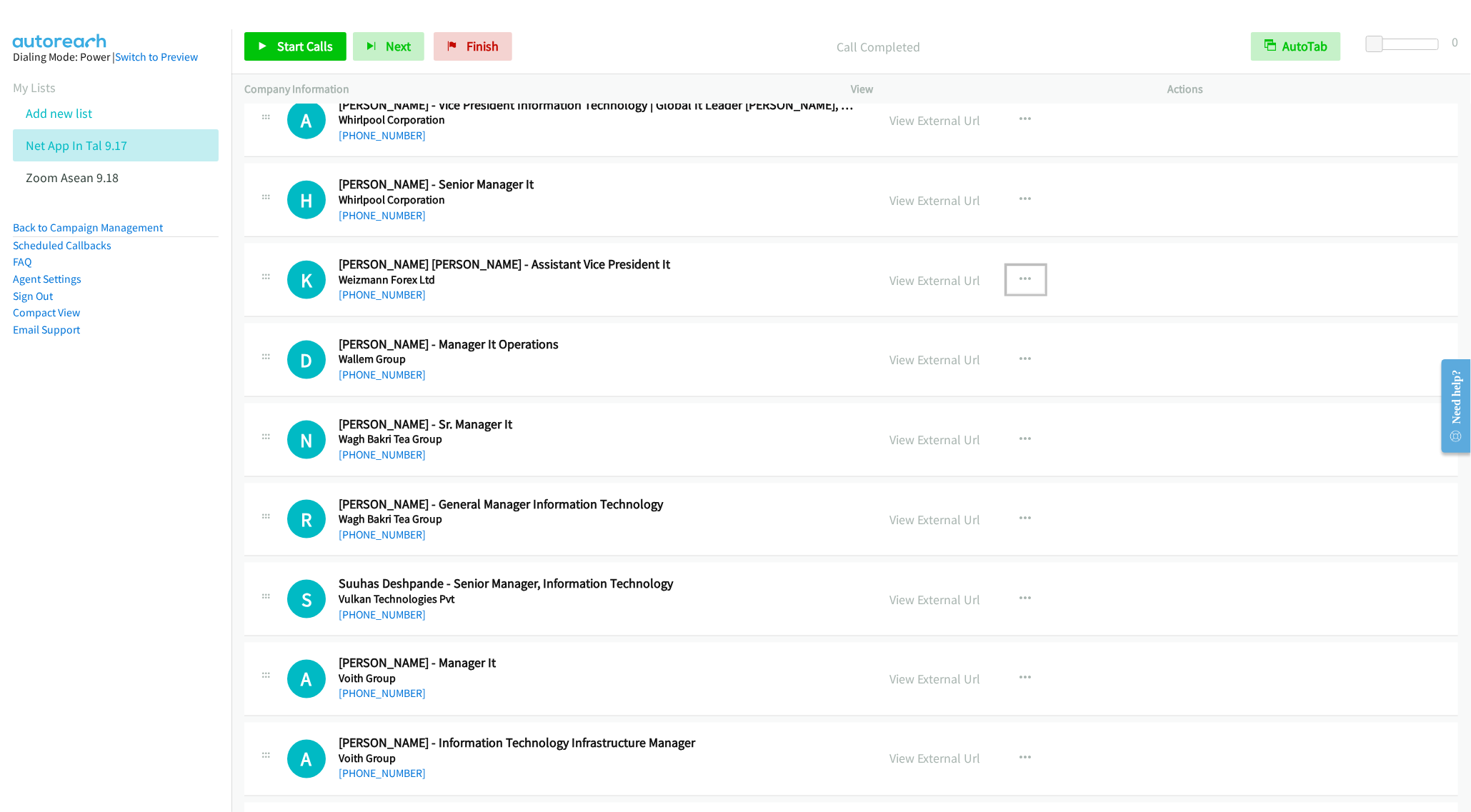
click at [1021, 286] on icon "button" at bounding box center [1026, 280] width 12 height 12
click at [934, 388] on link "Start Calls Here" at bounding box center [949, 373] width 190 height 28
click at [290, 47] on span "Start Calls" at bounding box center [305, 46] width 56 height 17
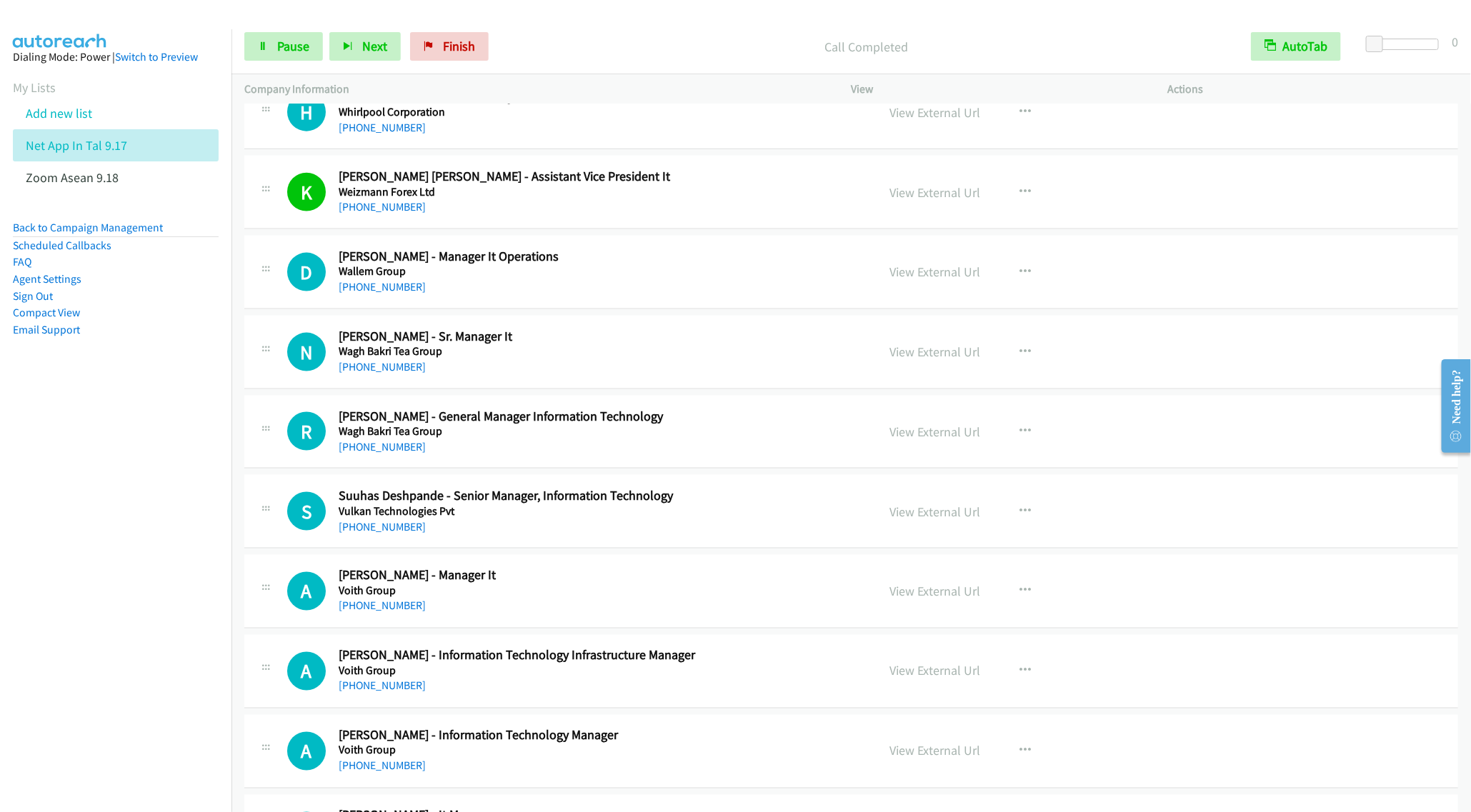
scroll to position [3964, 0]
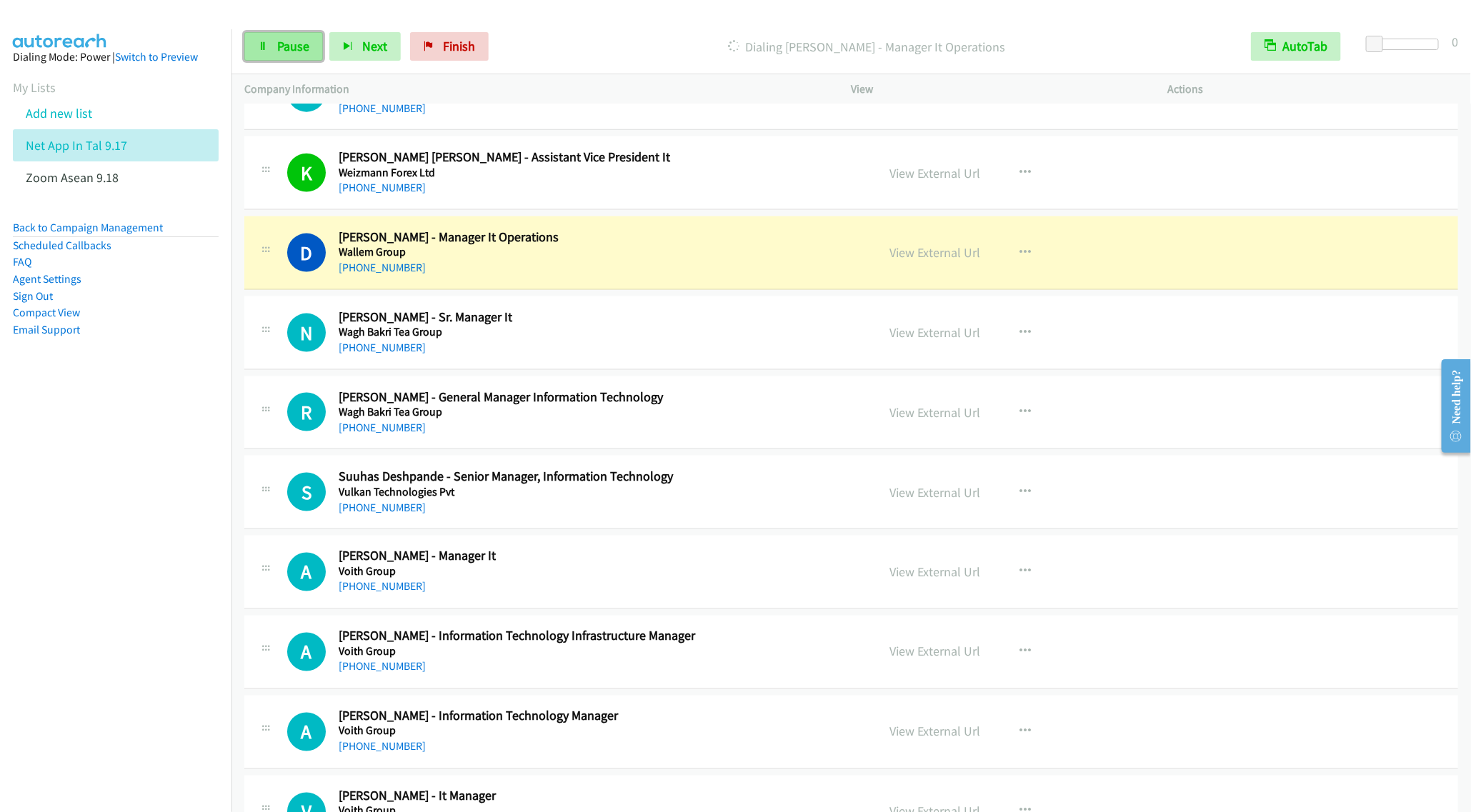
click at [281, 50] on span "Pause" at bounding box center [293, 46] width 32 height 17
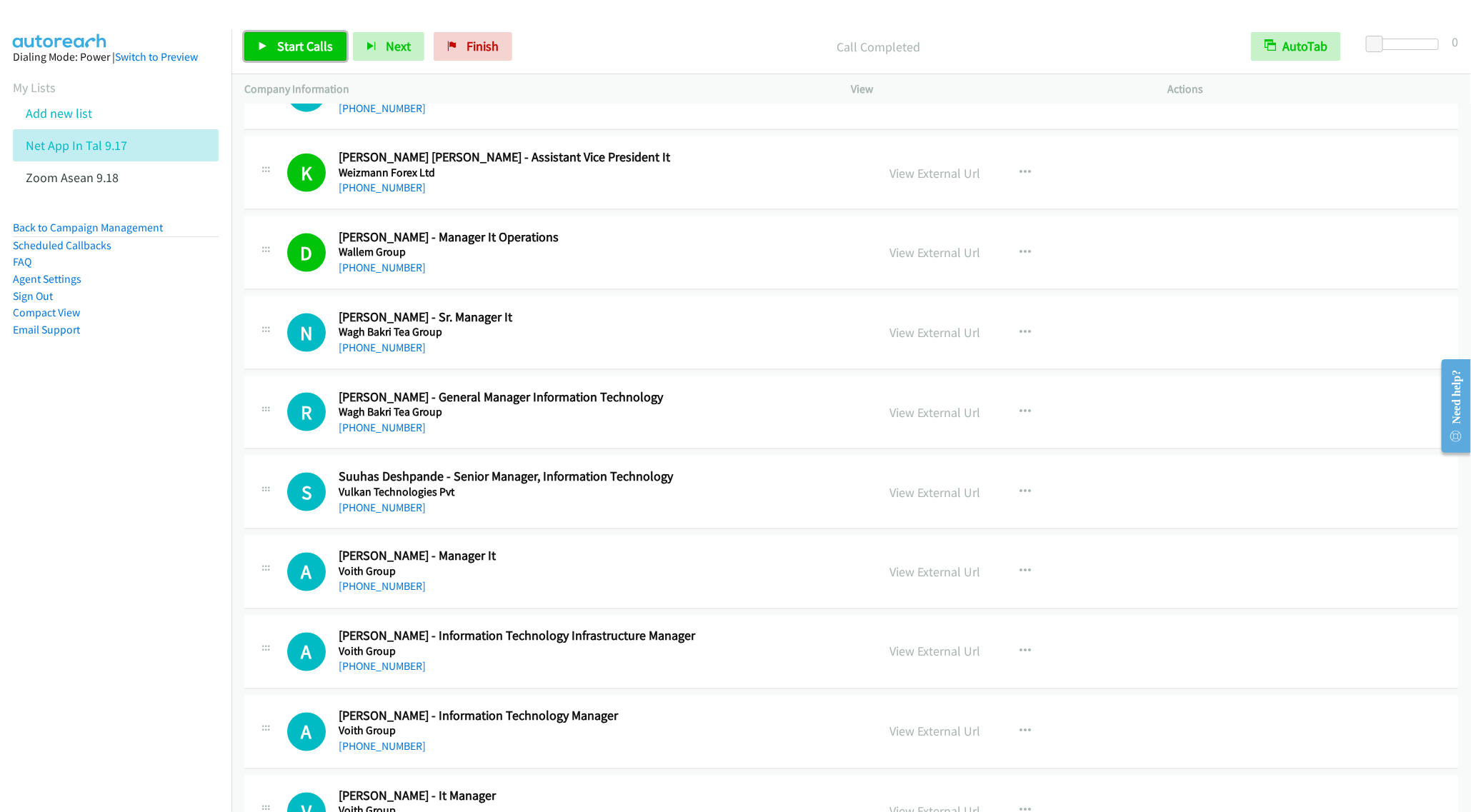
click at [290, 47] on span "Start Calls" at bounding box center [305, 46] width 56 height 17
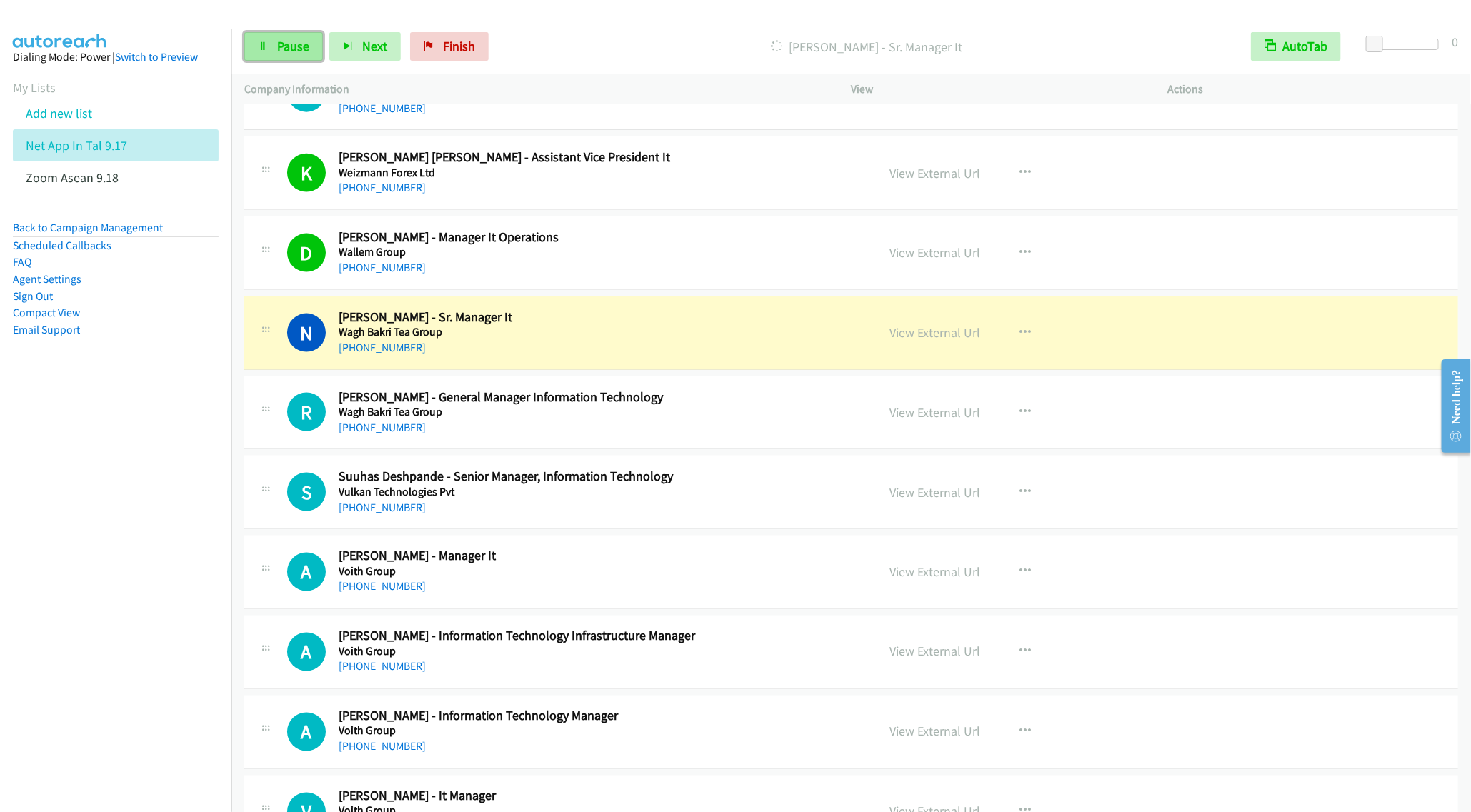
click at [281, 32] on link "Pause" at bounding box center [284, 46] width 78 height 28
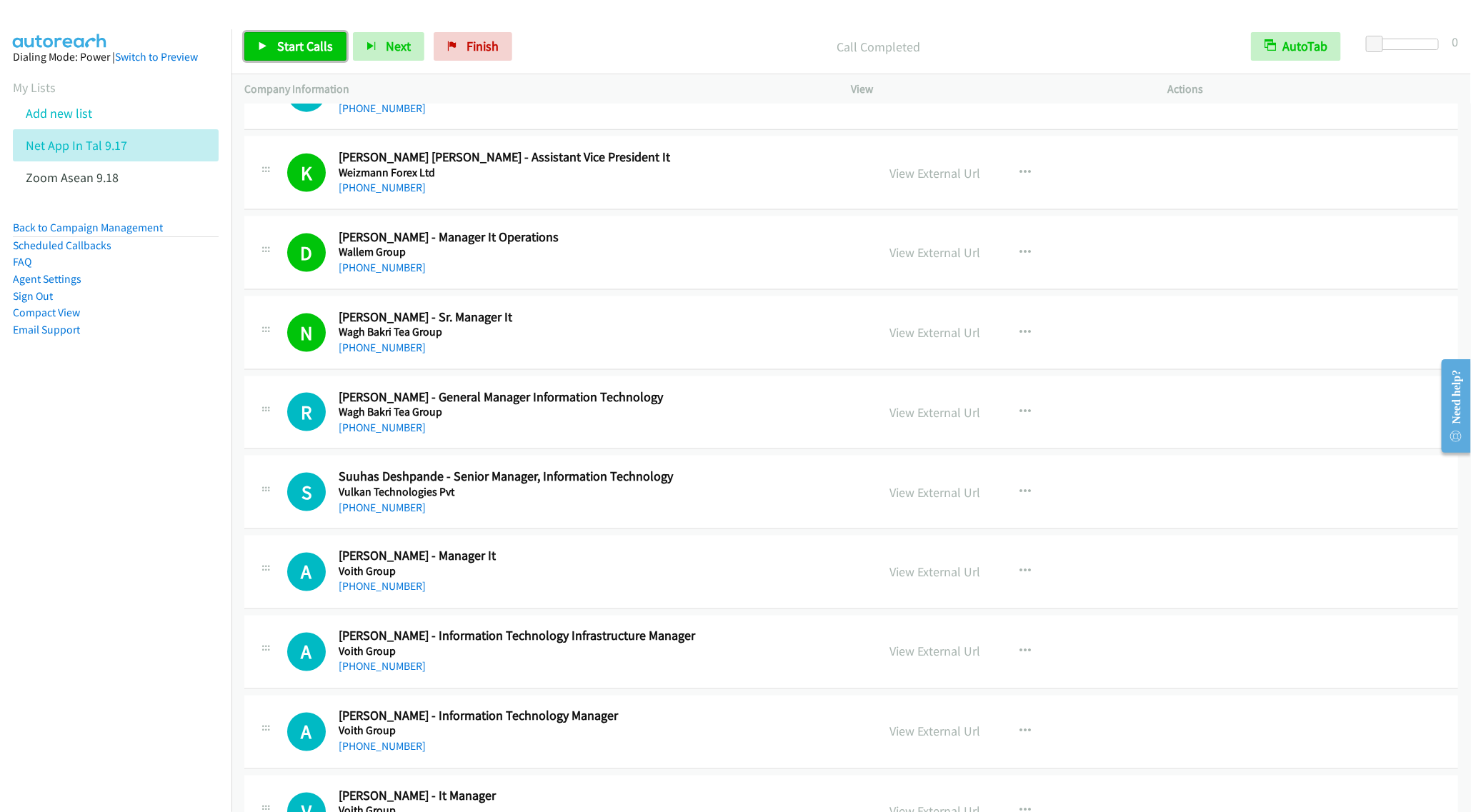
click at [272, 46] on link "Start Calls" at bounding box center [295, 46] width 102 height 28
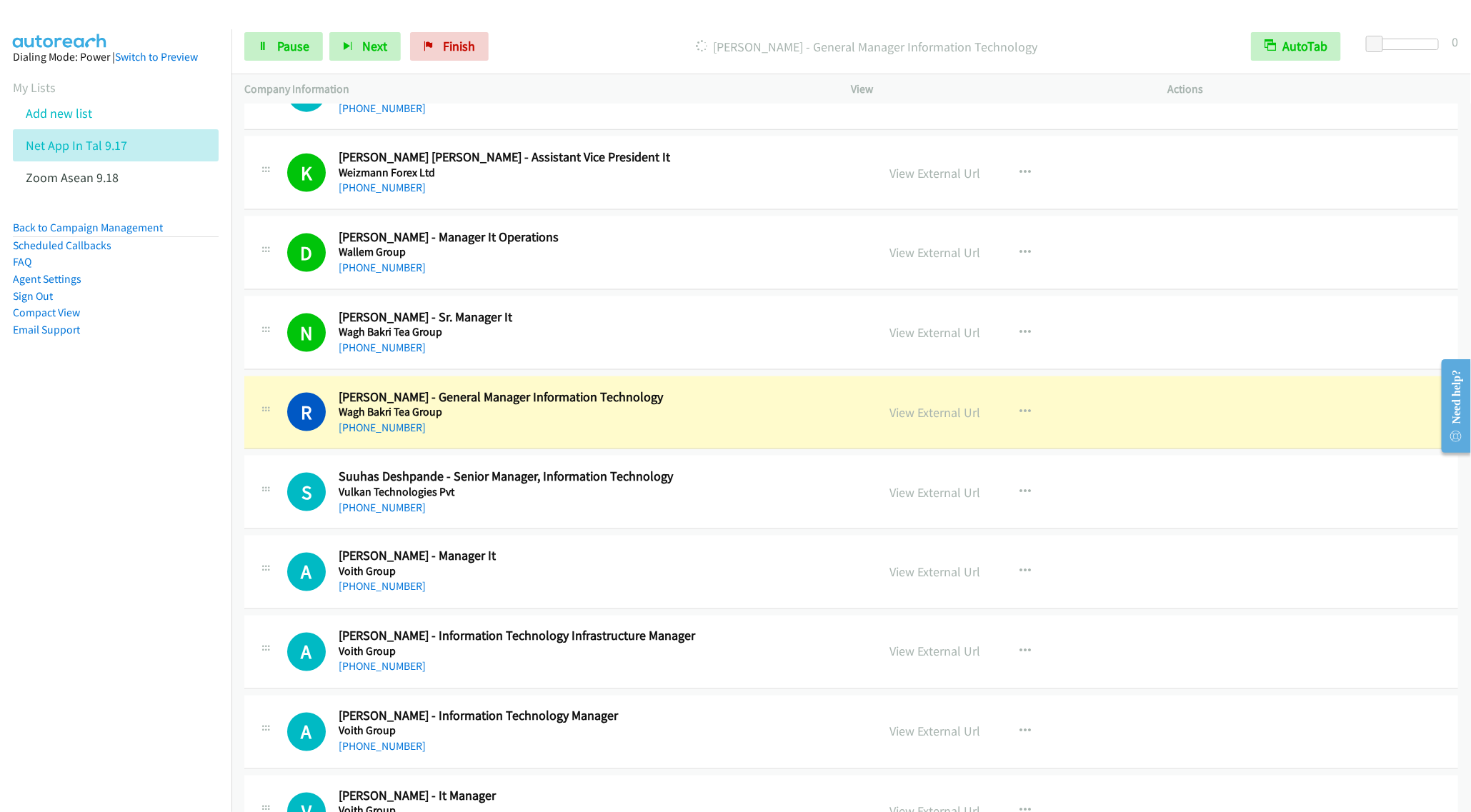
scroll to position [4071, 0]
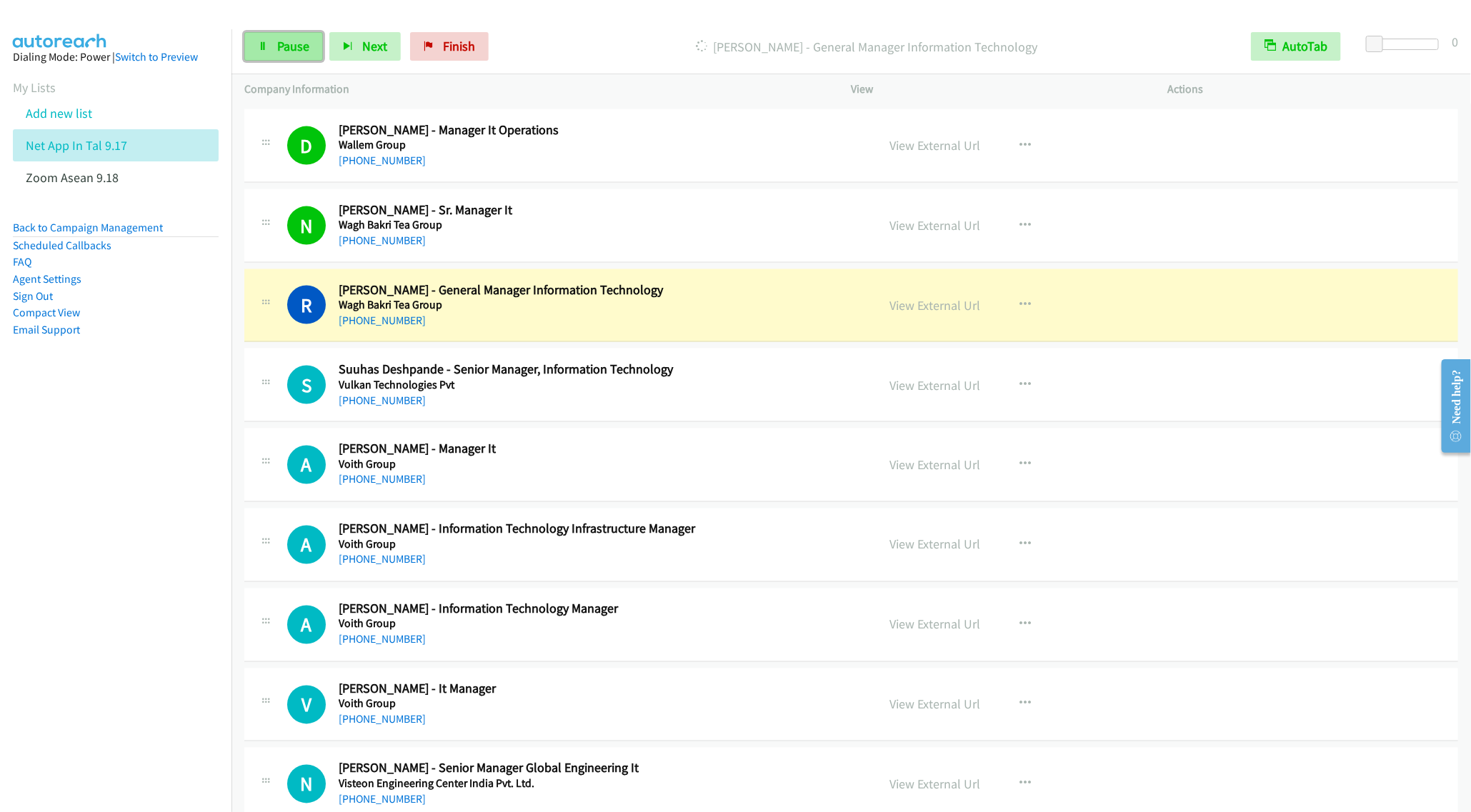
click at [279, 41] on span "Pause" at bounding box center [293, 46] width 32 height 17
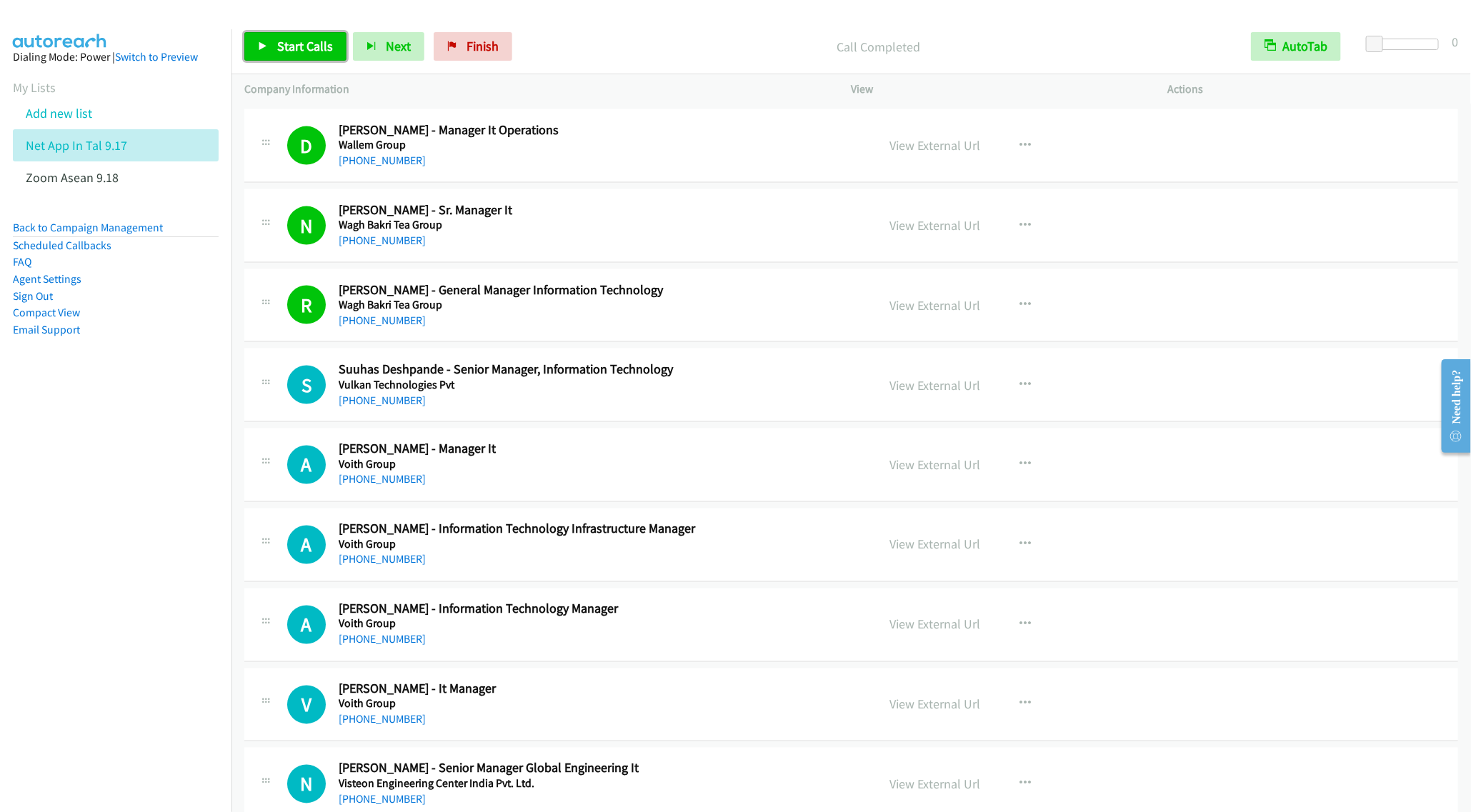
click at [302, 48] on span "Start Calls" at bounding box center [305, 46] width 56 height 17
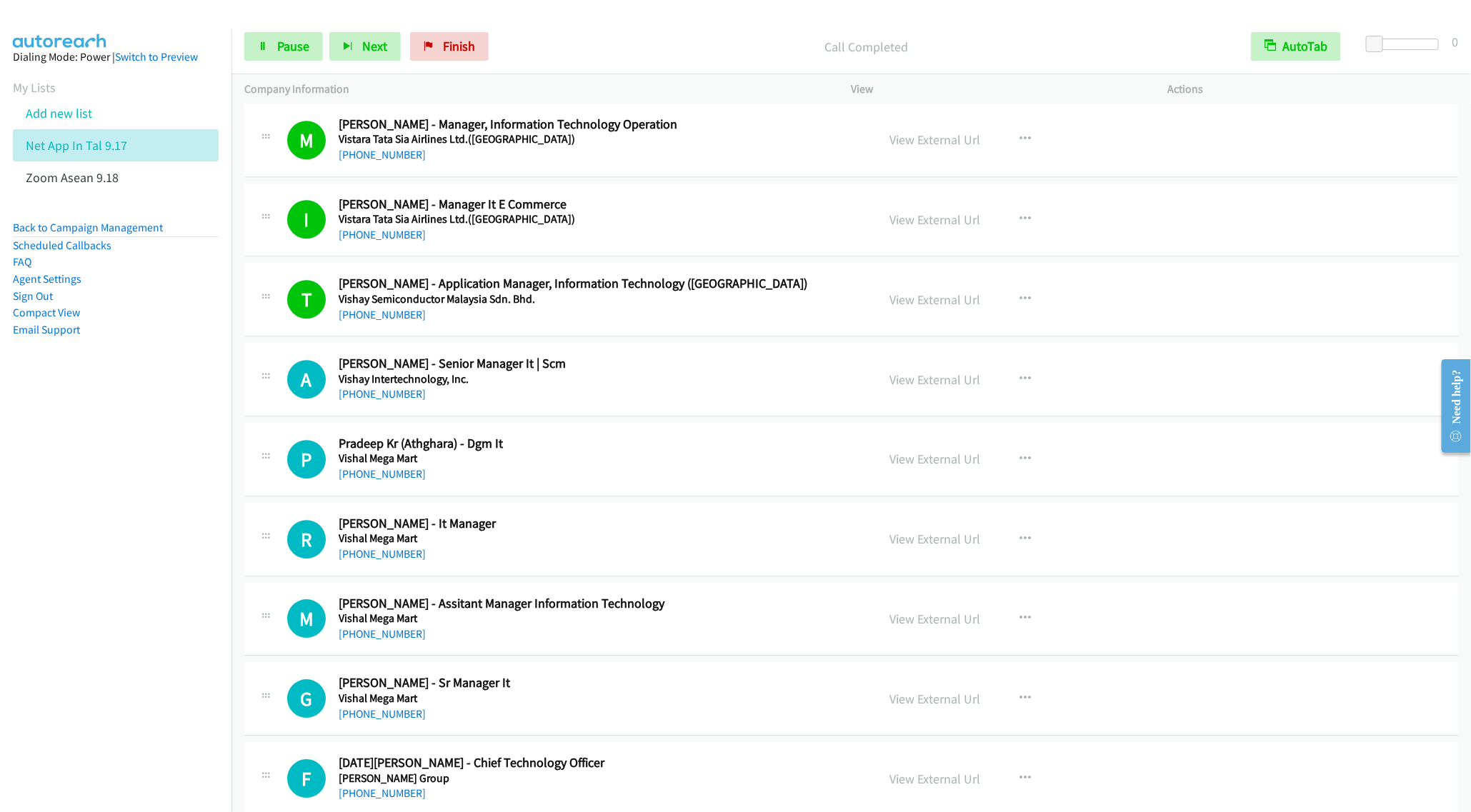
scroll to position [5142, 0]
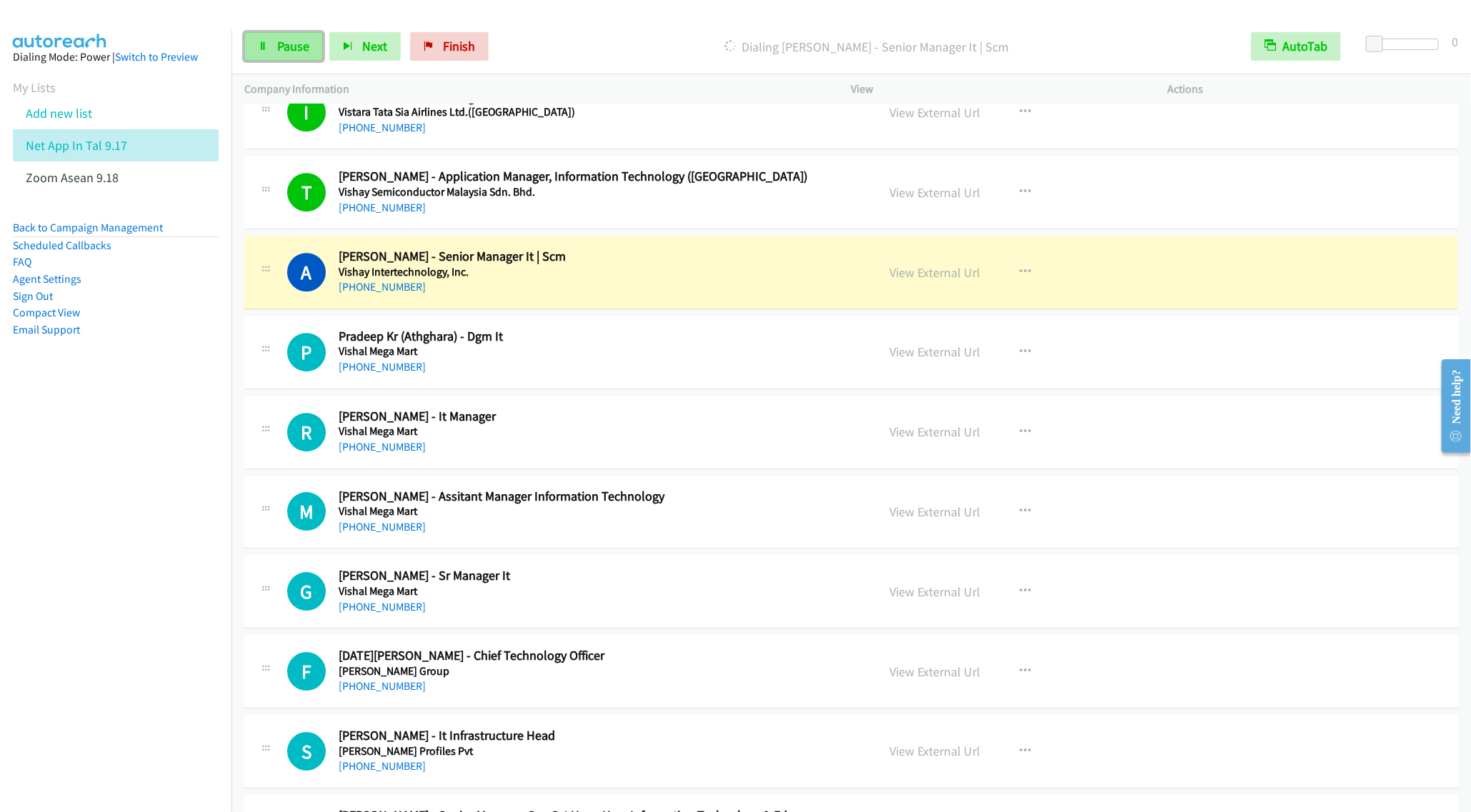
click at [287, 41] on span "Pause" at bounding box center [293, 46] width 32 height 17
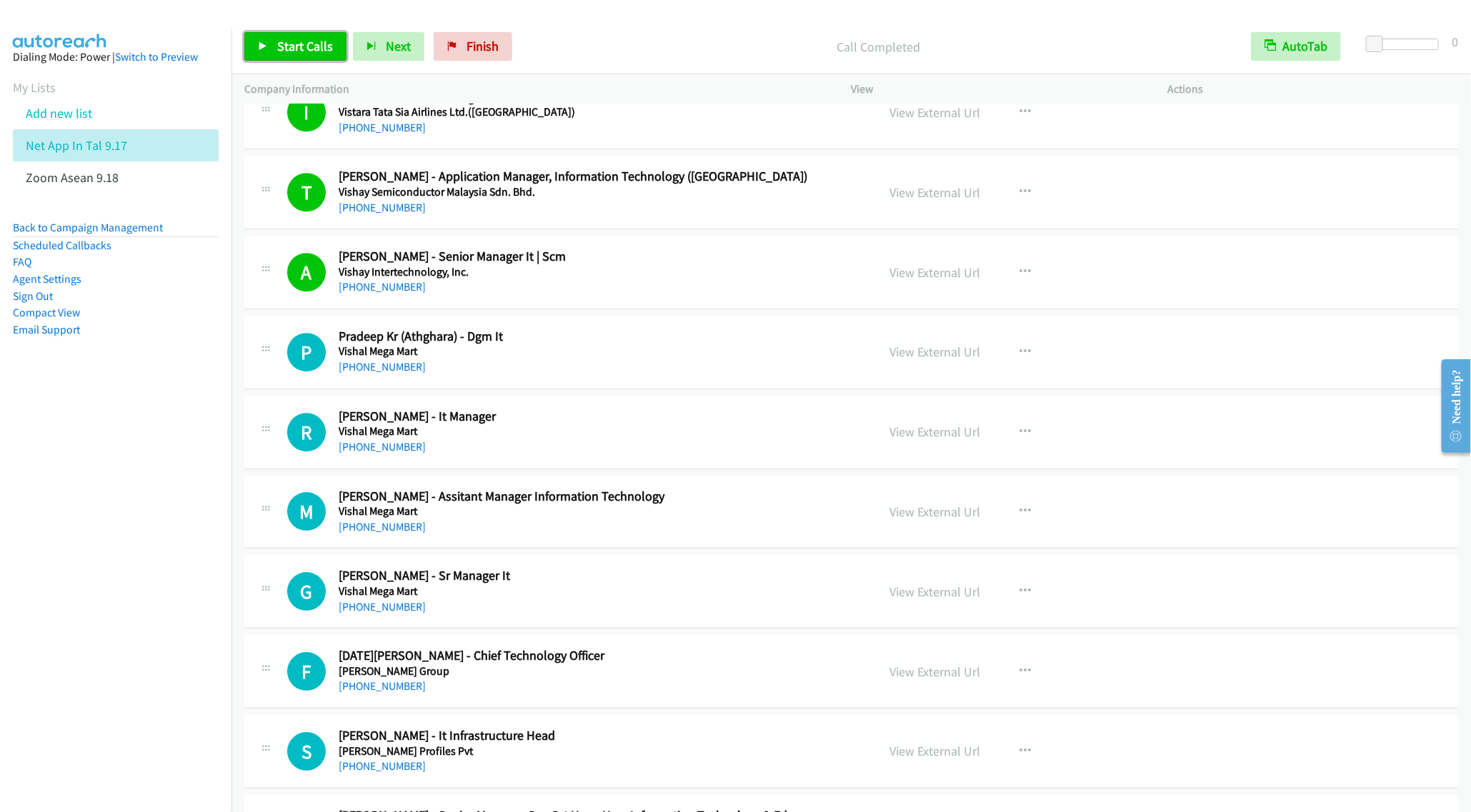
click at [285, 52] on span "Start Calls" at bounding box center [305, 46] width 56 height 17
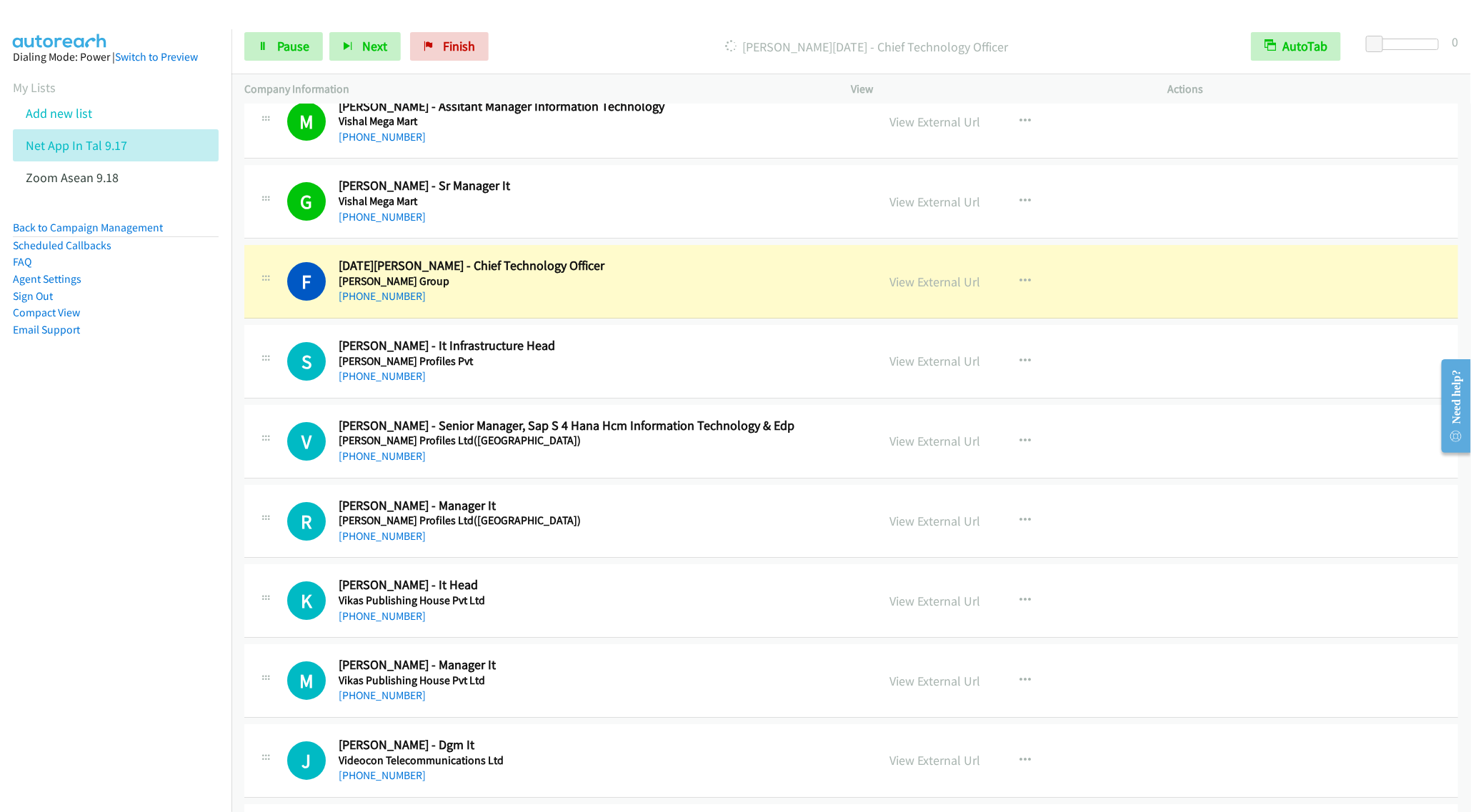
scroll to position [5571, 0]
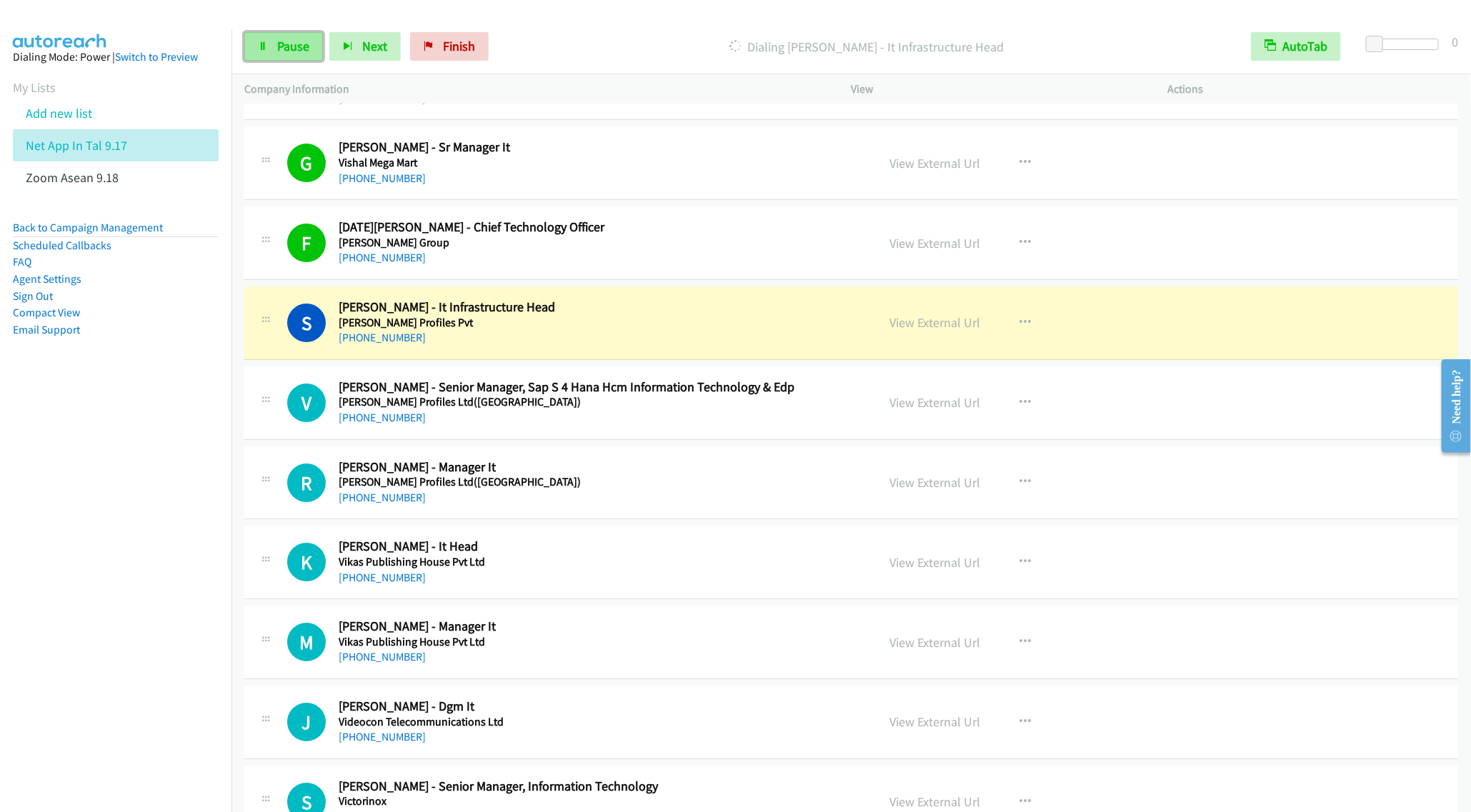
click at [281, 48] on span "Pause" at bounding box center [293, 46] width 32 height 17
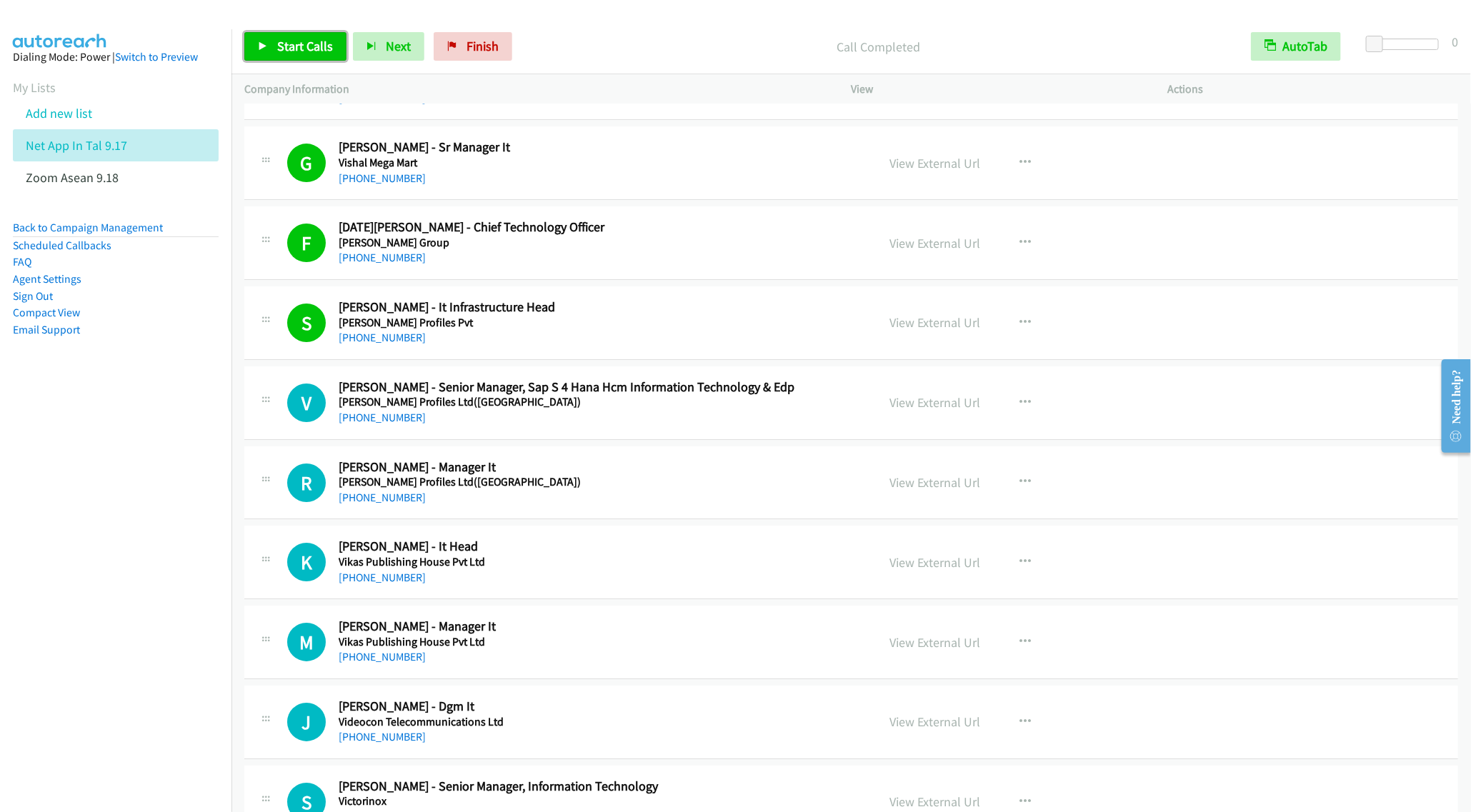
click at [298, 39] on span "Start Calls" at bounding box center [305, 46] width 56 height 17
click at [298, 39] on div "Start Calls Pause Next Finish" at bounding box center [370, 46] width 251 height 28
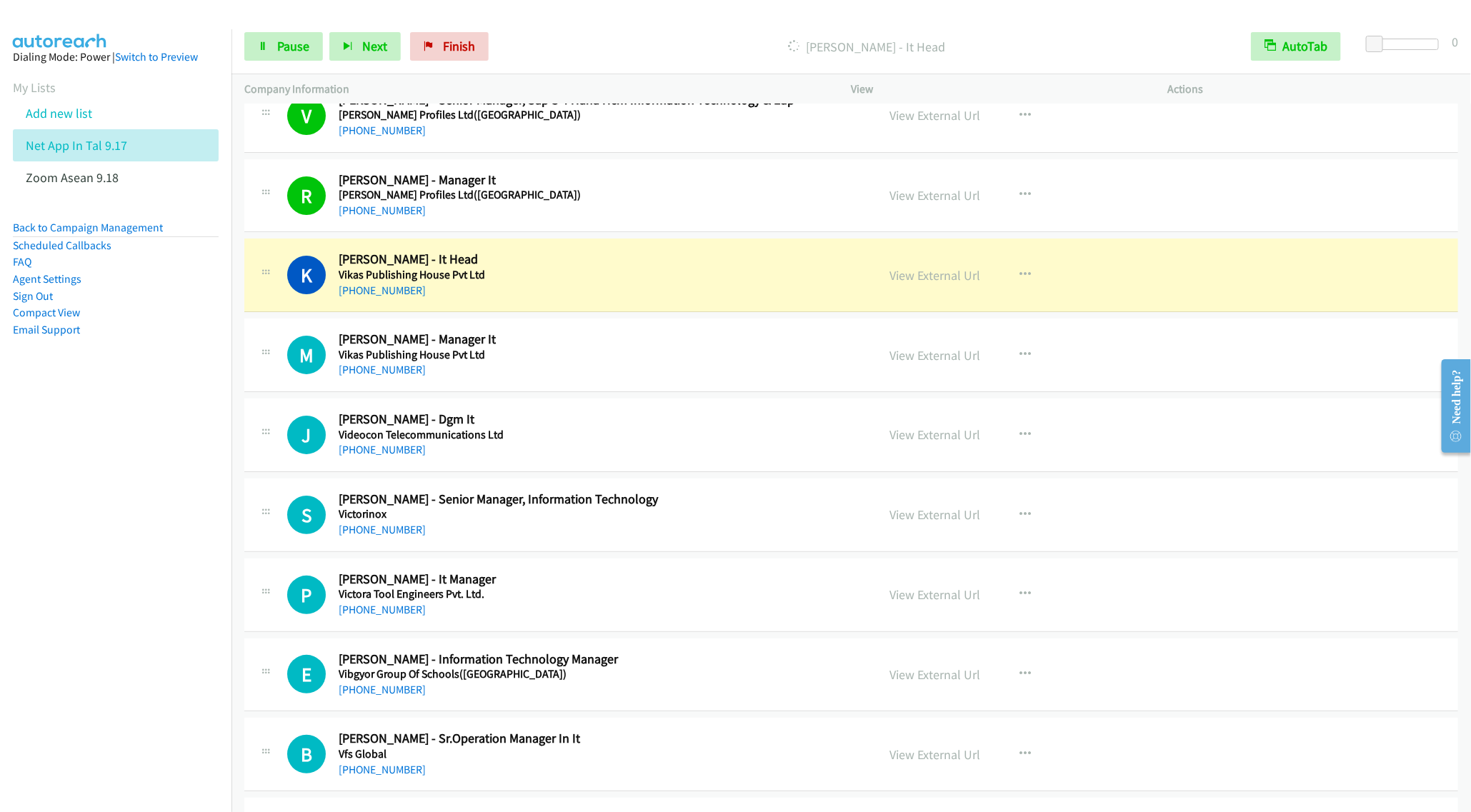
scroll to position [5892, 0]
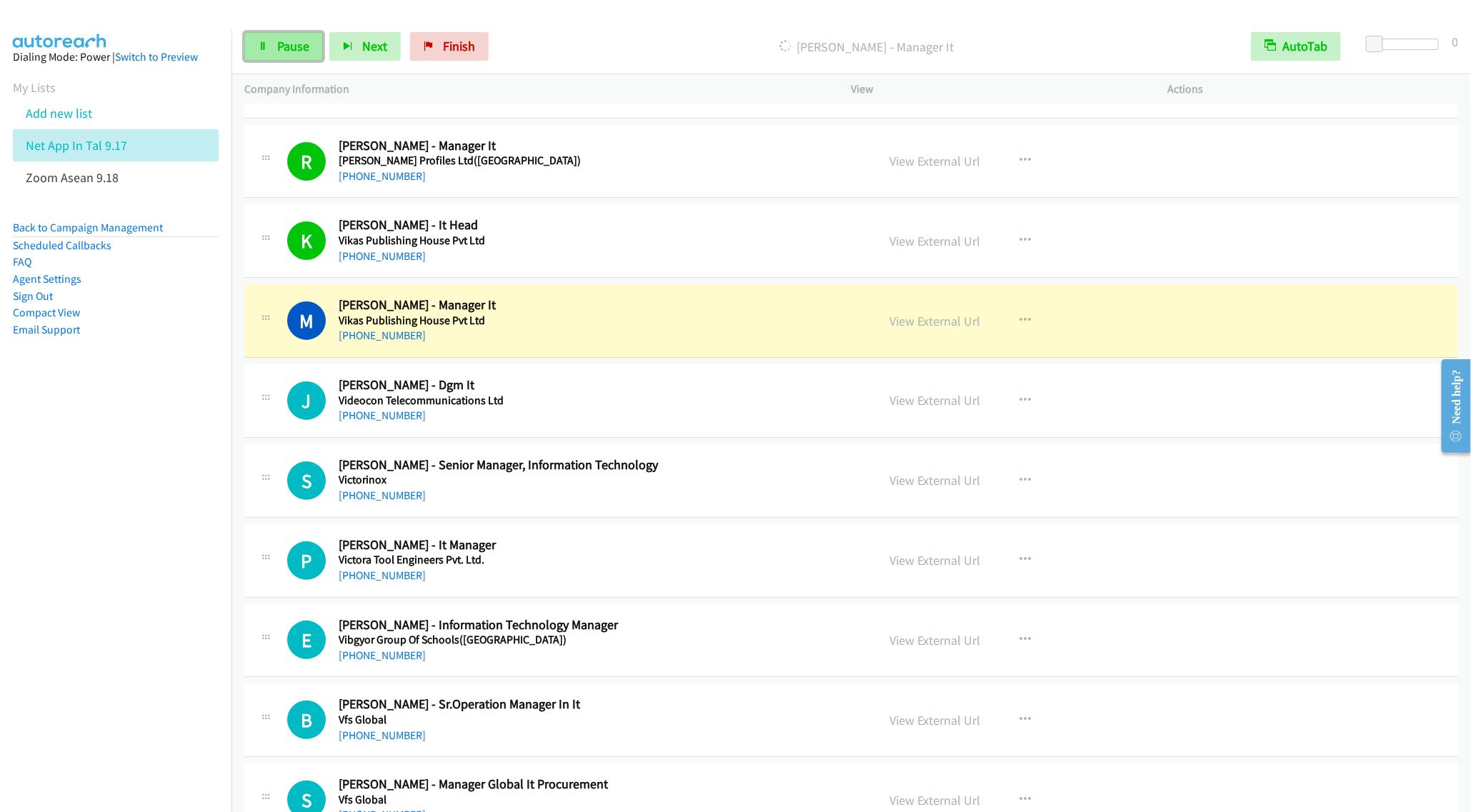
click at [279, 45] on span "Pause" at bounding box center [293, 46] width 32 height 17
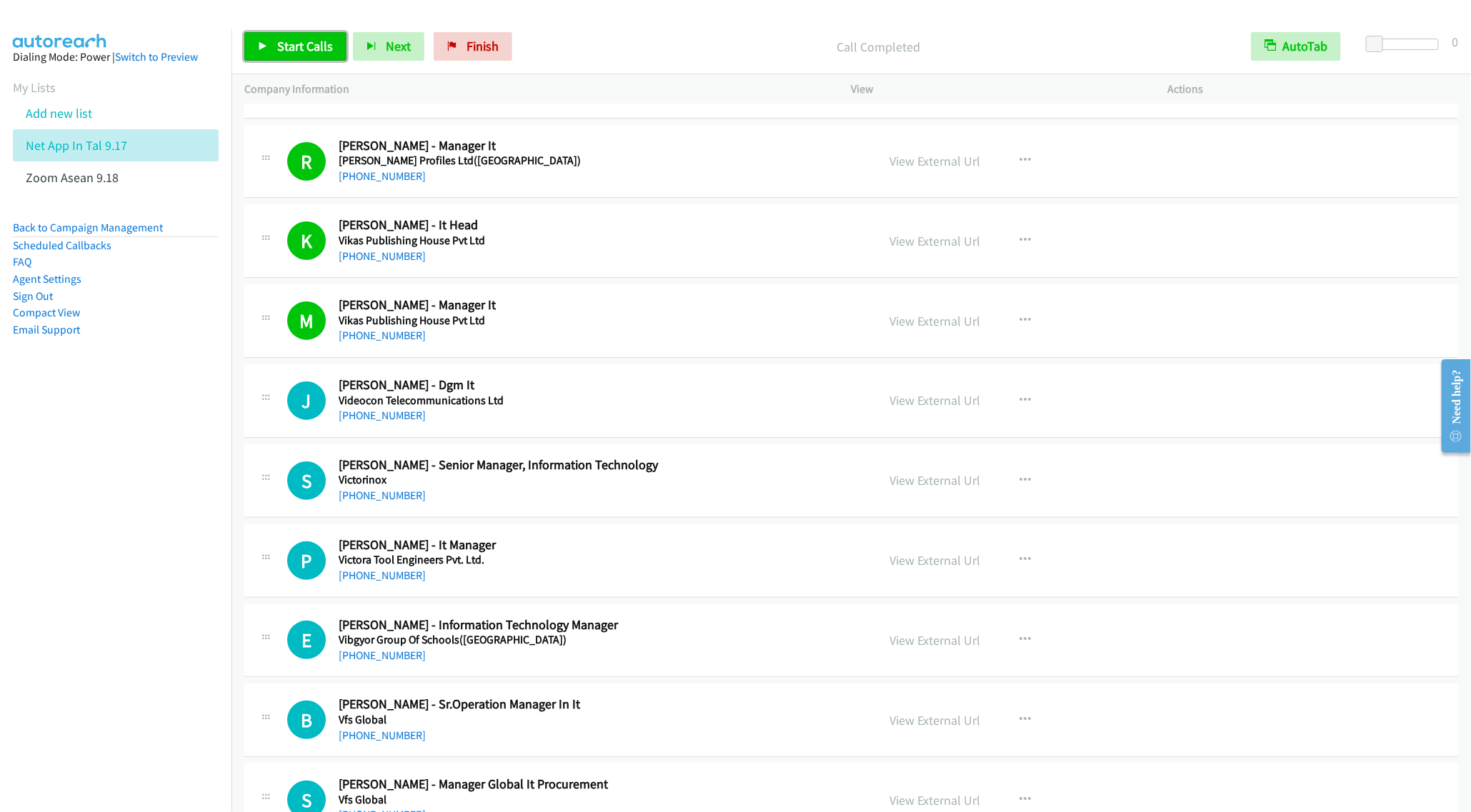
click at [286, 49] on span "Start Calls" at bounding box center [305, 46] width 56 height 17
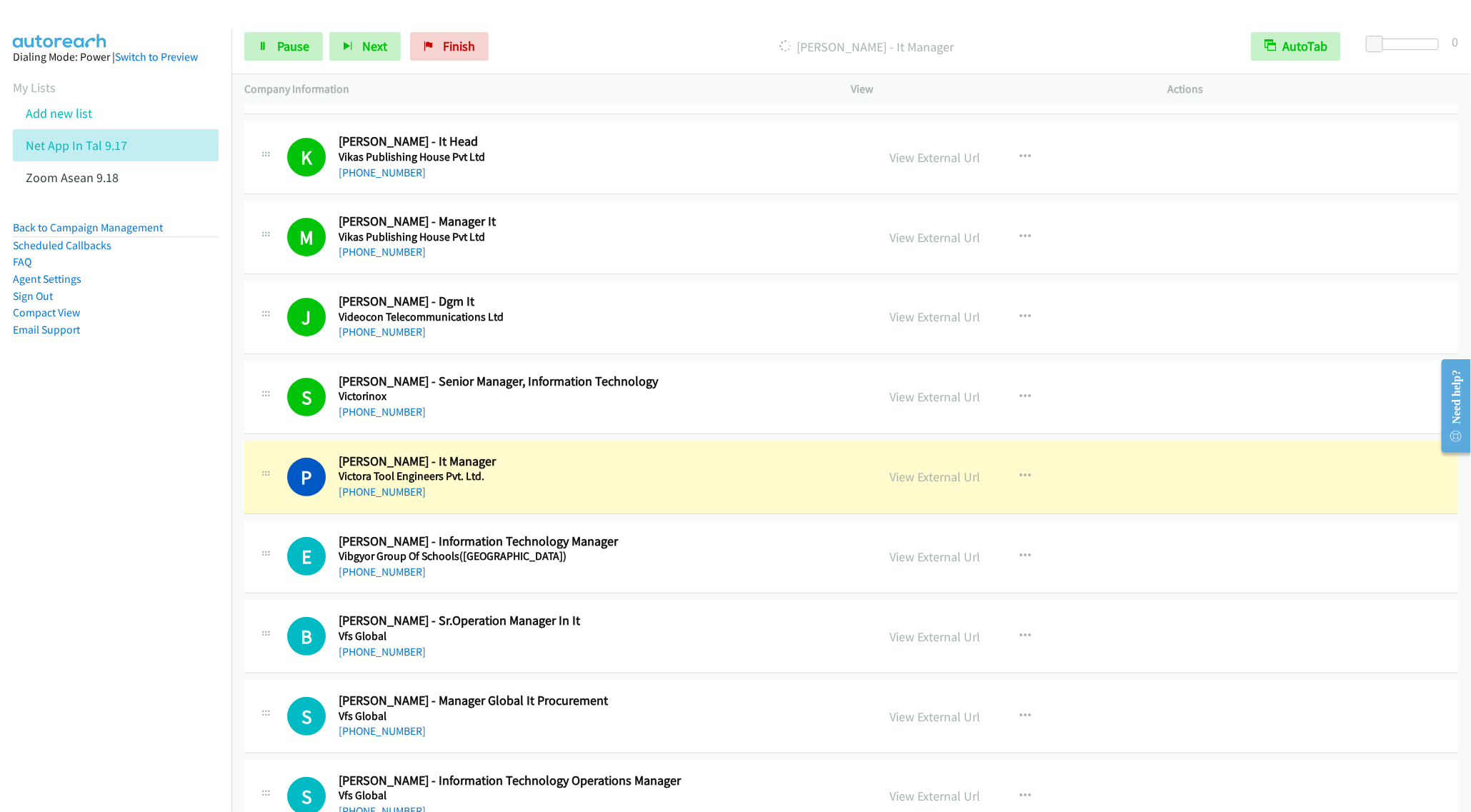
scroll to position [5999, 0]
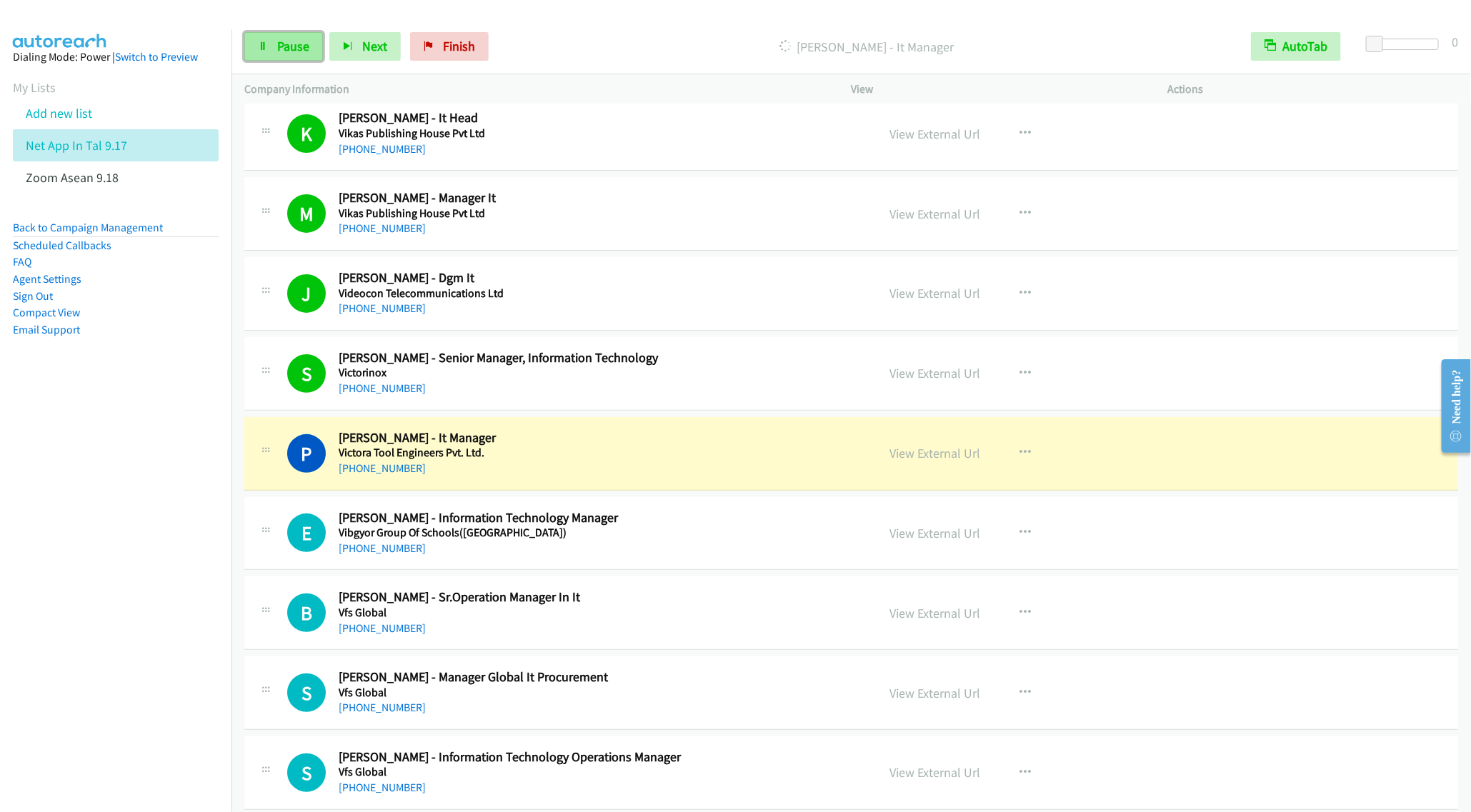
click at [279, 52] on span "Pause" at bounding box center [293, 46] width 32 height 17
